Goal: Feedback & Contribution: Leave review/rating

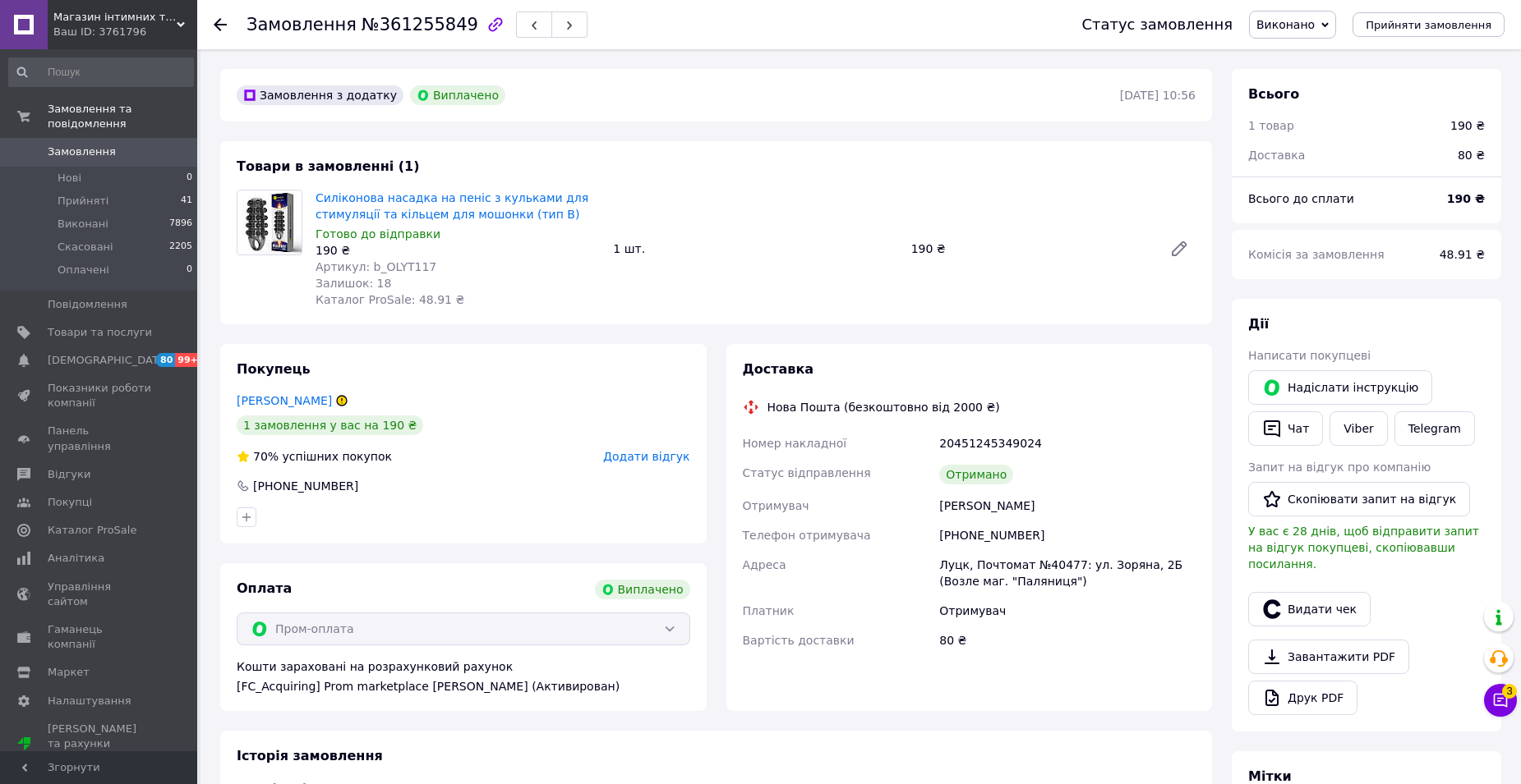
click at [661, 456] on span "Додати відгук" at bounding box center [646, 457] width 87 height 13
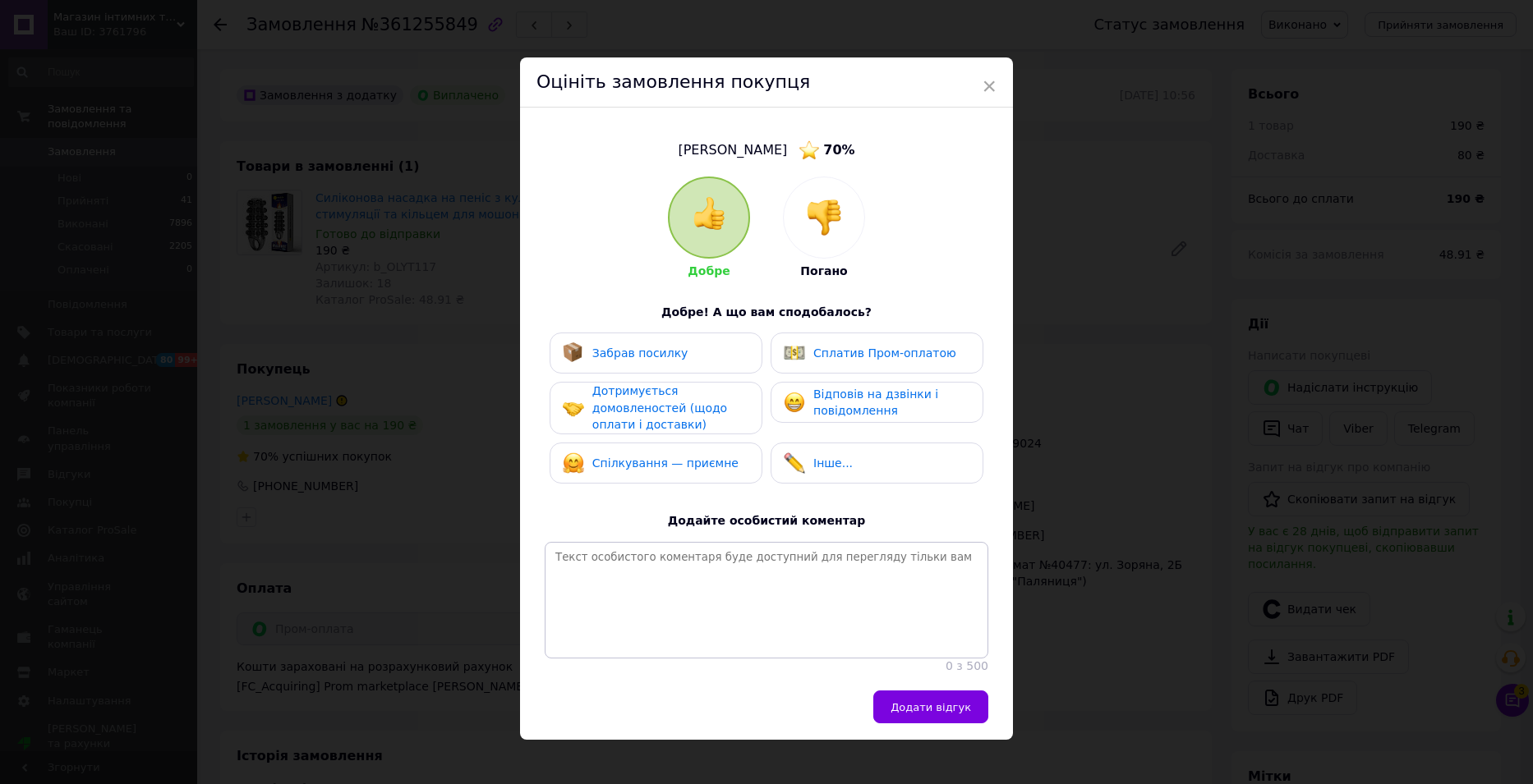
click at [636, 354] on span "Забрав посилку" at bounding box center [641, 353] width 96 height 13
click at [629, 401] on span "Дотримується домовленостей (щодо оплати і доставки)" at bounding box center [660, 407] width 135 height 47
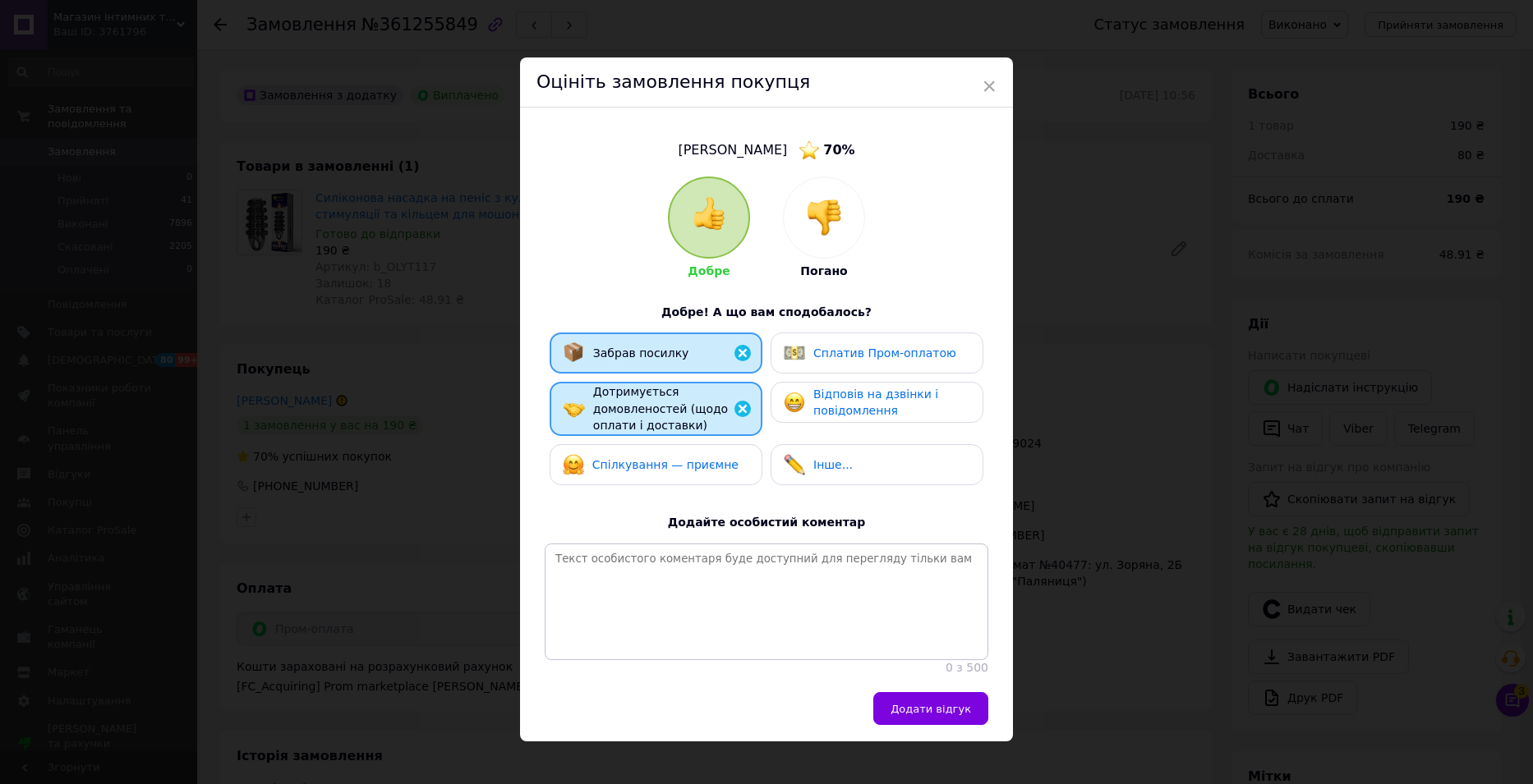
click at [640, 460] on span "Спілкування — приємне" at bounding box center [666, 465] width 146 height 13
click at [863, 405] on span "Відповів на дзвінки і повідомлення" at bounding box center [876, 404] width 125 height 31
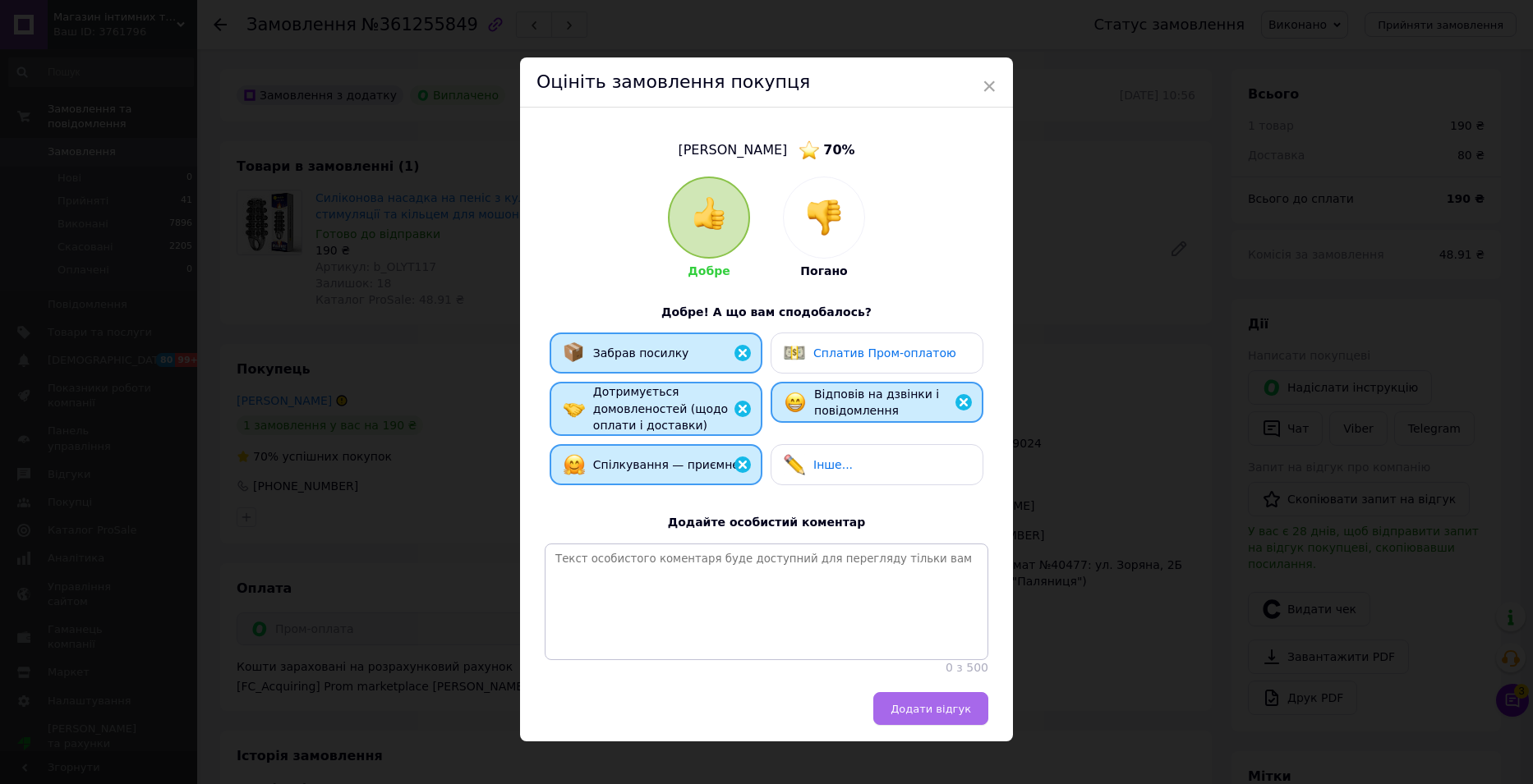
click at [927, 725] on button "Додати відгук" at bounding box center [931, 709] width 115 height 33
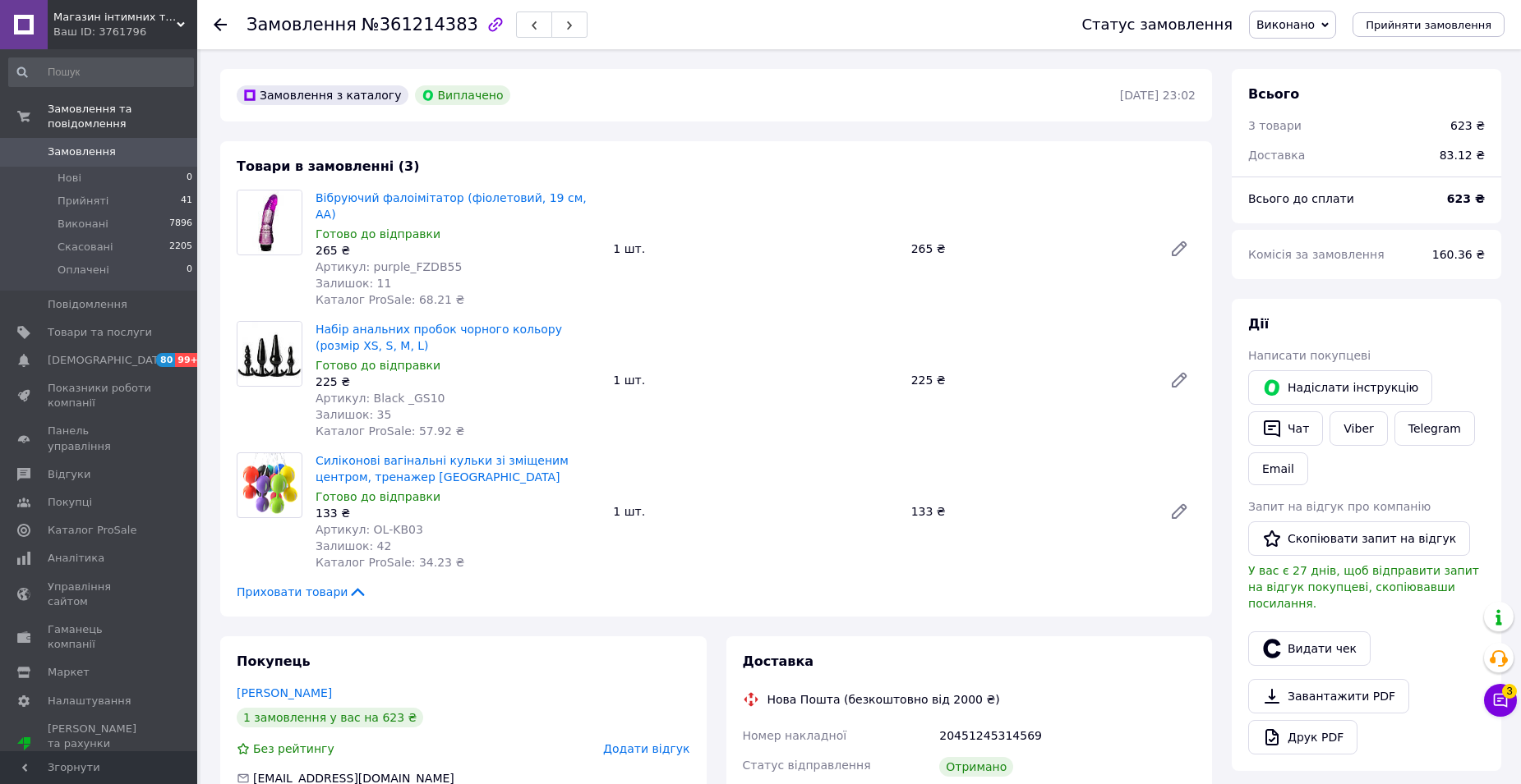
click at [656, 743] on span "Додати відгук" at bounding box center [646, 749] width 87 height 13
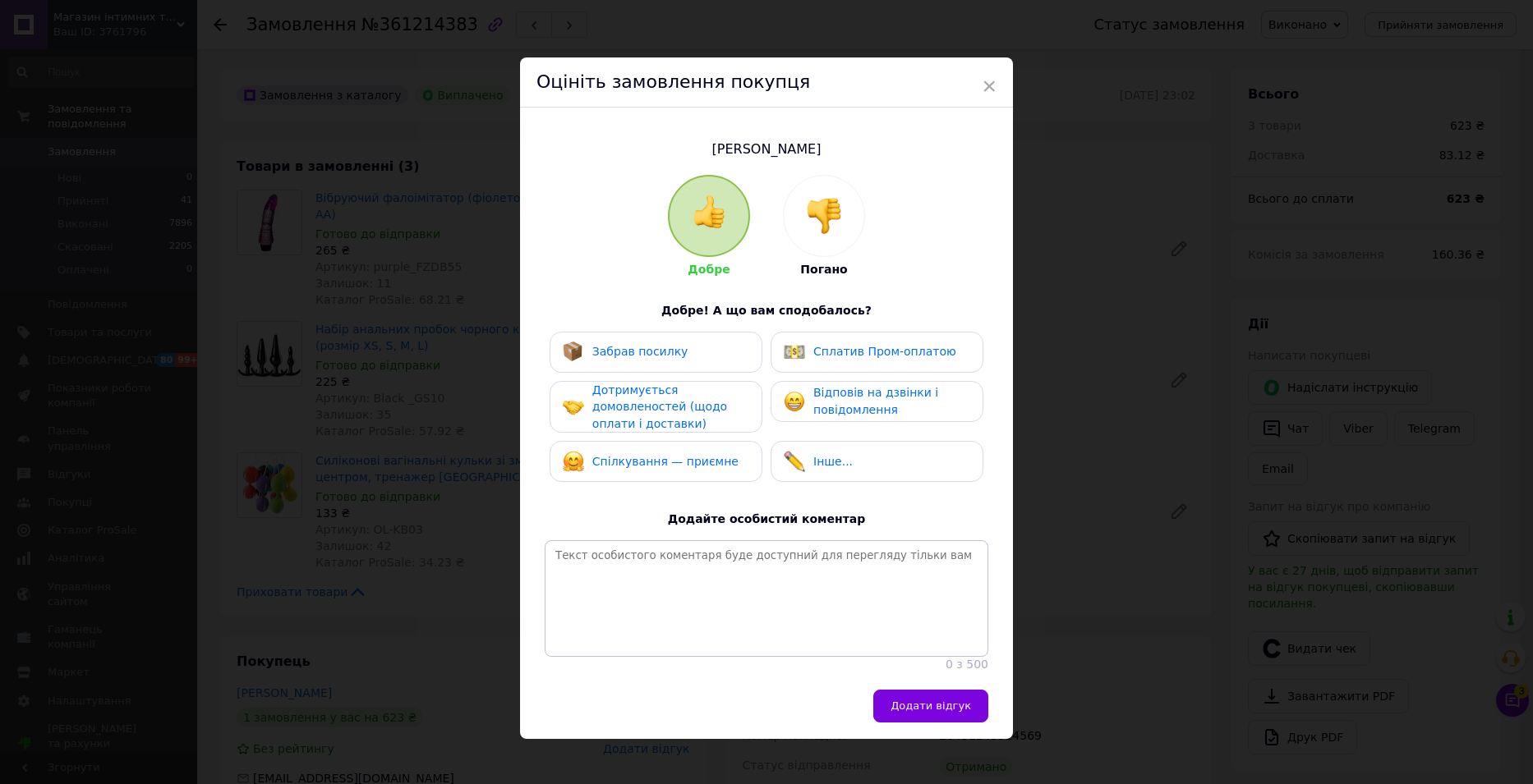
click at [650, 356] on span "Забрав посилку" at bounding box center [641, 352] width 96 height 13
drag, startPoint x: 653, startPoint y: 400, endPoint x: 659, endPoint y: 468, distance: 68.3
click at [655, 405] on span "Дотримується домовленостей (щодо оплати і доставки)" at bounding box center [660, 406] width 135 height 47
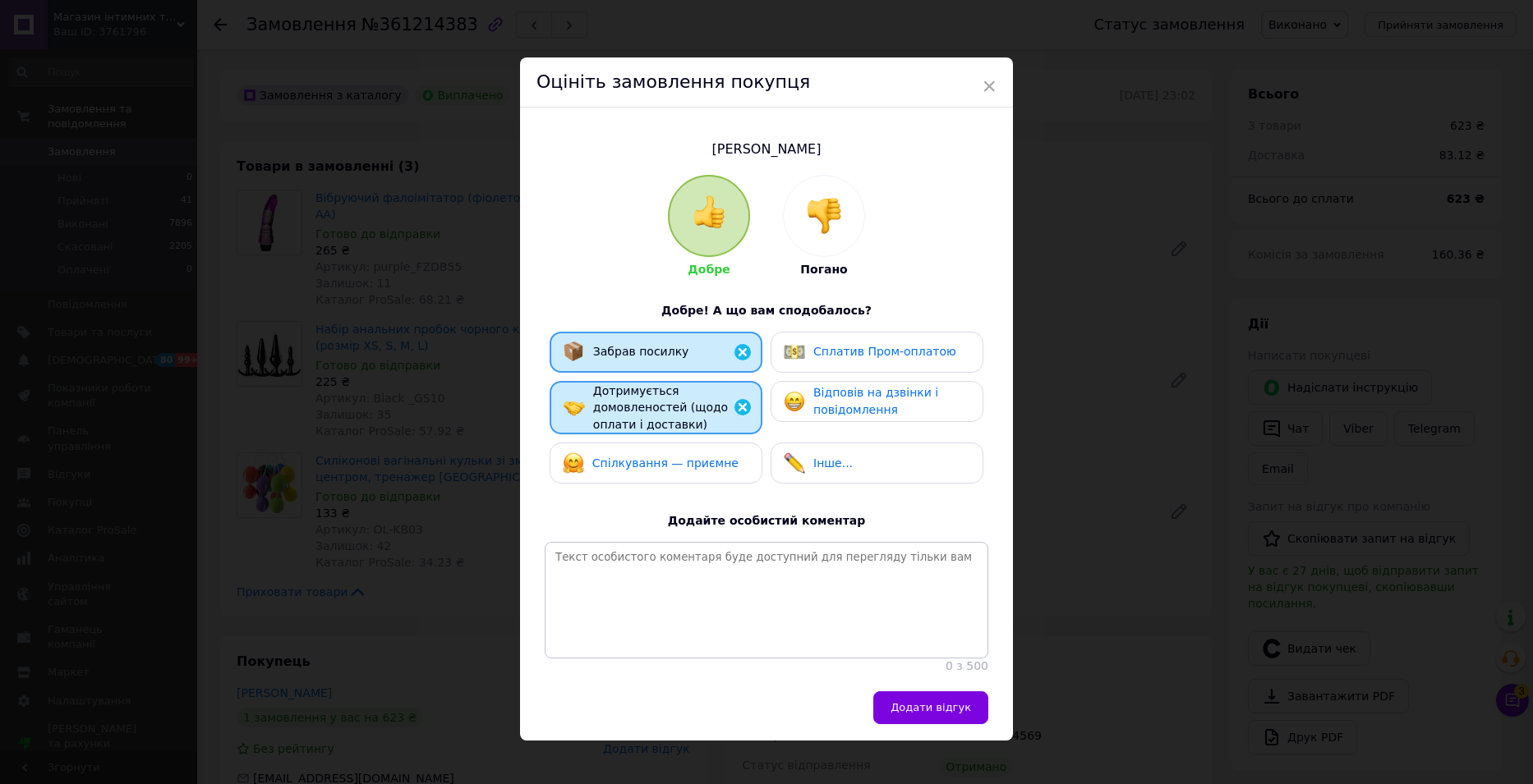
click at [659, 470] on div "Спілкування — приємне" at bounding box center [650, 463] width 175 height 21
click at [854, 406] on span "Відповів на дзвінки і повідомлення" at bounding box center [876, 402] width 125 height 31
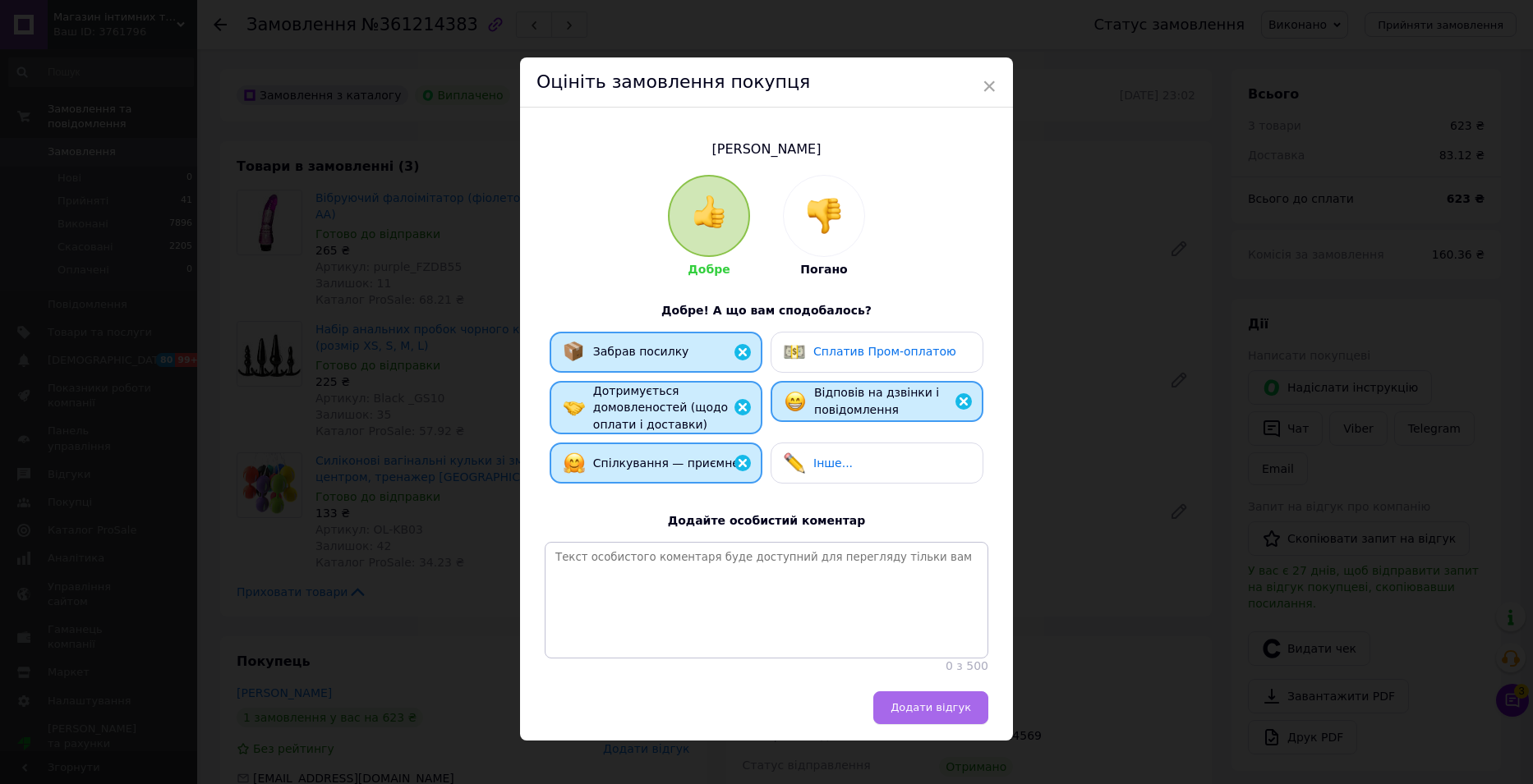
click at [931, 724] on button "Додати відгук" at bounding box center [931, 708] width 115 height 33
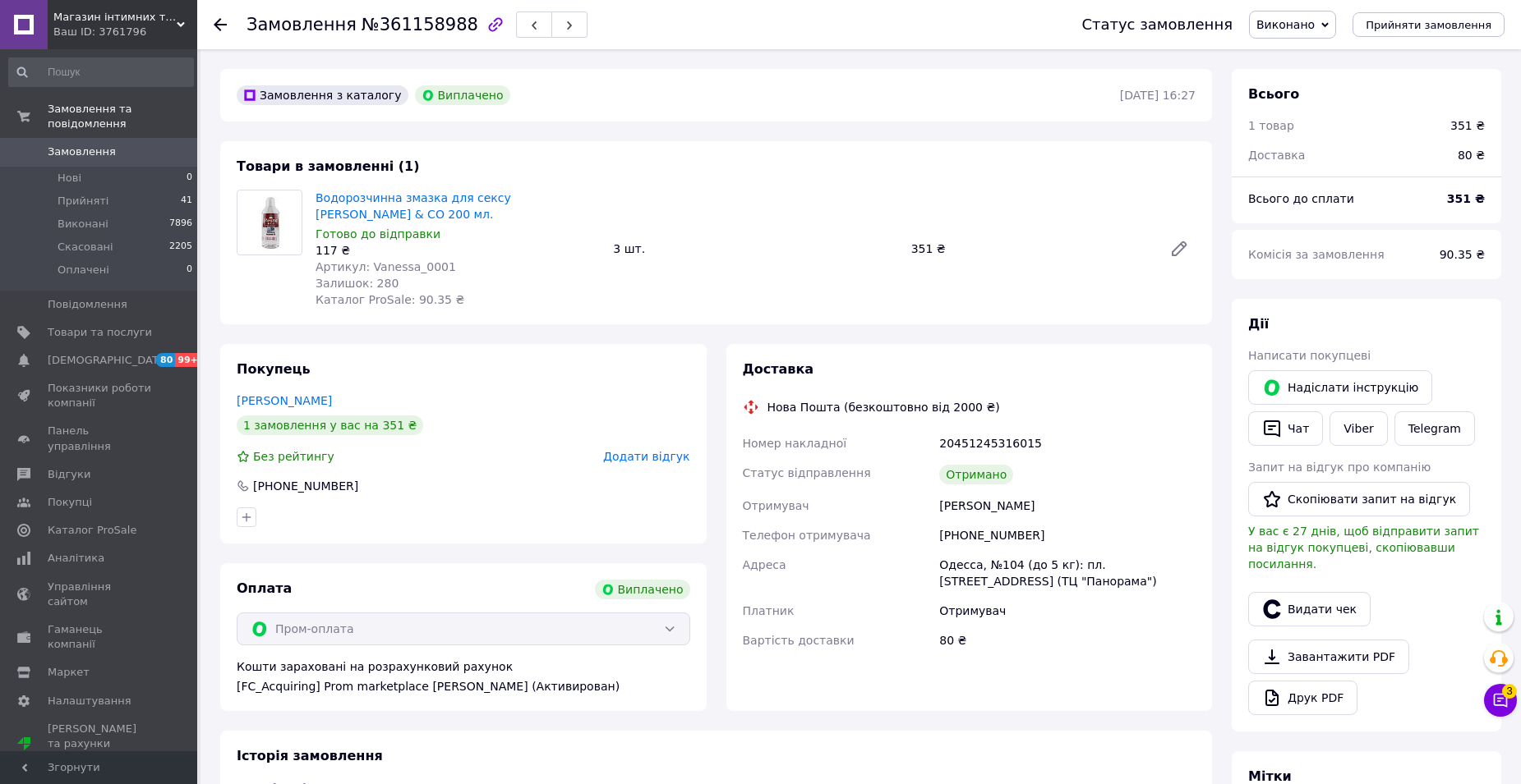
click at [662, 450] on span "Додати відгук" at bounding box center [646, 457] width 87 height 13
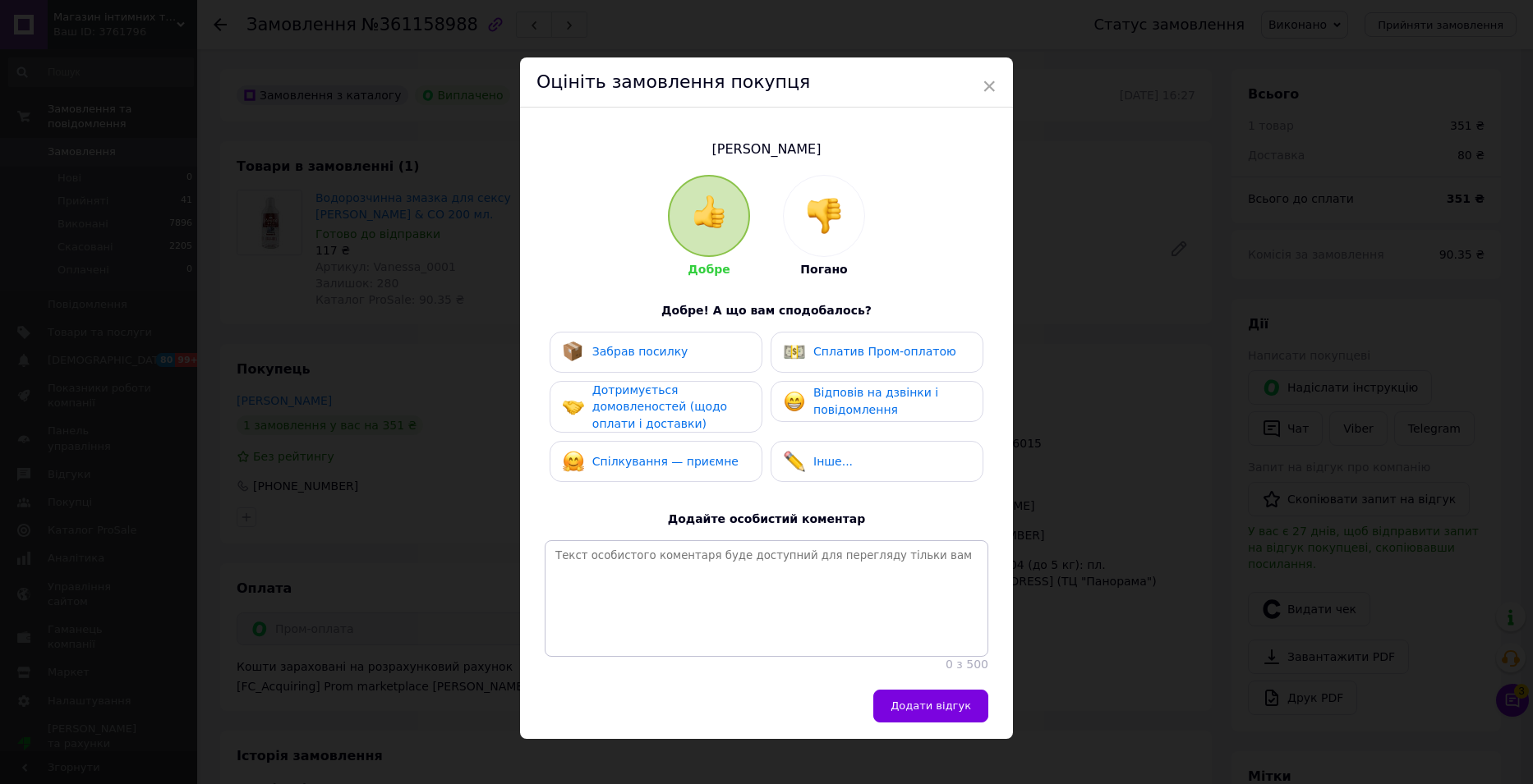
click at [655, 350] on span "Забрав посилку" at bounding box center [641, 352] width 96 height 13
click at [653, 397] on div "Дотримується домовленостей (щодо оплати і доставки)" at bounding box center [671, 407] width 156 height 51
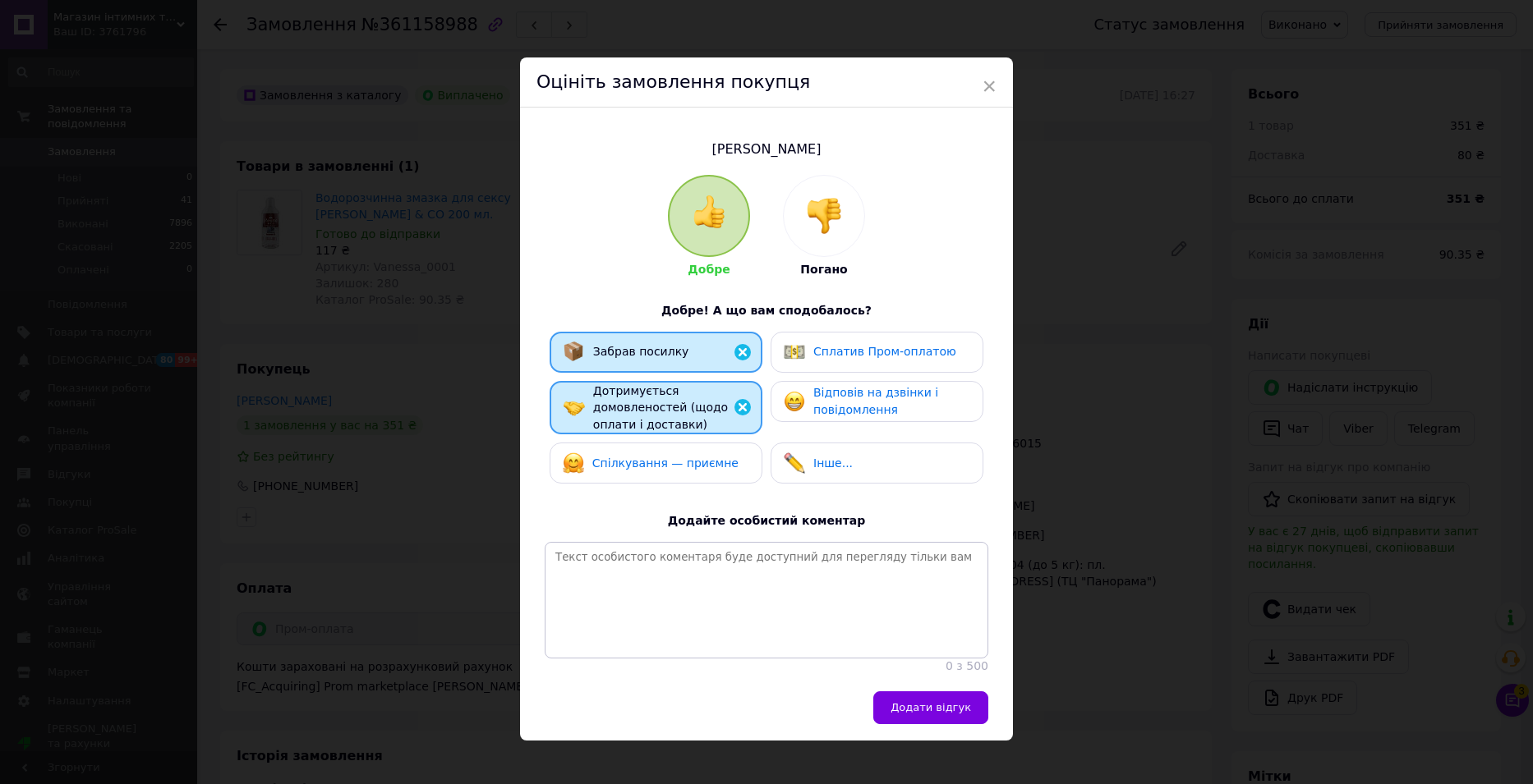
drag, startPoint x: 660, startPoint y: 458, endPoint x: 793, endPoint y: 402, distance: 144.3
click at [661, 458] on span "Спілкування — приємне" at bounding box center [666, 463] width 146 height 13
click at [827, 386] on span "Відповів на дзвінки і повідомлення" at bounding box center [876, 402] width 125 height 31
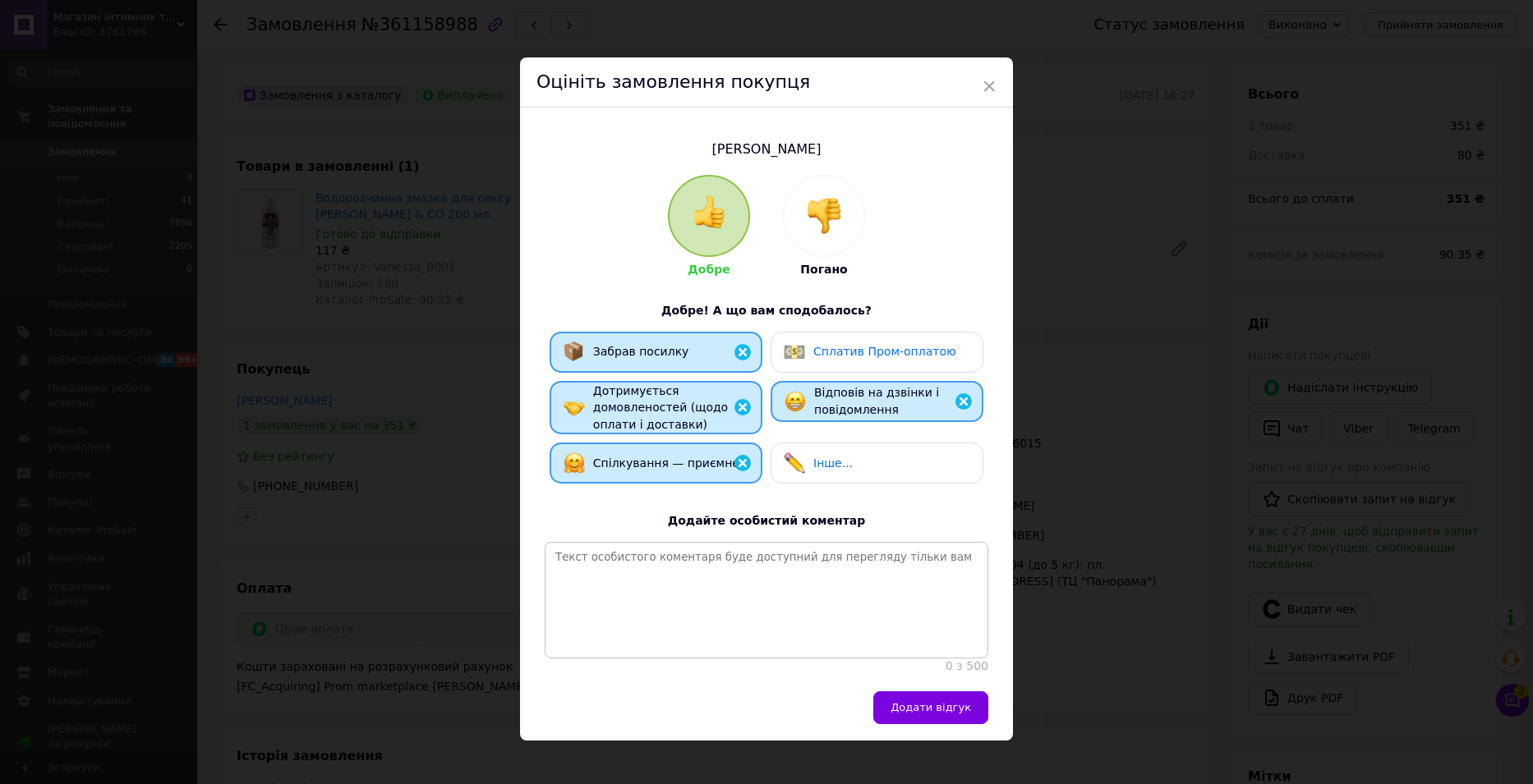
click at [925, 714] on span "Додати відгук" at bounding box center [931, 707] width 81 height 13
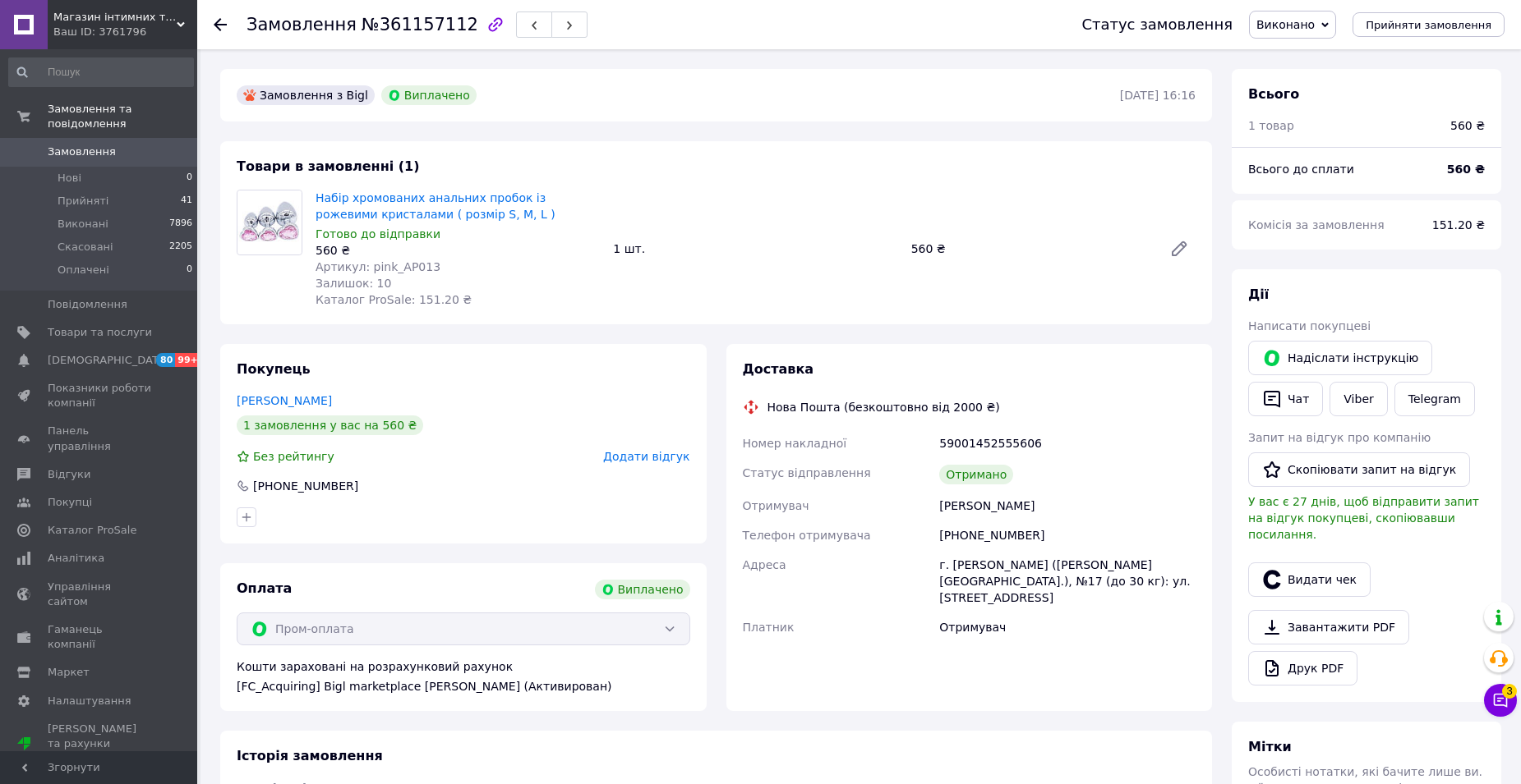
click at [656, 458] on span "Додати відгук" at bounding box center [646, 457] width 87 height 13
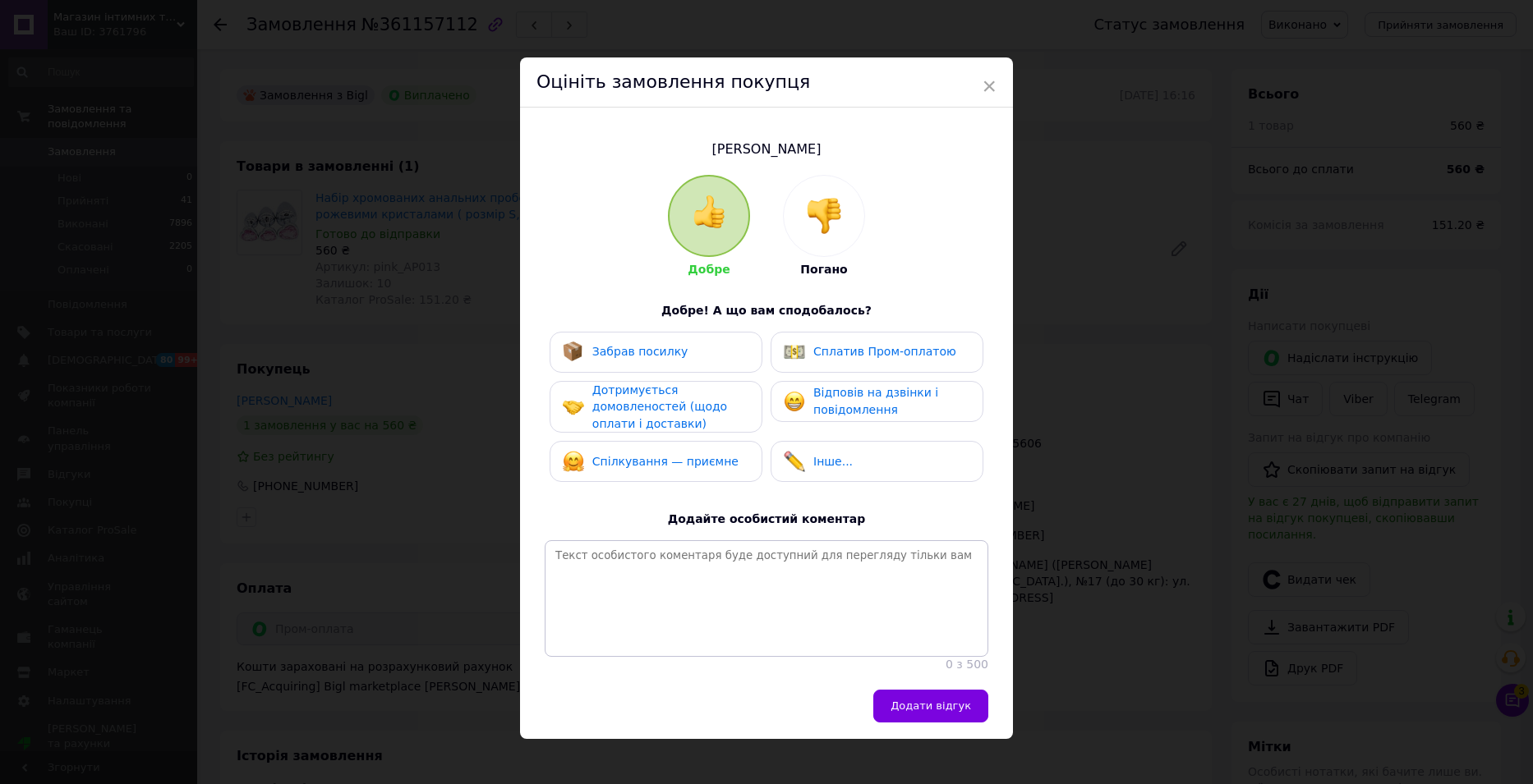
click at [669, 354] on span "Забрав посилку" at bounding box center [641, 352] width 96 height 13
click at [667, 397] on div "Дотримується домовленостей (щодо оплати і доставки)" at bounding box center [671, 407] width 156 height 51
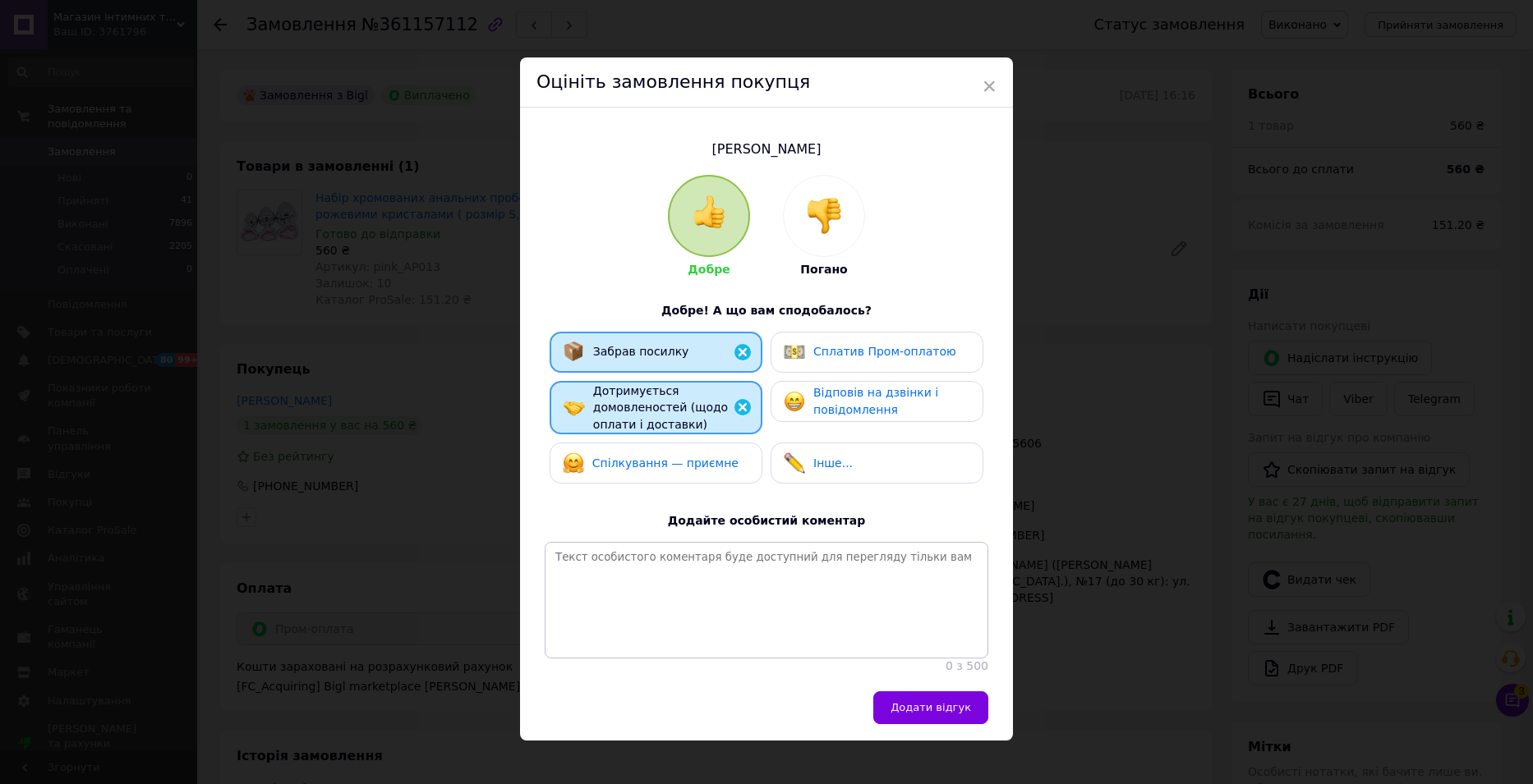
click at [659, 457] on span "Спілкування — приємне" at bounding box center [666, 463] width 146 height 13
click at [881, 396] on span "Відповів на дзвінки і повідомлення" at bounding box center [876, 402] width 125 height 31
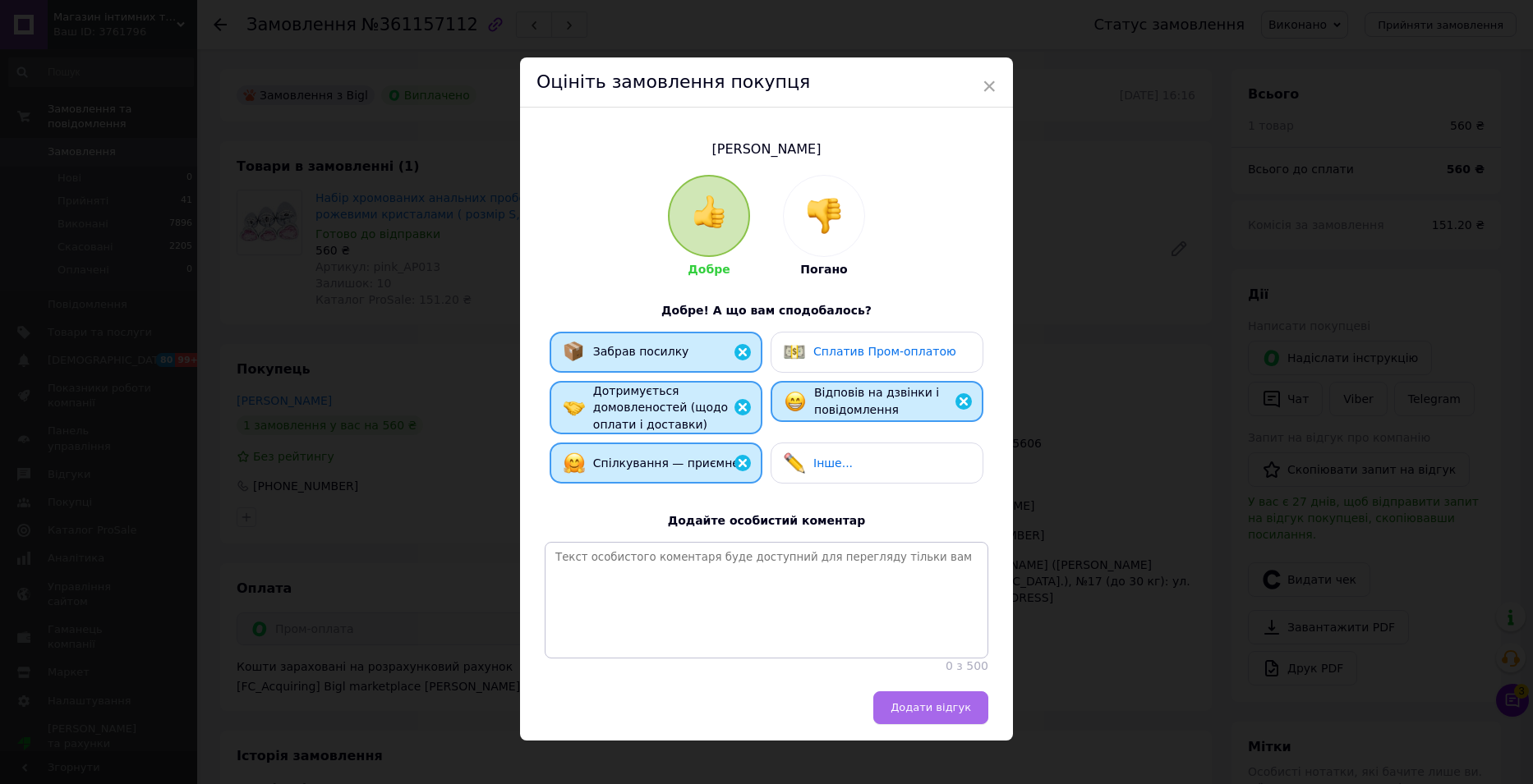
click at [926, 714] on span "Додати відгук" at bounding box center [931, 707] width 81 height 13
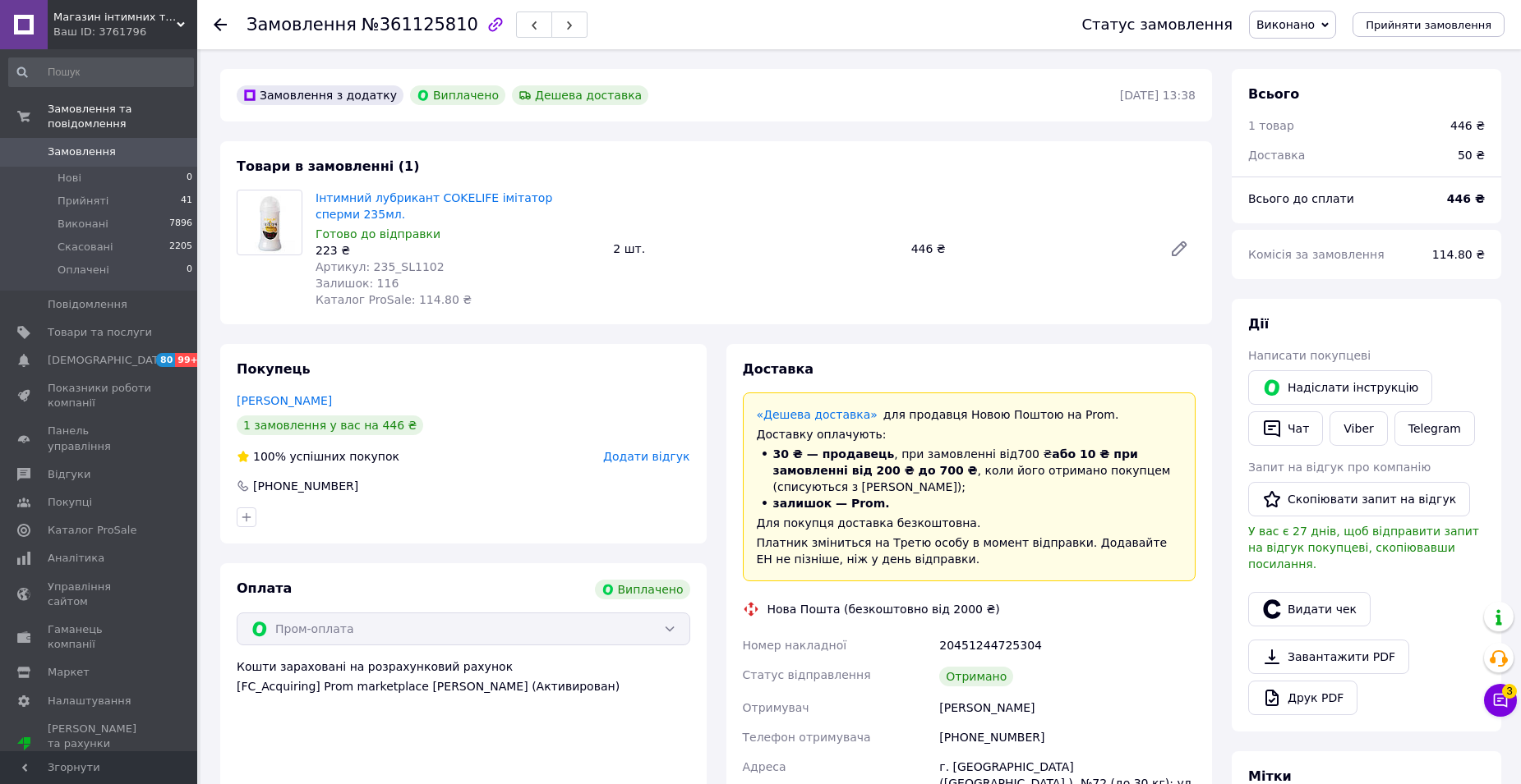
scroll to position [53, 0]
click at [654, 454] on span "Додати відгук" at bounding box center [646, 457] width 87 height 13
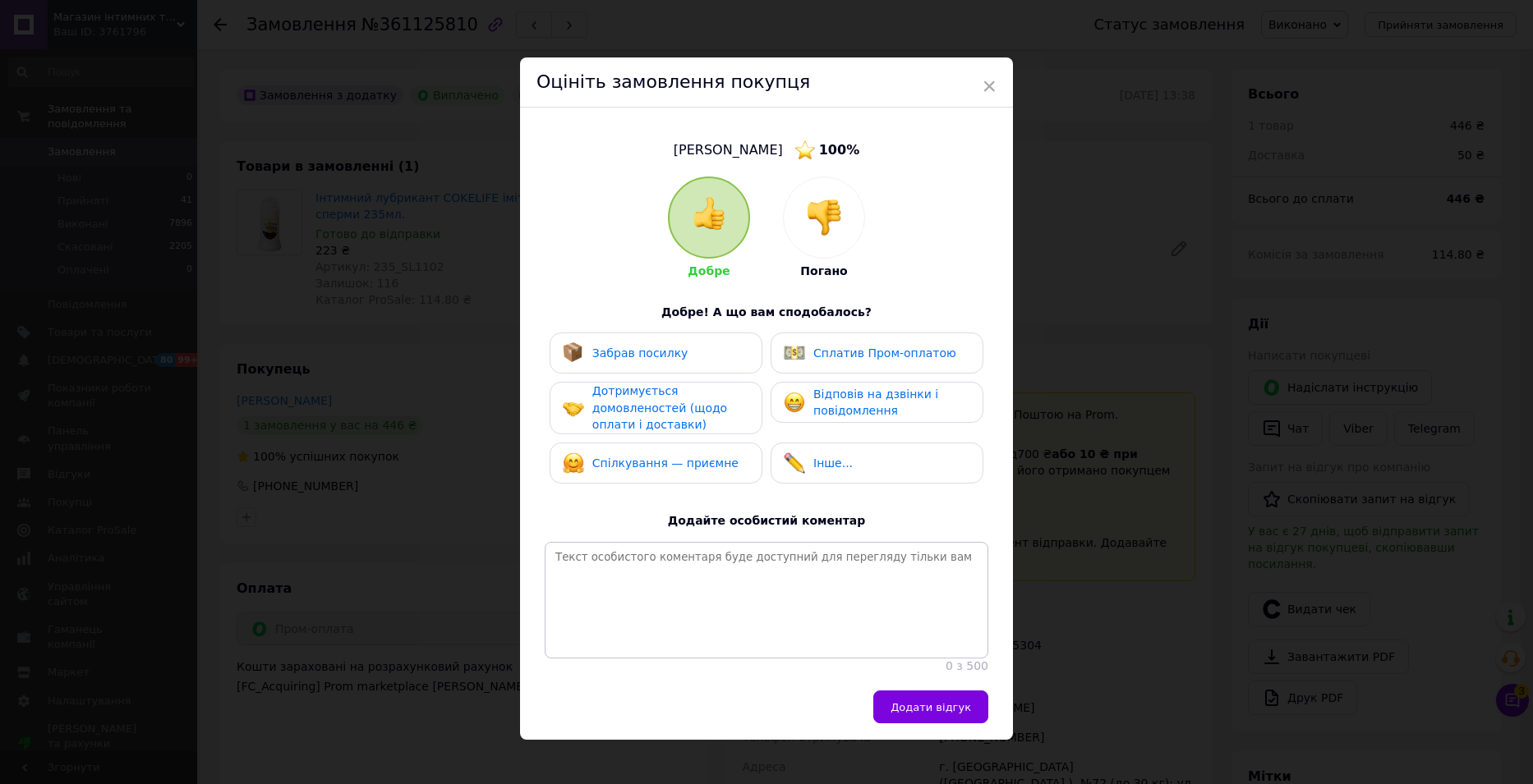
click at [657, 341] on div "Забрав посилку" at bounding box center [656, 353] width 213 height 41
click at [650, 408] on span "Дотримується домовленостей (щодо оплати і доставки)" at bounding box center [660, 407] width 135 height 47
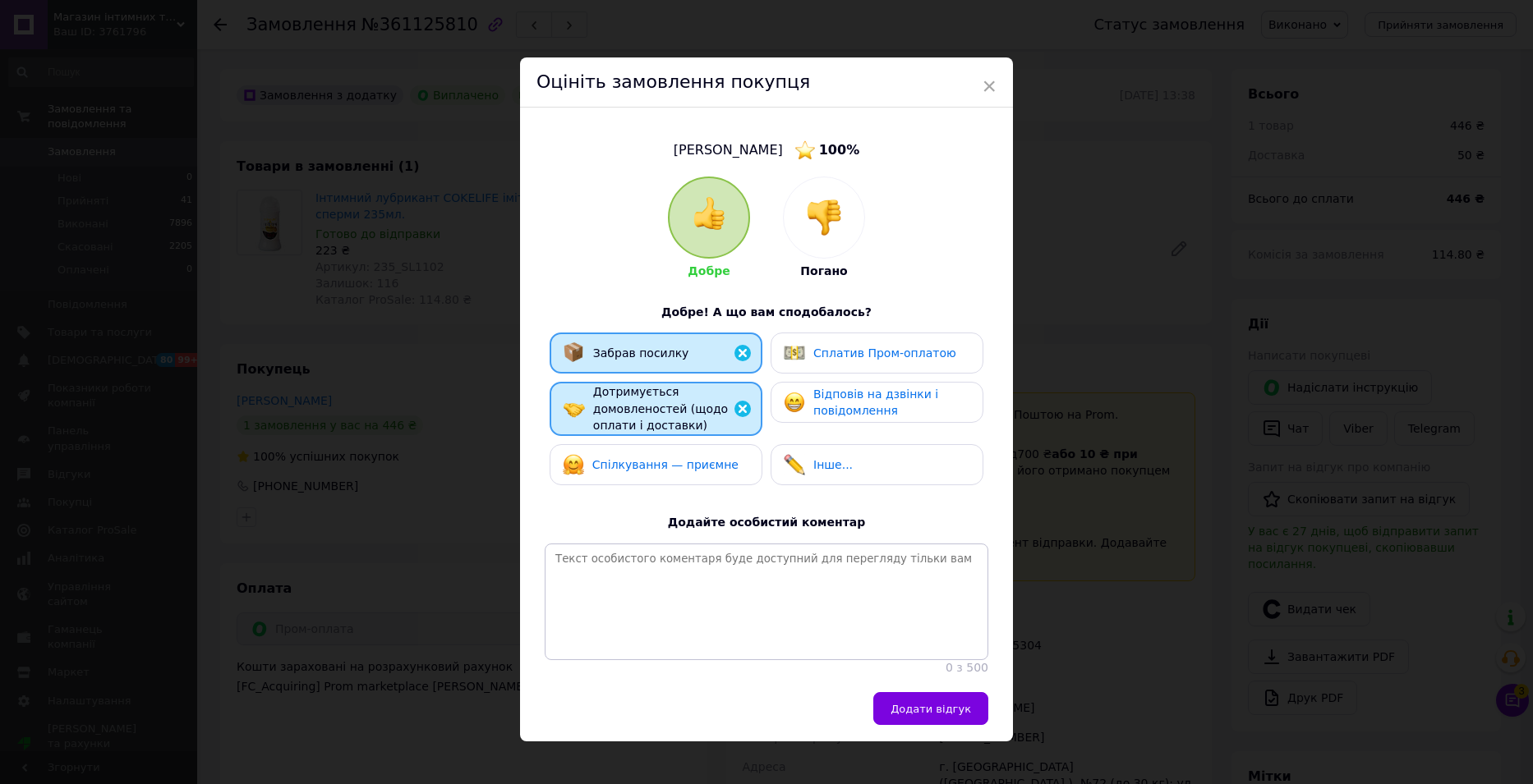
click at [656, 458] on span "Спілкування — приємне" at bounding box center [666, 465] width 146 height 13
click at [828, 411] on span "Відповів на дзвінки і повідомлення" at bounding box center [876, 404] width 125 height 31
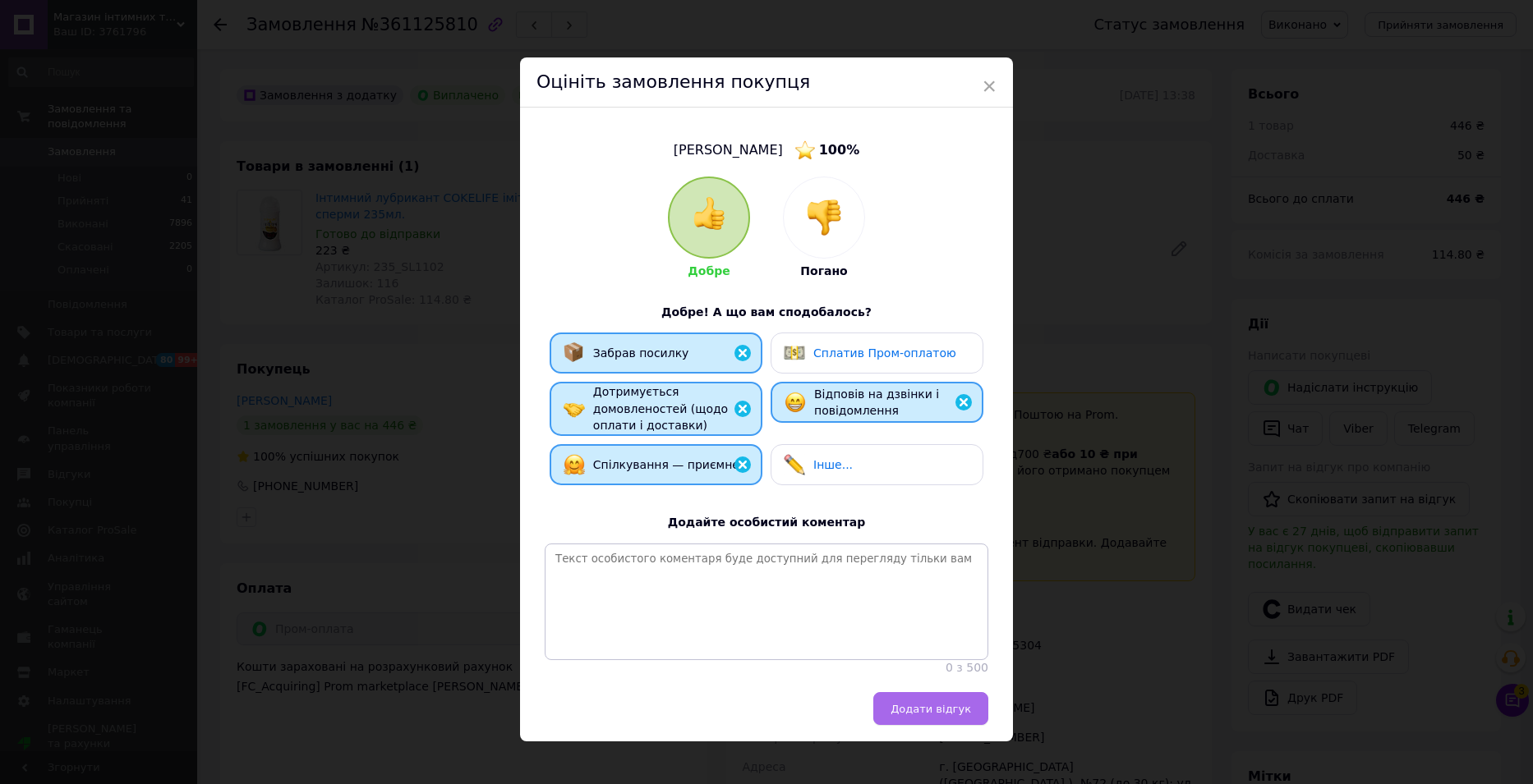
click at [922, 716] on span "Додати відгук" at bounding box center [931, 709] width 81 height 13
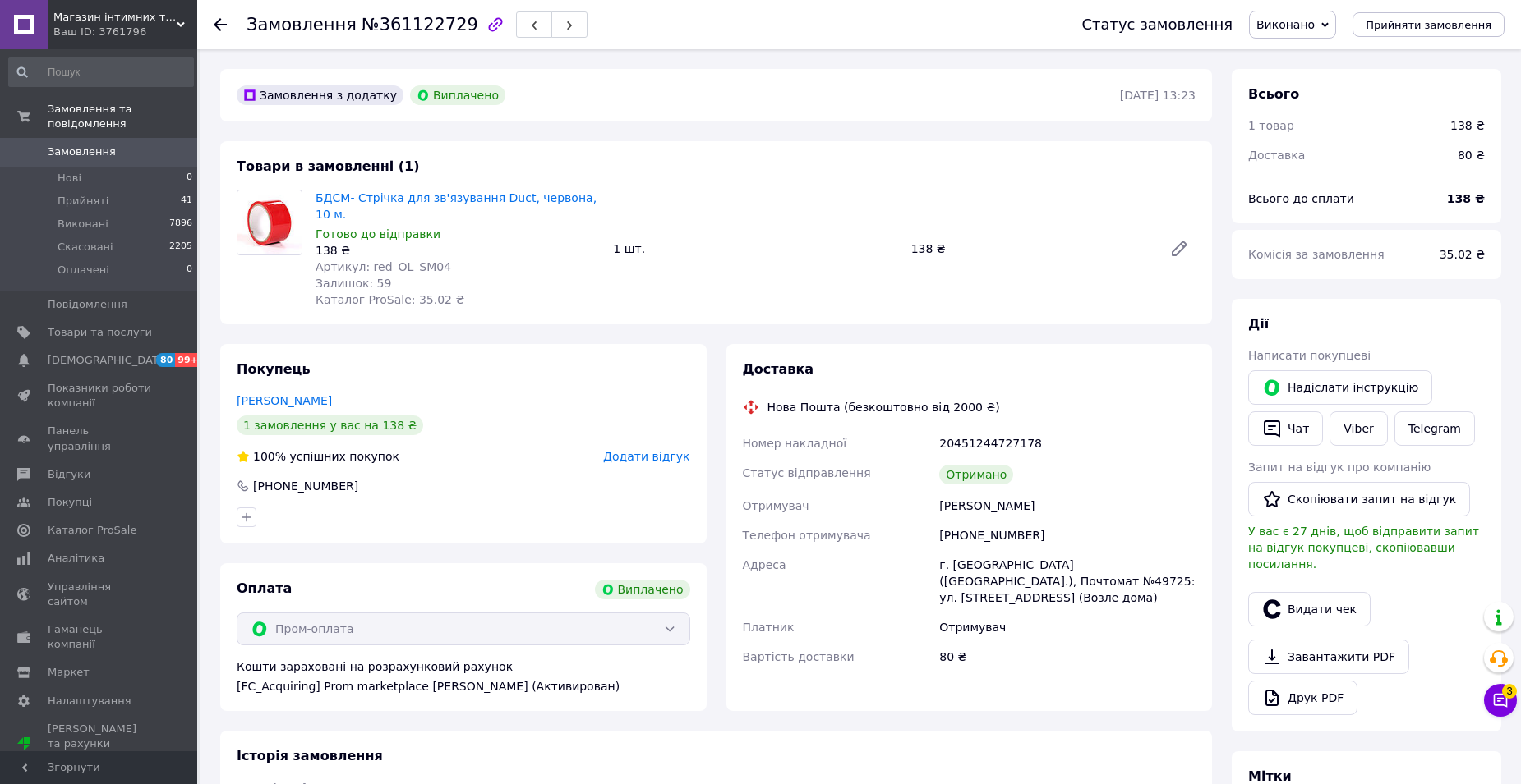
click at [642, 450] on span "Додати відгук" at bounding box center [646, 457] width 87 height 13
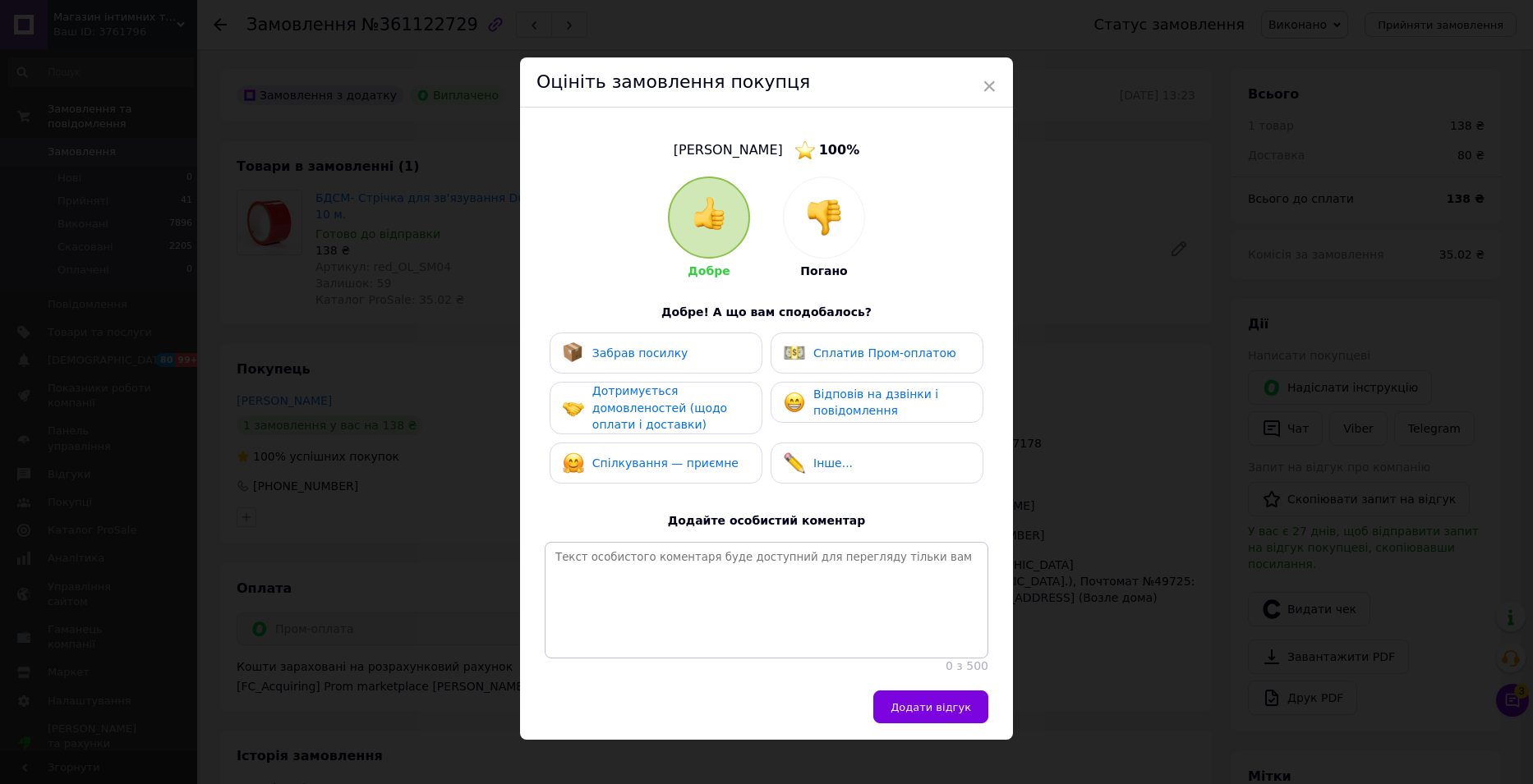
click at [624, 356] on span "Забрав посилку" at bounding box center [641, 353] width 96 height 13
click at [633, 417] on span "Дотримується домовленостей (щодо оплати і доставки)" at bounding box center [660, 407] width 135 height 47
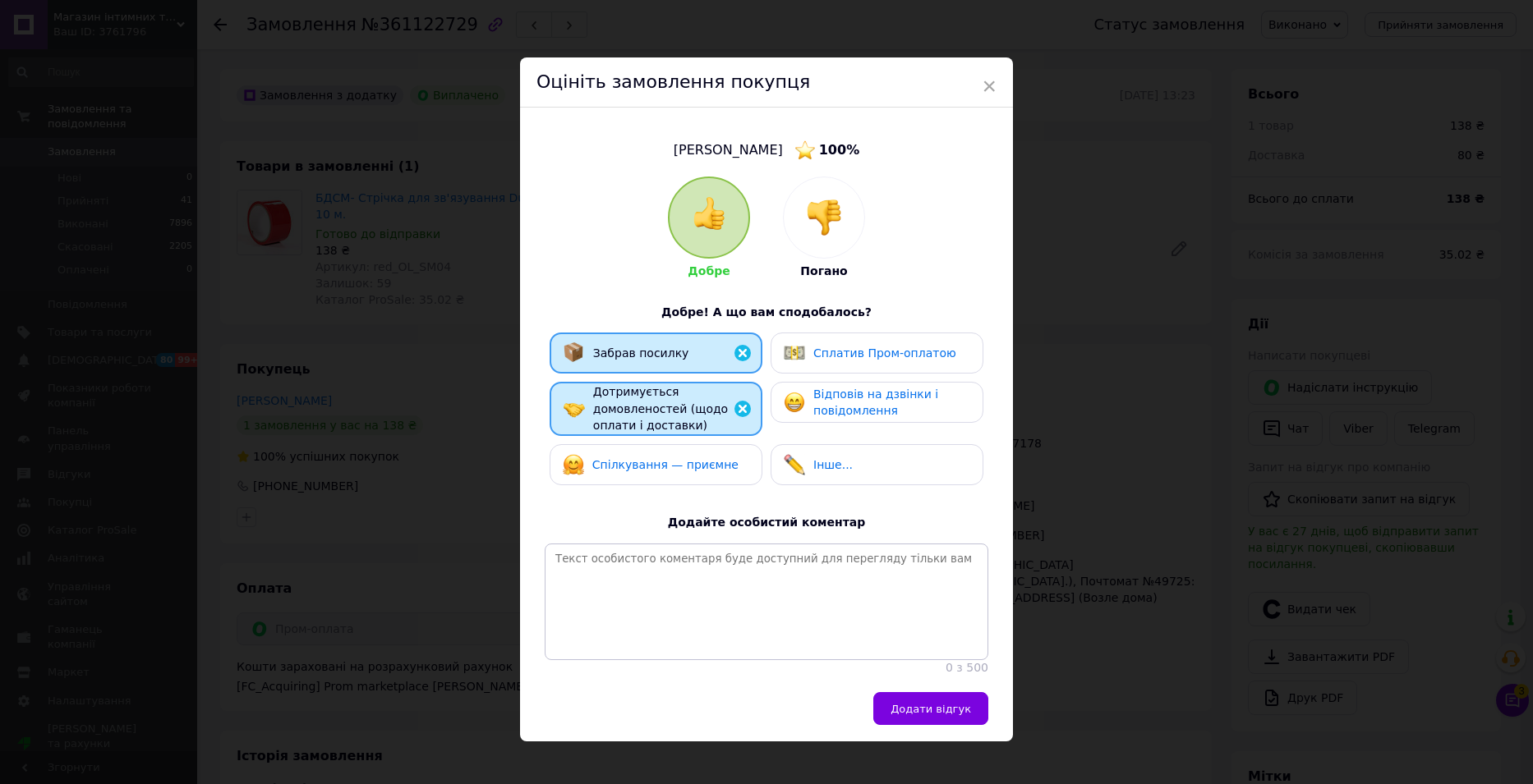
click at [638, 464] on span "Спілкування — приємне" at bounding box center [666, 465] width 146 height 13
click at [828, 401] on span "Відповів на дзвінки і повідомлення" at bounding box center [876, 404] width 125 height 31
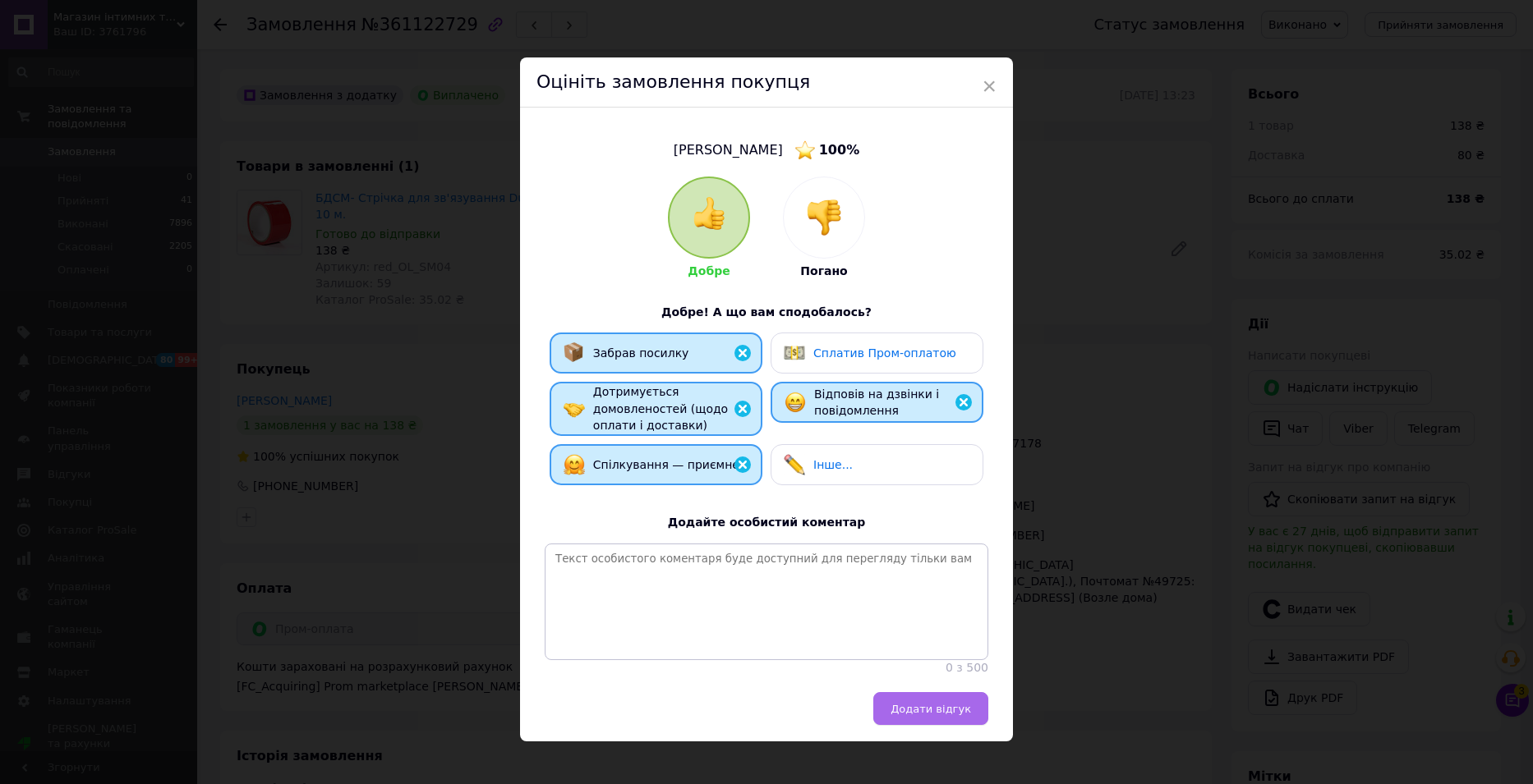
click at [922, 714] on span "Додати відгук" at bounding box center [931, 709] width 81 height 13
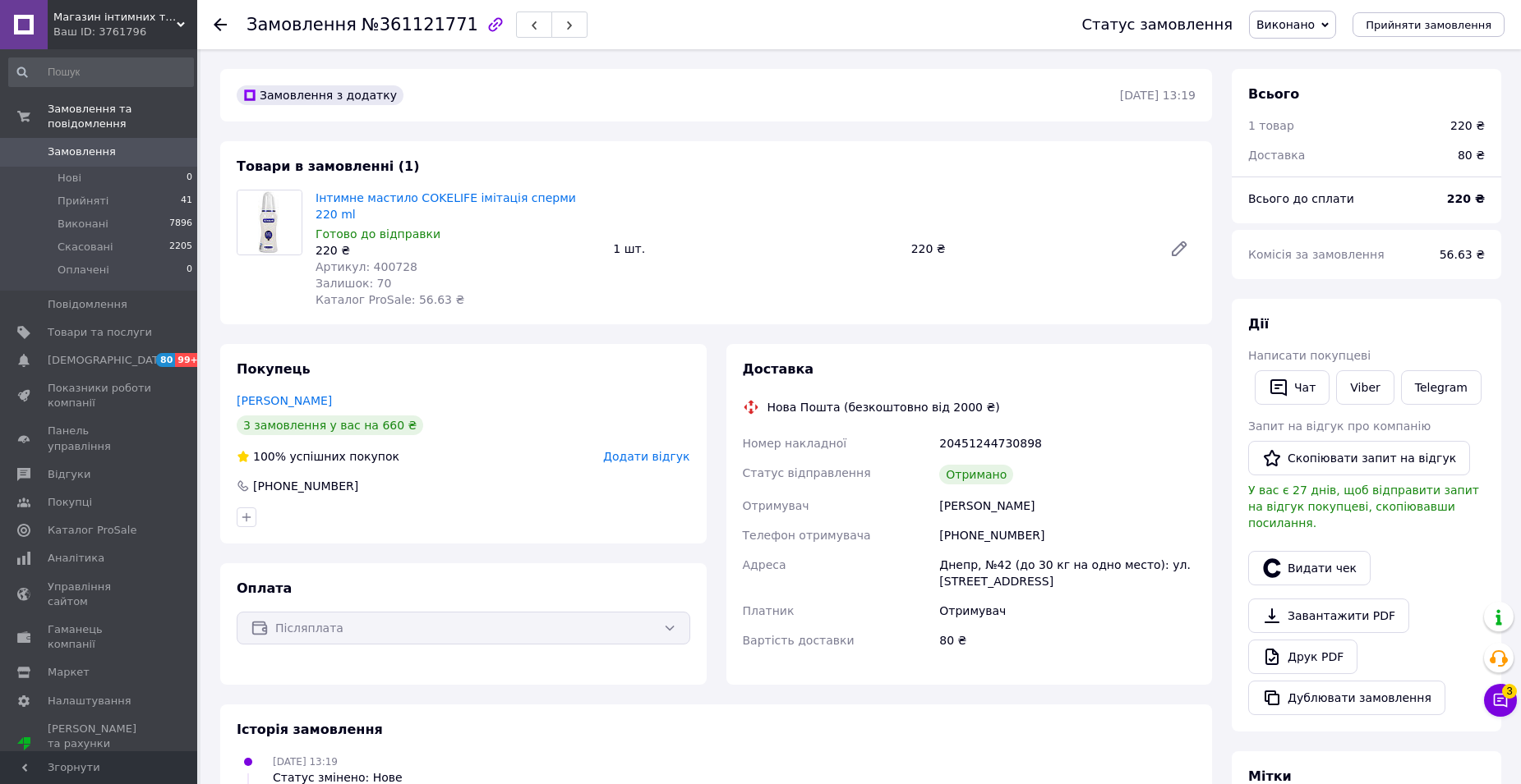
click at [644, 450] on span "Додати відгук" at bounding box center [646, 457] width 87 height 13
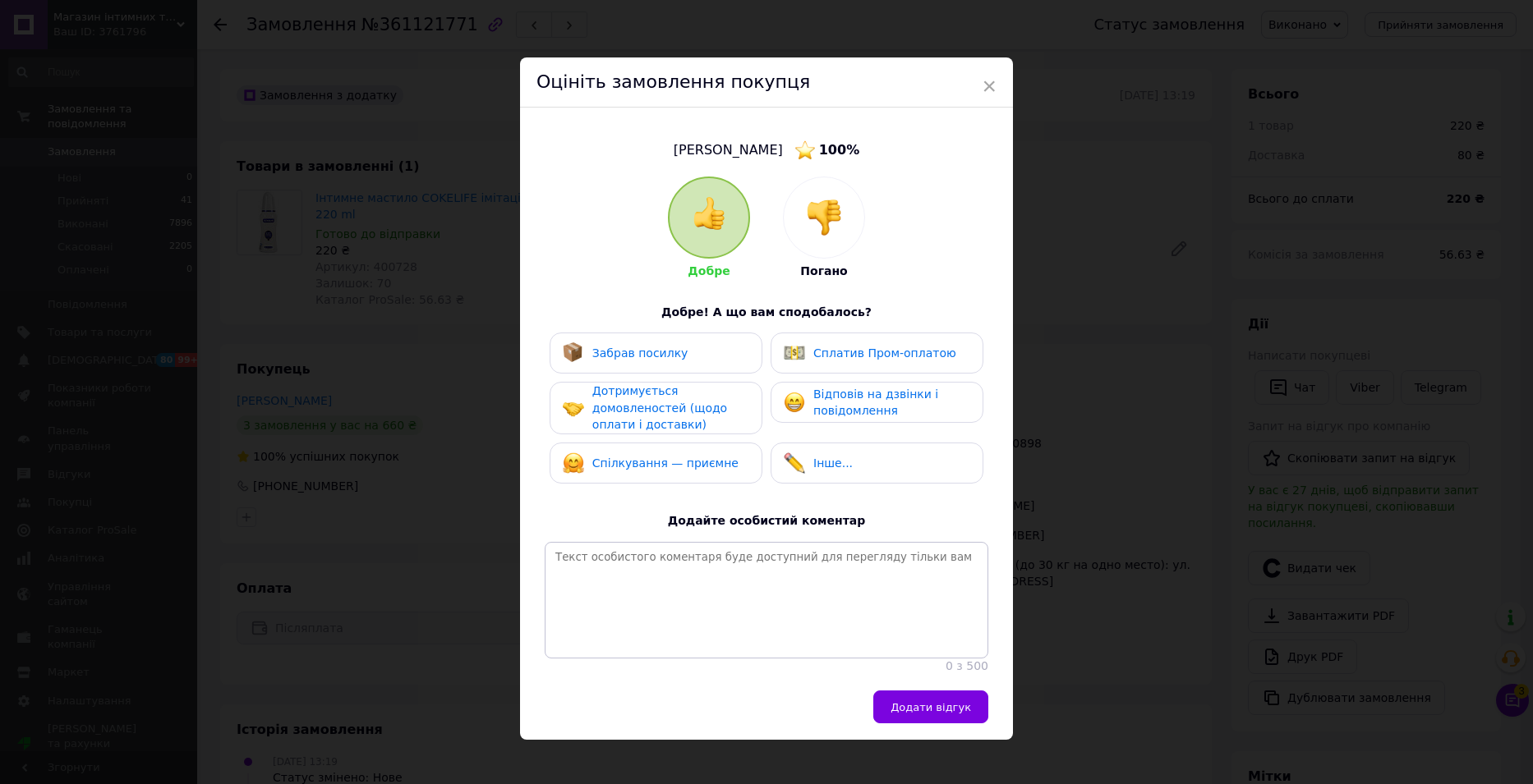
click at [668, 360] on span "Забрав посилку" at bounding box center [641, 353] width 96 height 13
click at [652, 403] on span "Дотримується домовленостей (щодо оплати і доставки)" at bounding box center [660, 407] width 135 height 47
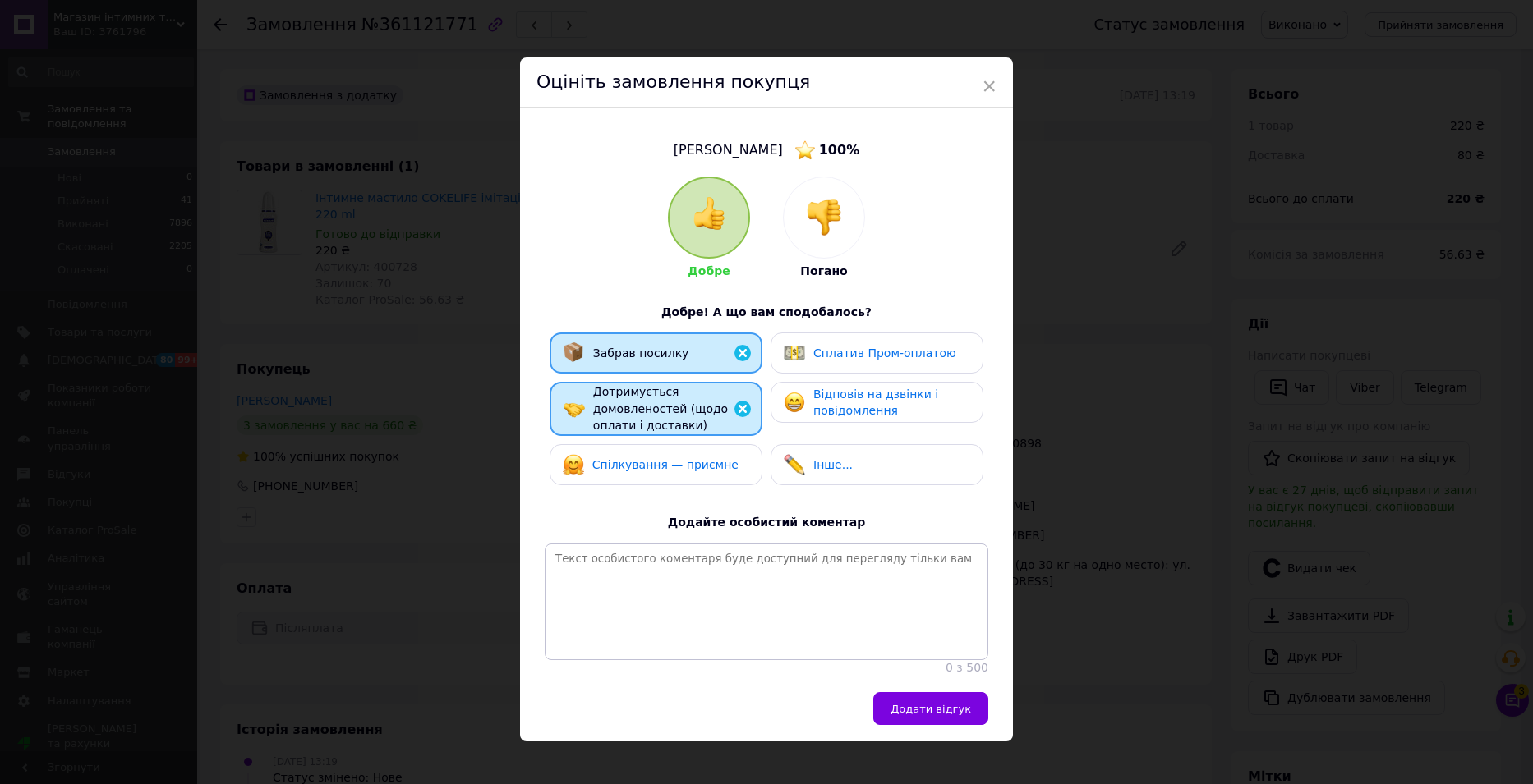
click at [656, 465] on span "Спілкування — приємне" at bounding box center [666, 465] width 146 height 13
click at [869, 399] on span "Відповів на дзвінки і повідомлення" at bounding box center [876, 404] width 125 height 31
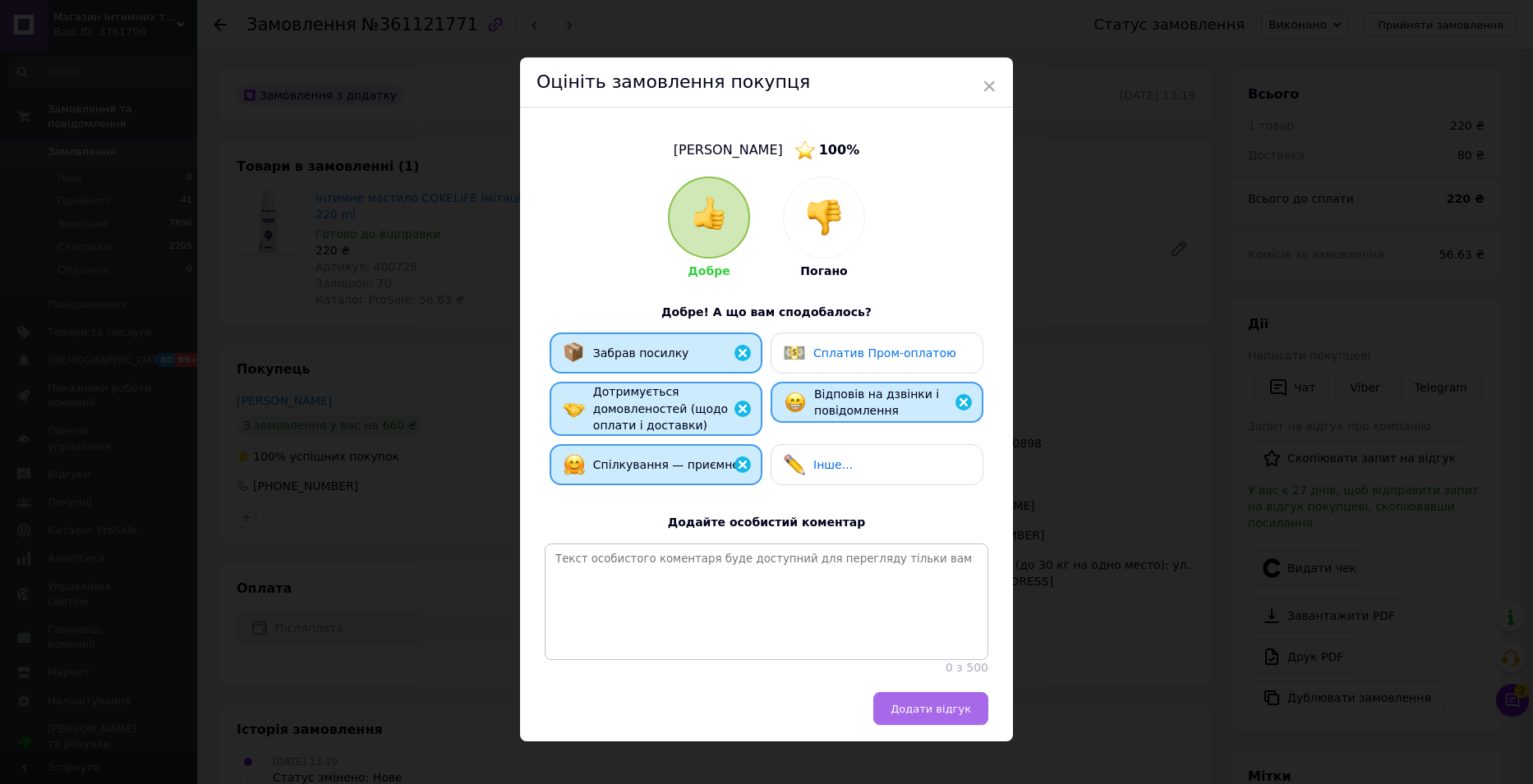
click at [919, 711] on button "Додати відгук" at bounding box center [931, 709] width 115 height 33
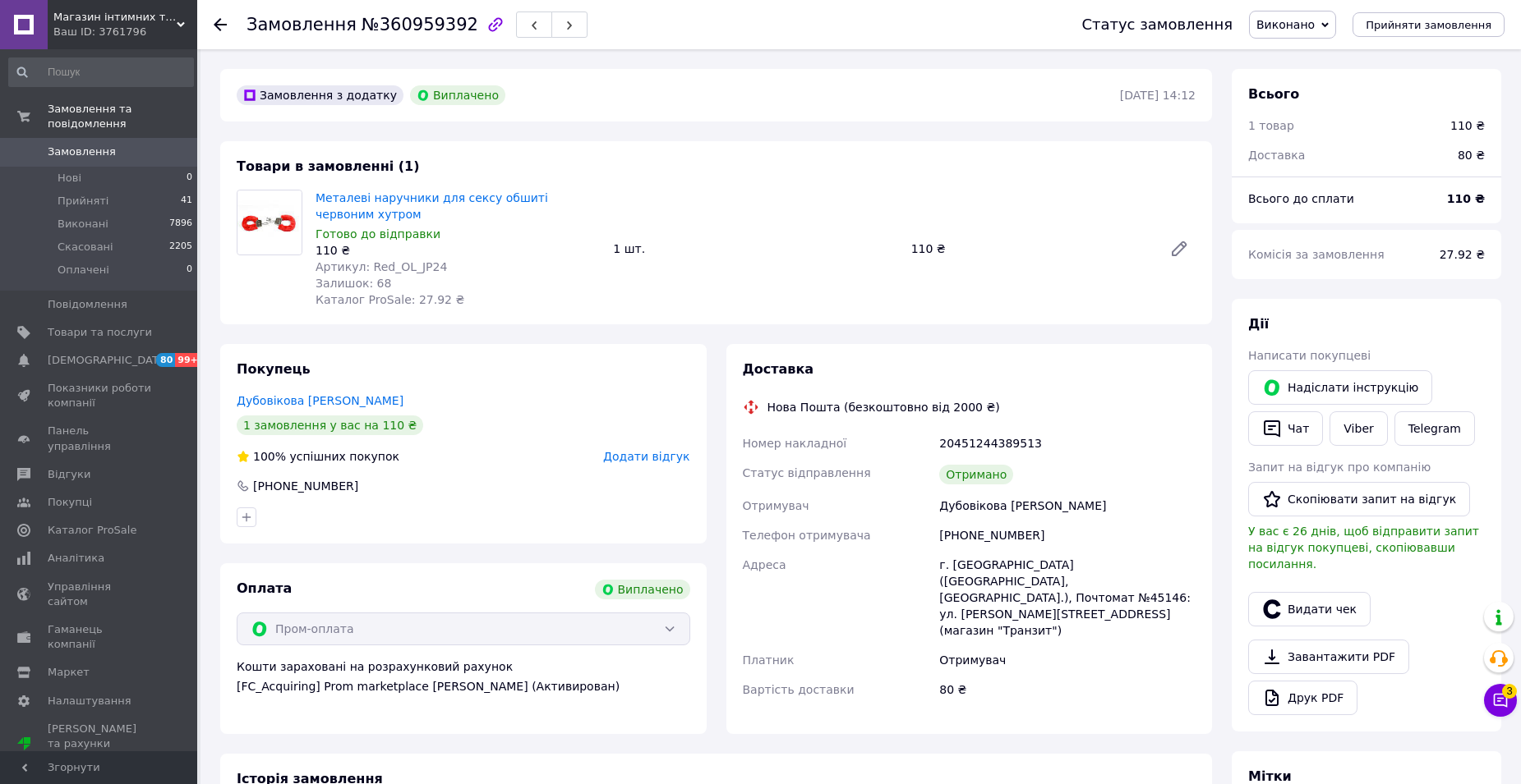
click at [661, 459] on span "Додати відгук" at bounding box center [646, 457] width 87 height 13
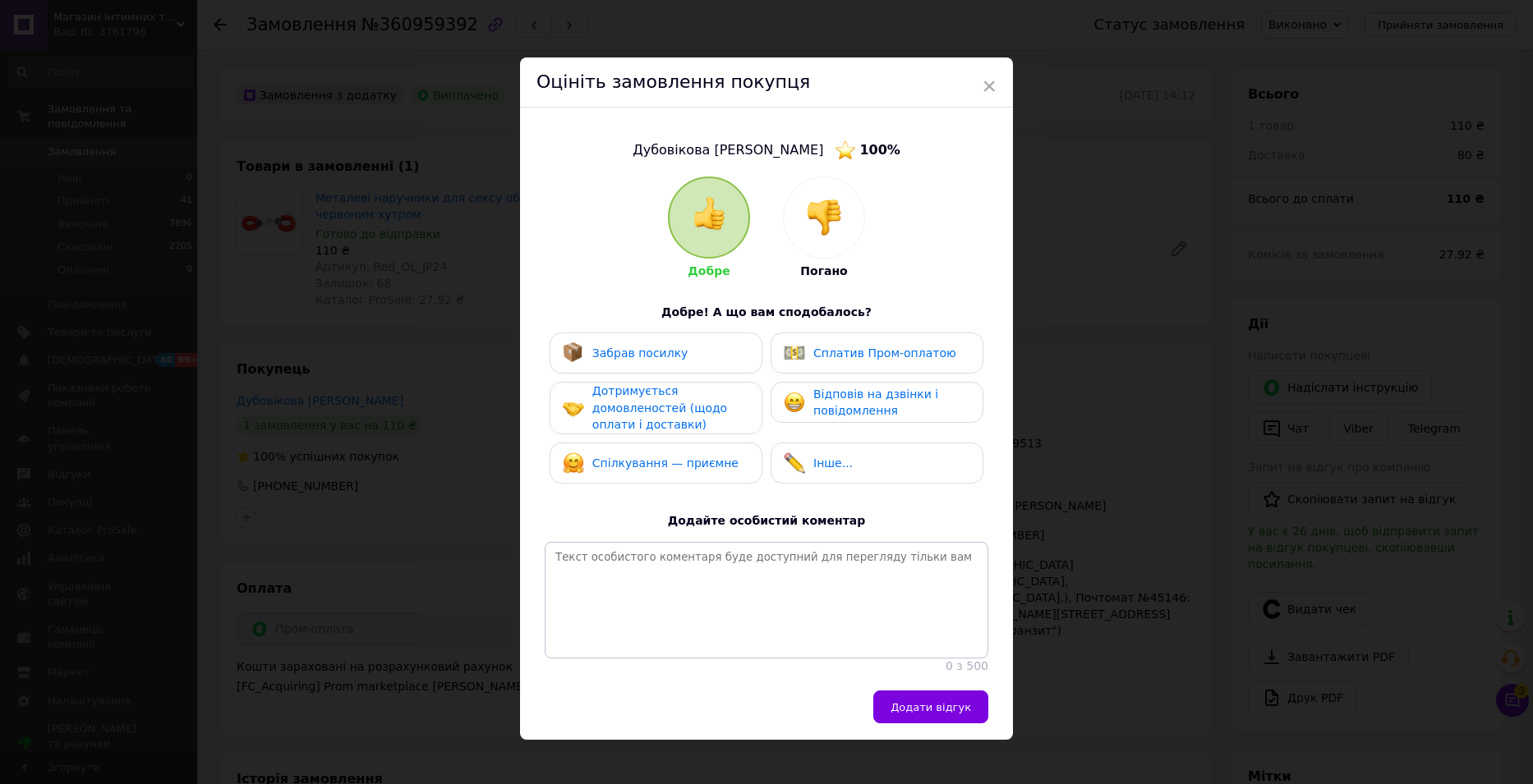
click at [669, 357] on span "Забрав посилку" at bounding box center [641, 353] width 96 height 13
click at [654, 409] on span "Дотримується домовленостей (щодо оплати і доставки)" at bounding box center [660, 407] width 135 height 47
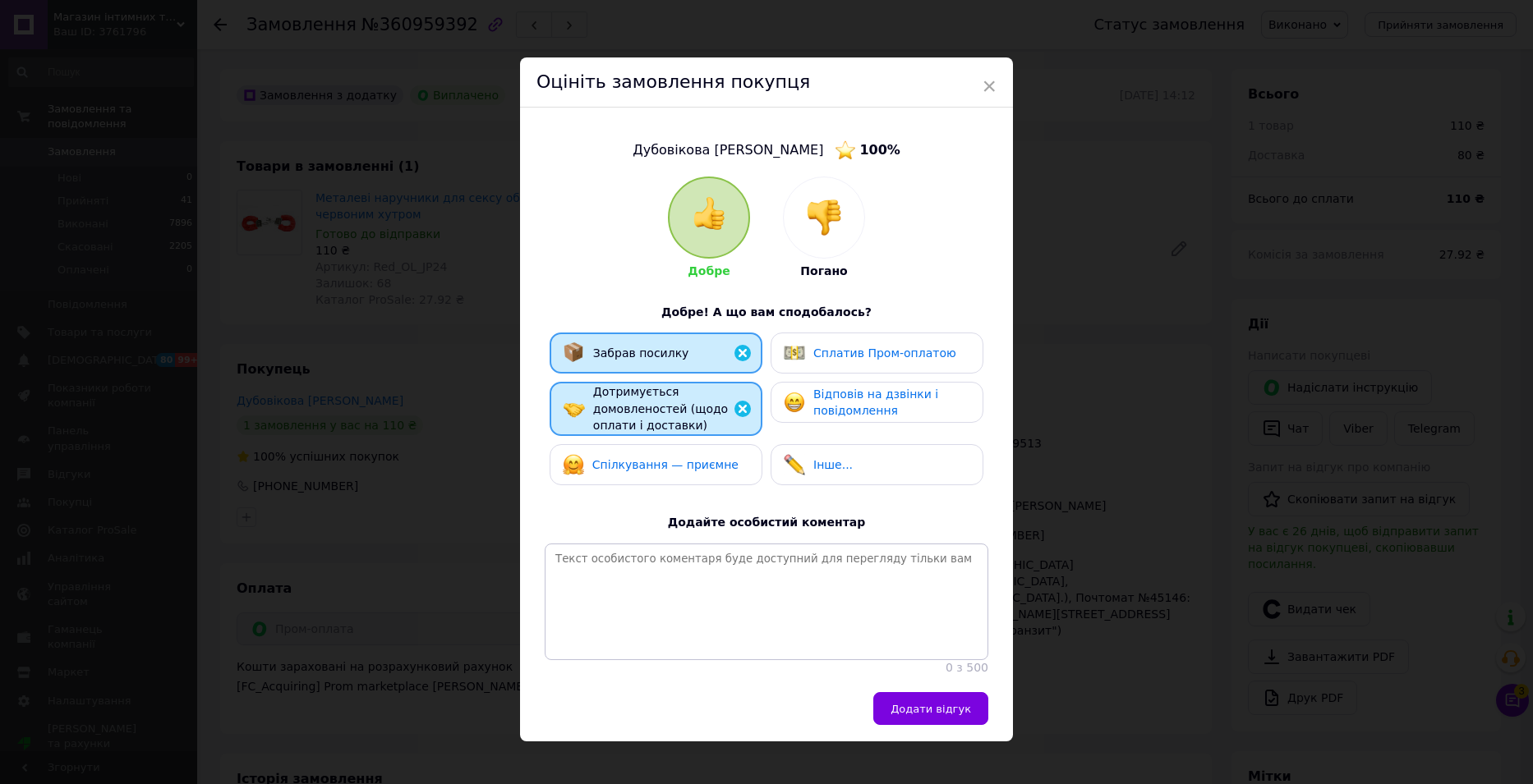
click at [660, 470] on span "Спілкування — приємне" at bounding box center [666, 465] width 146 height 13
click at [840, 411] on span "Відповів на дзвінки і повідомлення" at bounding box center [876, 404] width 125 height 31
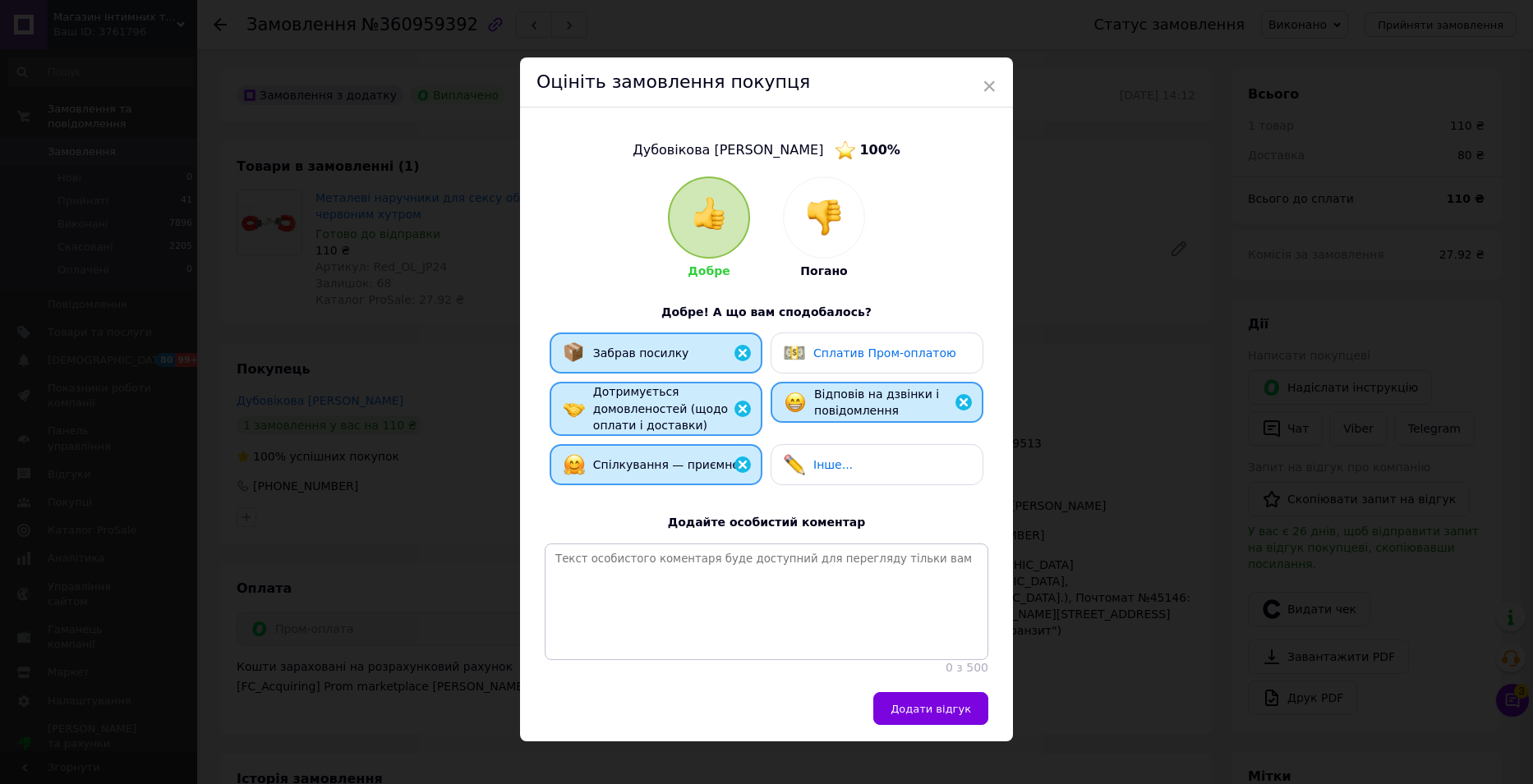
click at [924, 715] on span "Додати відгук" at bounding box center [931, 709] width 81 height 13
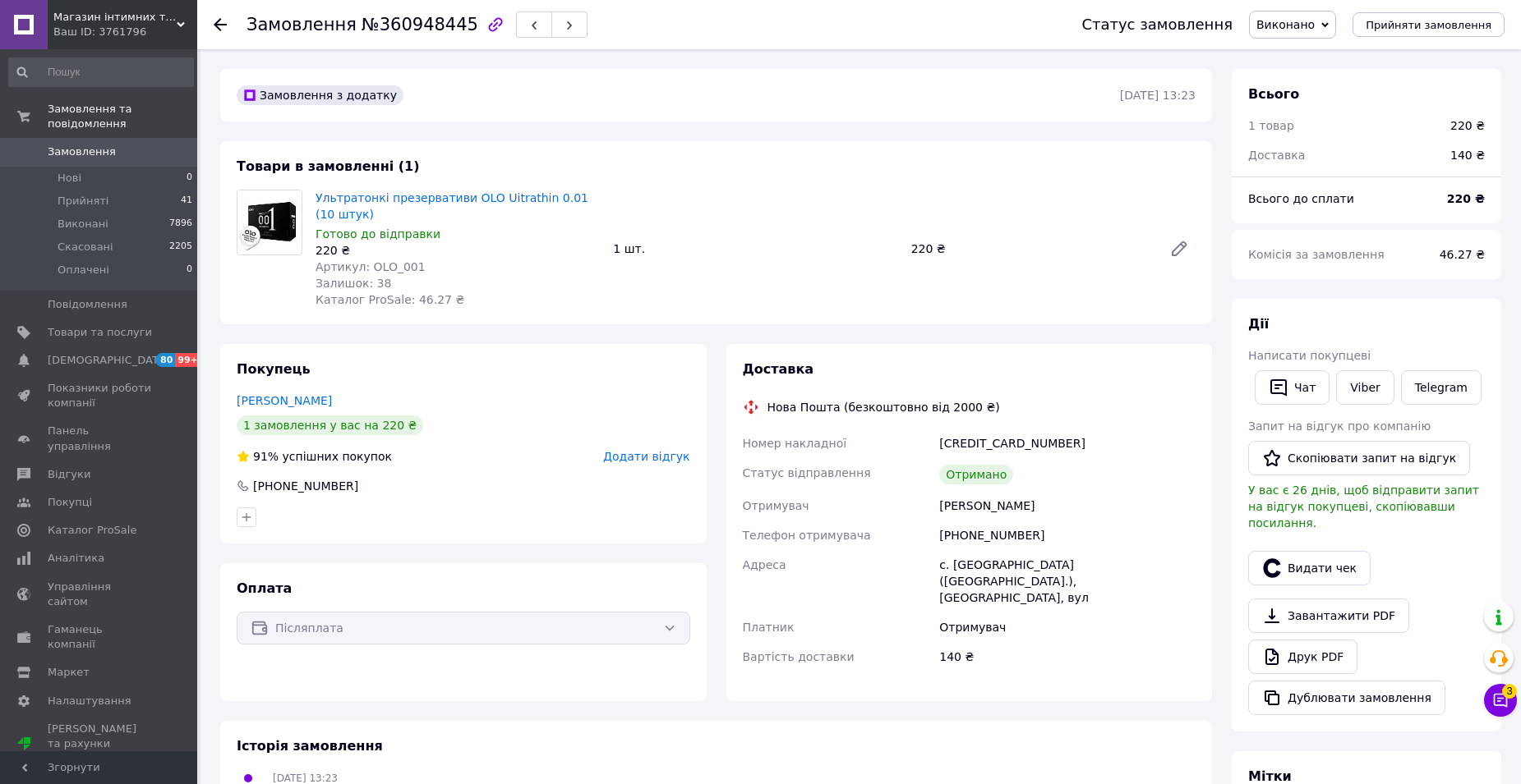
click at [655, 457] on span "Додати відгук" at bounding box center [646, 457] width 87 height 13
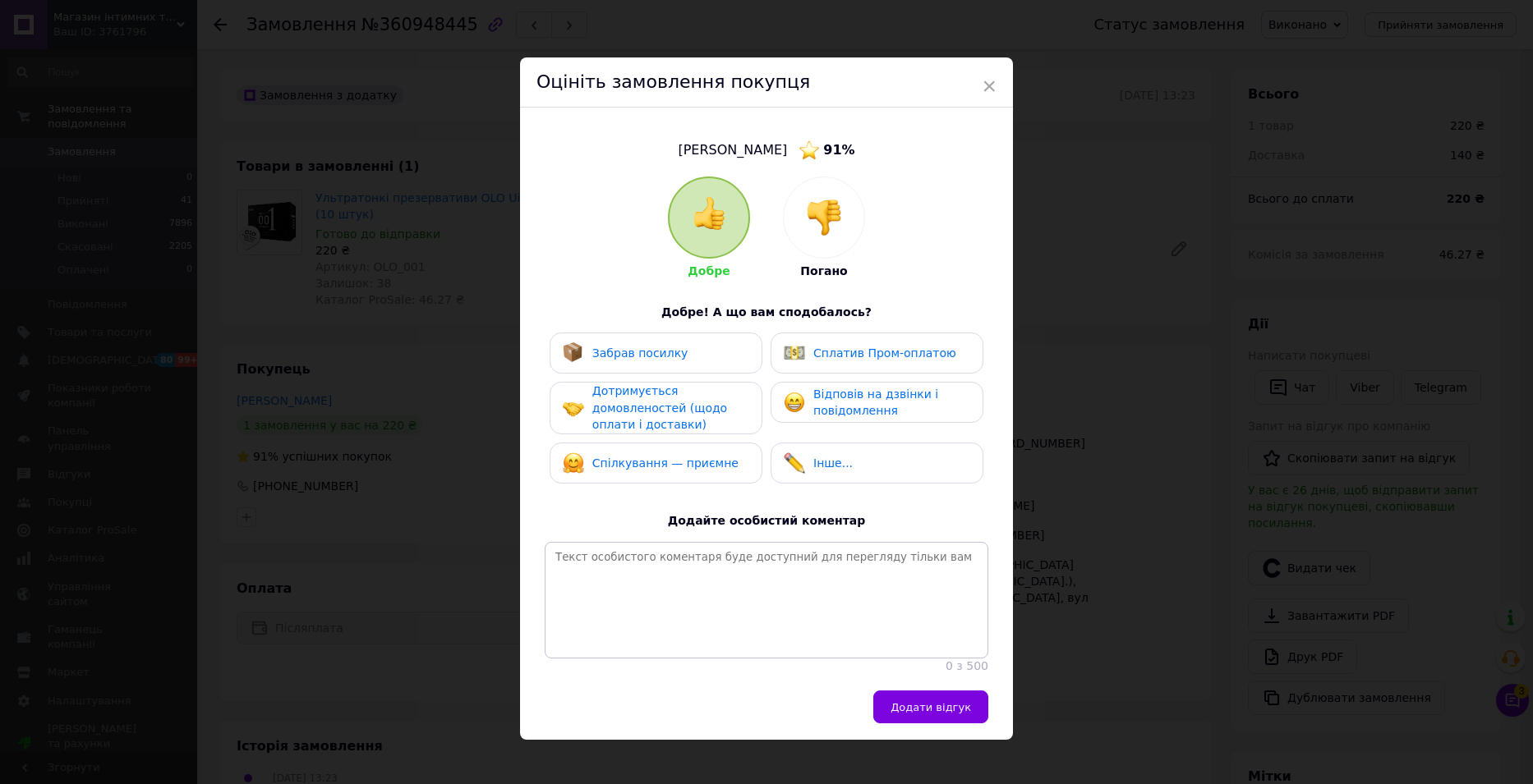
click at [664, 358] on span "Забрав посилку" at bounding box center [641, 353] width 96 height 13
click at [653, 405] on span "Дотримується домовленостей (щодо оплати і доставки)" at bounding box center [660, 407] width 135 height 47
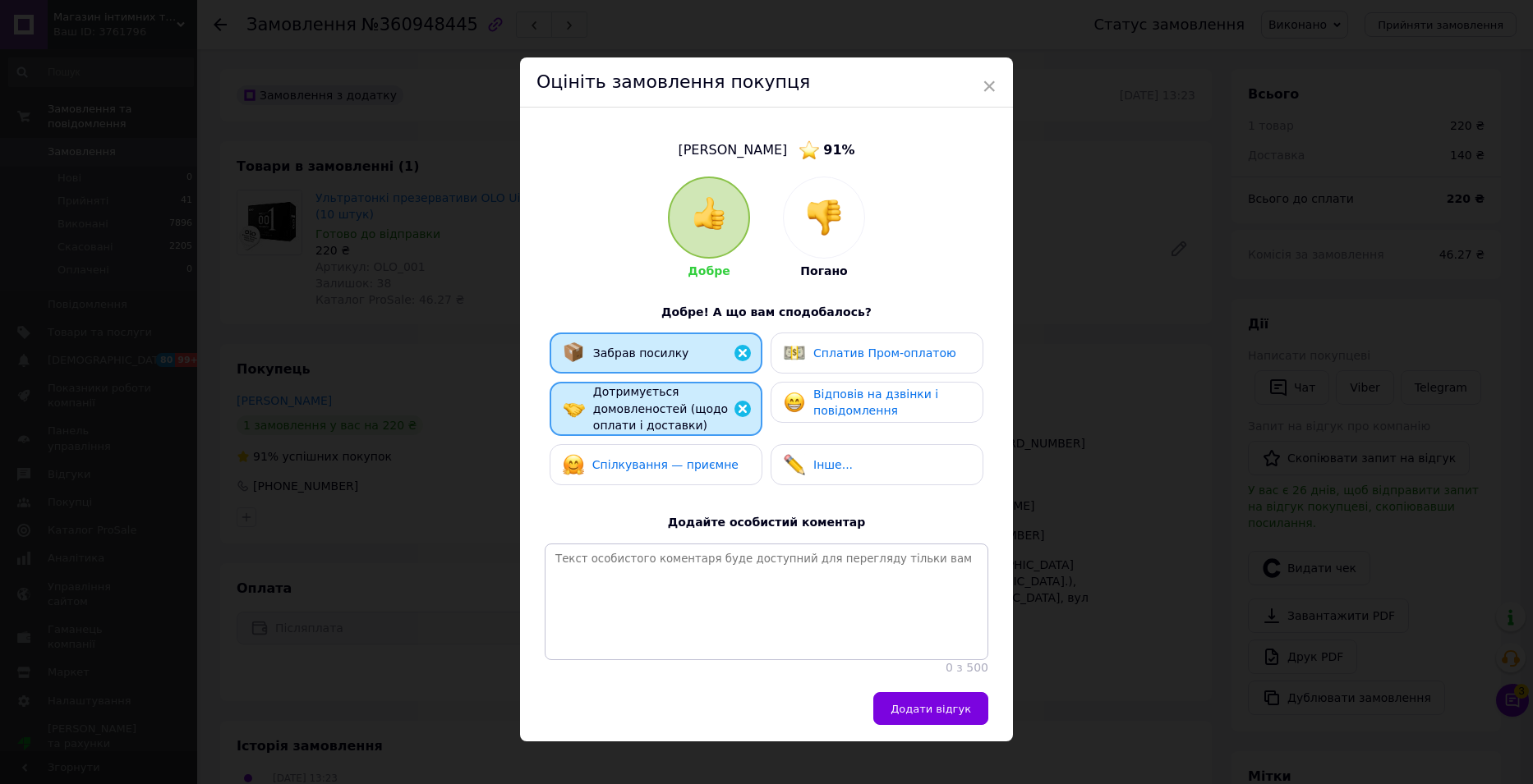
click at [661, 466] on span "Спілкування — приємне" at bounding box center [666, 465] width 146 height 13
click at [834, 408] on span "Відповів на дзвінки і повідомлення" at bounding box center [876, 404] width 125 height 31
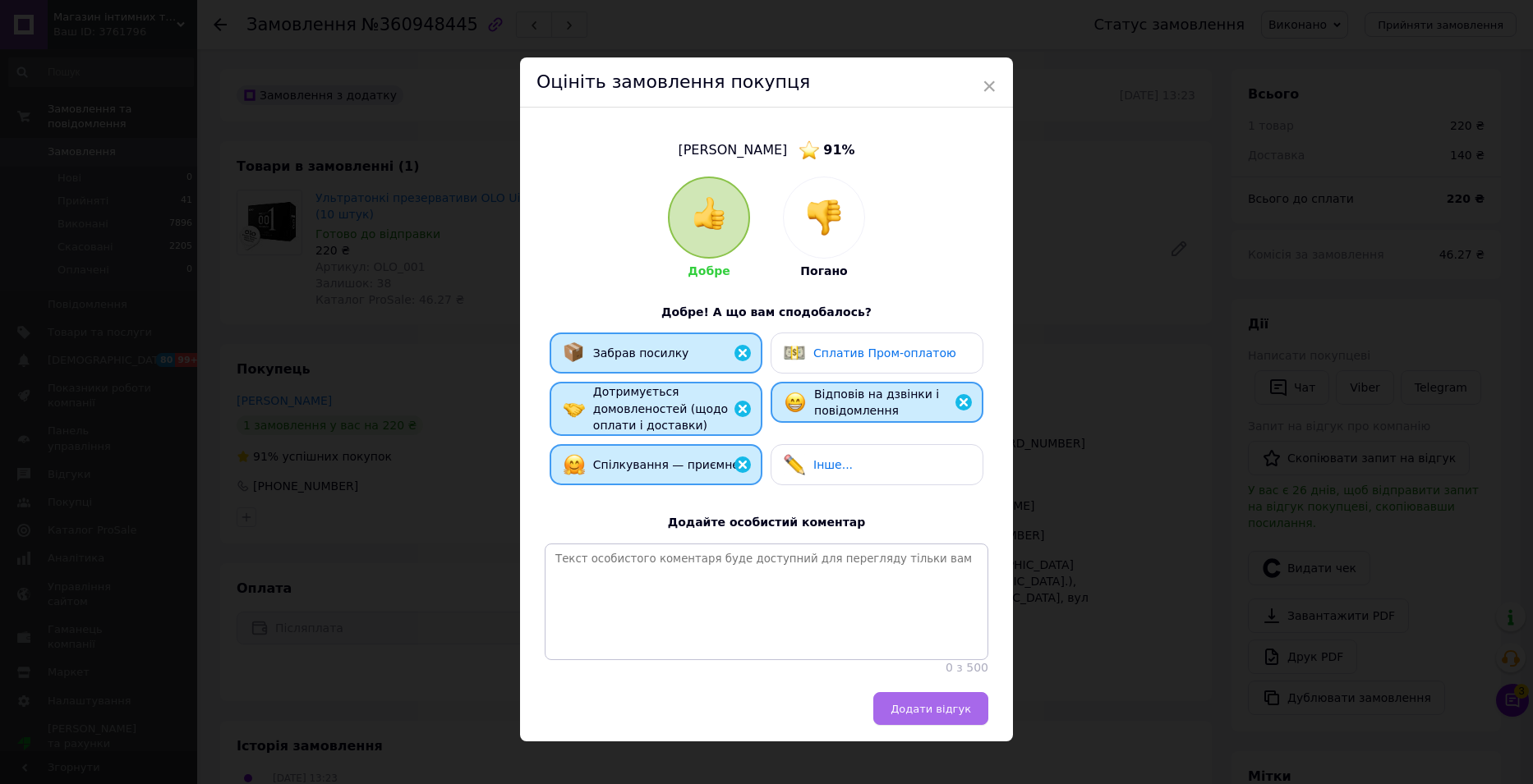
click at [927, 725] on button "Додати відгук" at bounding box center [931, 709] width 115 height 33
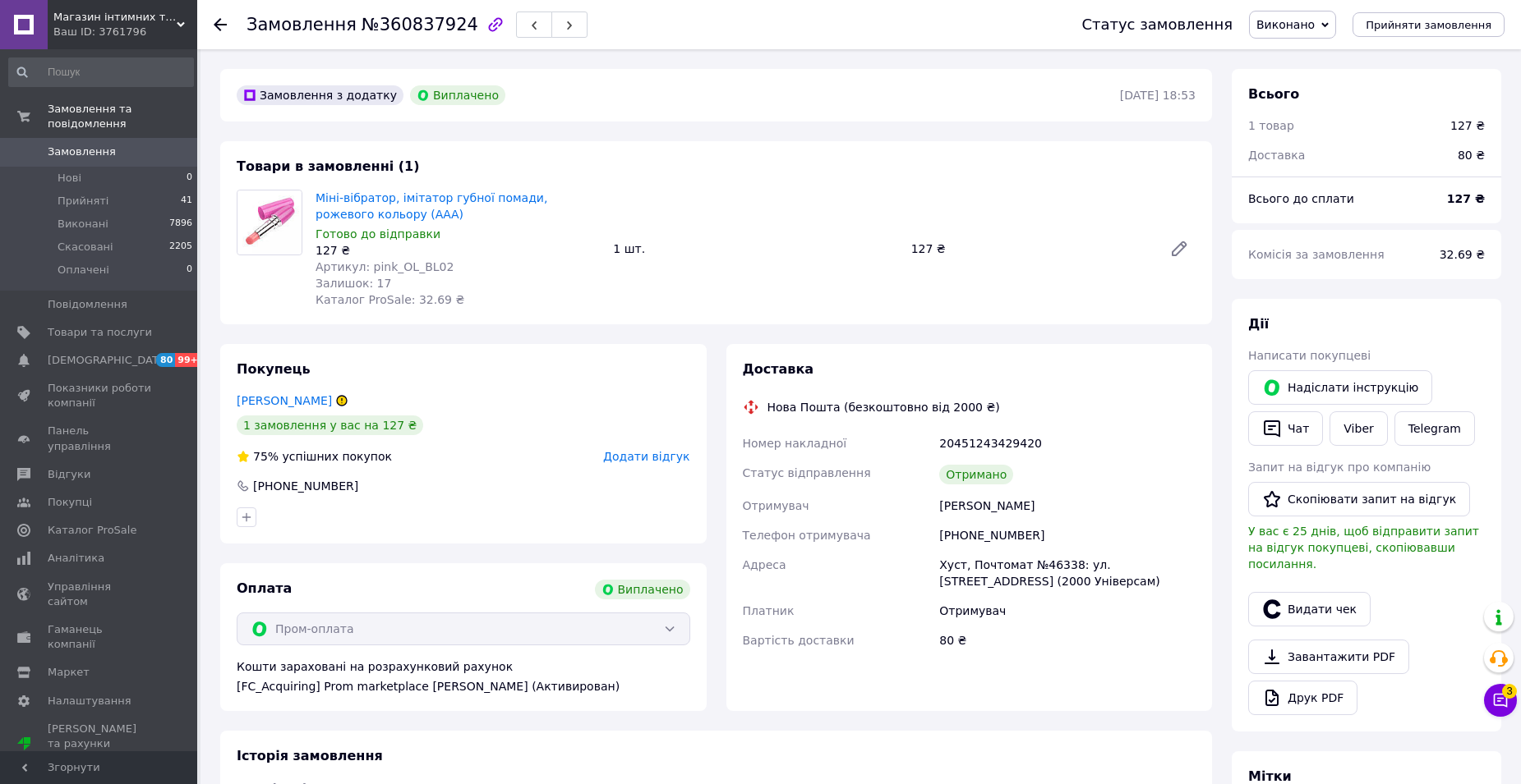
click at [657, 457] on span "Додати відгук" at bounding box center [646, 457] width 87 height 13
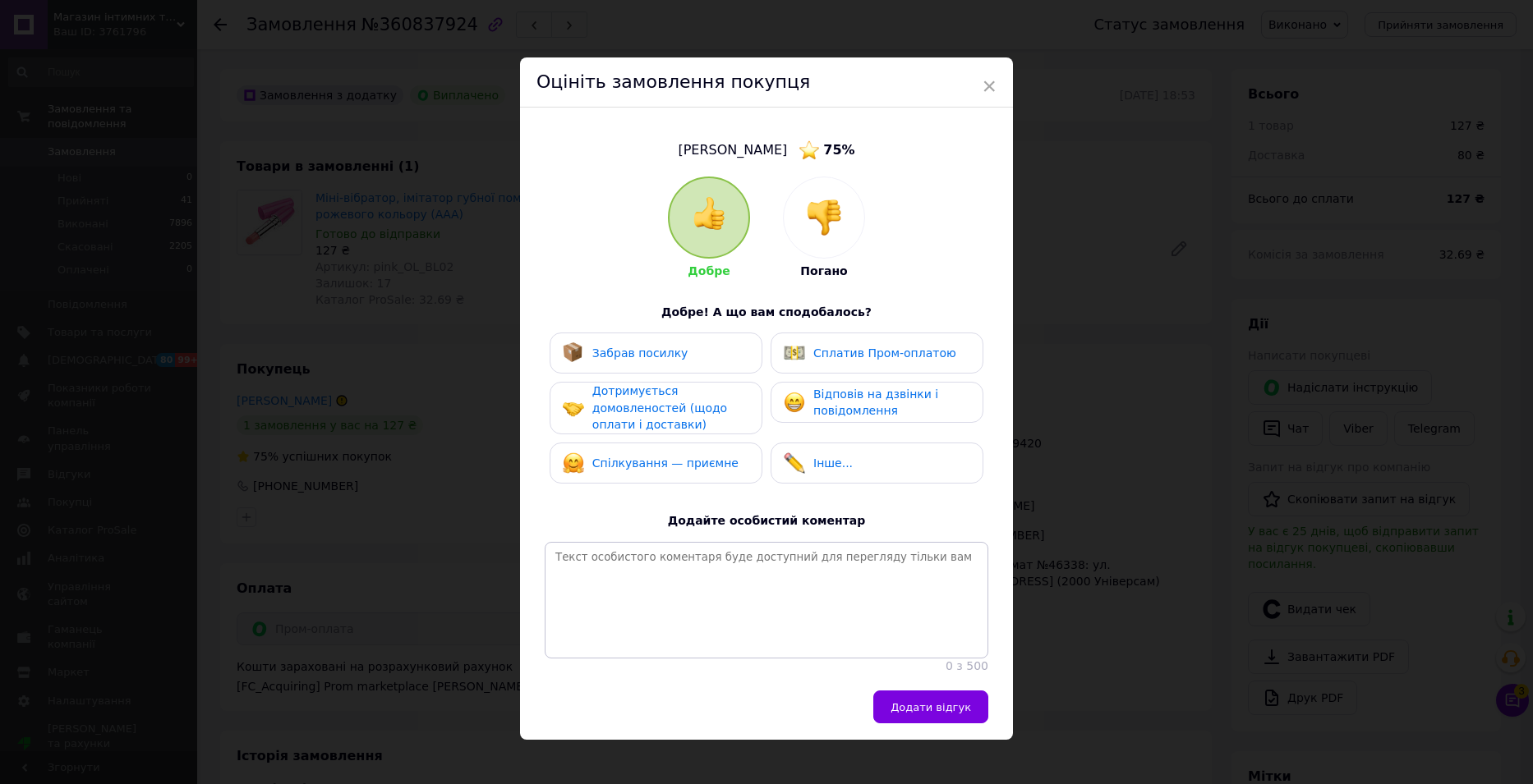
click at [673, 358] on span "Забрав посилку" at bounding box center [641, 353] width 96 height 13
click at [665, 405] on span "Дотримується домовленостей (щодо оплати і доставки)" at bounding box center [660, 407] width 135 height 47
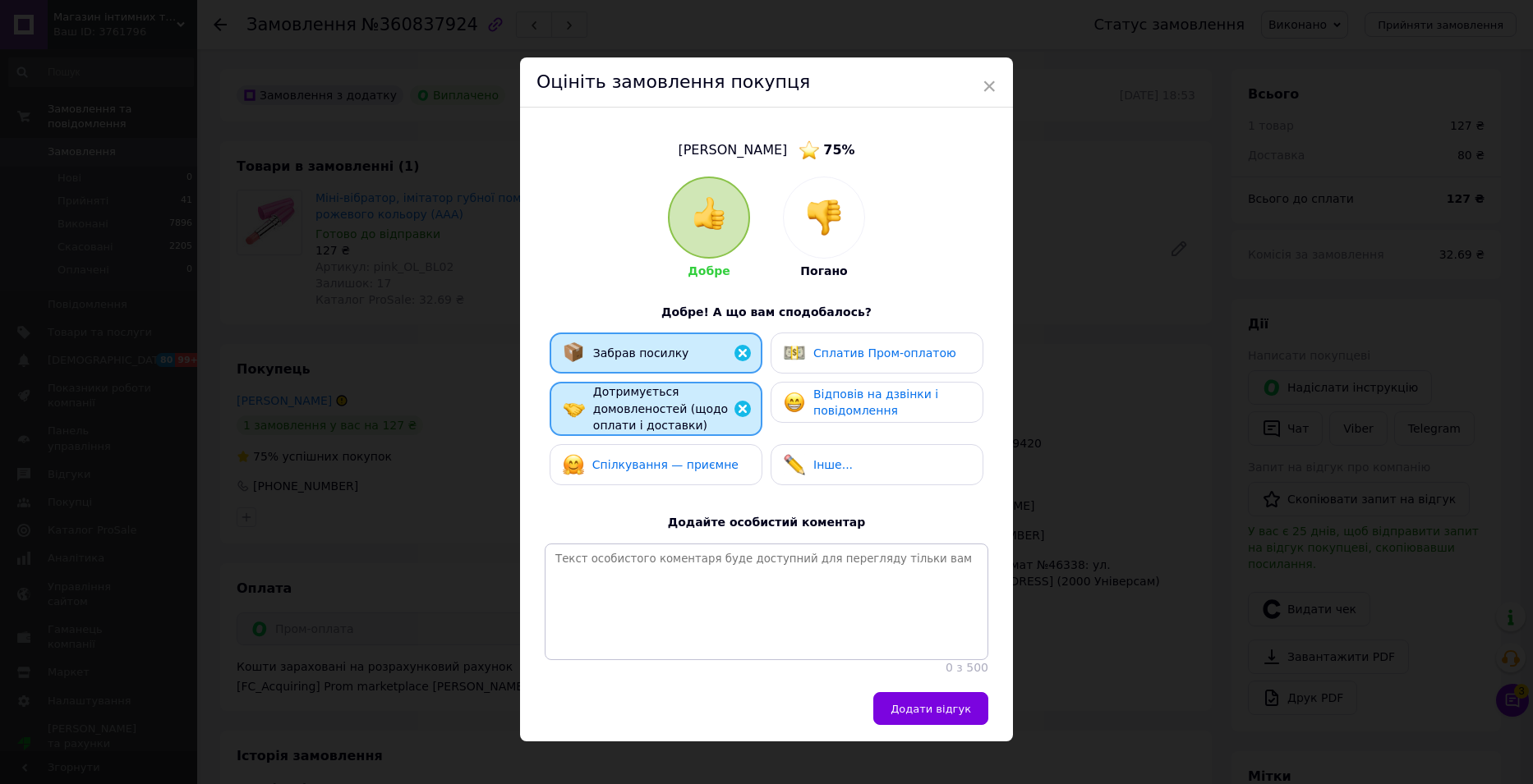
click at [655, 466] on span "Спілкування — приємне" at bounding box center [666, 465] width 146 height 13
click at [848, 399] on span "Відповів на дзвінки і повідомлення" at bounding box center [876, 404] width 125 height 31
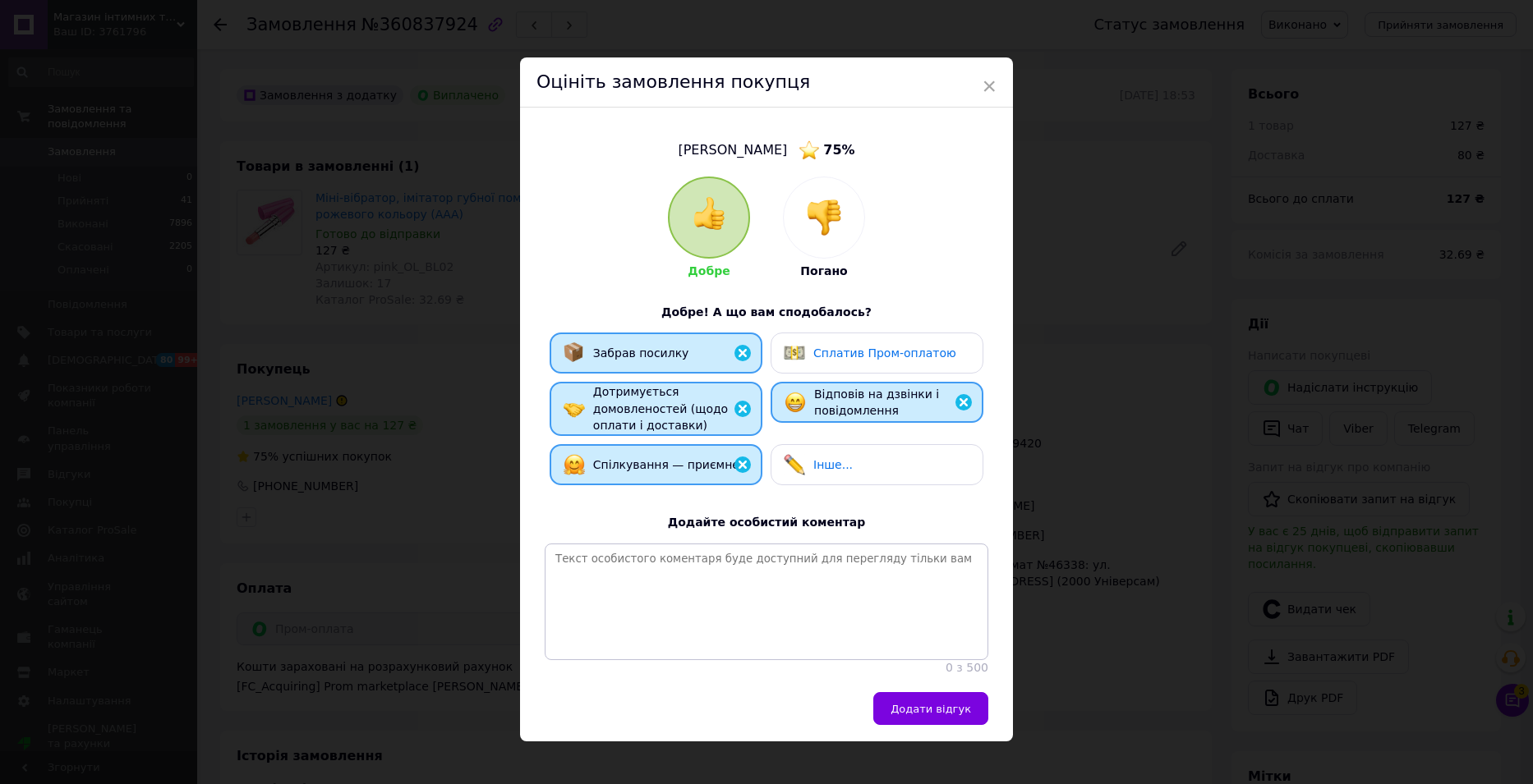
click at [933, 716] on span "Додати відгук" at bounding box center [931, 709] width 81 height 13
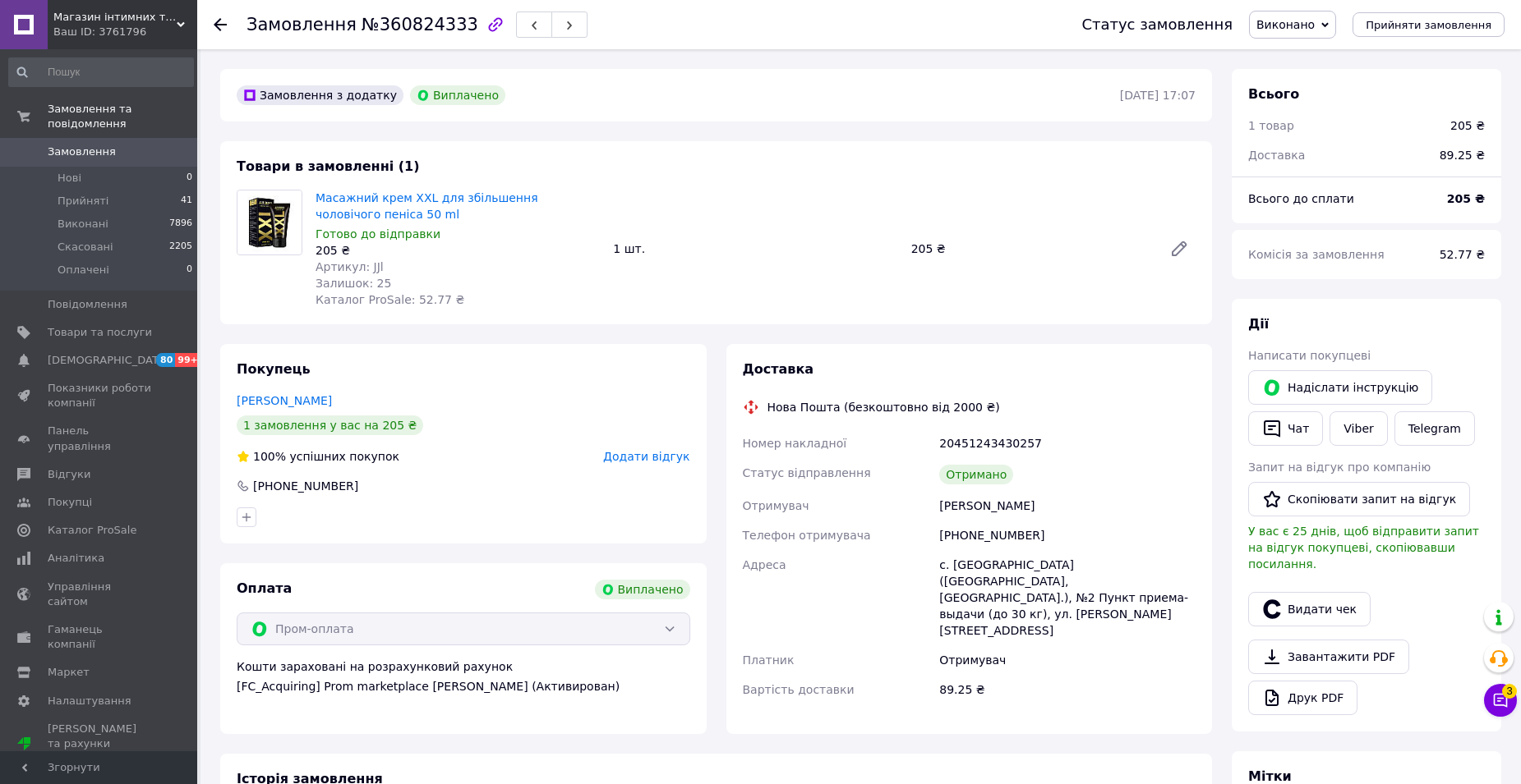
click at [662, 458] on span "Додати відгук" at bounding box center [646, 457] width 87 height 13
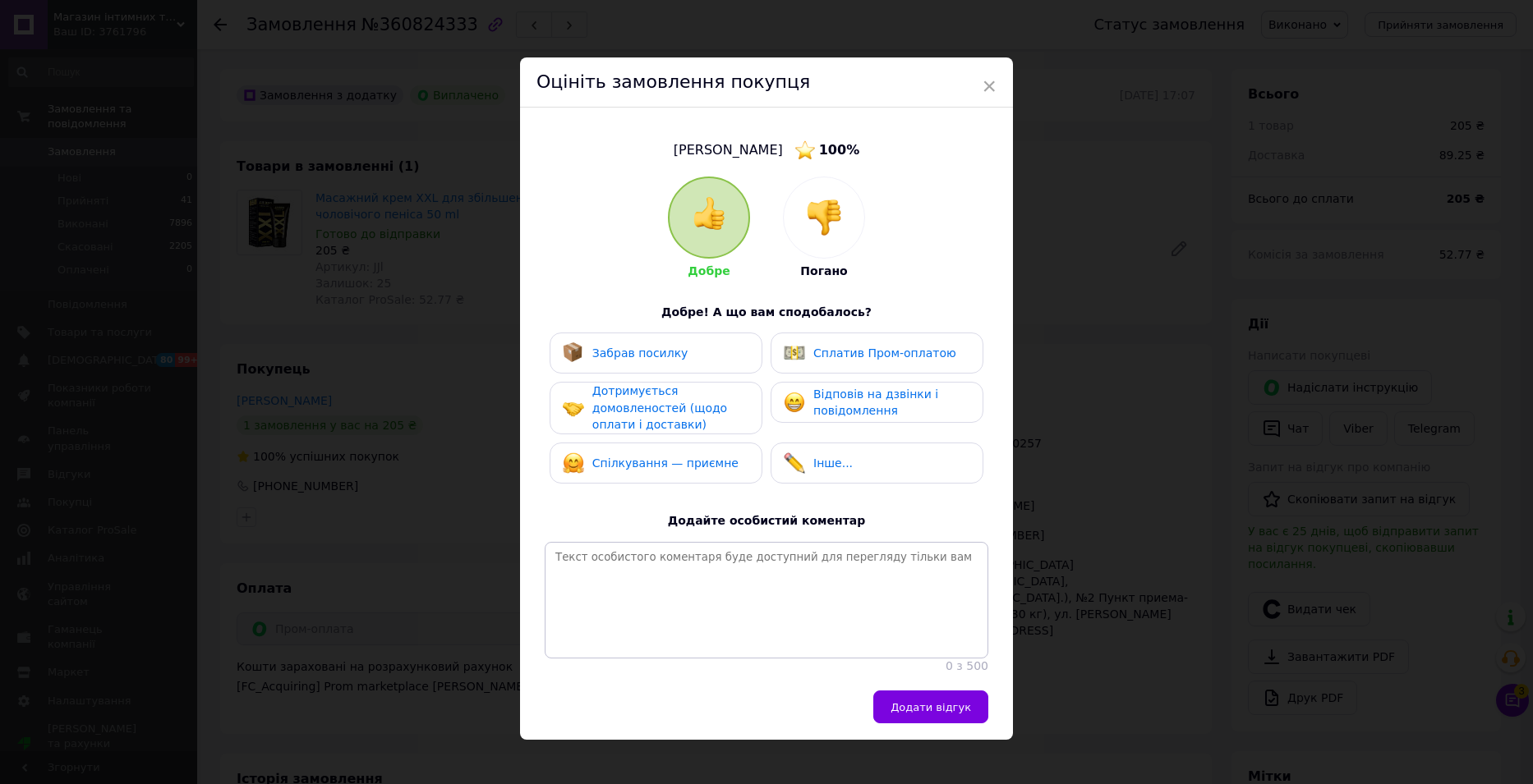
click at [673, 359] on span "Забрав посилку" at bounding box center [641, 353] width 96 height 13
click at [670, 413] on span "Дотримується домовленостей (щодо оплати і доставки)" at bounding box center [660, 407] width 135 height 47
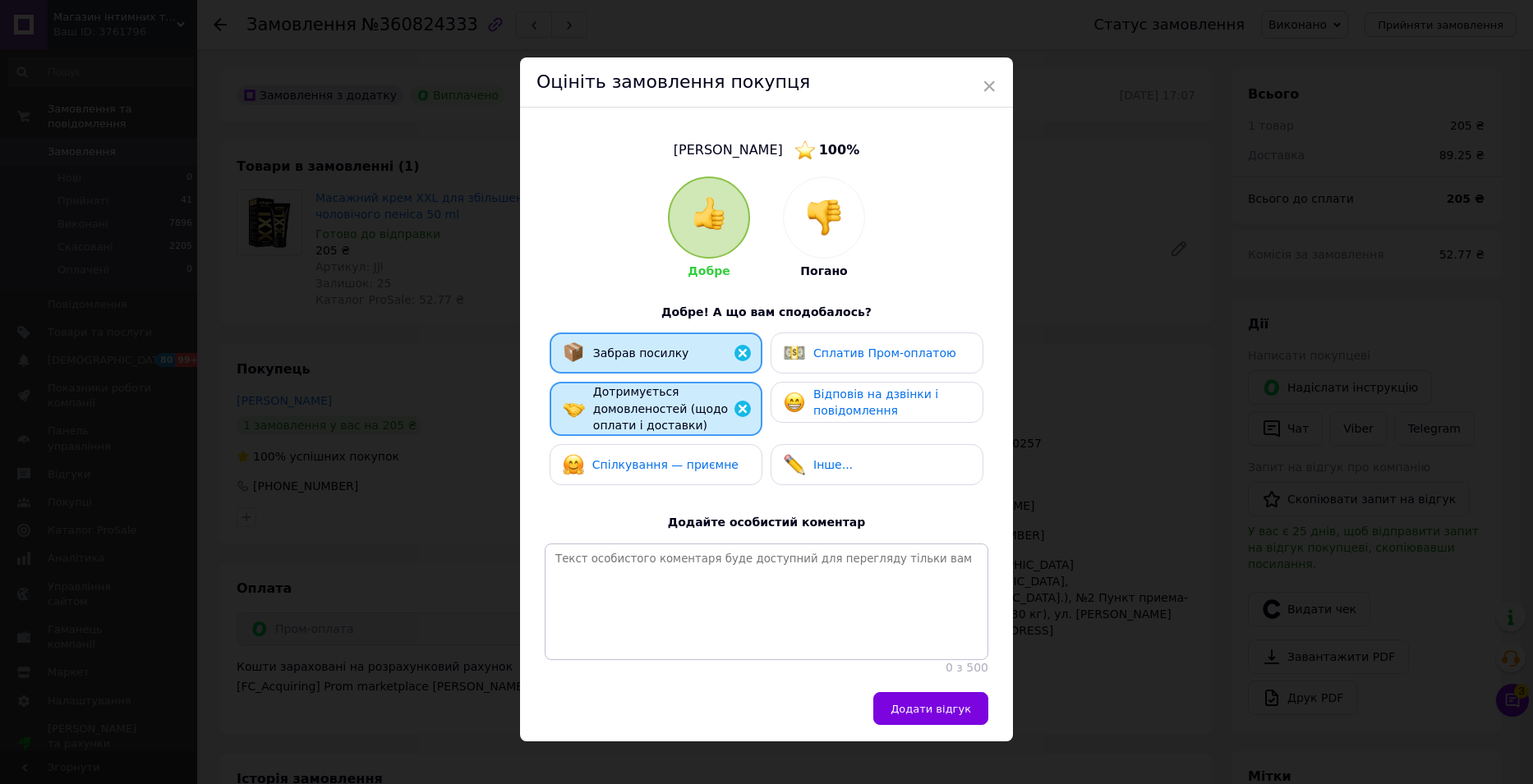
click at [663, 467] on span "Спілкування — приємне" at bounding box center [666, 465] width 146 height 13
click at [877, 417] on span "Відповів на дзвінки і повідомлення" at bounding box center [876, 404] width 125 height 31
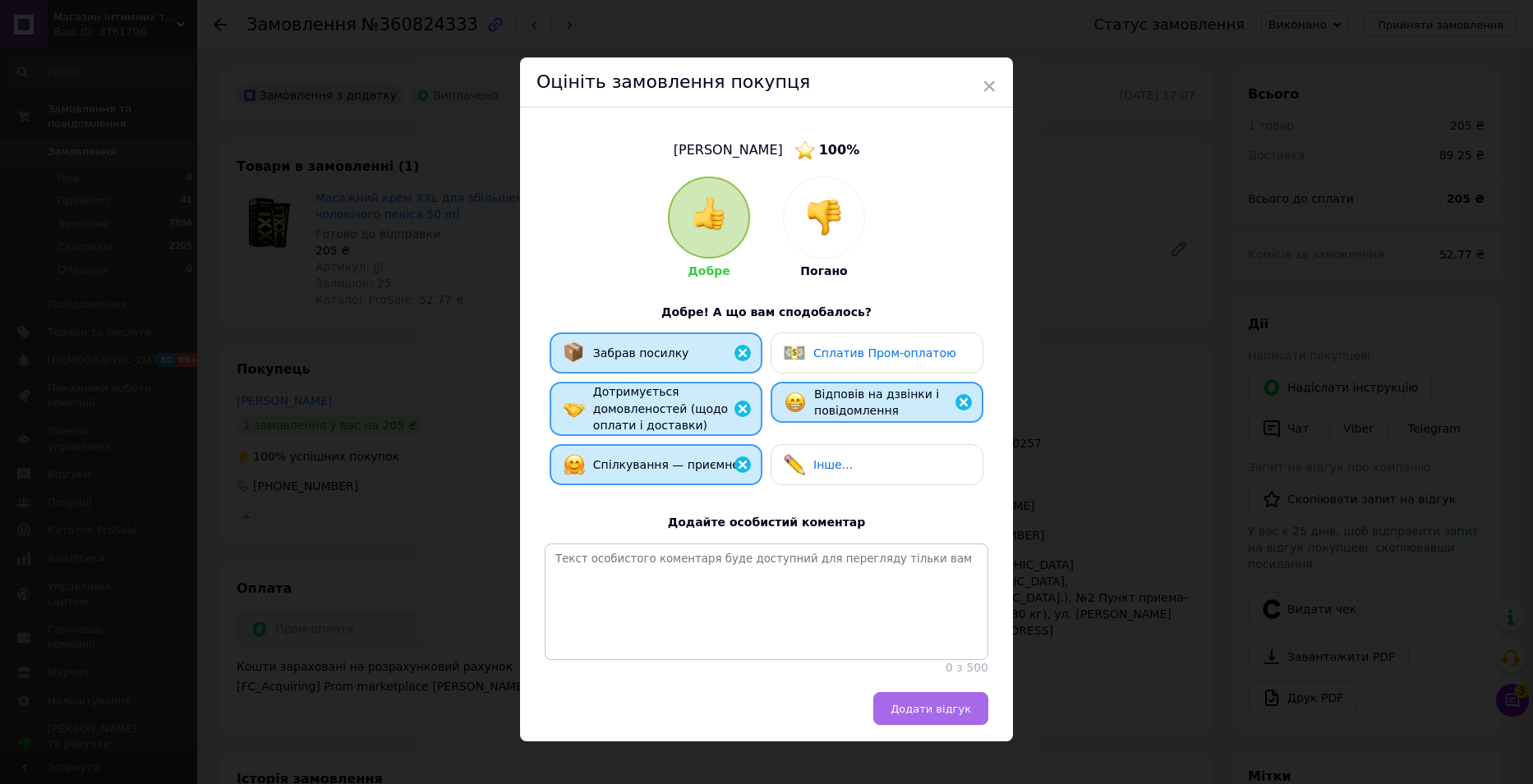
click at [919, 716] on span "Додати відгук" at bounding box center [931, 709] width 81 height 13
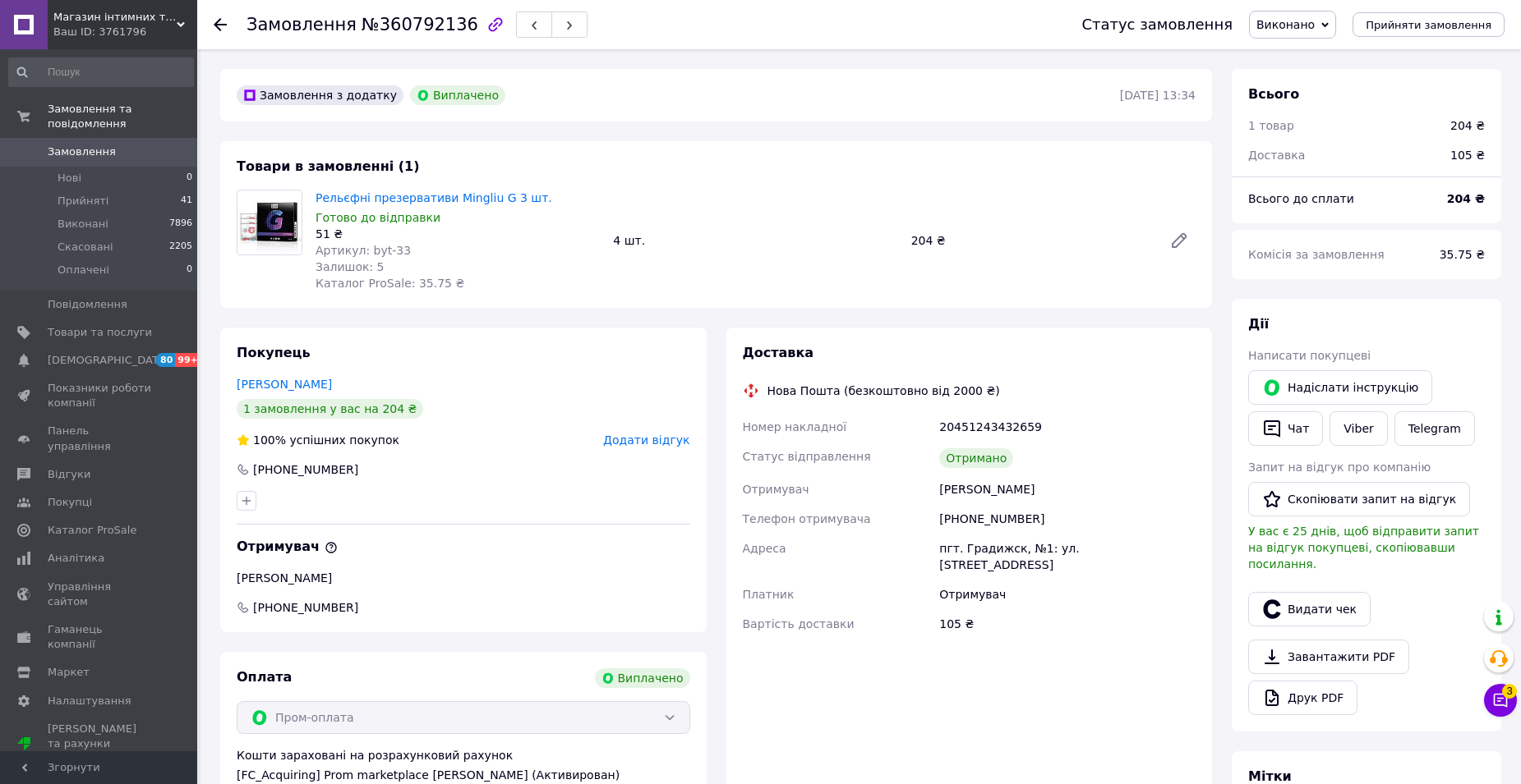
click at [667, 441] on span "Додати відгук" at bounding box center [646, 440] width 87 height 13
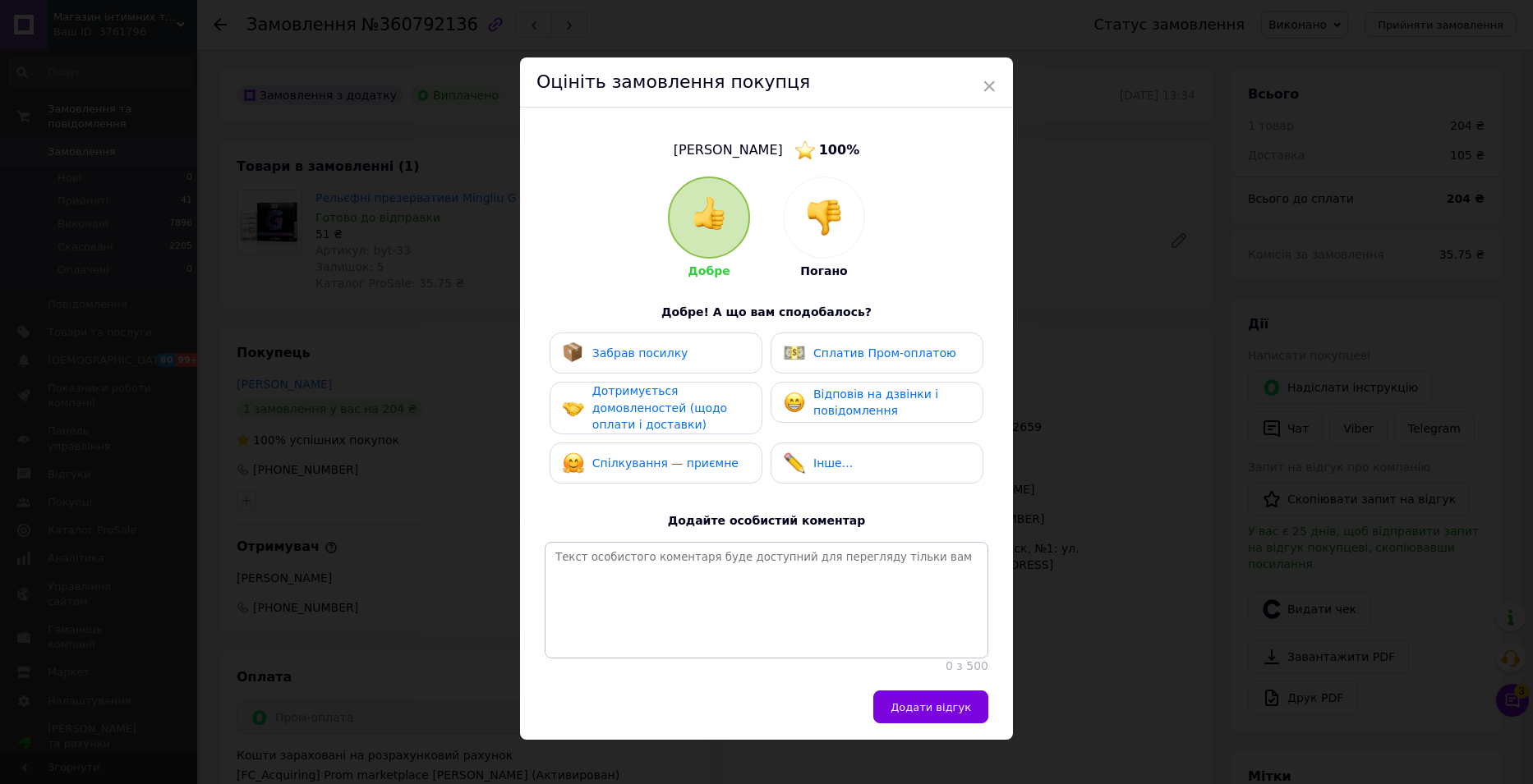
click at [686, 339] on div "Забрав посилку" at bounding box center [656, 353] width 213 height 41
click at [667, 406] on span "Дотримується домовленостей (щодо оплати і доставки)" at bounding box center [660, 407] width 135 height 47
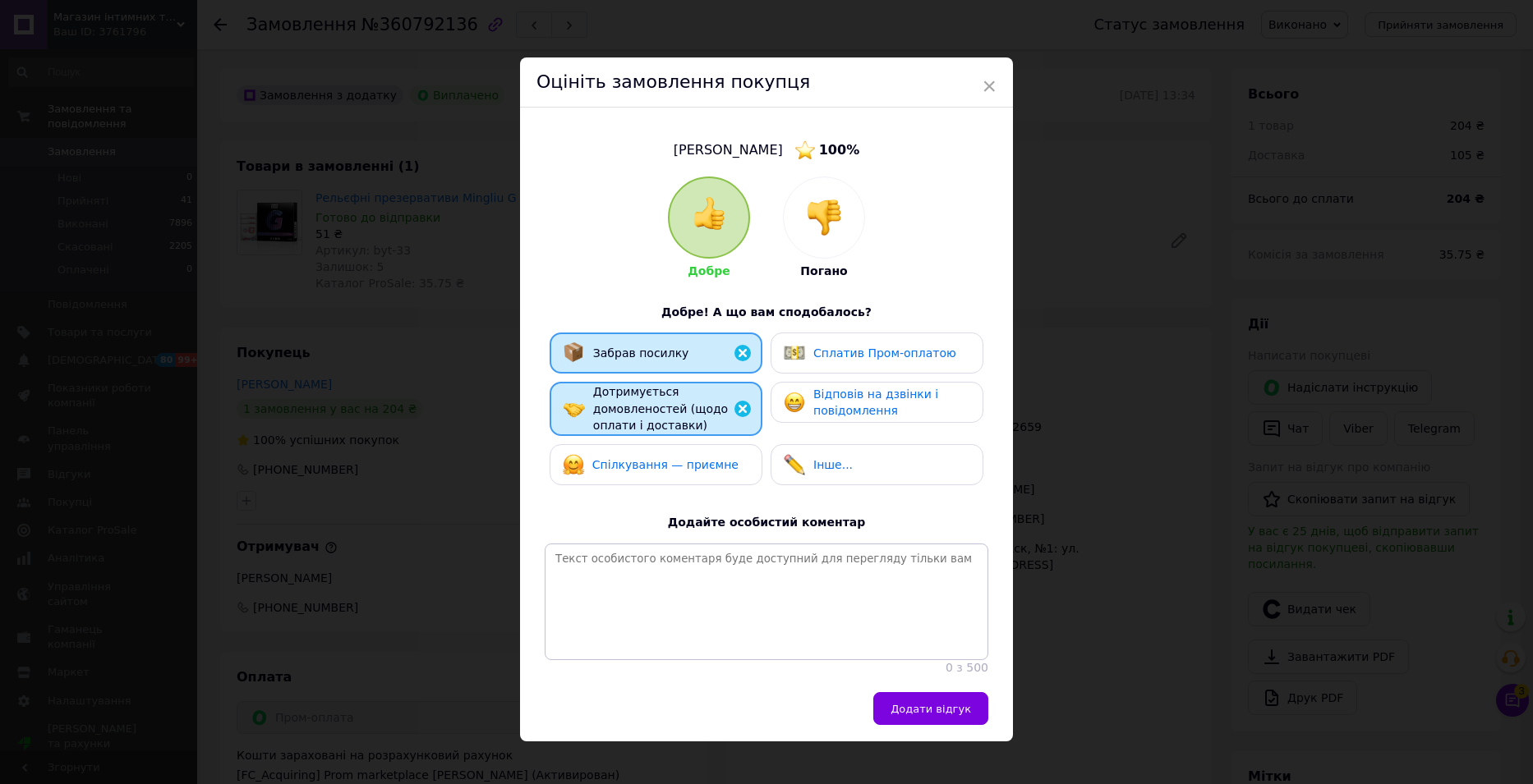
click at [669, 461] on span "Спілкування — приємне" at bounding box center [666, 465] width 146 height 13
click at [886, 405] on div "Відповів на дзвінки і повідомлення" at bounding box center [891, 403] width 156 height 34
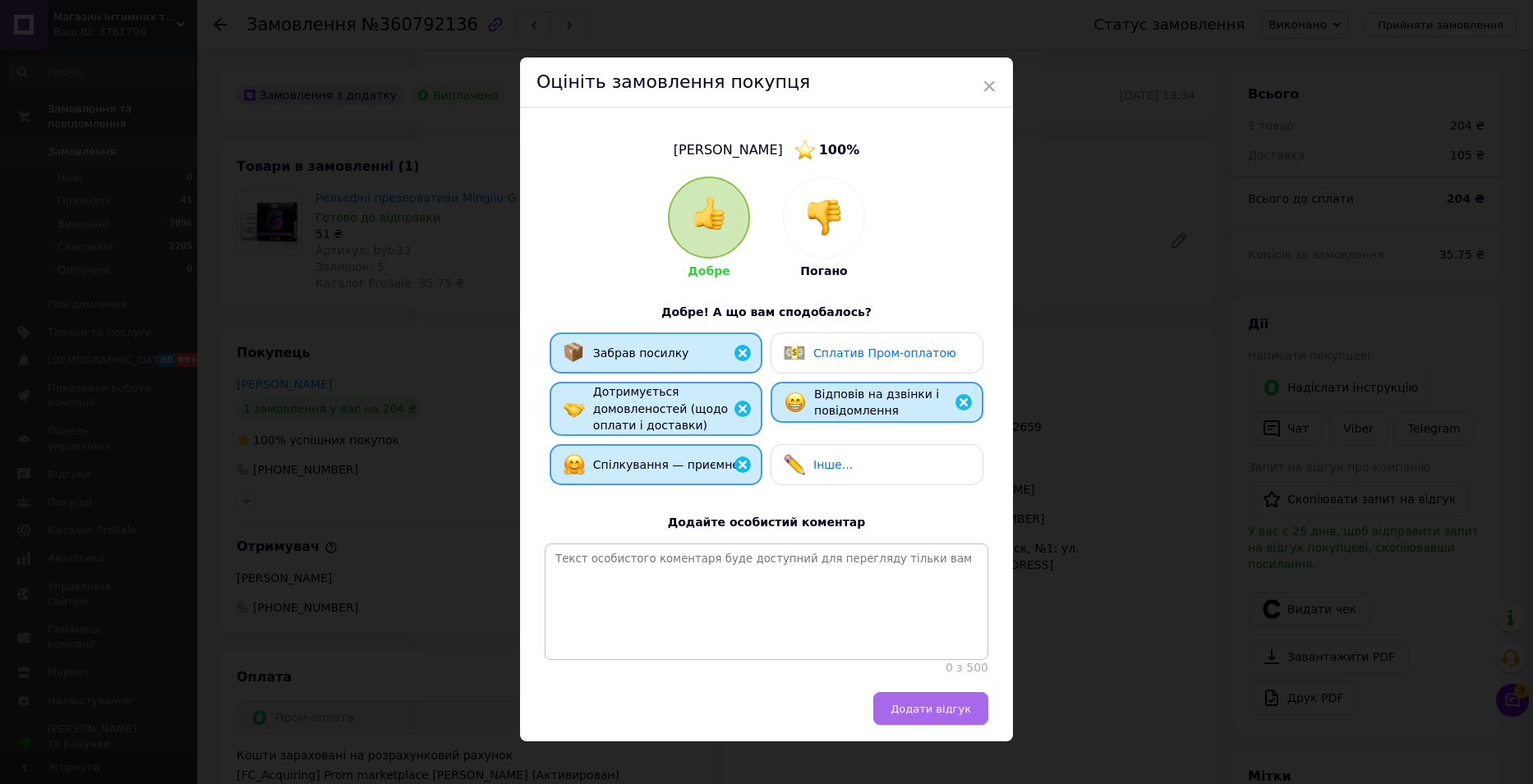
click at [929, 716] on span "Додати відгук" at bounding box center [931, 709] width 81 height 13
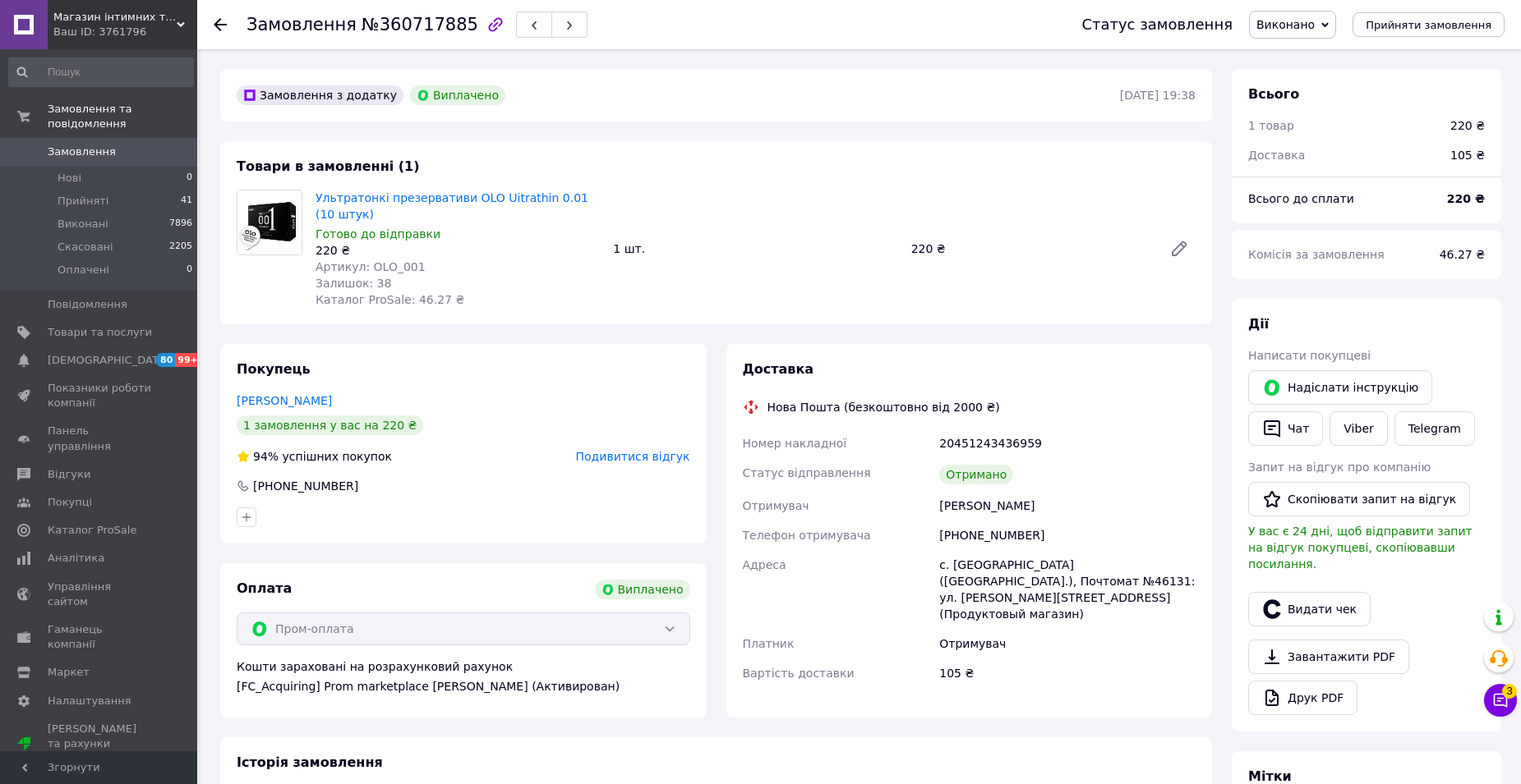
scroll to position [53, 0]
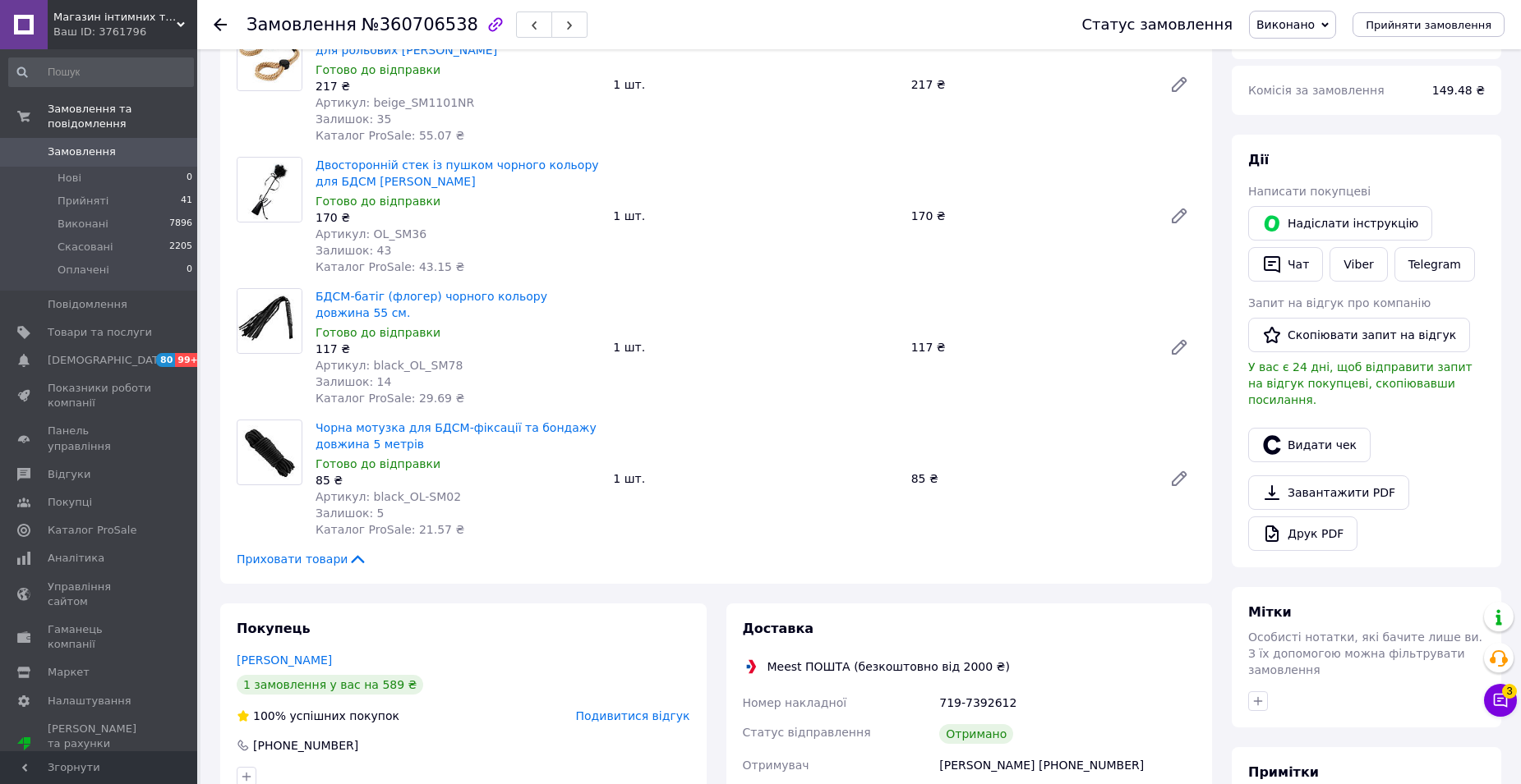
scroll to position [328, 0]
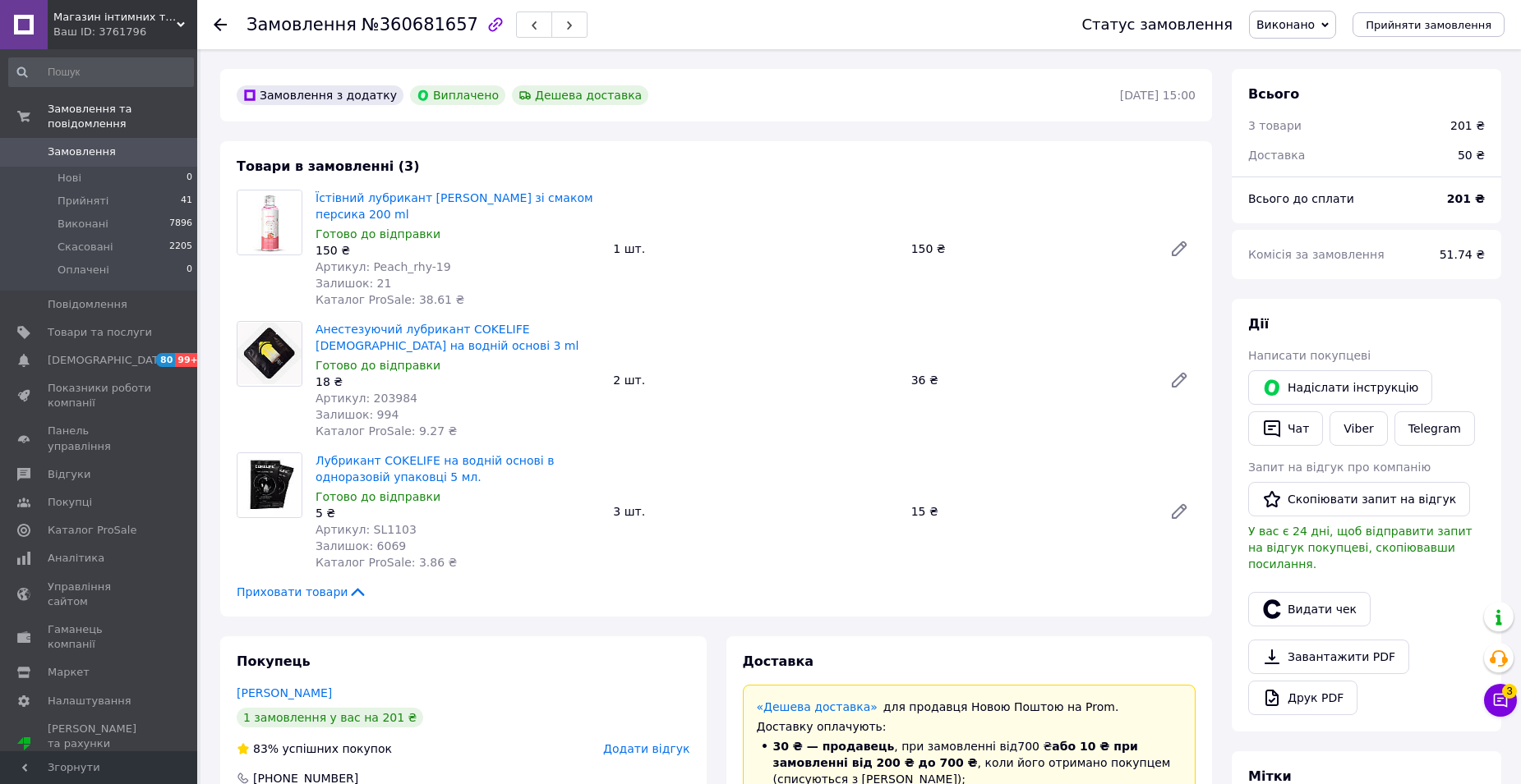
scroll to position [328, 0]
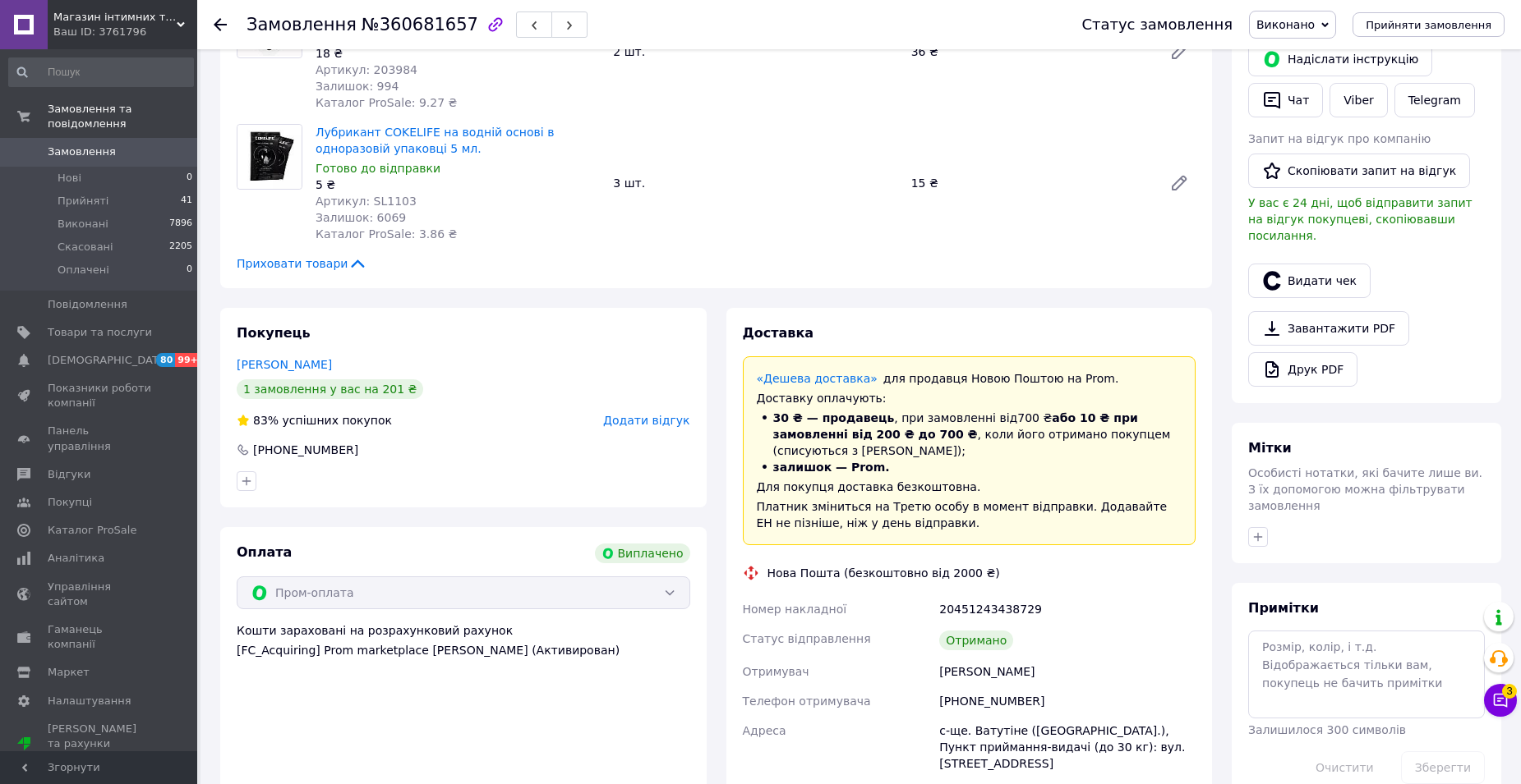
click at [652, 417] on span "Додати відгук" at bounding box center [646, 421] width 87 height 13
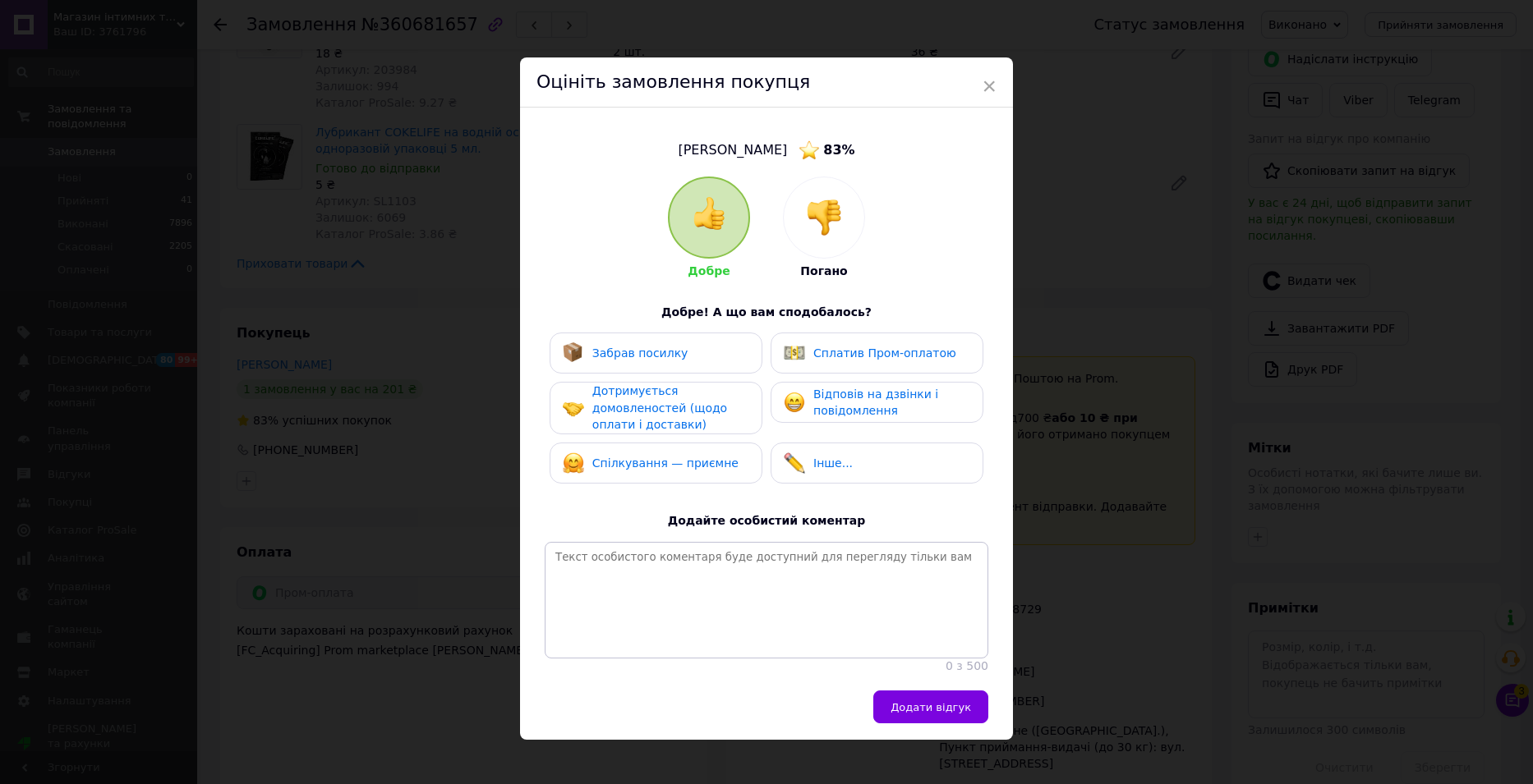
click at [659, 354] on span "Забрав посилку" at bounding box center [641, 353] width 96 height 13
click at [654, 402] on span "Дотримується домовленостей (щодо оплати і доставки)" at bounding box center [660, 407] width 135 height 47
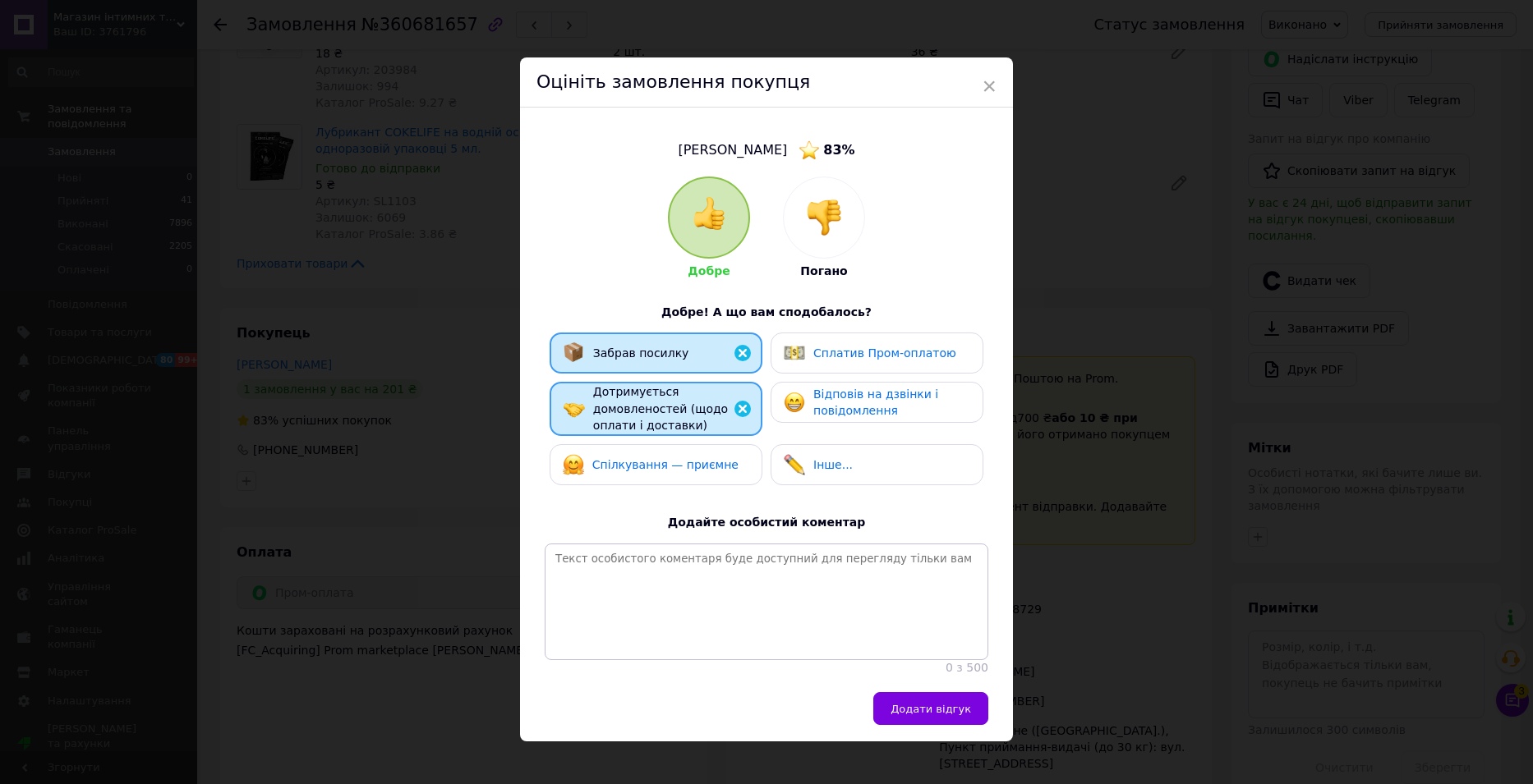
click at [650, 455] on div "Спілкування — приємне" at bounding box center [650, 465] width 175 height 21
click at [847, 394] on span "Відповів на дзвінки і повідомлення" at bounding box center [876, 404] width 125 height 31
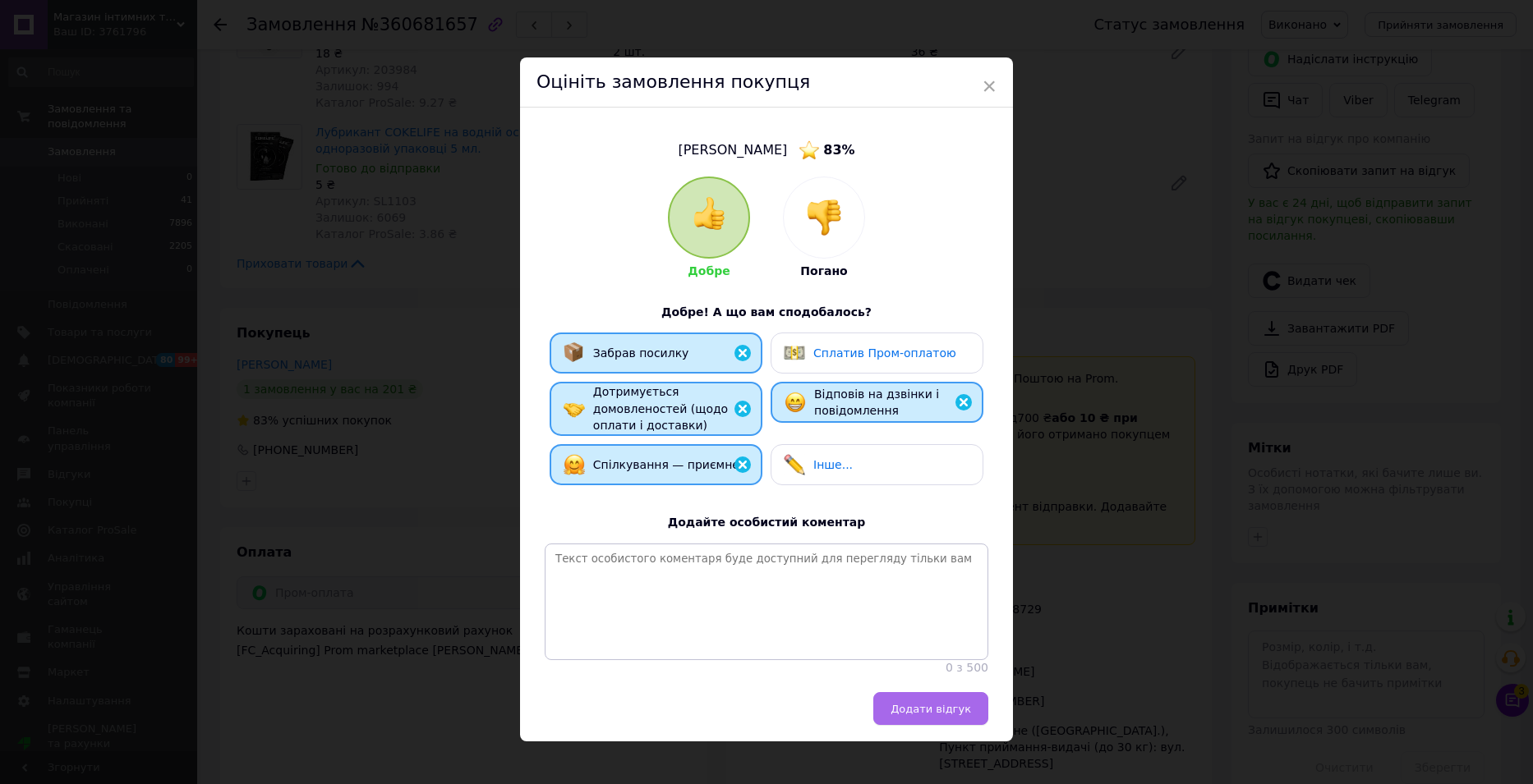
click at [937, 716] on span "Додати відгук" at bounding box center [931, 709] width 81 height 13
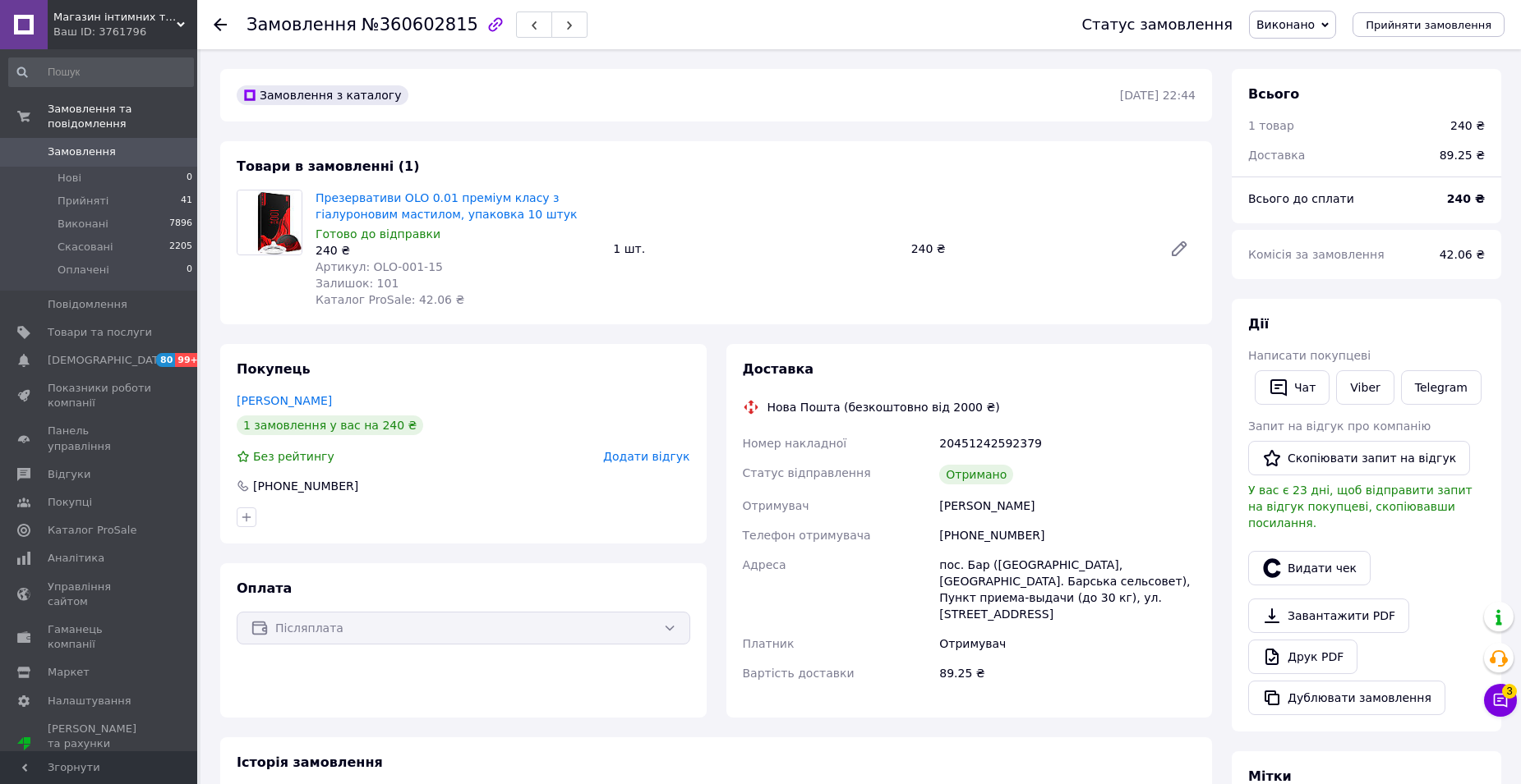
click at [665, 461] on span "Додати відгук" at bounding box center [646, 457] width 87 height 13
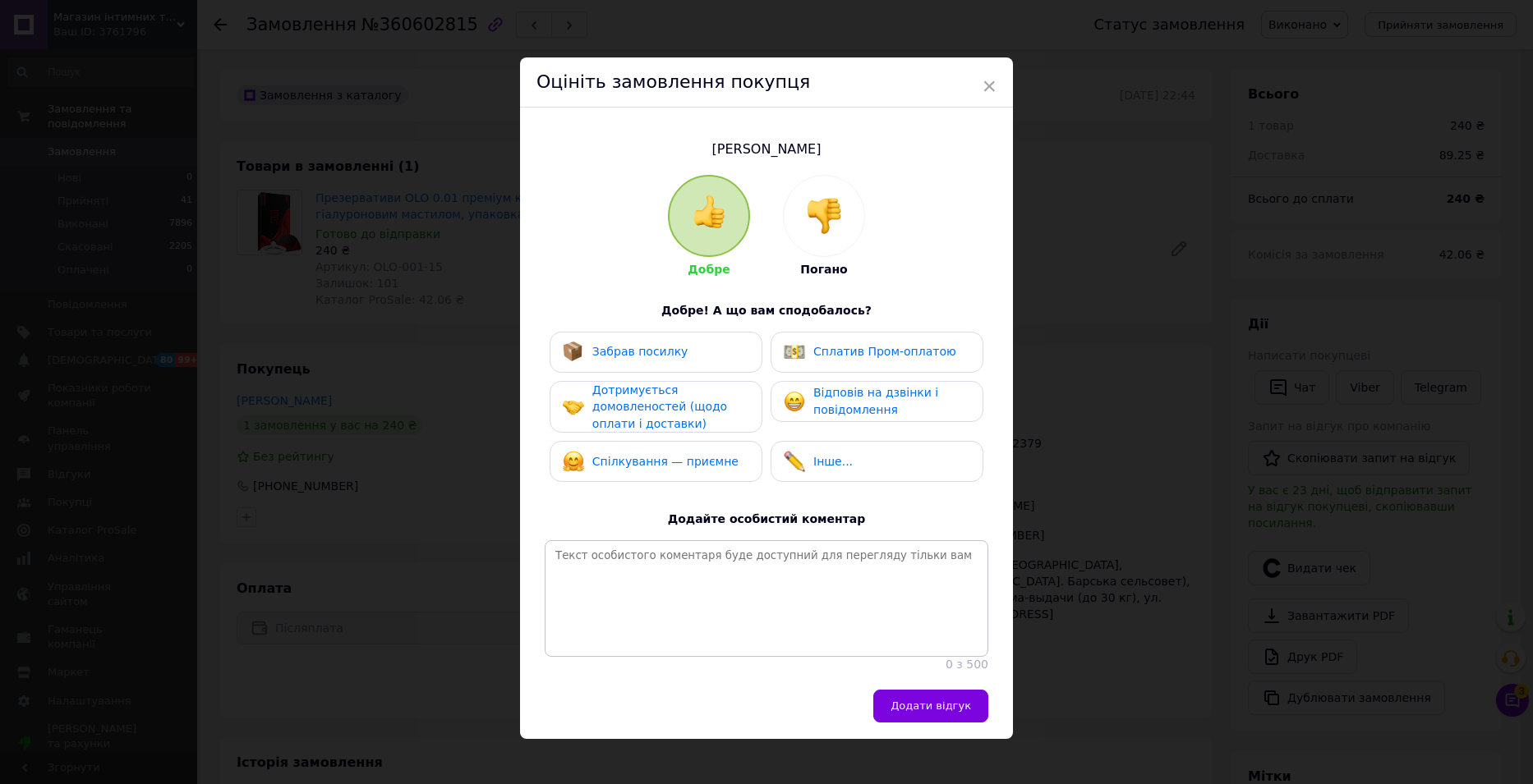
click at [672, 351] on span "Забрав посилку" at bounding box center [641, 352] width 96 height 13
drag, startPoint x: 658, startPoint y: 413, endPoint x: 657, endPoint y: 431, distance: 18.0
click at [657, 413] on div "Дотримується домовленостей (щодо оплати і доставки)" at bounding box center [671, 407] width 156 height 51
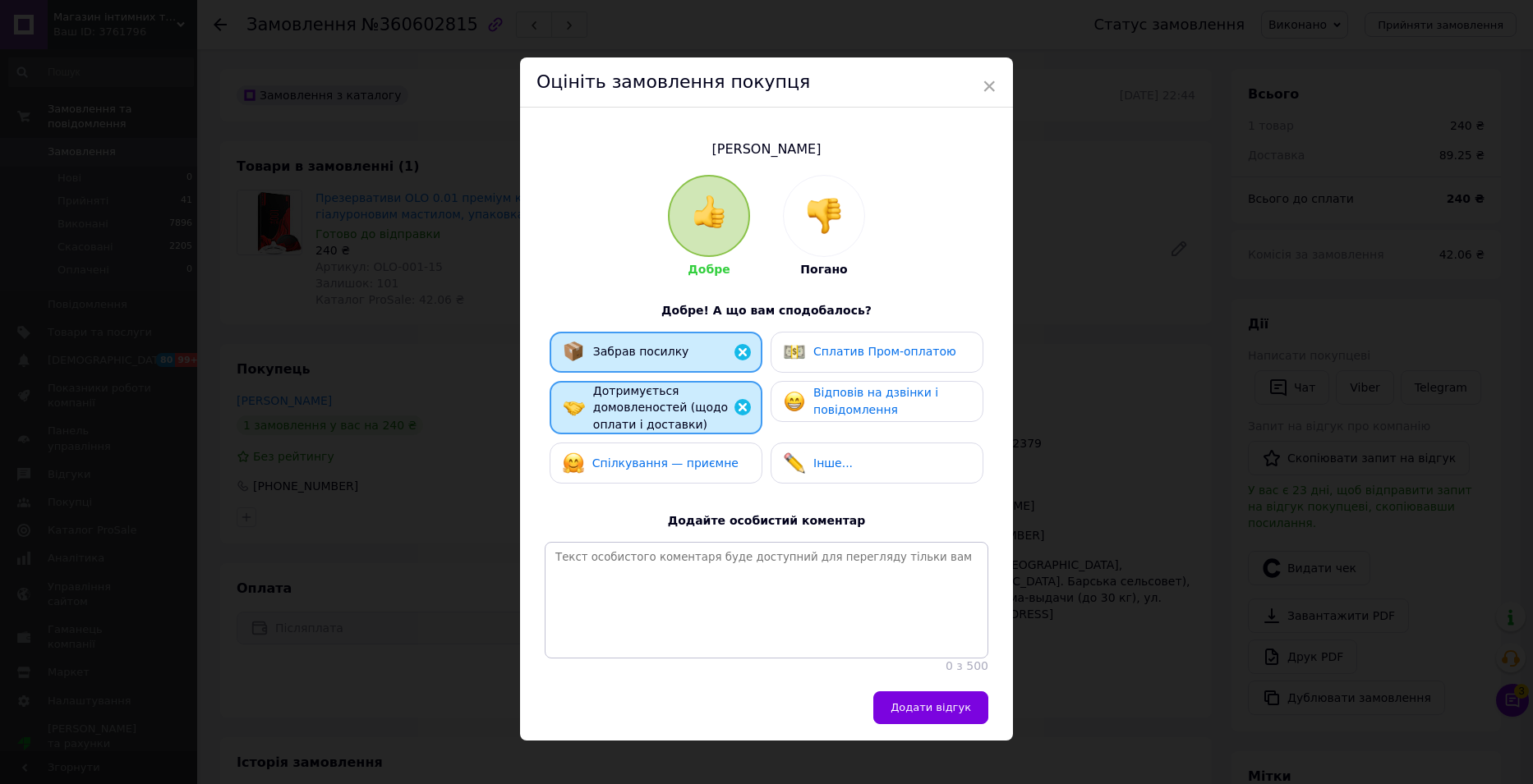
click at [651, 467] on span "Спілкування — приємне" at bounding box center [666, 463] width 146 height 13
click at [852, 402] on span "Відповів на дзвінки і повідомлення" at bounding box center [876, 402] width 125 height 31
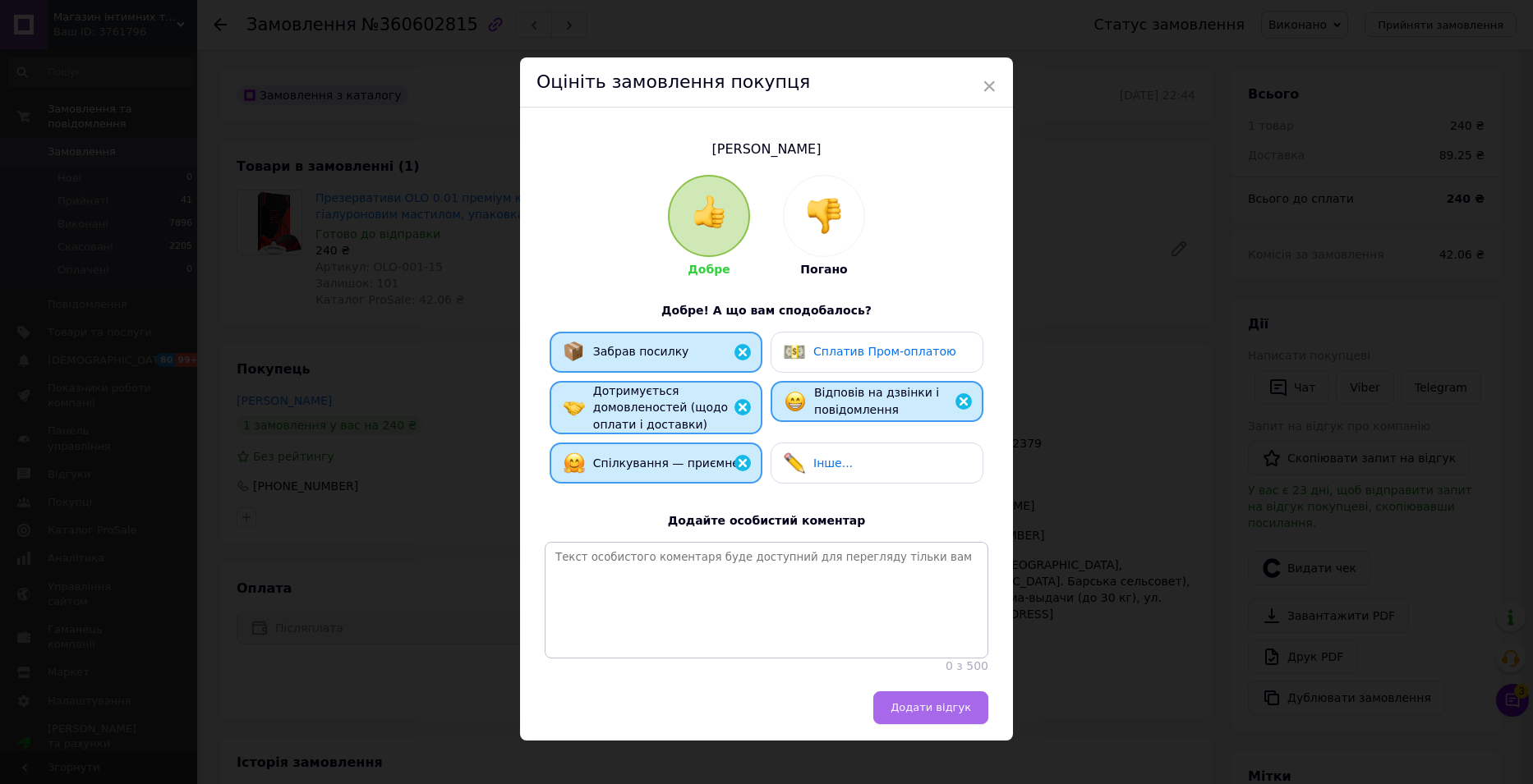
click at [922, 714] on span "Додати відгук" at bounding box center [931, 707] width 81 height 13
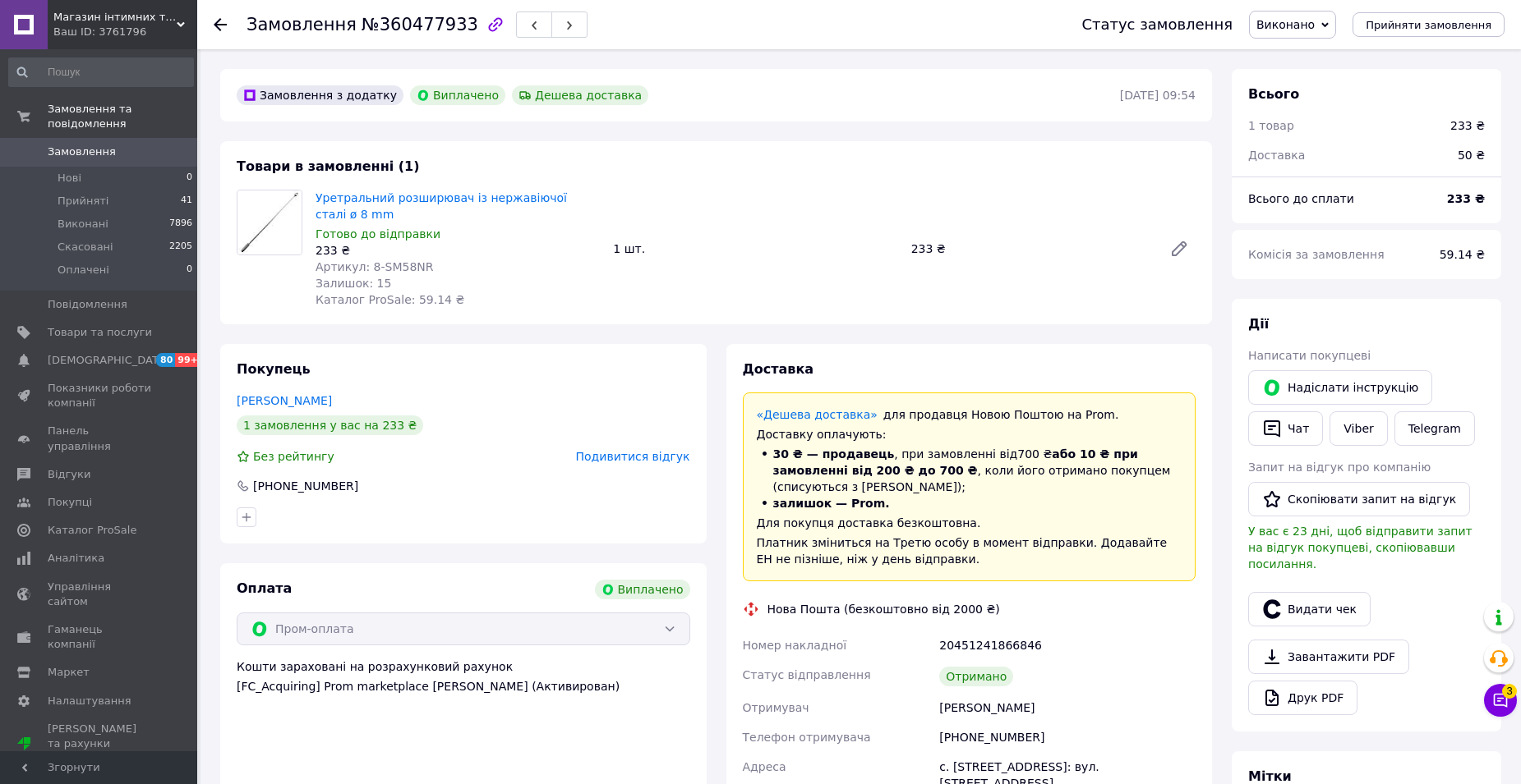
scroll to position [13, 0]
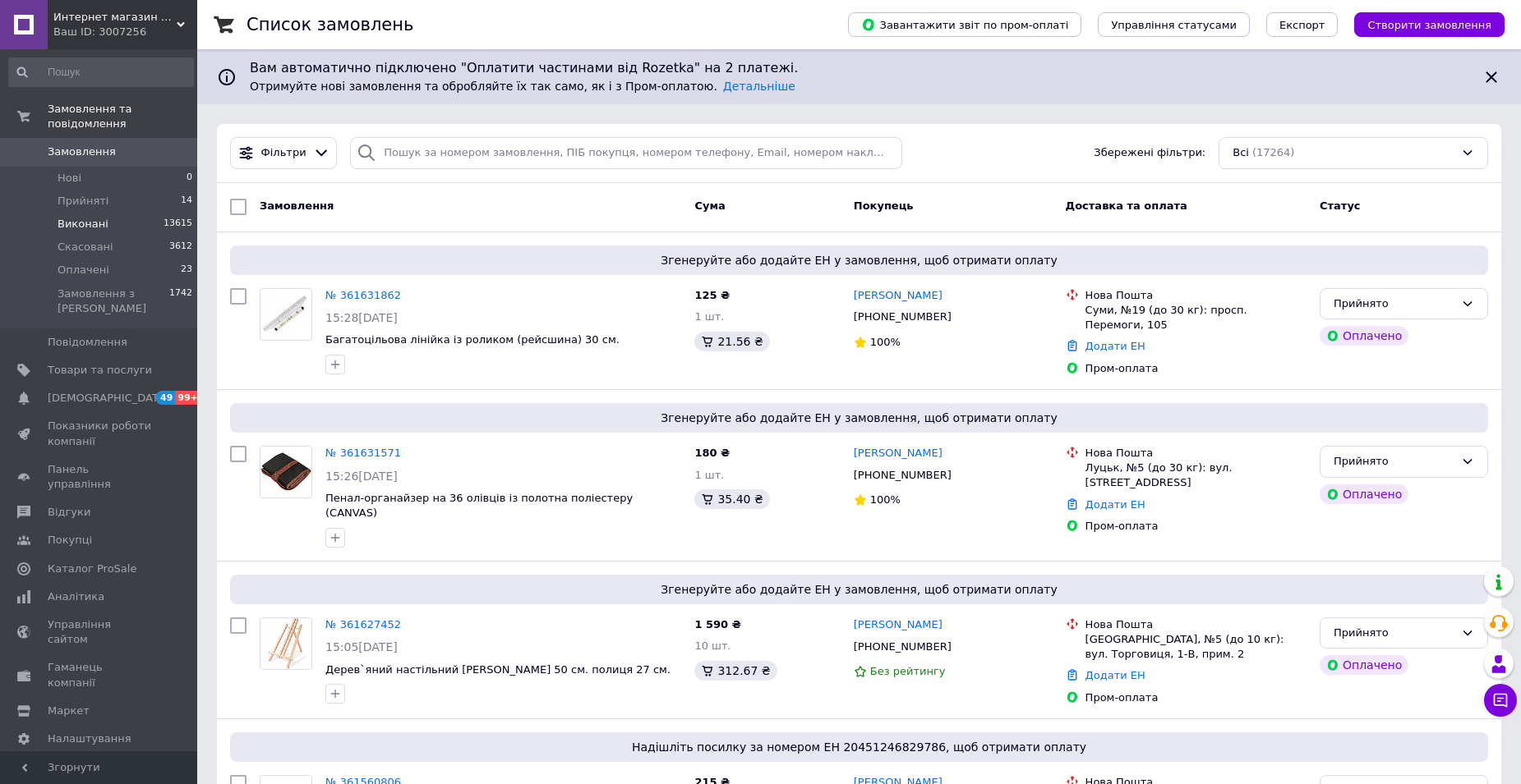
click at [90, 217] on span "Виконані" at bounding box center [83, 223] width 51 height 14
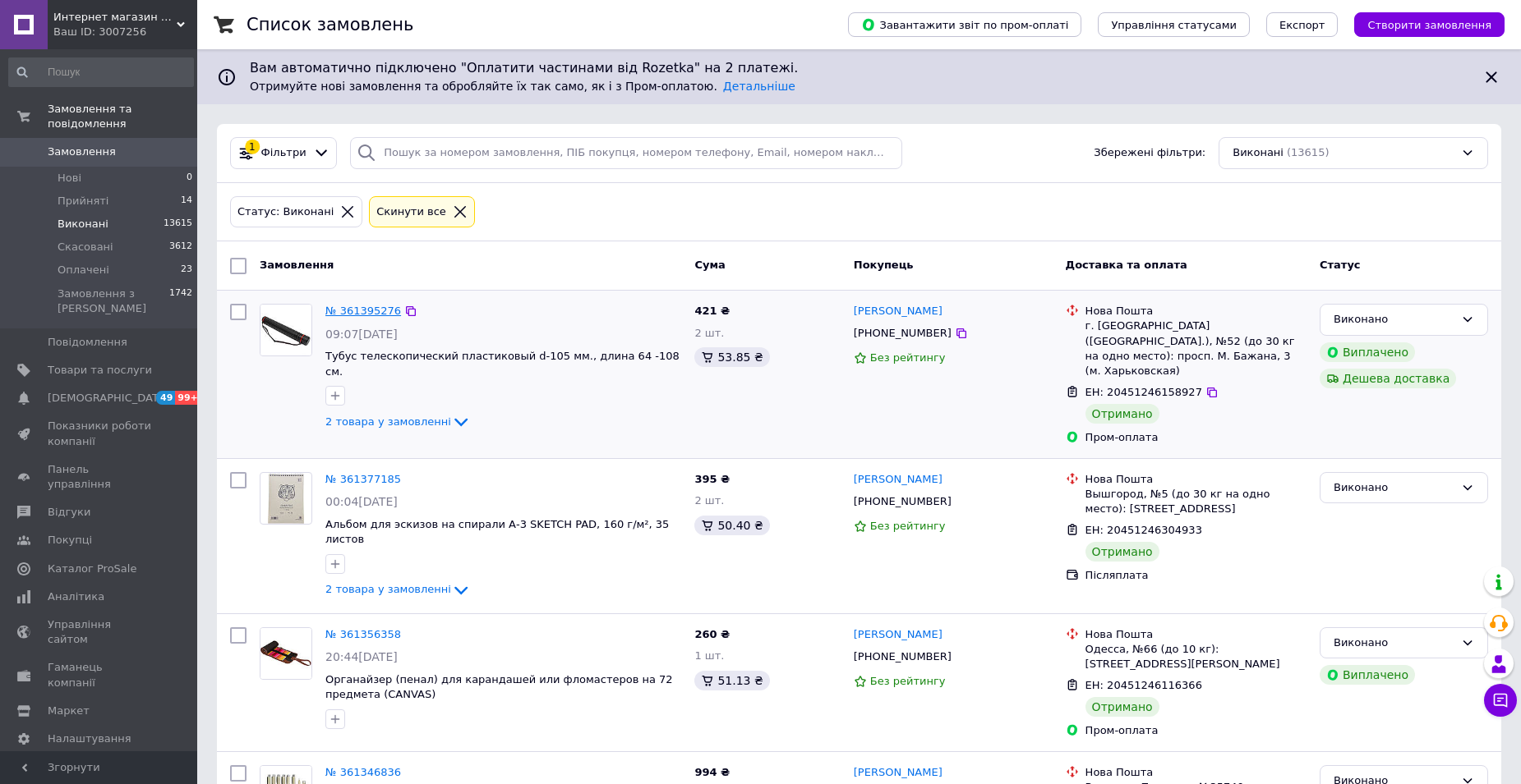
click at [365, 305] on link "№ 361395276" at bounding box center [363, 310] width 75 height 13
click at [354, 473] on link "№ 361377185" at bounding box center [363, 479] width 75 height 13
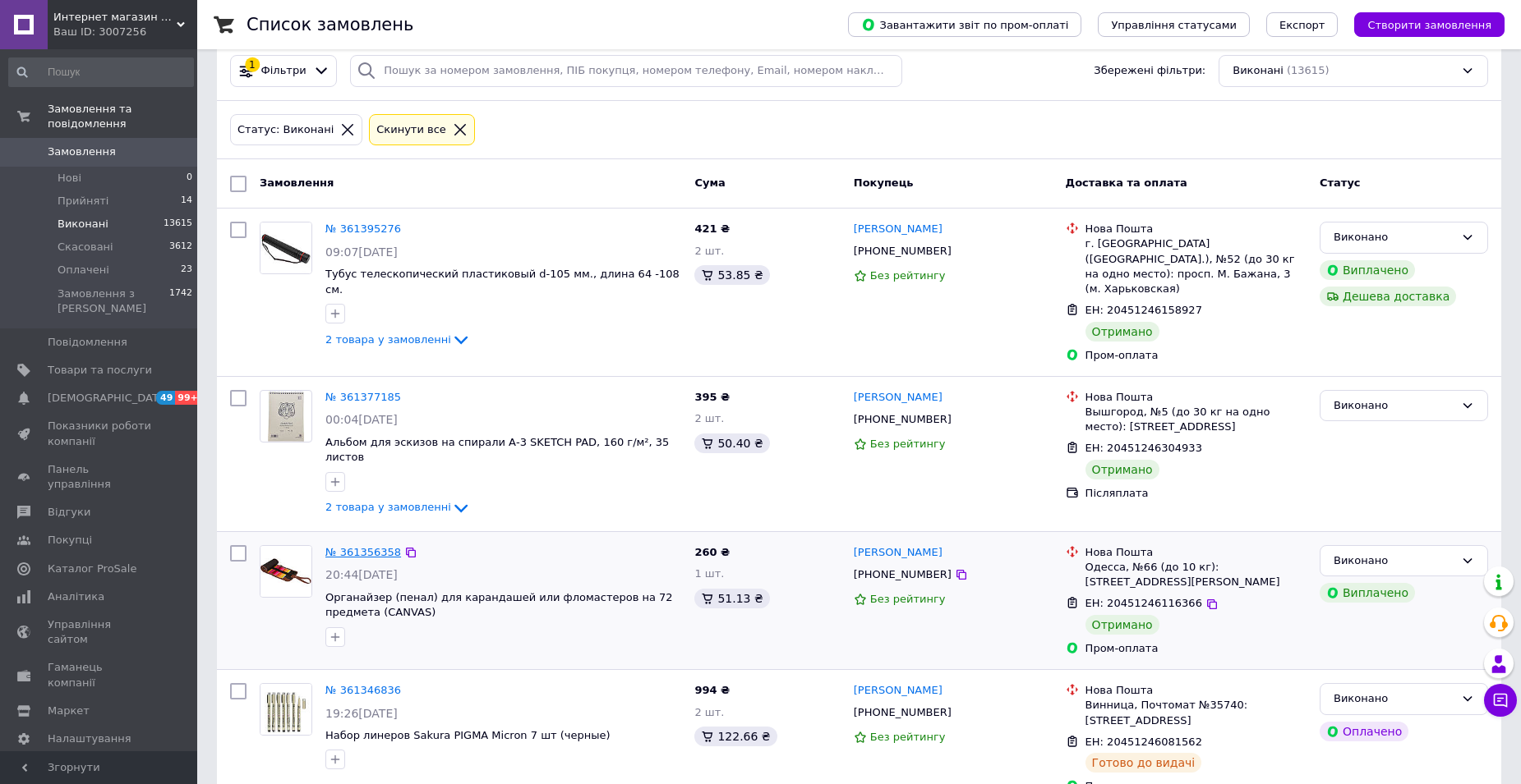
scroll to position [247, 0]
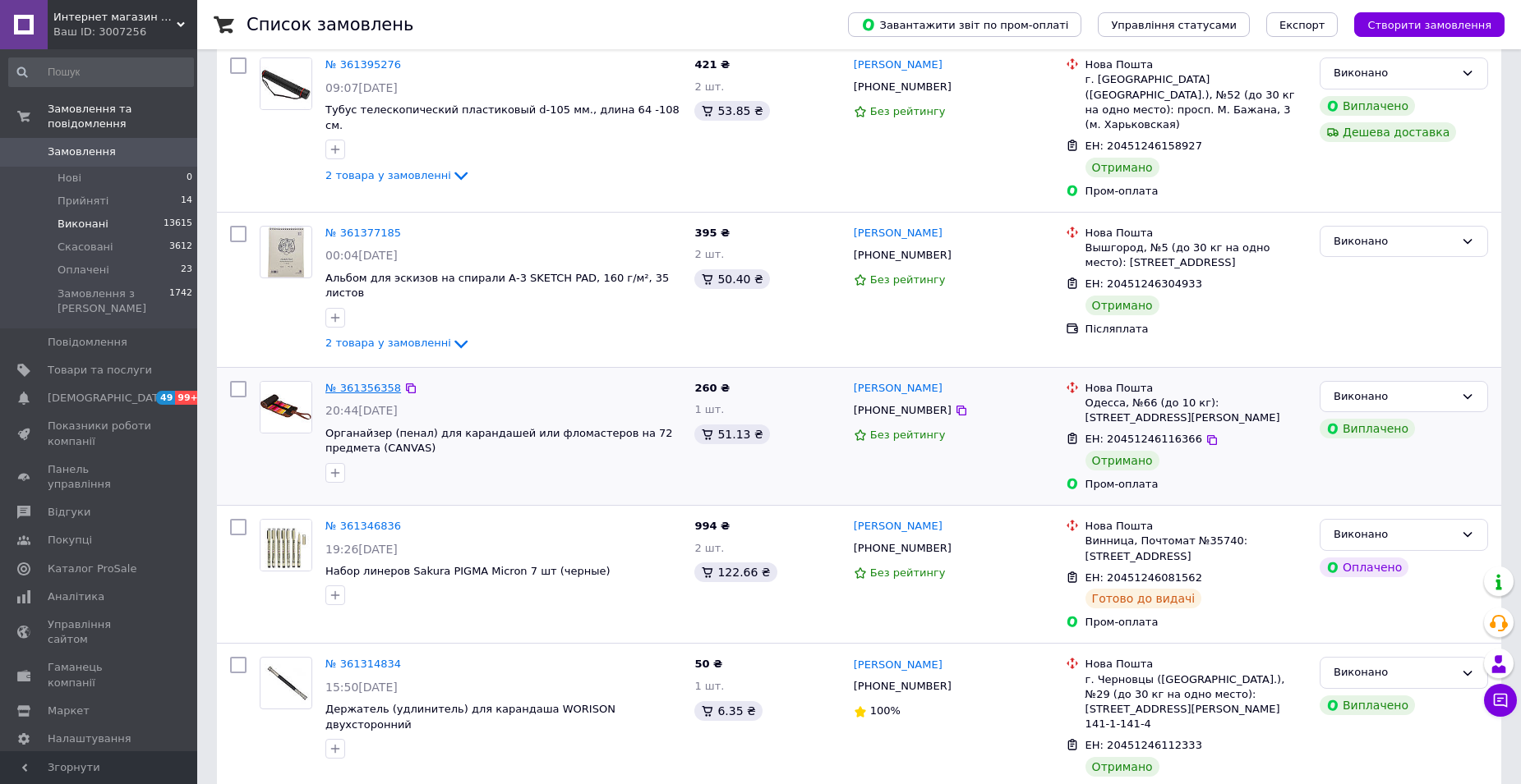
click at [368, 382] on link "№ 361356358" at bounding box center [363, 388] width 75 height 13
click at [365, 520] on link "№ 361346836" at bounding box center [363, 526] width 75 height 13
click at [365, 658] on link "№ 361314834" at bounding box center [363, 664] width 75 height 13
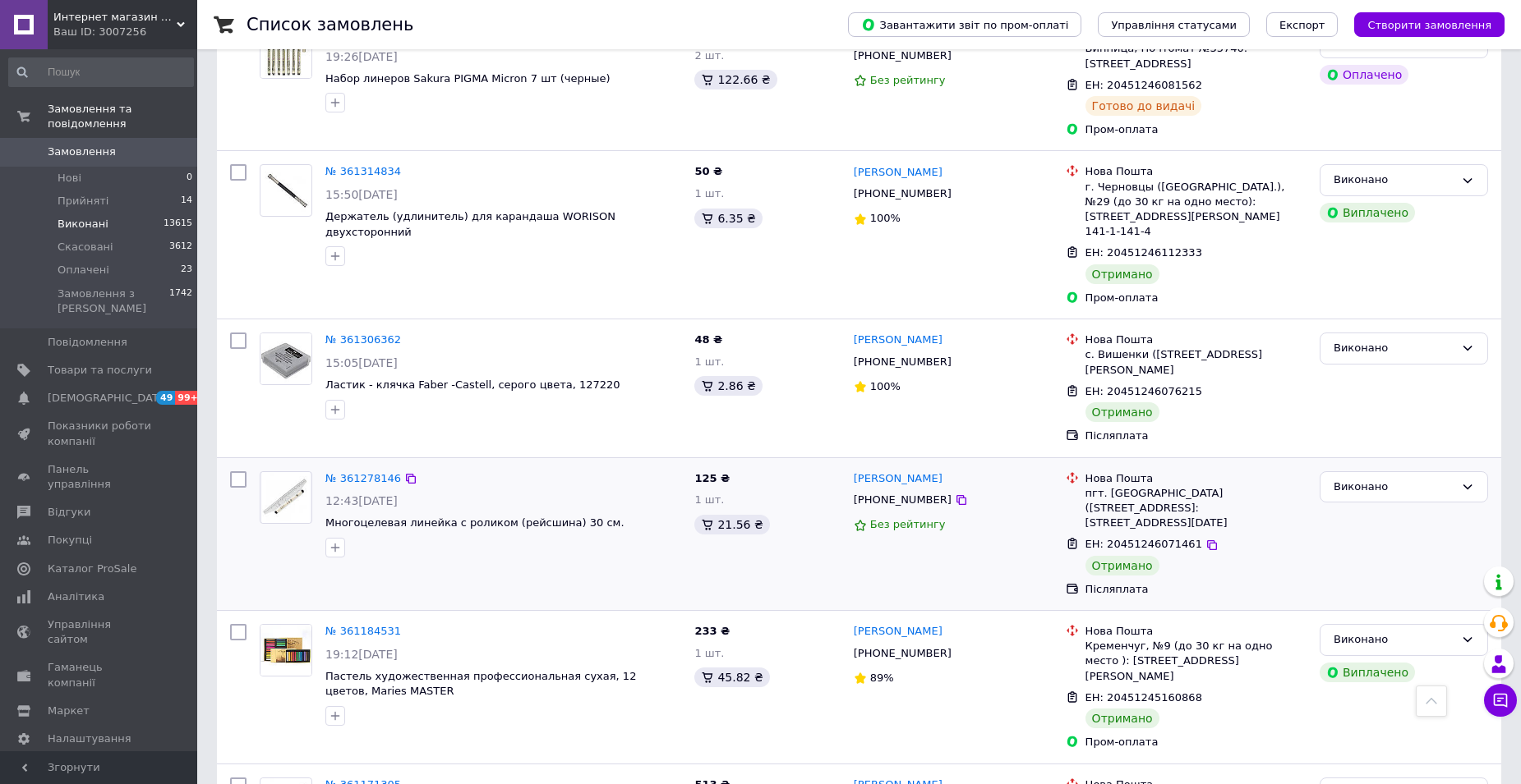
drag, startPoint x: 363, startPoint y: 296, endPoint x: 356, endPoint y: 418, distance: 122.2
click at [363, 333] on link "№ 361306362" at bounding box center [363, 339] width 75 height 13
click at [362, 472] on link "№ 361278146" at bounding box center [363, 478] width 75 height 13
click at [360, 625] on link "№ 361184531" at bounding box center [363, 631] width 75 height 13
click at [369, 778] on link "№ 361171305" at bounding box center [363, 784] width 75 height 13
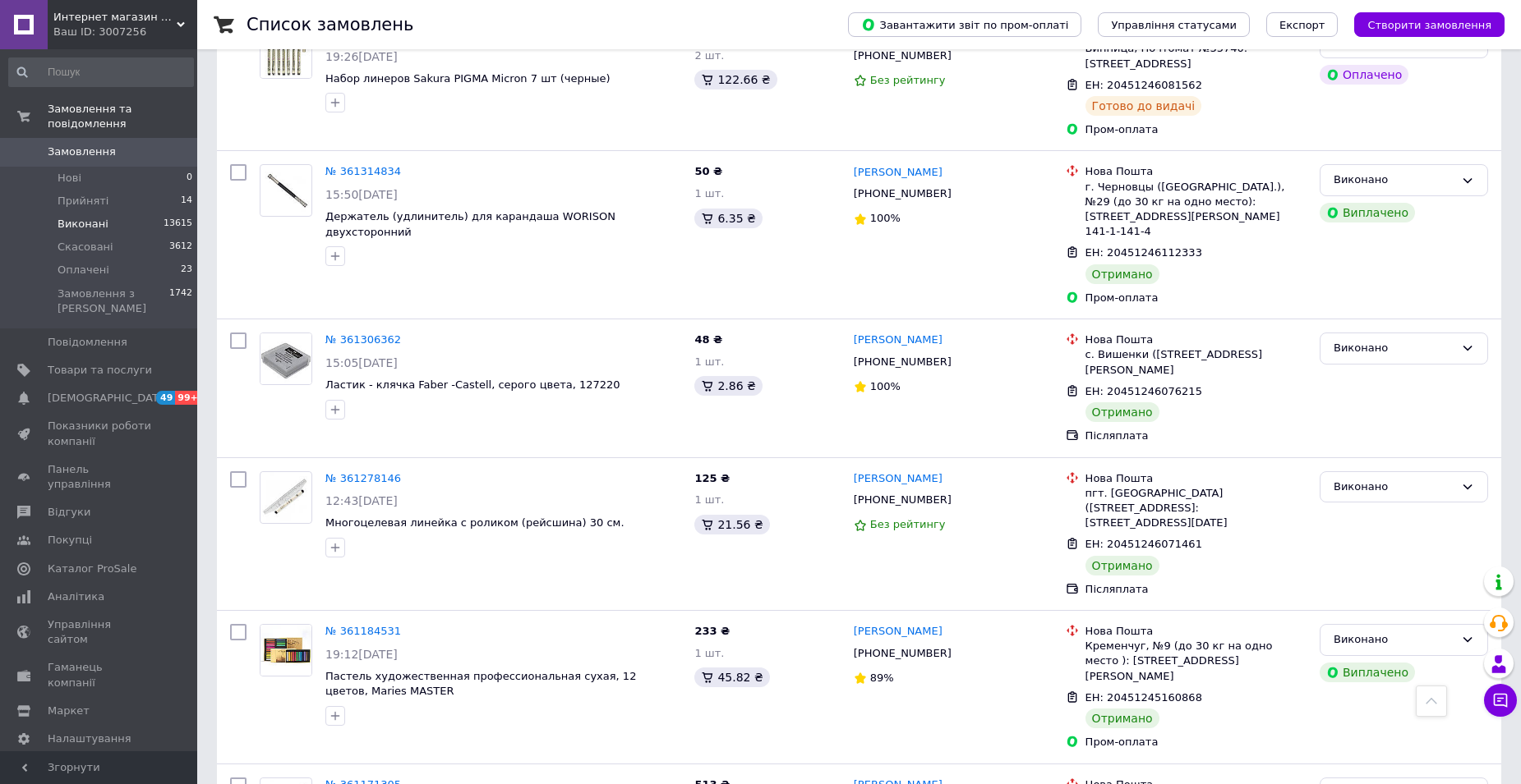
scroll to position [1232, 0]
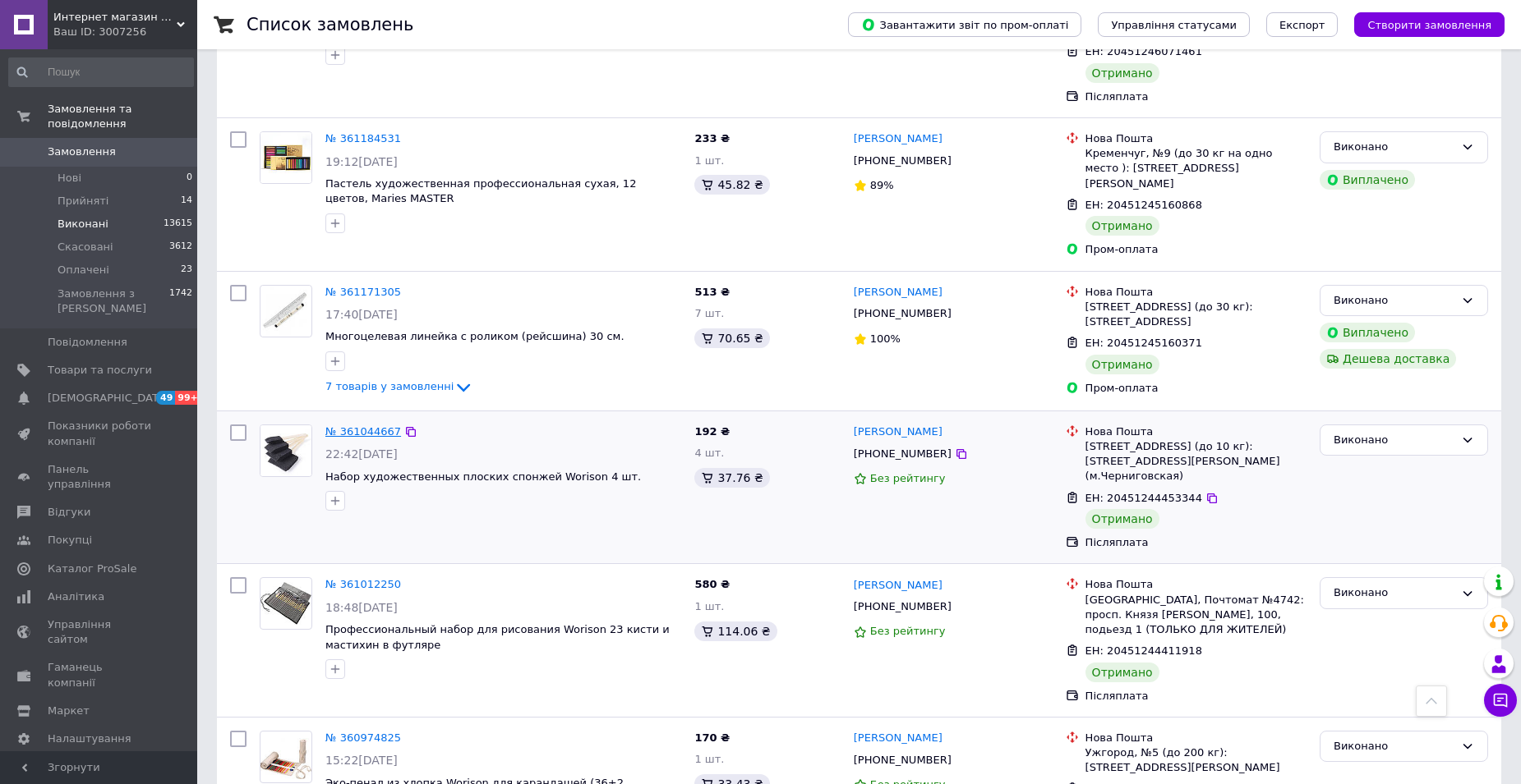
click at [362, 426] on link "№ 361044667" at bounding box center [363, 431] width 75 height 13
click at [357, 578] on link "№ 361012250" at bounding box center [363, 584] width 75 height 13
click at [368, 732] on link "№ 360974825" at bounding box center [363, 738] width 75 height 13
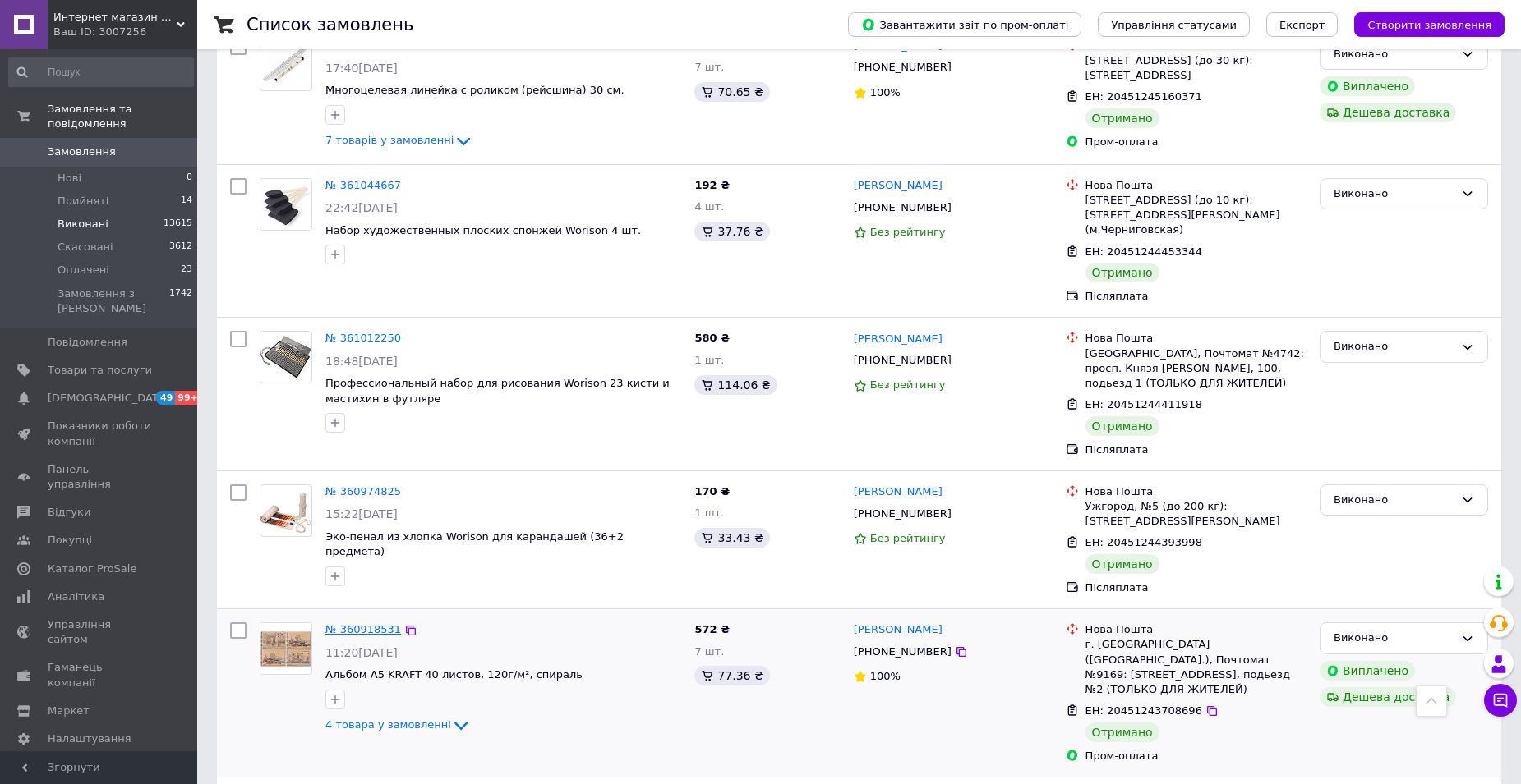
click at [378, 623] on link "№ 360918531" at bounding box center [363, 629] width 75 height 13
click at [369, 784] on link "№ 360903679" at bounding box center [363, 797] width 75 height 13
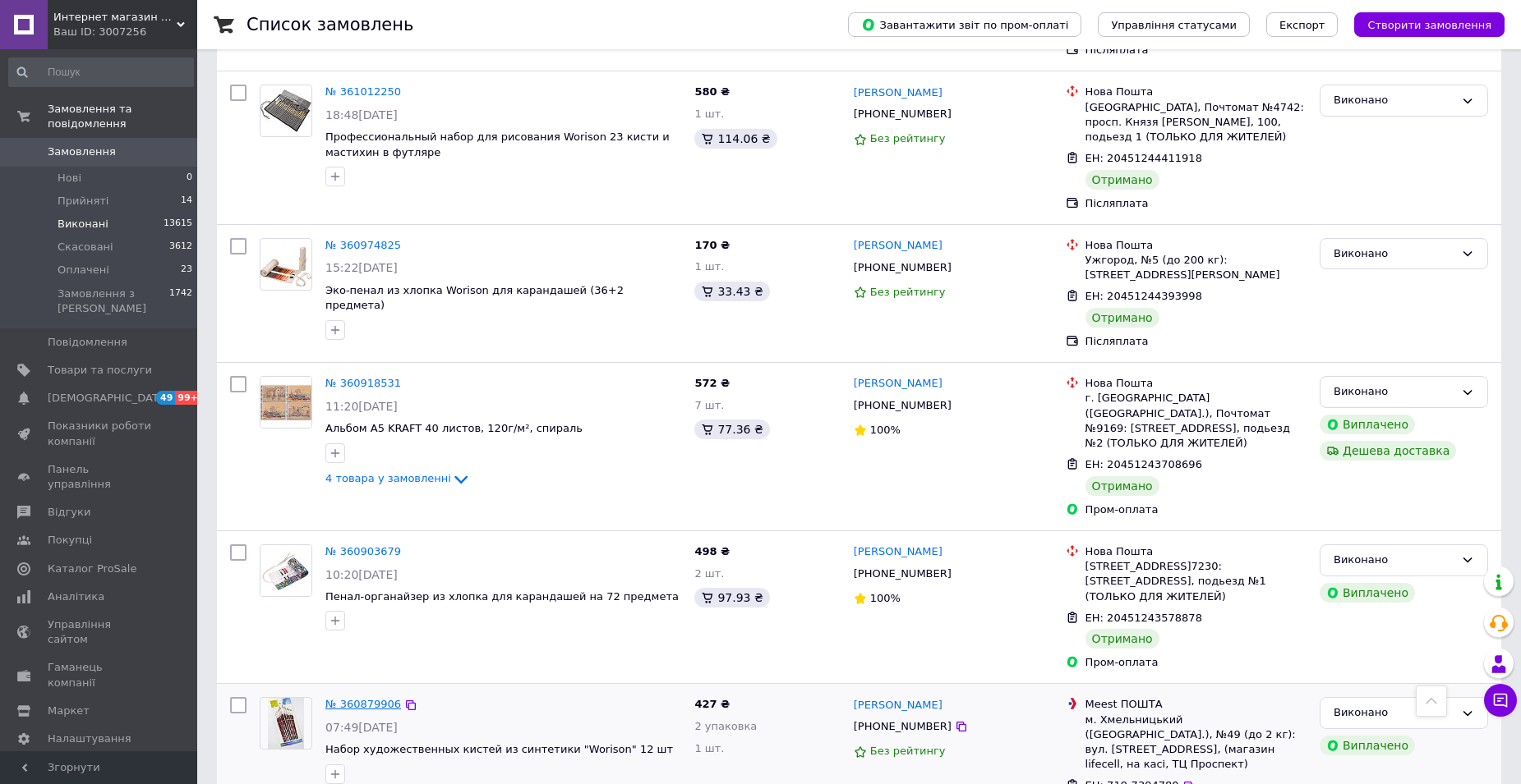
click at [367, 698] on link "№ 360879906" at bounding box center [363, 704] width 75 height 13
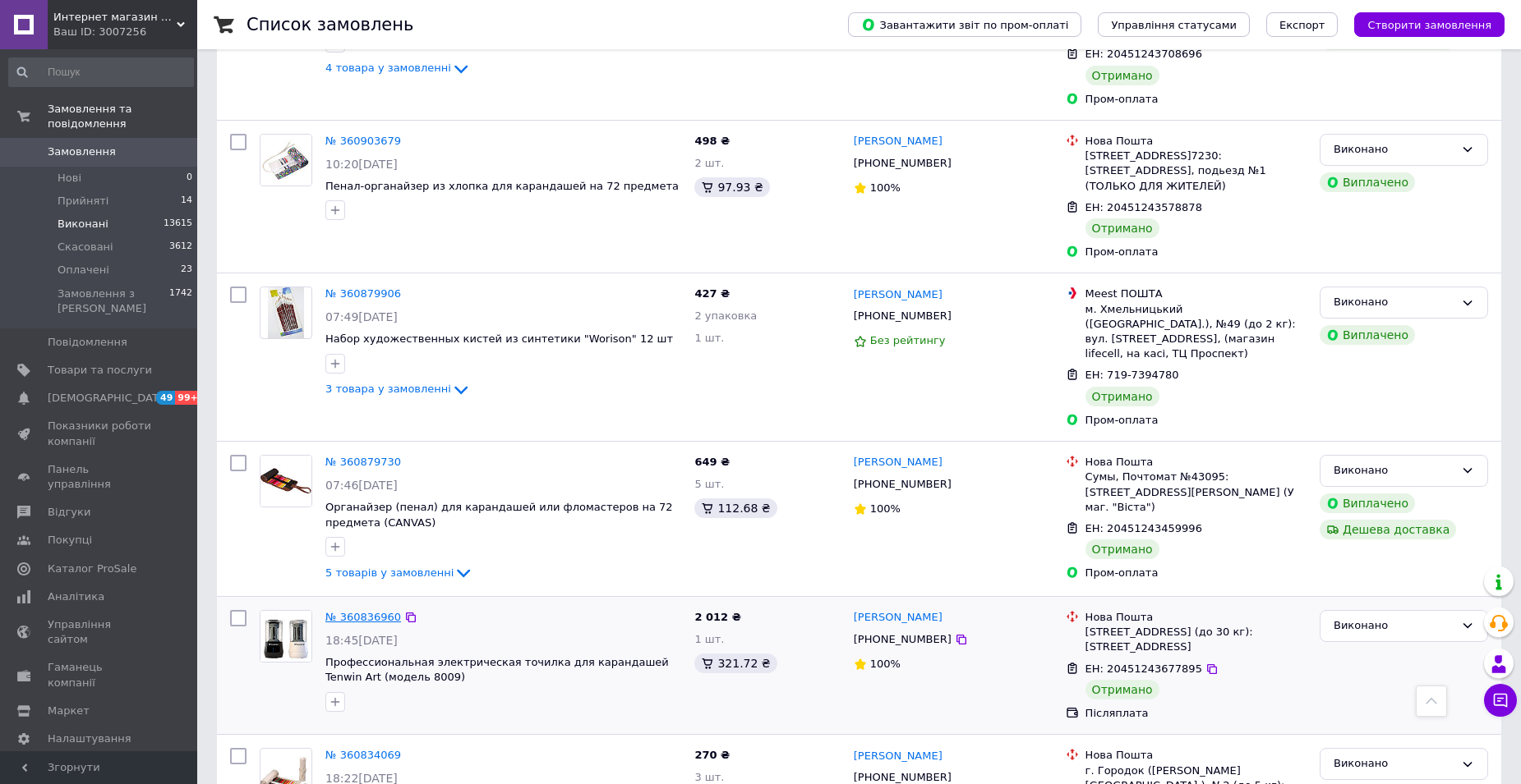
click at [358, 611] on link "№ 360836960" at bounding box center [363, 616] width 75 height 13
click at [359, 749] on link "№ 360834069" at bounding box center [363, 755] width 75 height 13
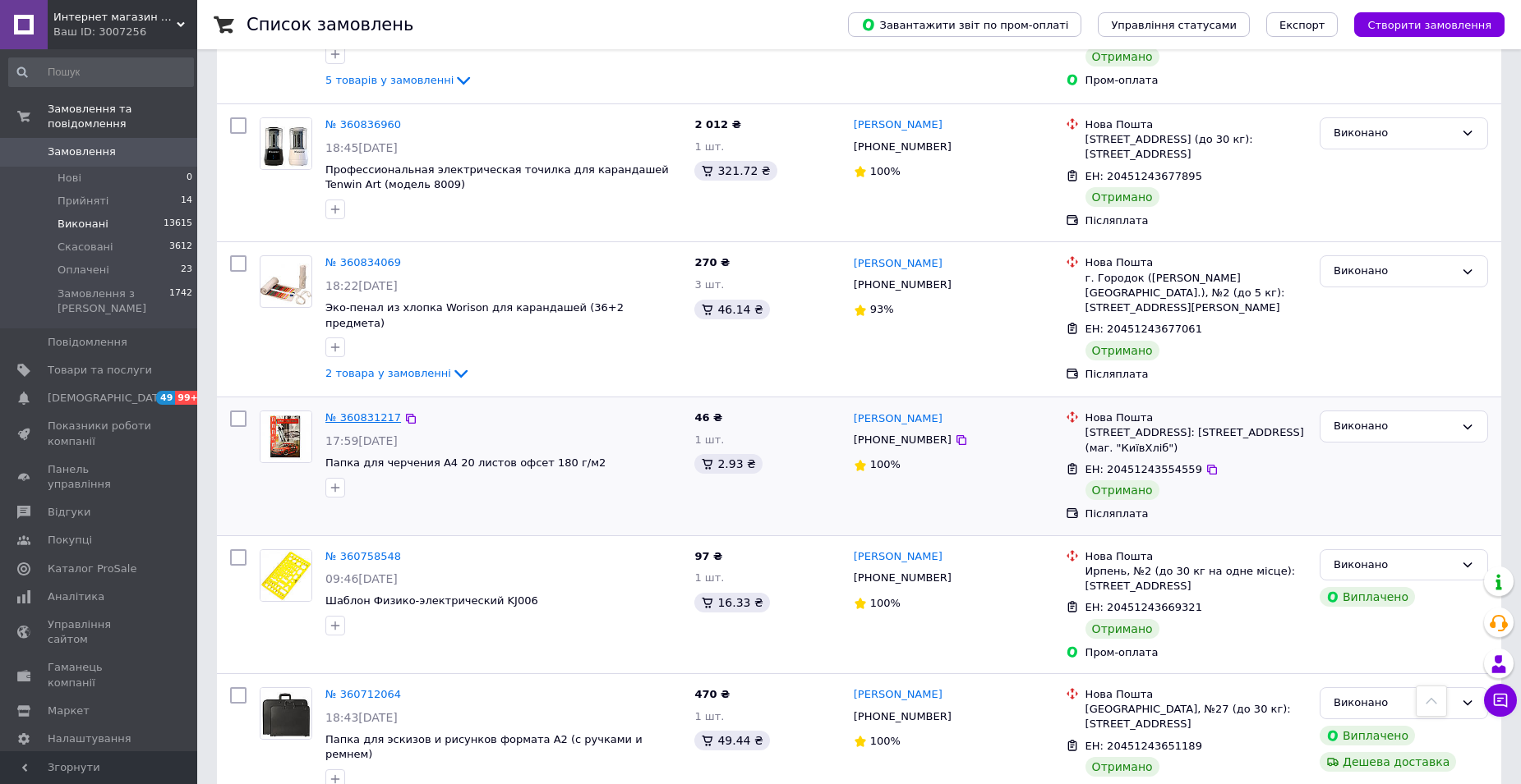
click at [358, 411] on link "№ 360831217" at bounding box center [363, 417] width 75 height 13
click at [365, 550] on link "№ 360758548" at bounding box center [363, 556] width 75 height 13
click at [359, 689] on link "№ 360712064" at bounding box center [363, 694] width 75 height 13
drag, startPoint x: 362, startPoint y: 287, endPoint x: 354, endPoint y: 362, distance: 75.4
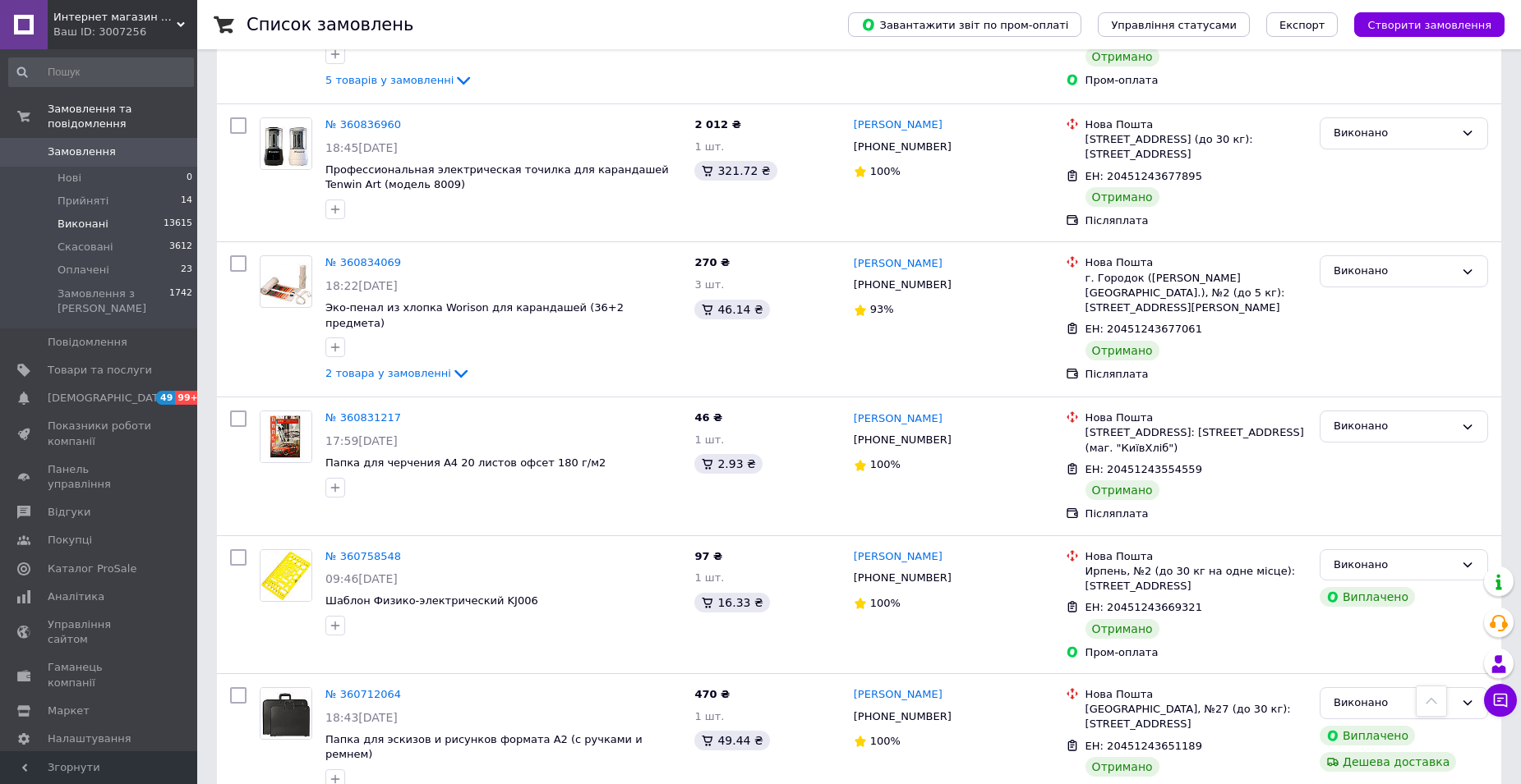
scroll to position [3039, 0]
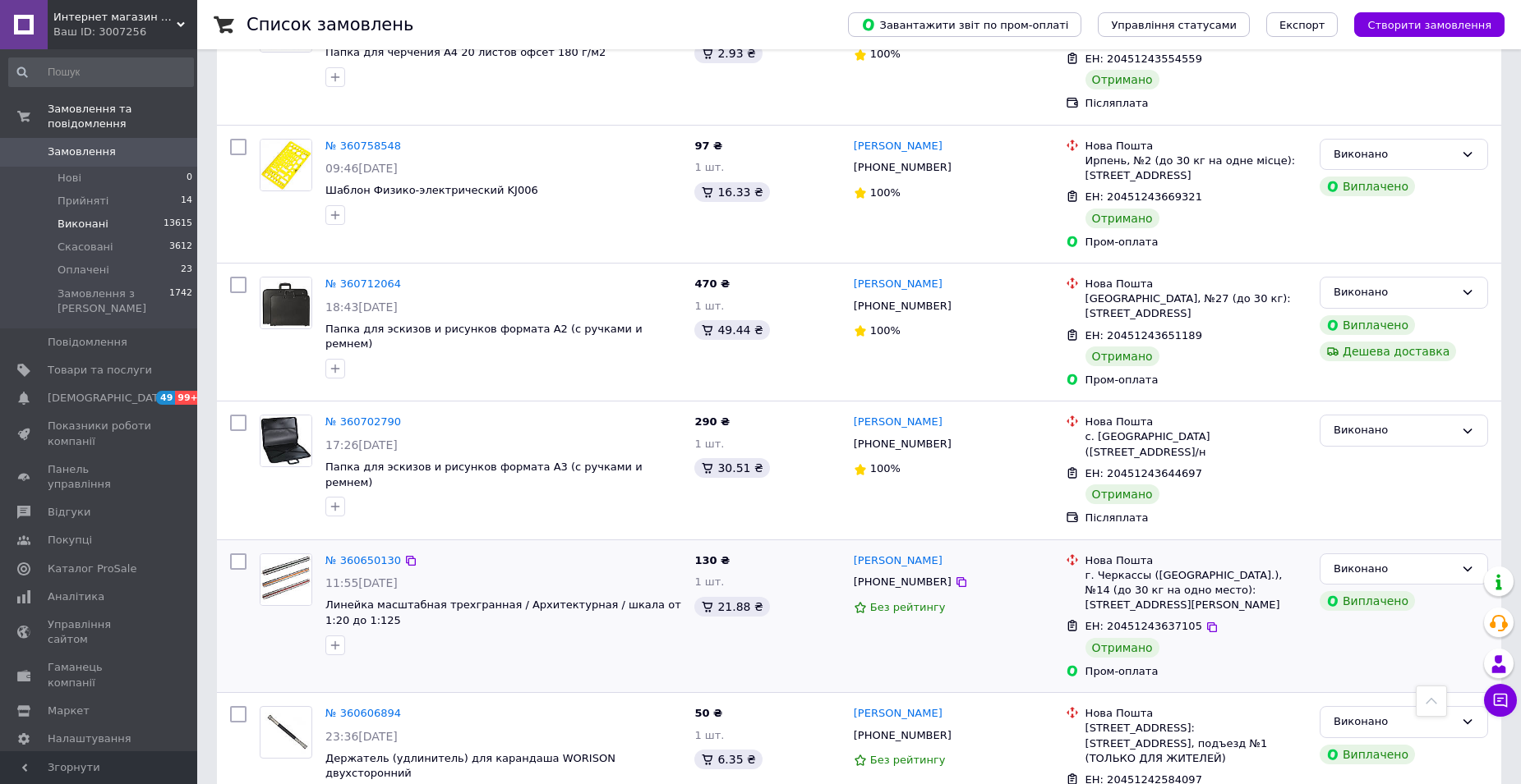
drag, startPoint x: 360, startPoint y: 421, endPoint x: 353, endPoint y: 527, distance: 106.2
click at [360, 555] on link "№ 360650130" at bounding box center [363, 561] width 75 height 13
click at [365, 707] on link "№ 360606894" at bounding box center [363, 713] width 75 height 13
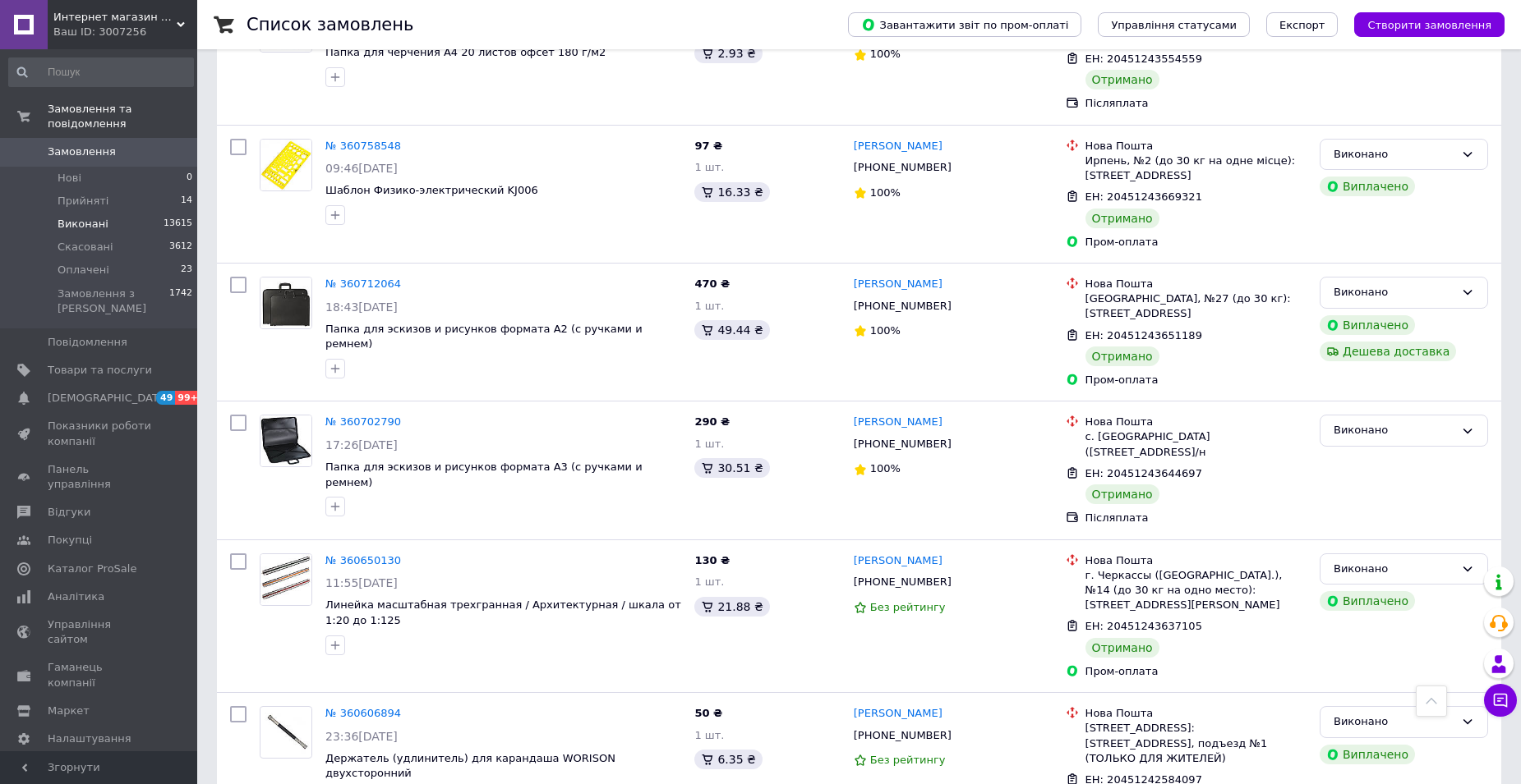
drag, startPoint x: 362, startPoint y: 545, endPoint x: 365, endPoint y: 530, distance: 15.3
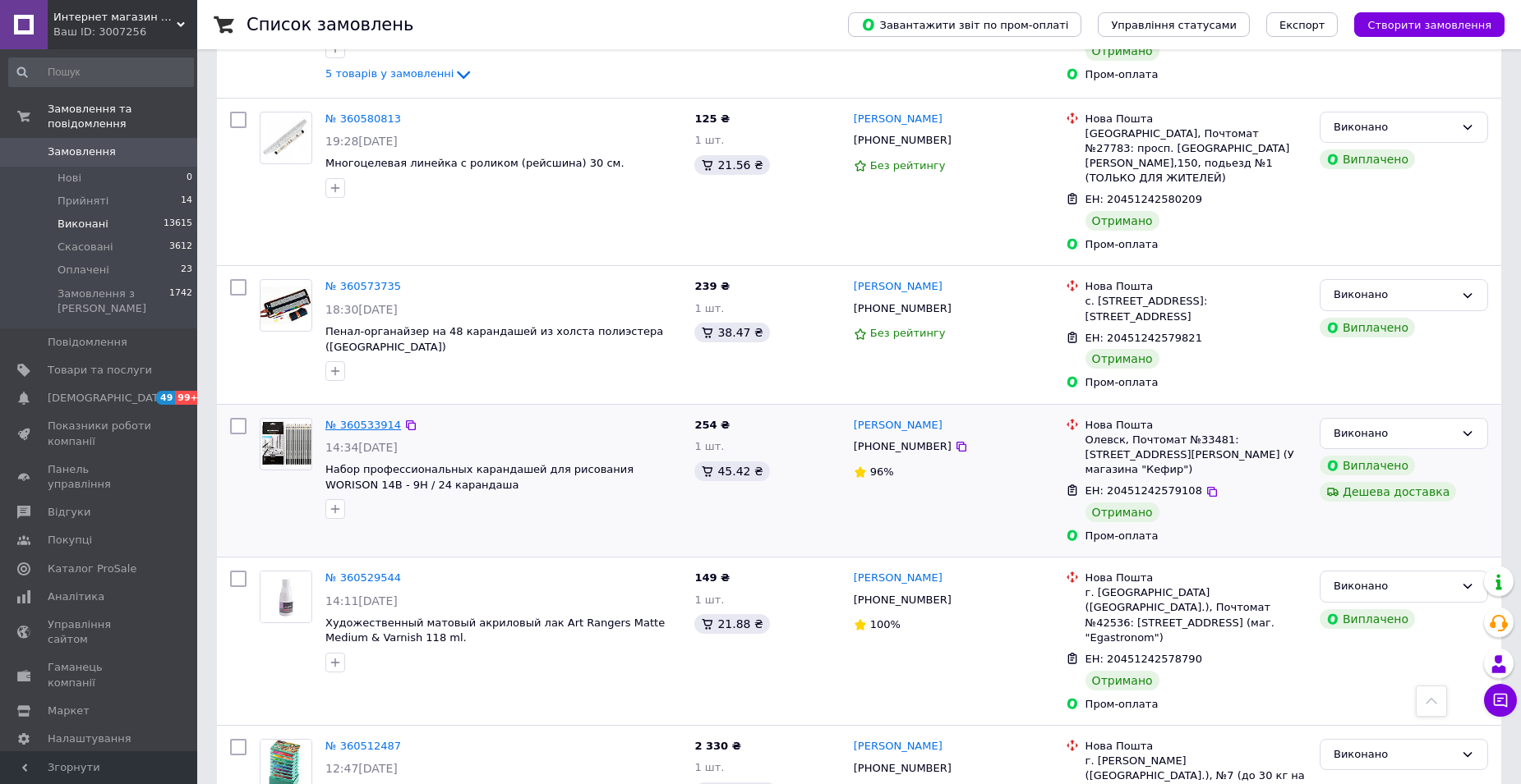
click at [371, 419] on link "№ 360533914" at bounding box center [363, 425] width 75 height 13
click at [354, 572] on link "№ 360529544" at bounding box center [363, 578] width 75 height 13
click at [354, 740] on link "№ 360512487" at bounding box center [363, 745] width 75 height 13
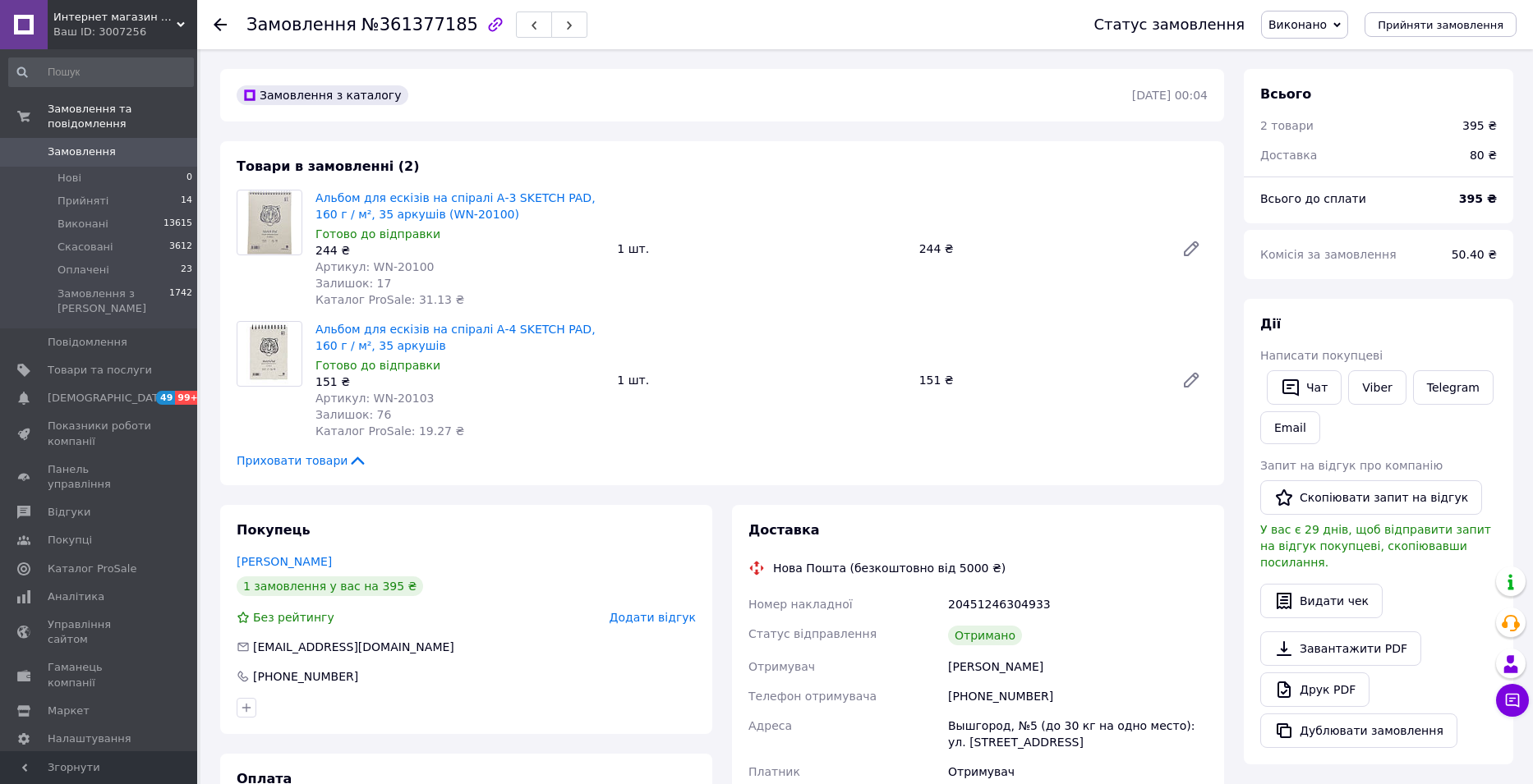
click at [649, 616] on span "Додати відгук" at bounding box center [653, 617] width 87 height 13
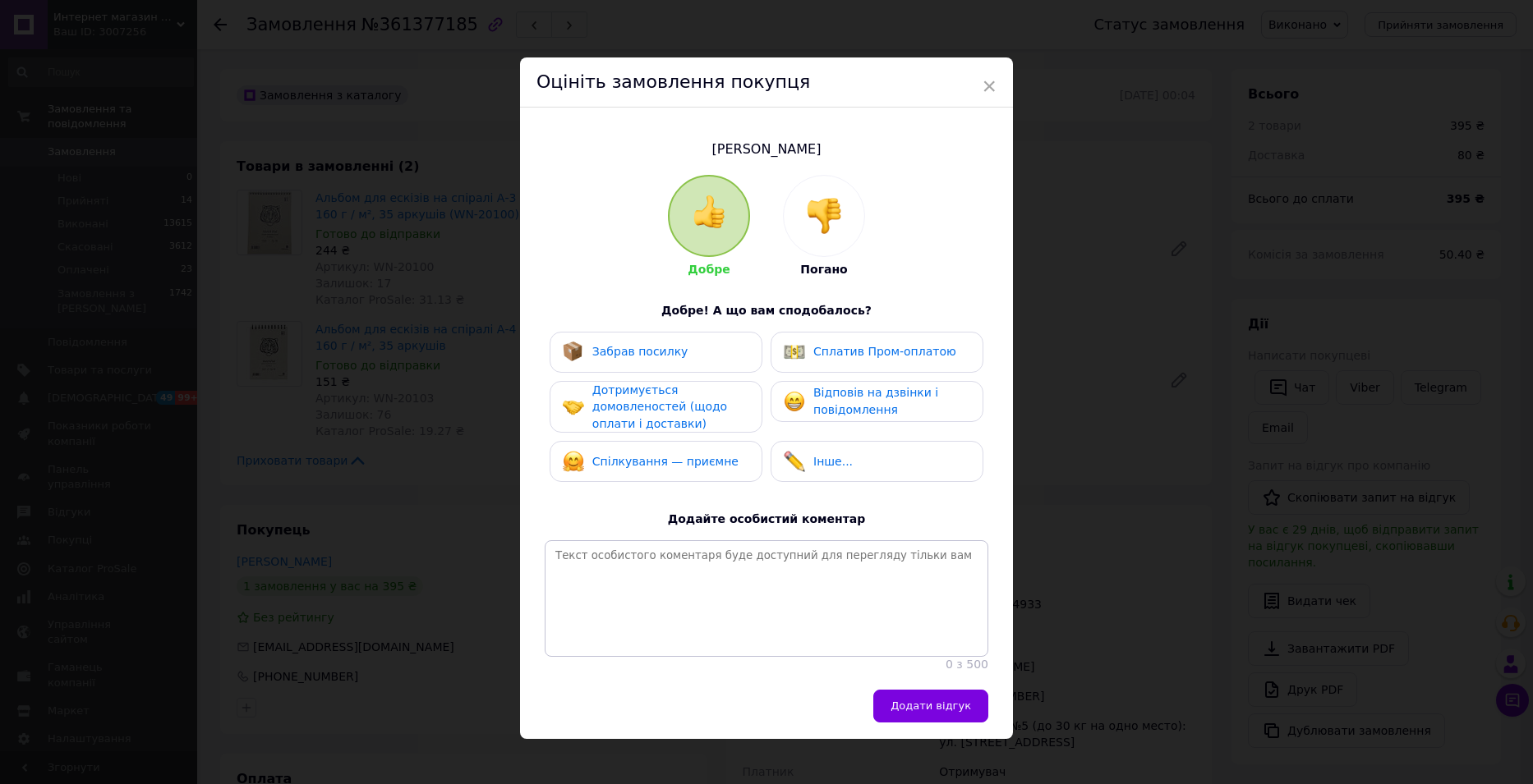
click at [650, 355] on span "Забрав посилку" at bounding box center [641, 352] width 96 height 13
click at [652, 406] on span "Дотримується домовленостей (щодо оплати і доставки)" at bounding box center [660, 406] width 135 height 47
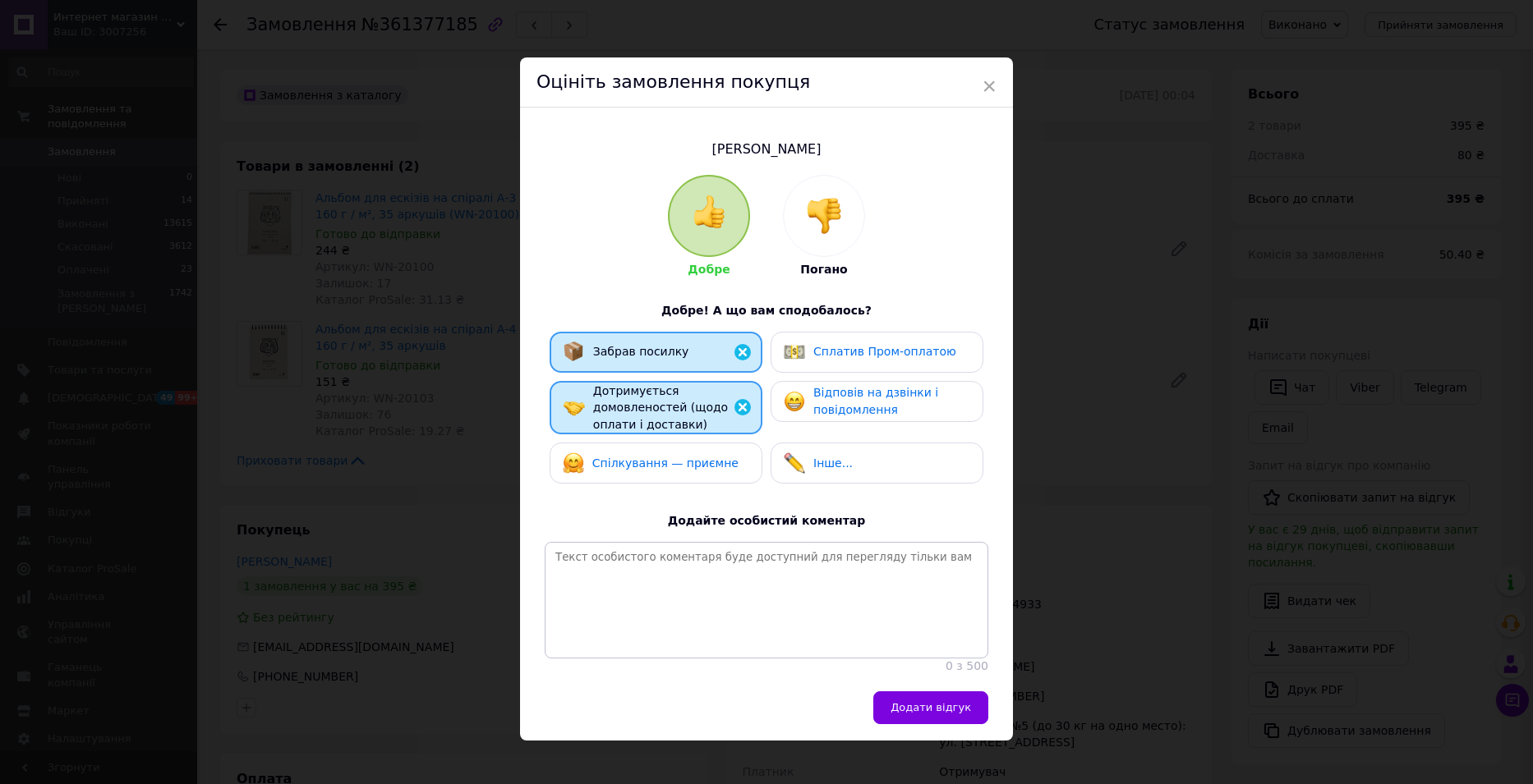
click at [661, 470] on div "Спілкування — приємне" at bounding box center [650, 463] width 175 height 21
click at [813, 405] on span "Відповів на дзвінки і повідомлення" at bounding box center [876, 402] width 125 height 31
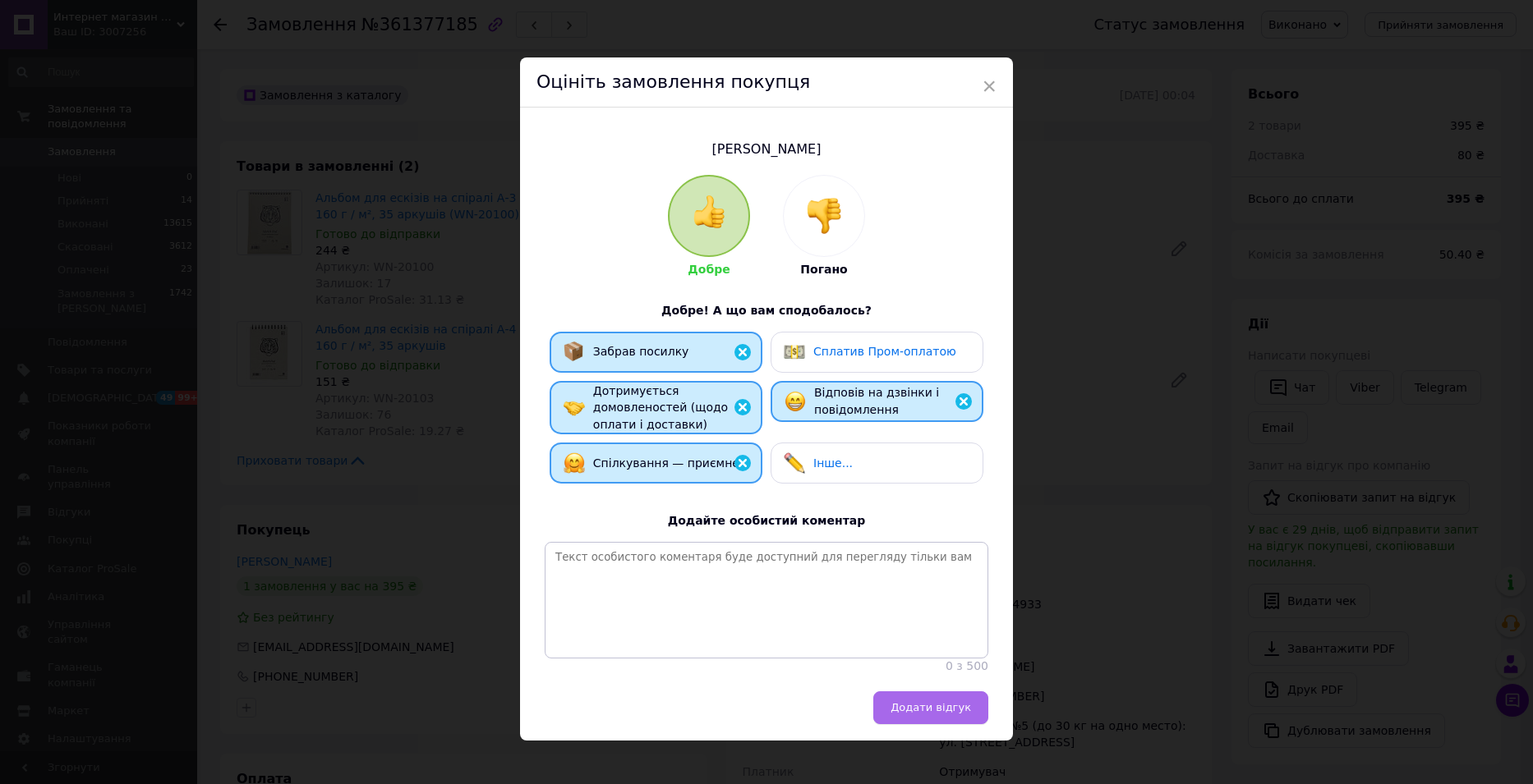
click at [928, 714] on span "Додати відгук" at bounding box center [931, 707] width 81 height 13
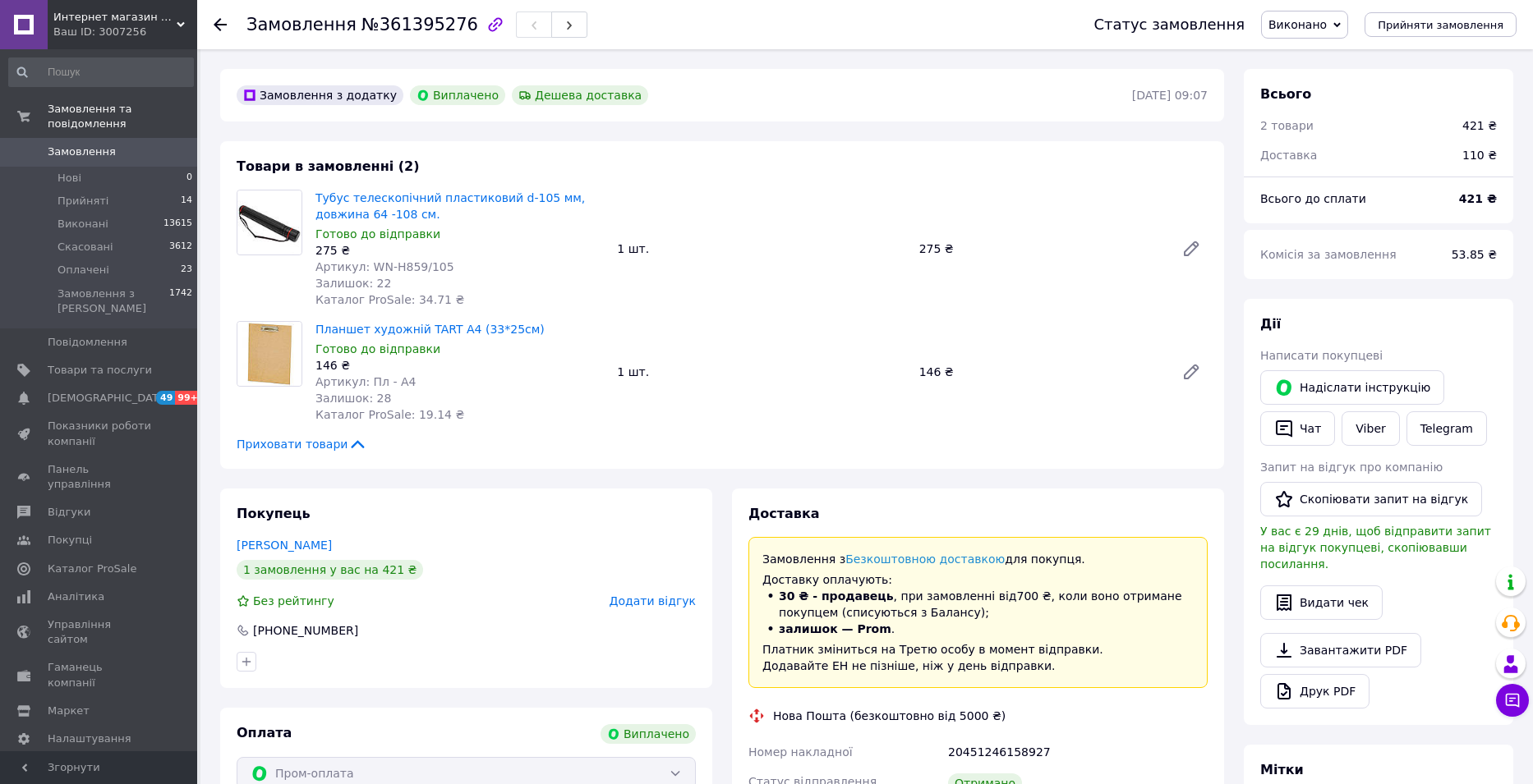
click at [663, 601] on span "Додати відгук" at bounding box center [653, 601] width 87 height 13
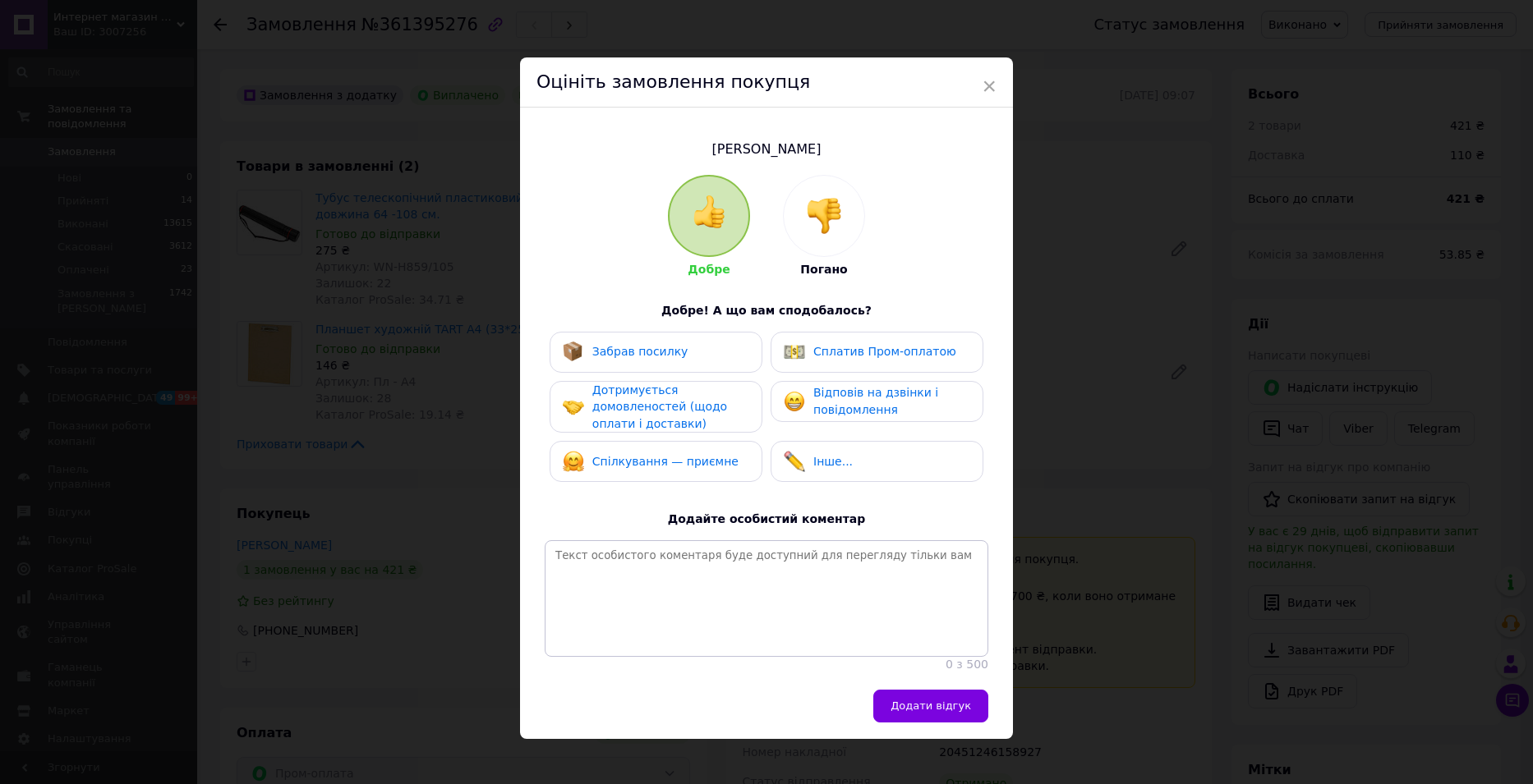
click at [638, 355] on span "Забрав посилку" at bounding box center [641, 352] width 96 height 13
click at [647, 416] on span "Дотримується домовленостей (щодо оплати і доставки)" at bounding box center [660, 406] width 135 height 47
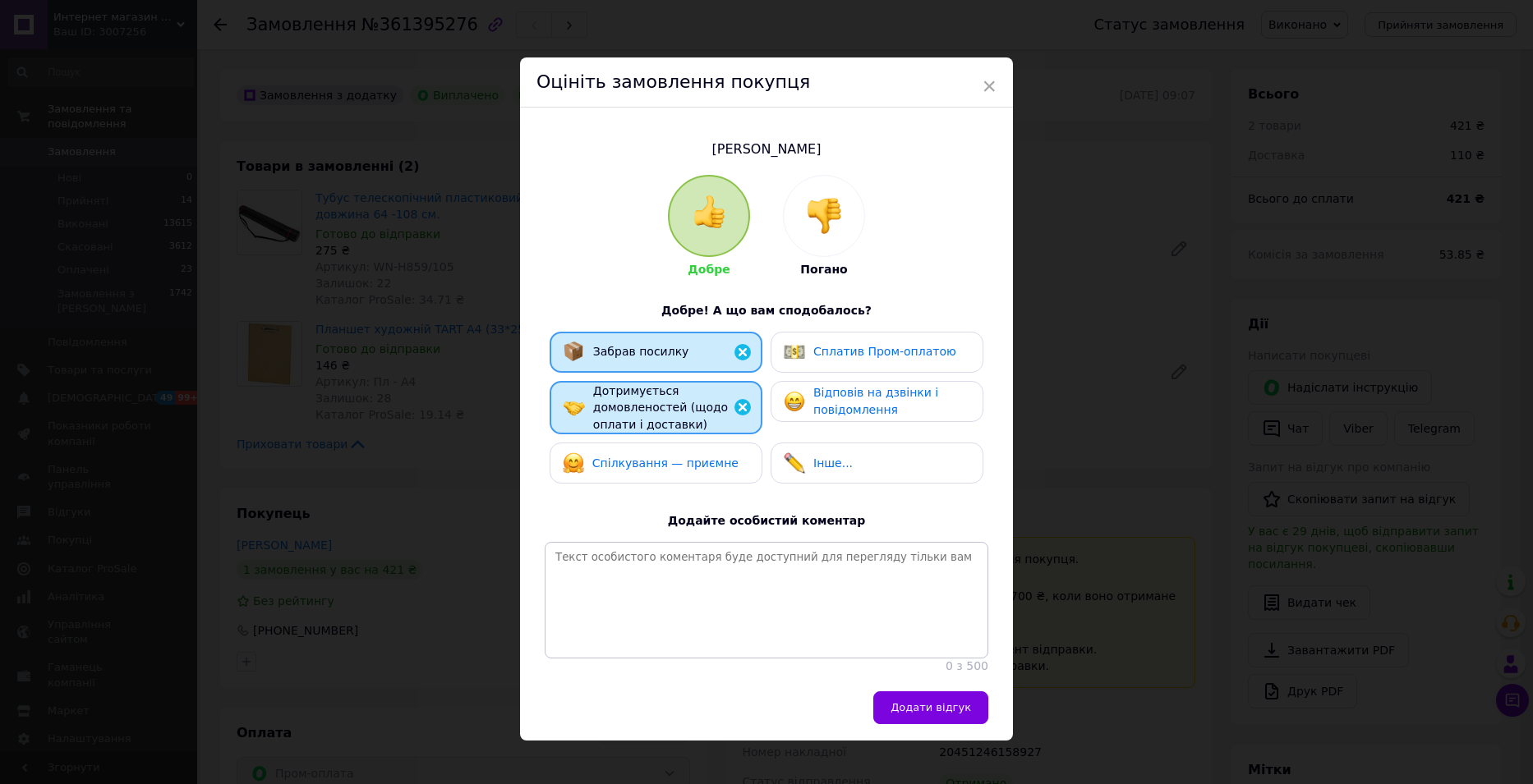
click at [654, 470] on div "Спілкування — приємне" at bounding box center [650, 463] width 175 height 21
click at [831, 401] on span "Відповів на дзвінки і повідомлення" at bounding box center [876, 402] width 125 height 31
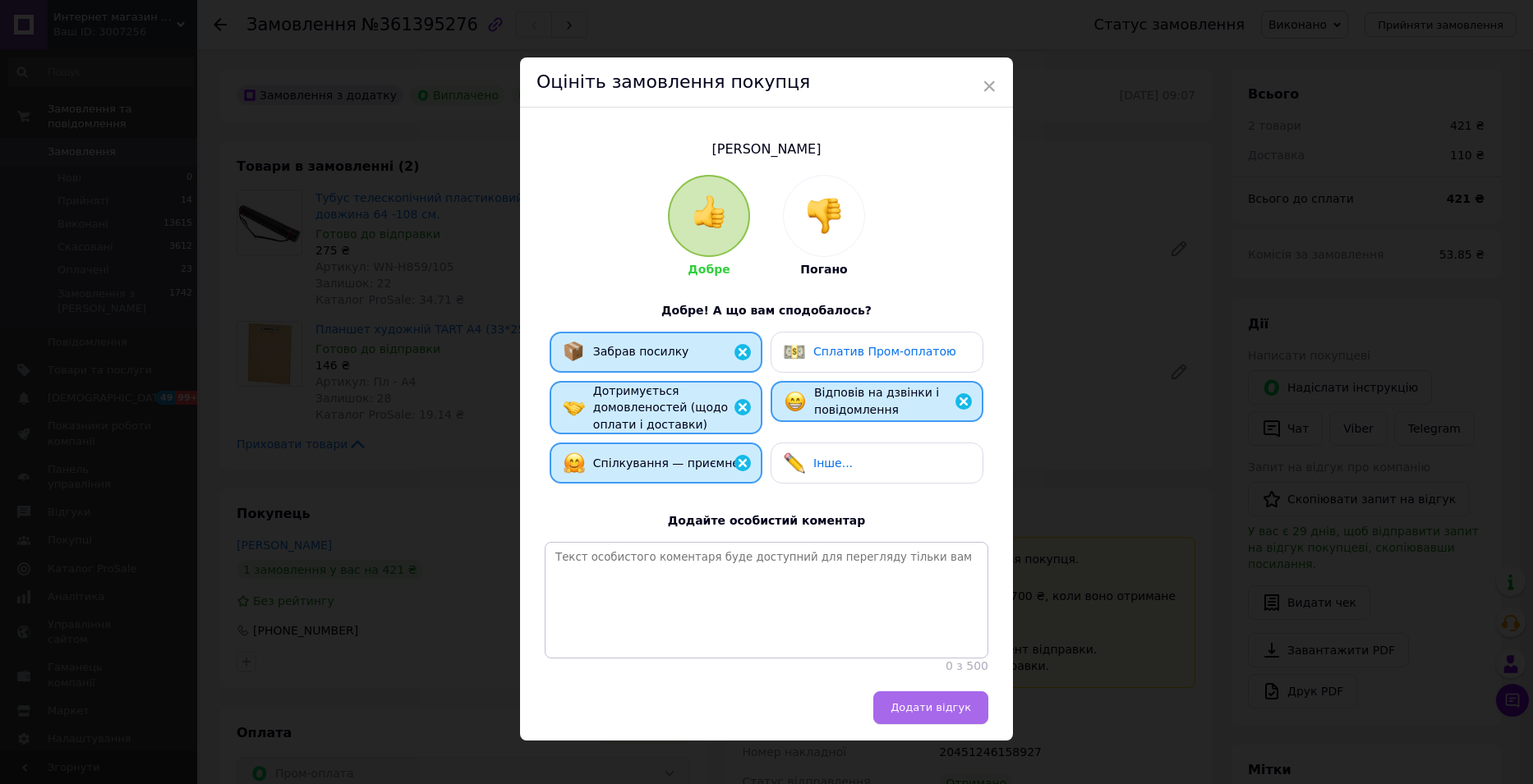
click at [930, 714] on span "Додати відгук" at bounding box center [931, 707] width 81 height 13
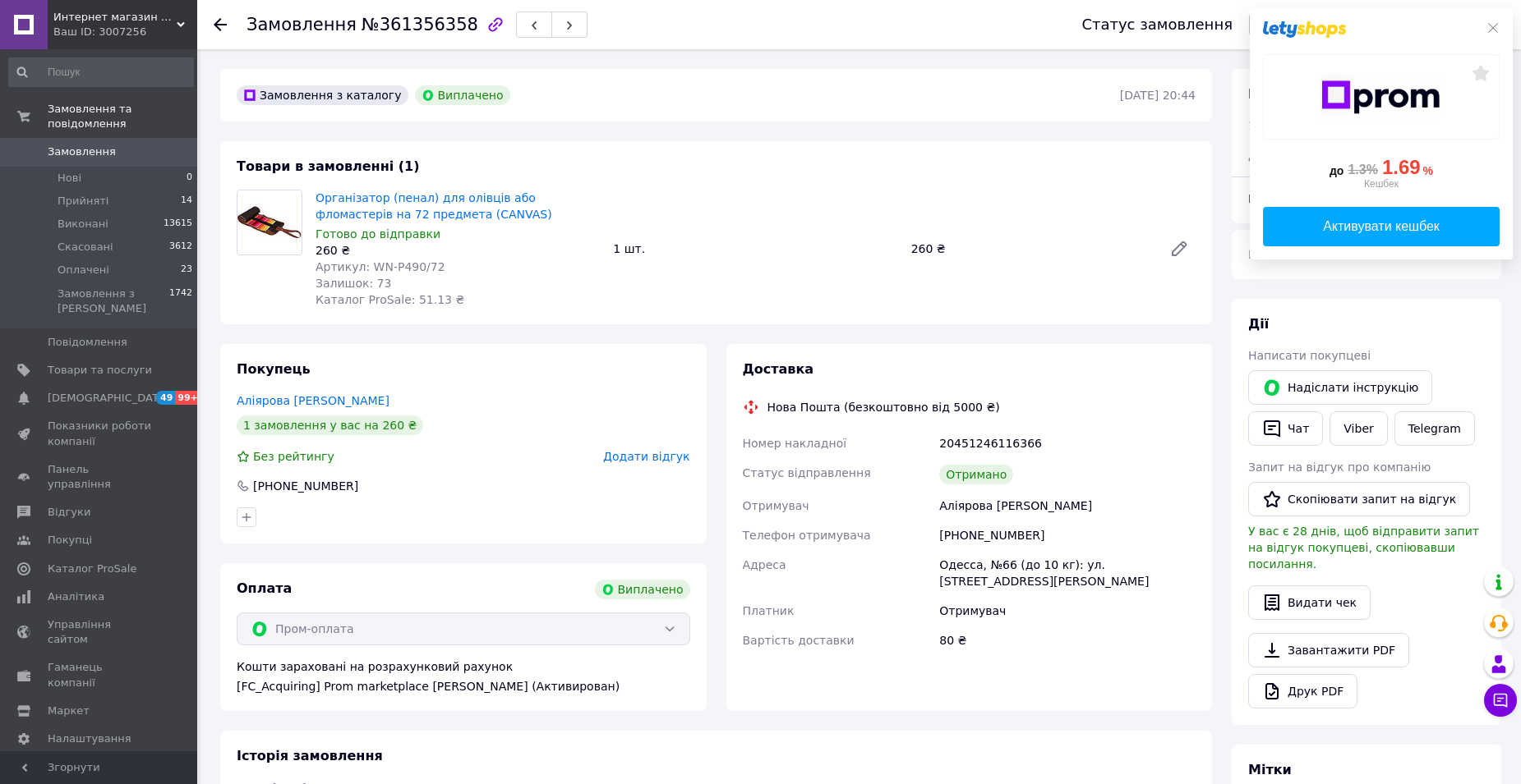
click at [651, 456] on span "Додати відгук" at bounding box center [646, 457] width 87 height 13
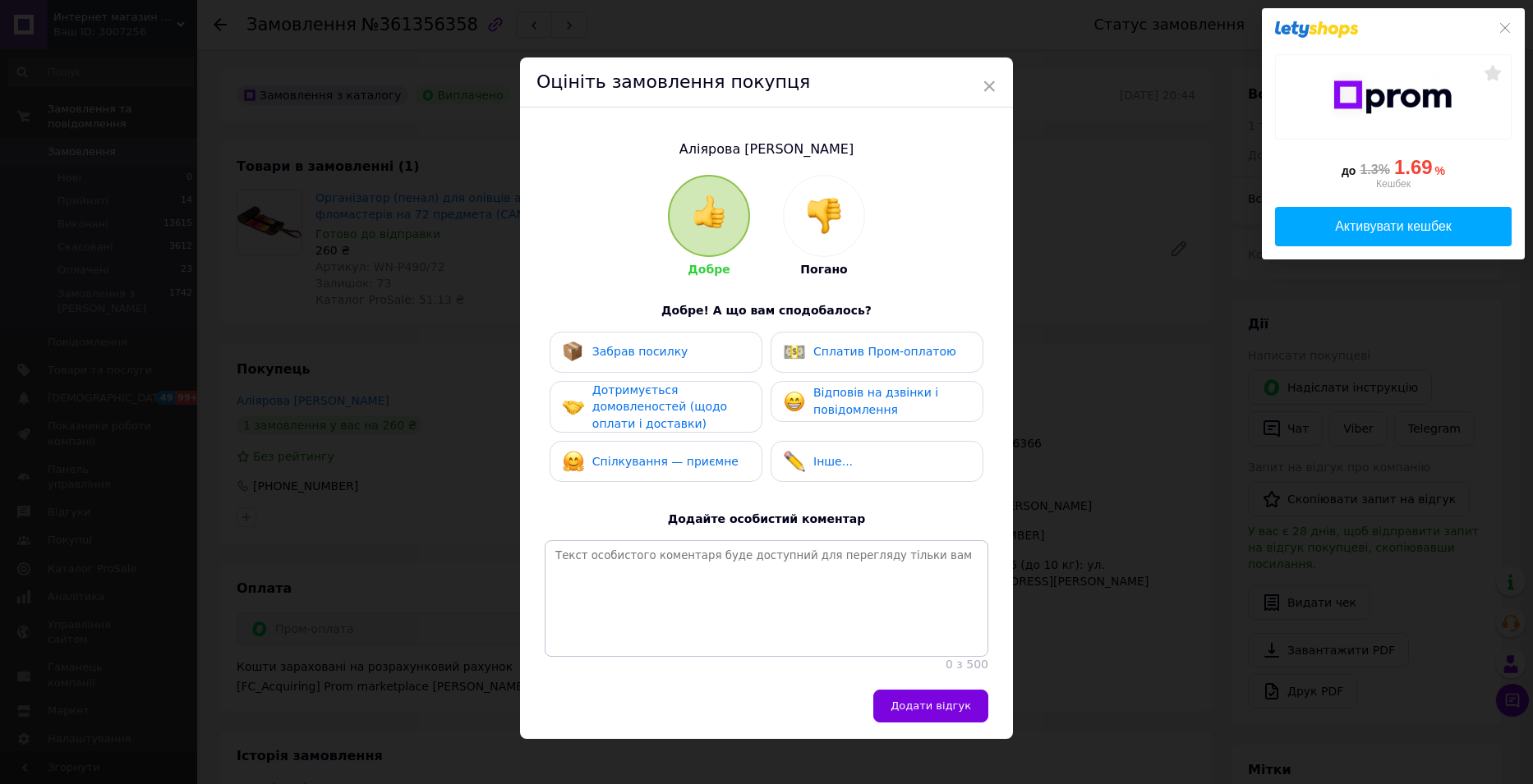
click at [659, 364] on div "Забрав посилку" at bounding box center [656, 353] width 213 height 41
click at [651, 410] on span "Дотримується домовленостей (щодо оплати і доставки)" at bounding box center [660, 406] width 135 height 47
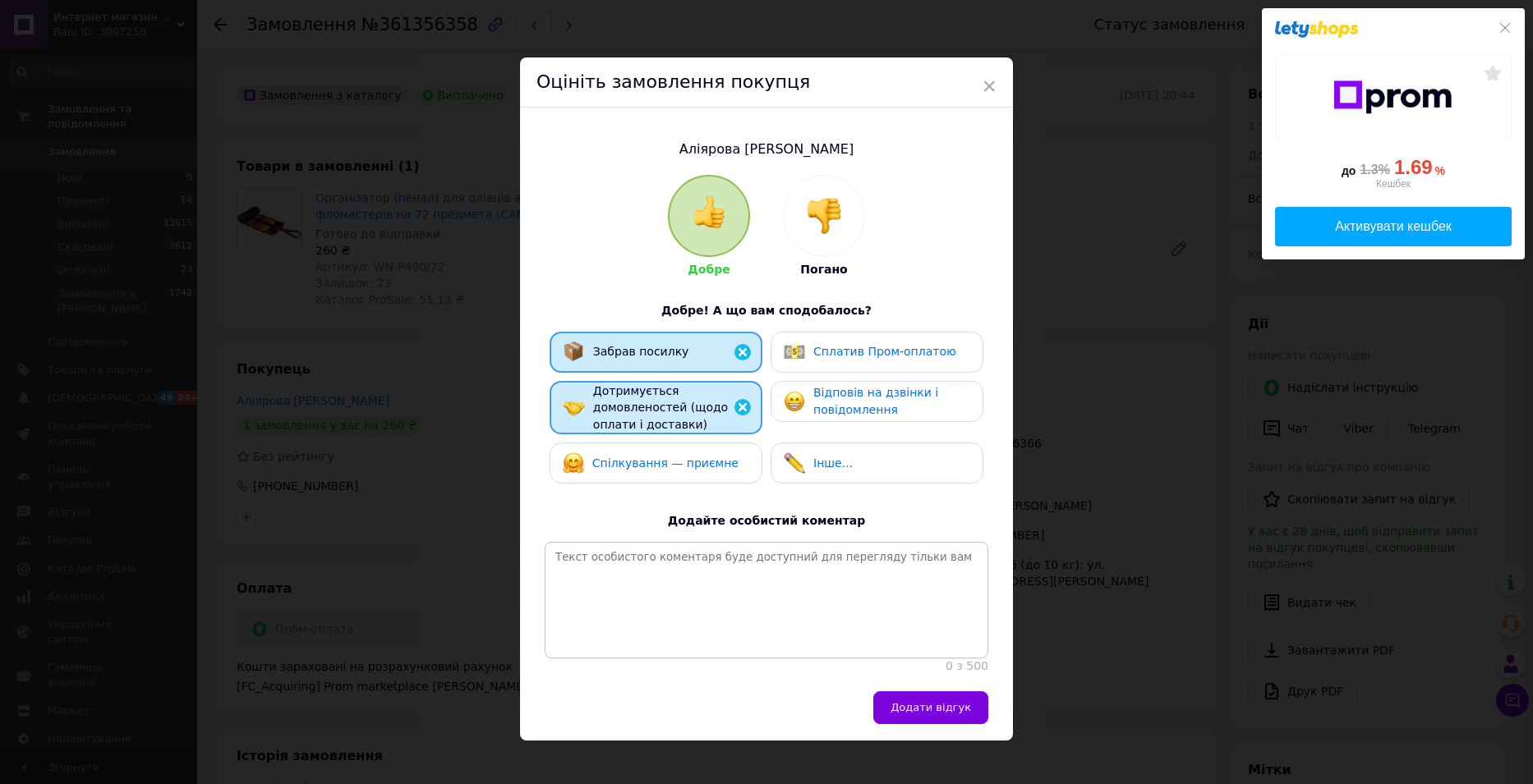
click at [647, 466] on span "Спілкування — приємне" at bounding box center [666, 463] width 146 height 13
click at [813, 404] on span "Відповів на дзвінки і повідомлення" at bounding box center [876, 402] width 125 height 31
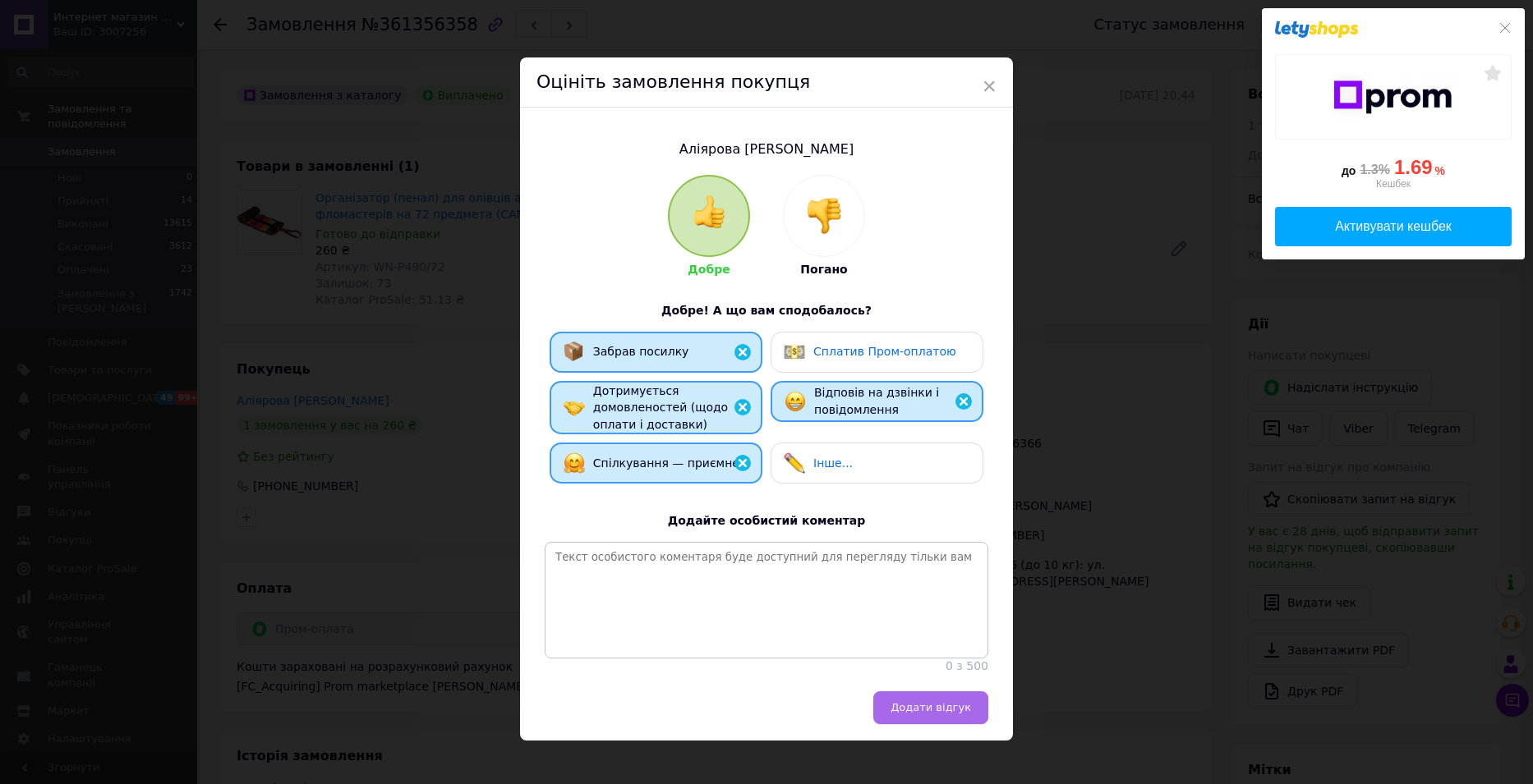
click at [924, 714] on span "Додати відгук" at bounding box center [931, 707] width 81 height 13
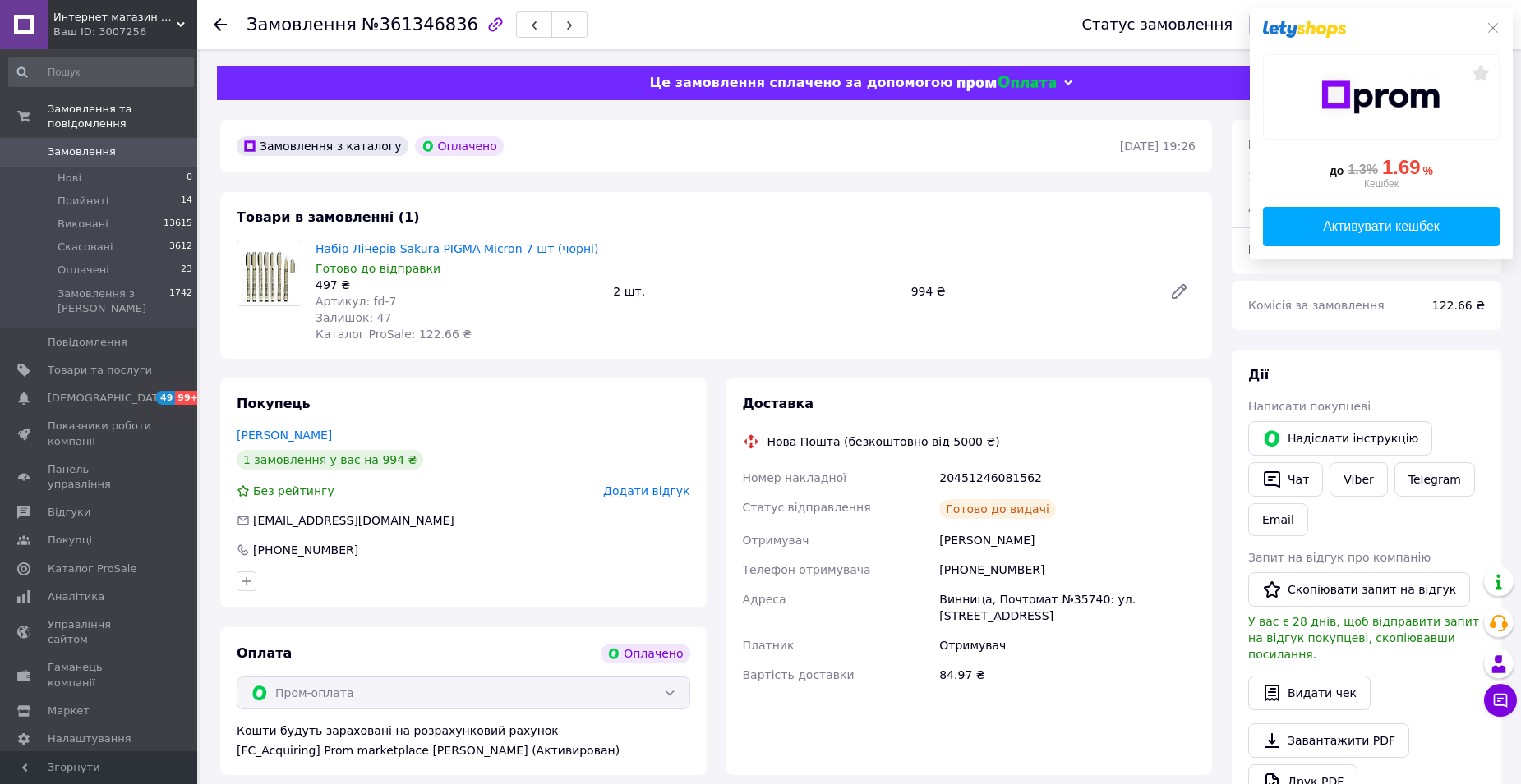
click at [650, 492] on span "Додати відгук" at bounding box center [646, 491] width 87 height 13
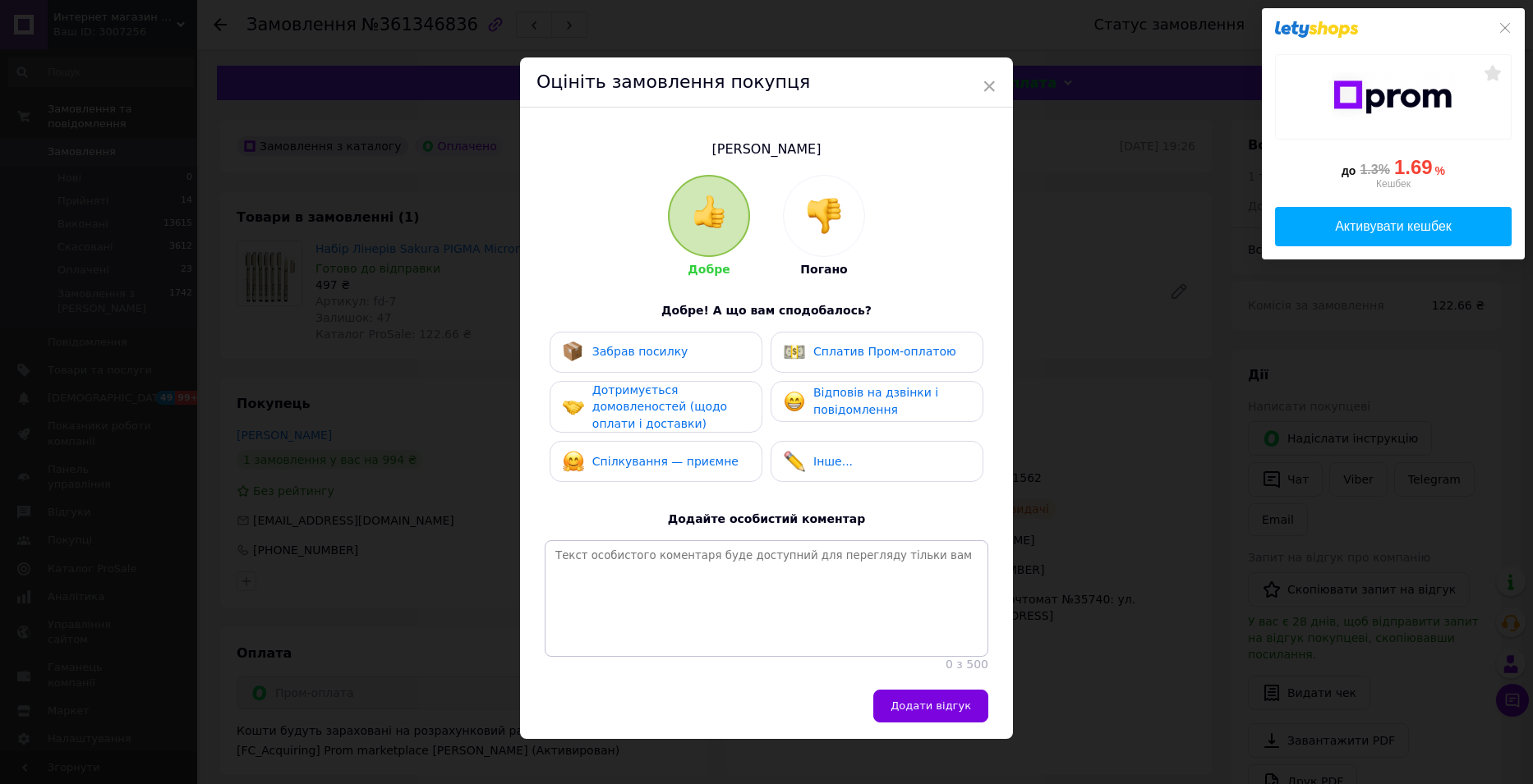
click at [653, 347] on span "Забрав посилку" at bounding box center [641, 352] width 96 height 13
click at [659, 412] on span "Дотримується домовленостей (щодо оплати і доставки)" at bounding box center [660, 406] width 135 height 47
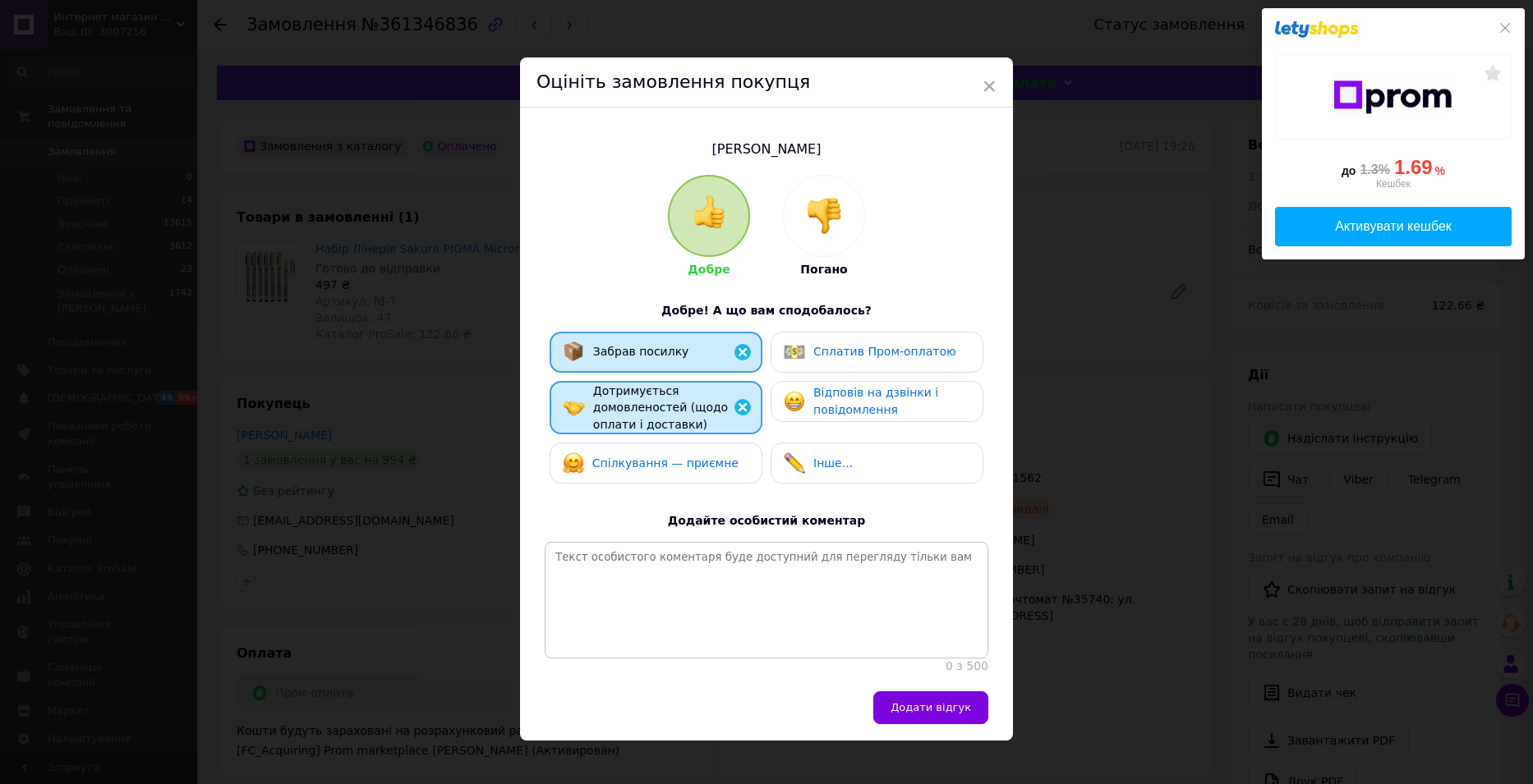
drag, startPoint x: 658, startPoint y: 461, endPoint x: 759, endPoint y: 432, distance: 105.1
click at [662, 460] on span "Спілкування — приємне" at bounding box center [666, 463] width 146 height 13
drag, startPoint x: 834, startPoint y: 409, endPoint x: 852, endPoint y: 371, distance: 42.0
click at [835, 409] on span "Відповів на дзвінки і повідомлення" at bounding box center [876, 402] width 125 height 31
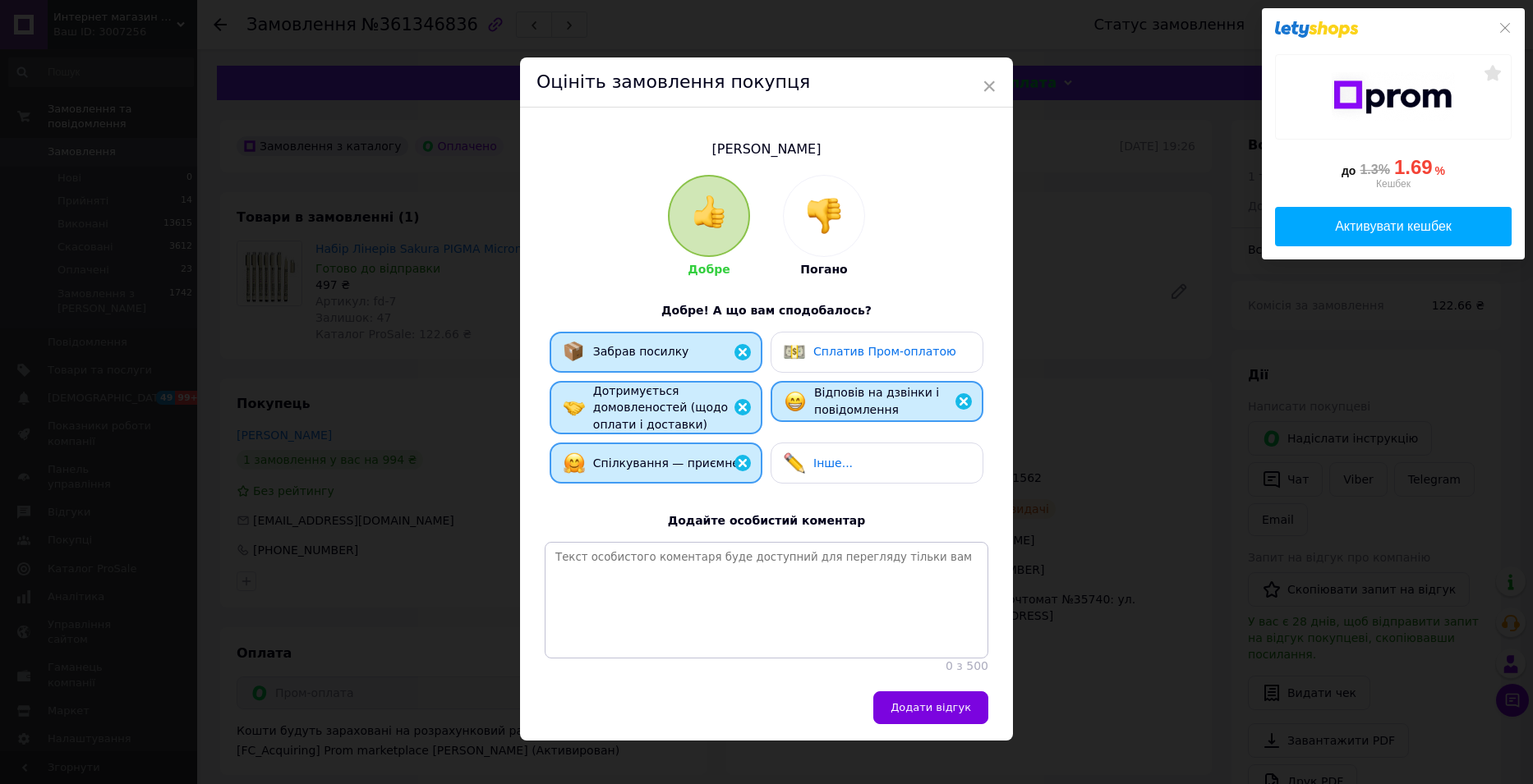
click at [858, 351] on span "Сплатив Пром-оплатою" at bounding box center [885, 352] width 143 height 13
click at [918, 714] on span "Додати відгук" at bounding box center [931, 707] width 81 height 13
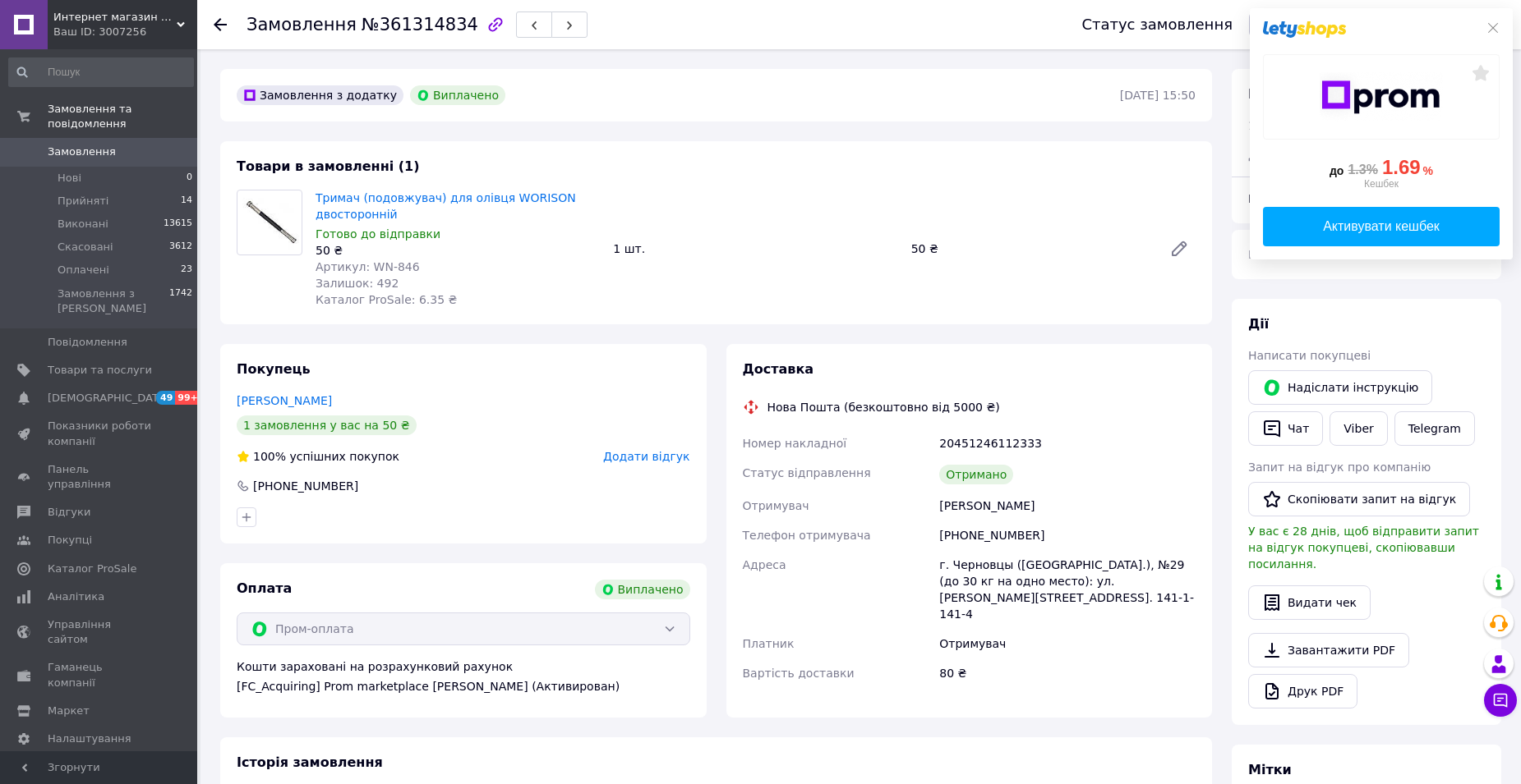
click at [653, 457] on span "Додати відгук" at bounding box center [646, 457] width 87 height 13
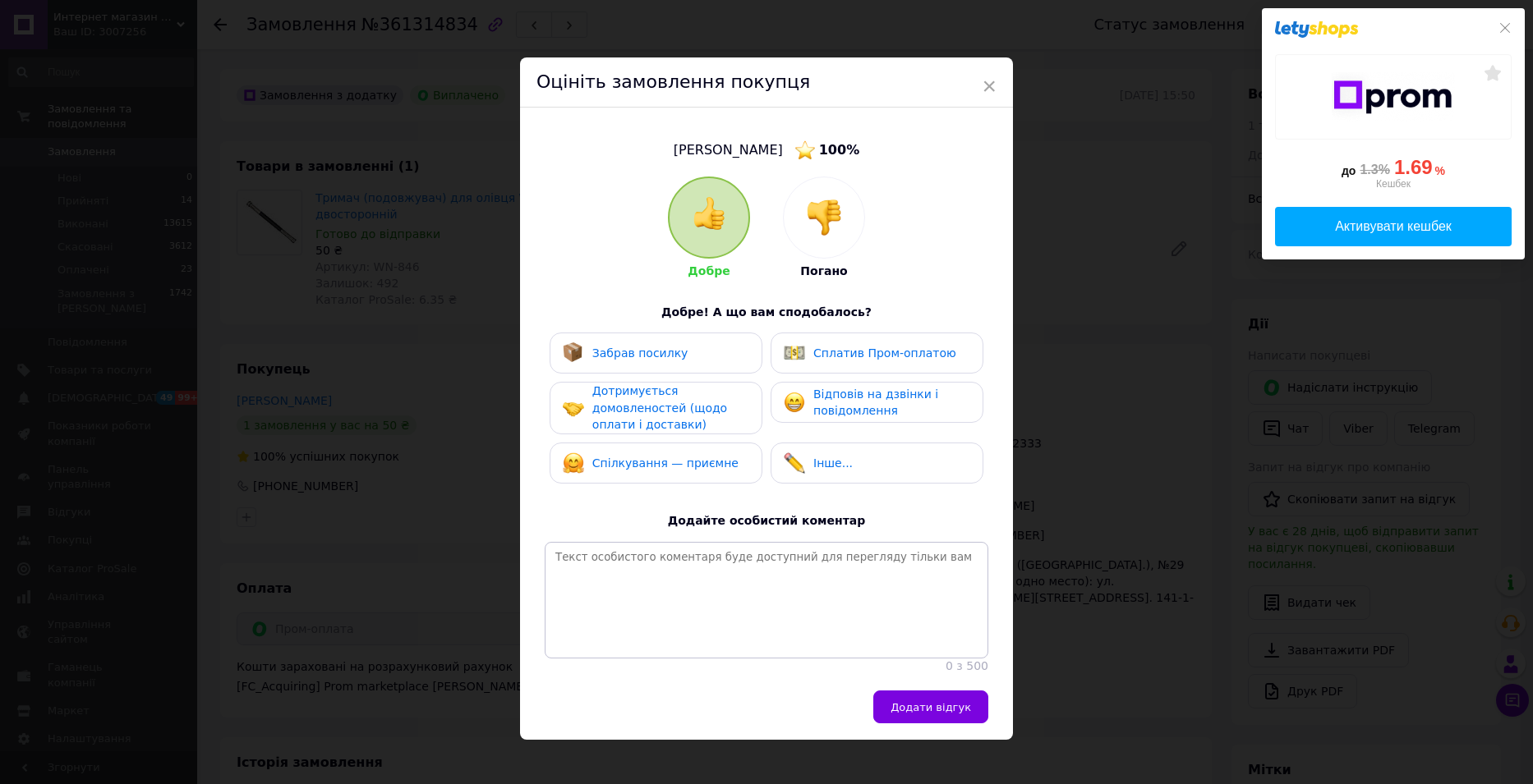
click at [673, 363] on div "Забрав посилку" at bounding box center [625, 353] width 125 height 21
click at [669, 415] on span "Дотримується домовленостей (щодо оплати і доставки)" at bounding box center [660, 407] width 135 height 47
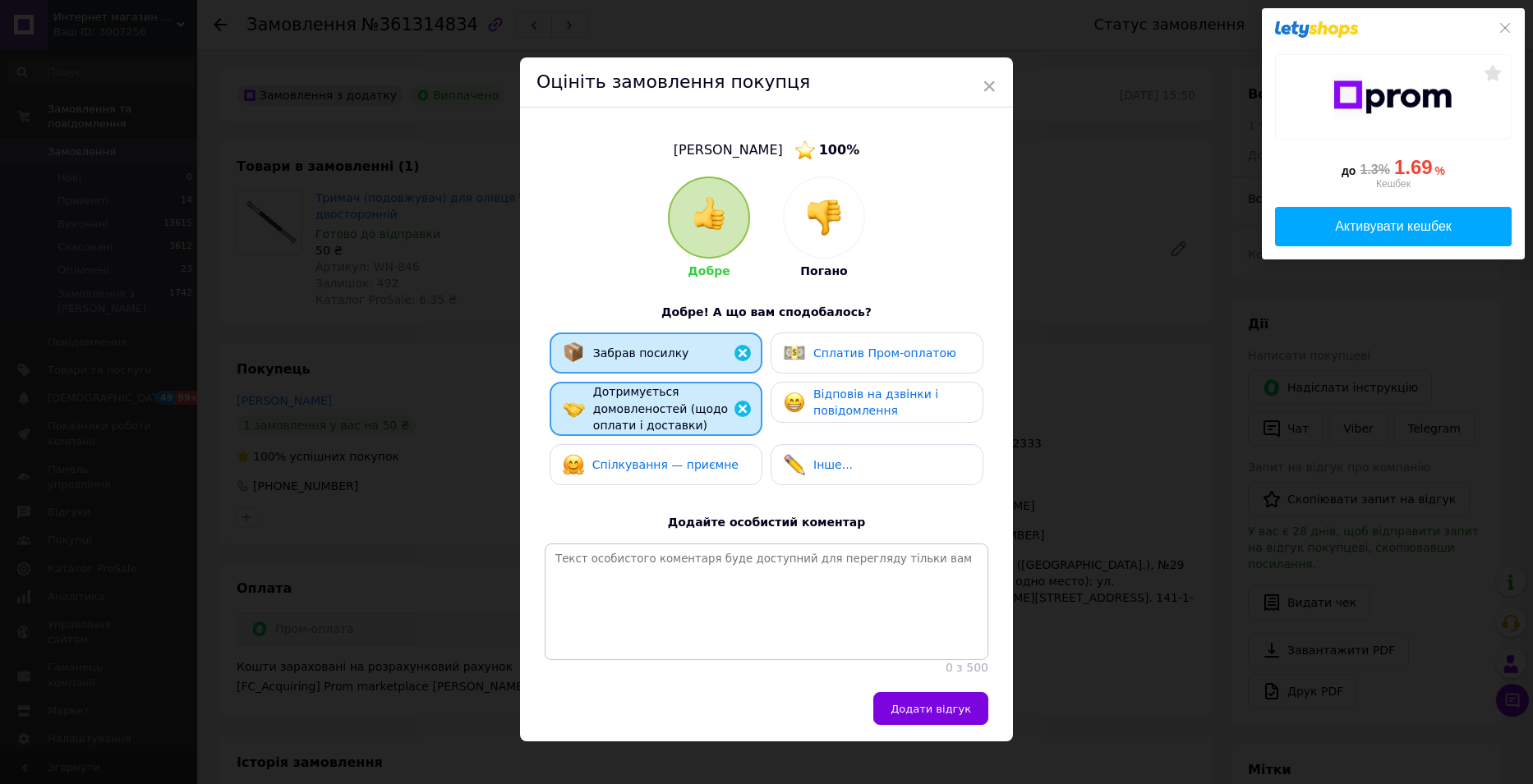
click at [667, 468] on span "Спілкування — приємне" at bounding box center [666, 465] width 146 height 13
click at [817, 413] on span "Відповів на дзвінки і повідомлення" at bounding box center [876, 404] width 125 height 31
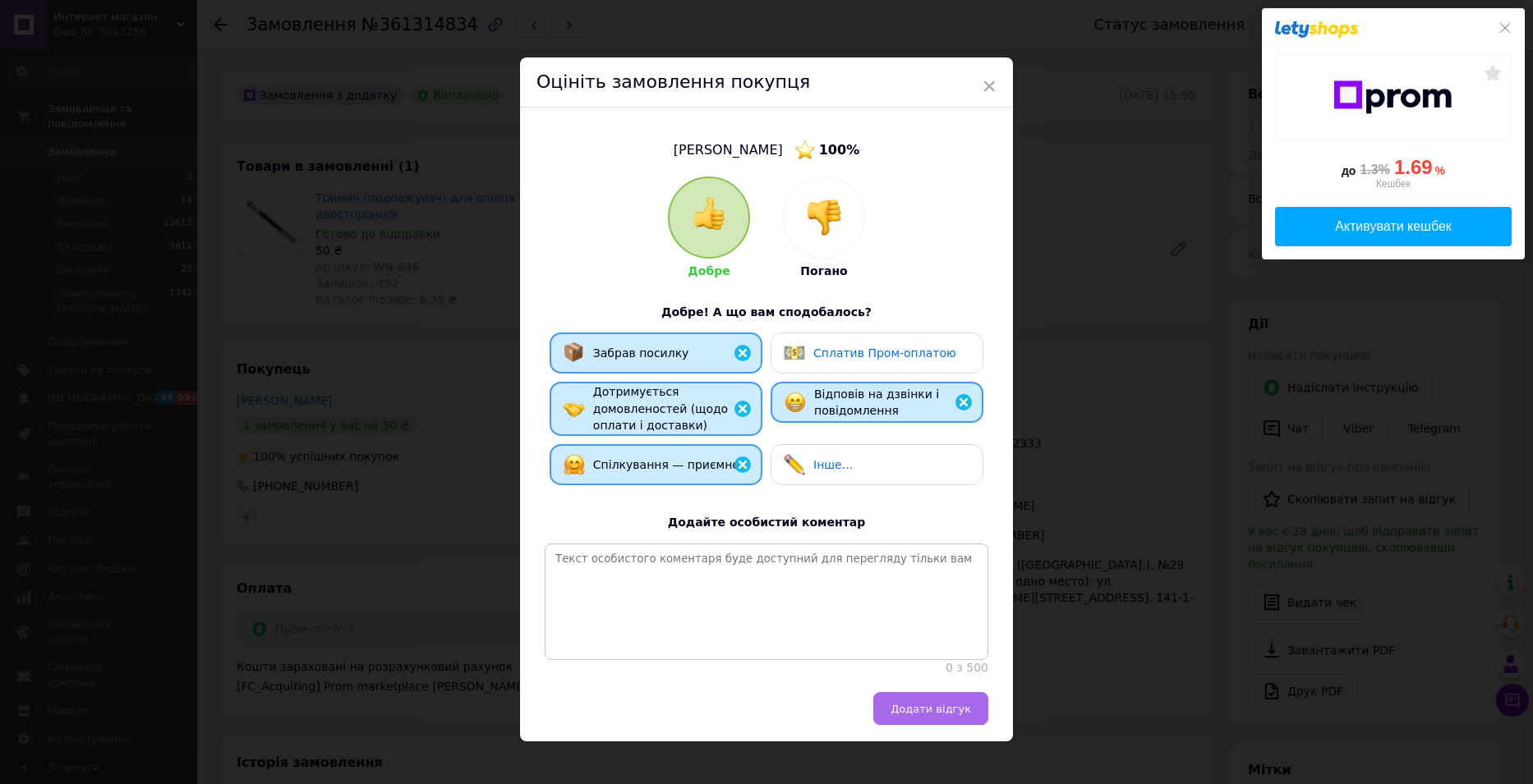
click at [922, 716] on span "Додати відгук" at bounding box center [931, 709] width 81 height 13
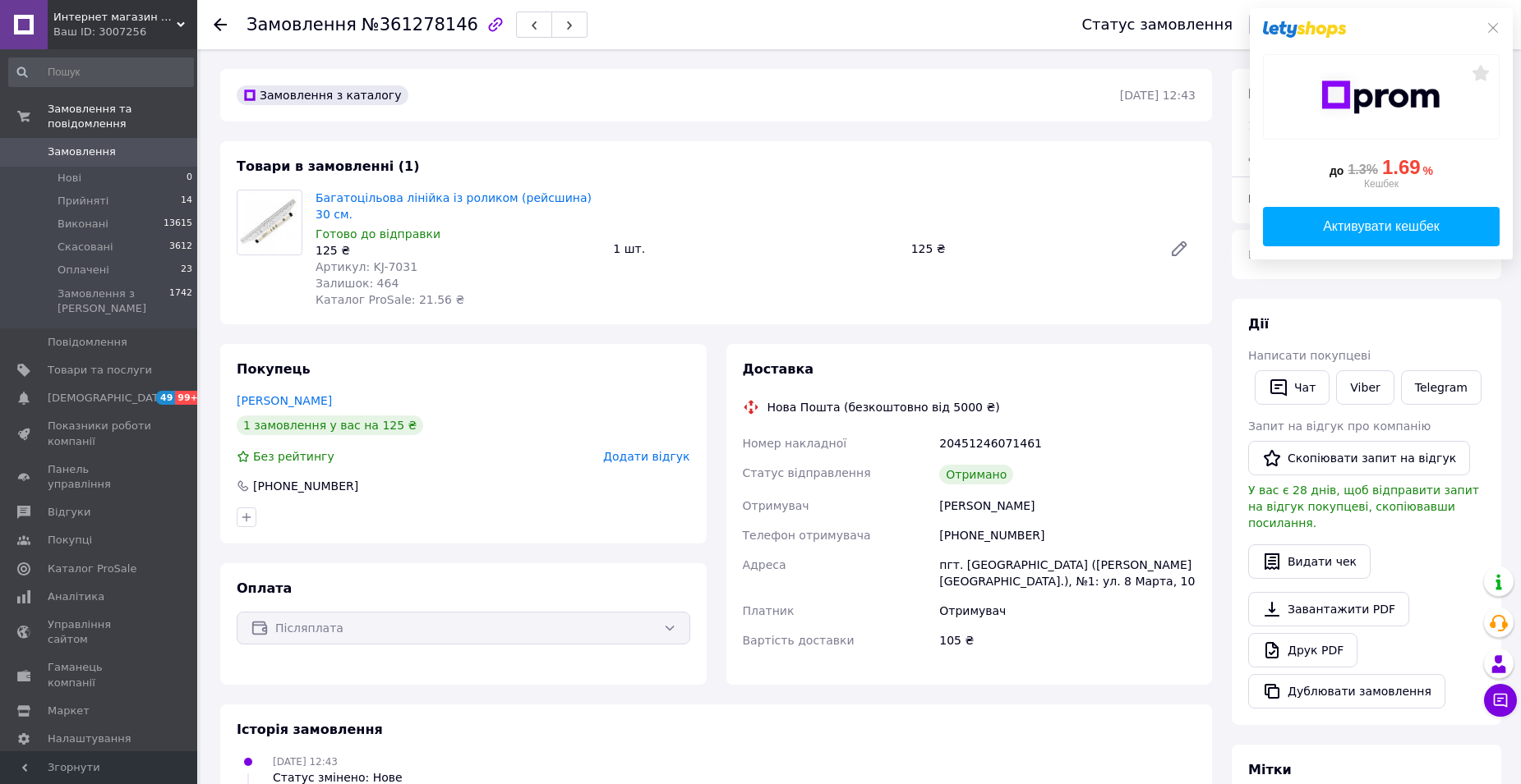
click at [639, 450] on span "Додати відгук" at bounding box center [646, 457] width 87 height 13
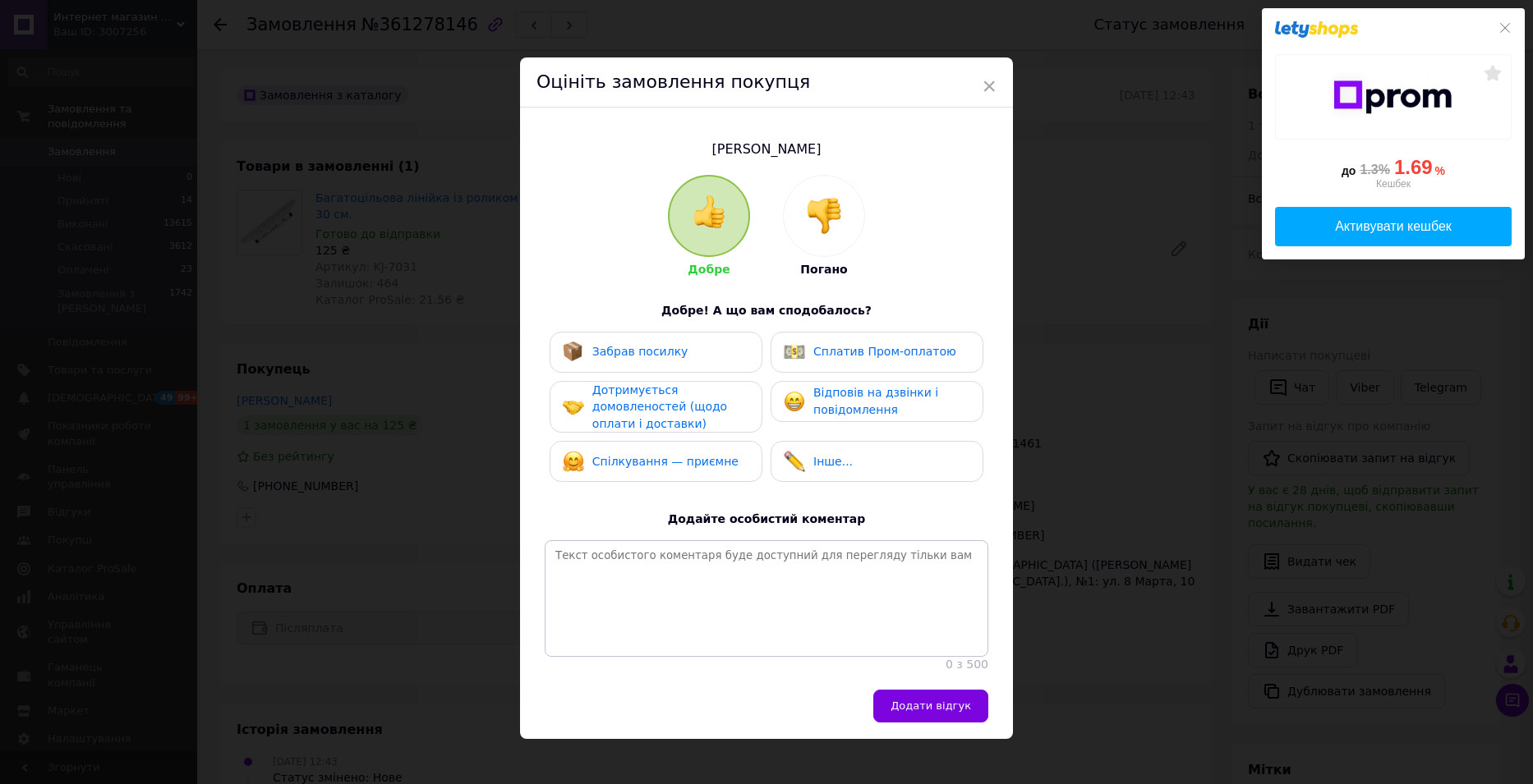
click at [635, 360] on div "Забрав посилку" at bounding box center [625, 353] width 125 height 21
click at [635, 405] on span "Дотримується домовленостей (щодо оплати і доставки)" at bounding box center [660, 406] width 135 height 47
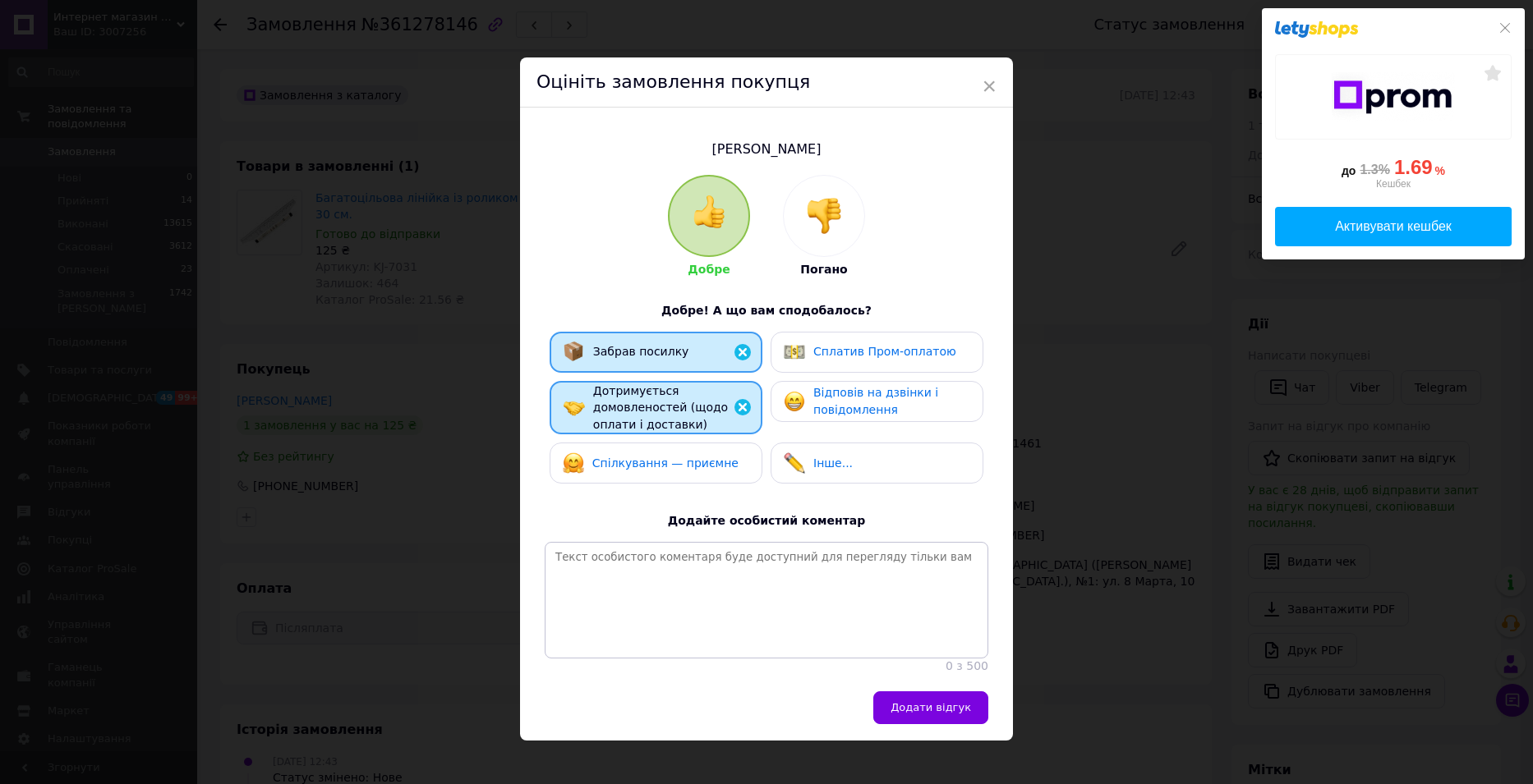
click at [644, 464] on span "Спілкування — приємне" at bounding box center [666, 463] width 146 height 13
click at [851, 409] on span "Відповів на дзвінки і повідомлення" at bounding box center [876, 402] width 125 height 31
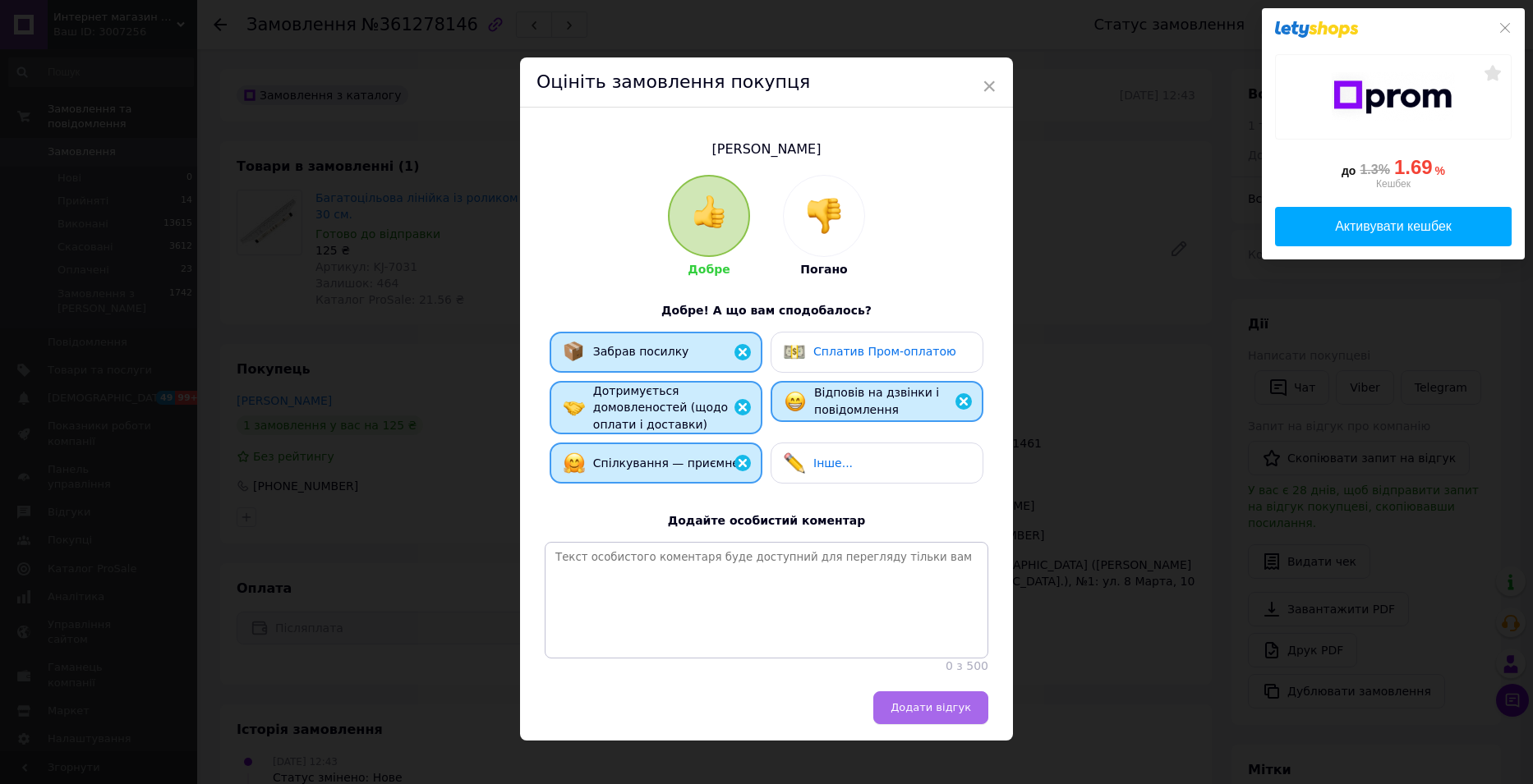
click at [937, 714] on span "Додати відгук" at bounding box center [931, 707] width 81 height 13
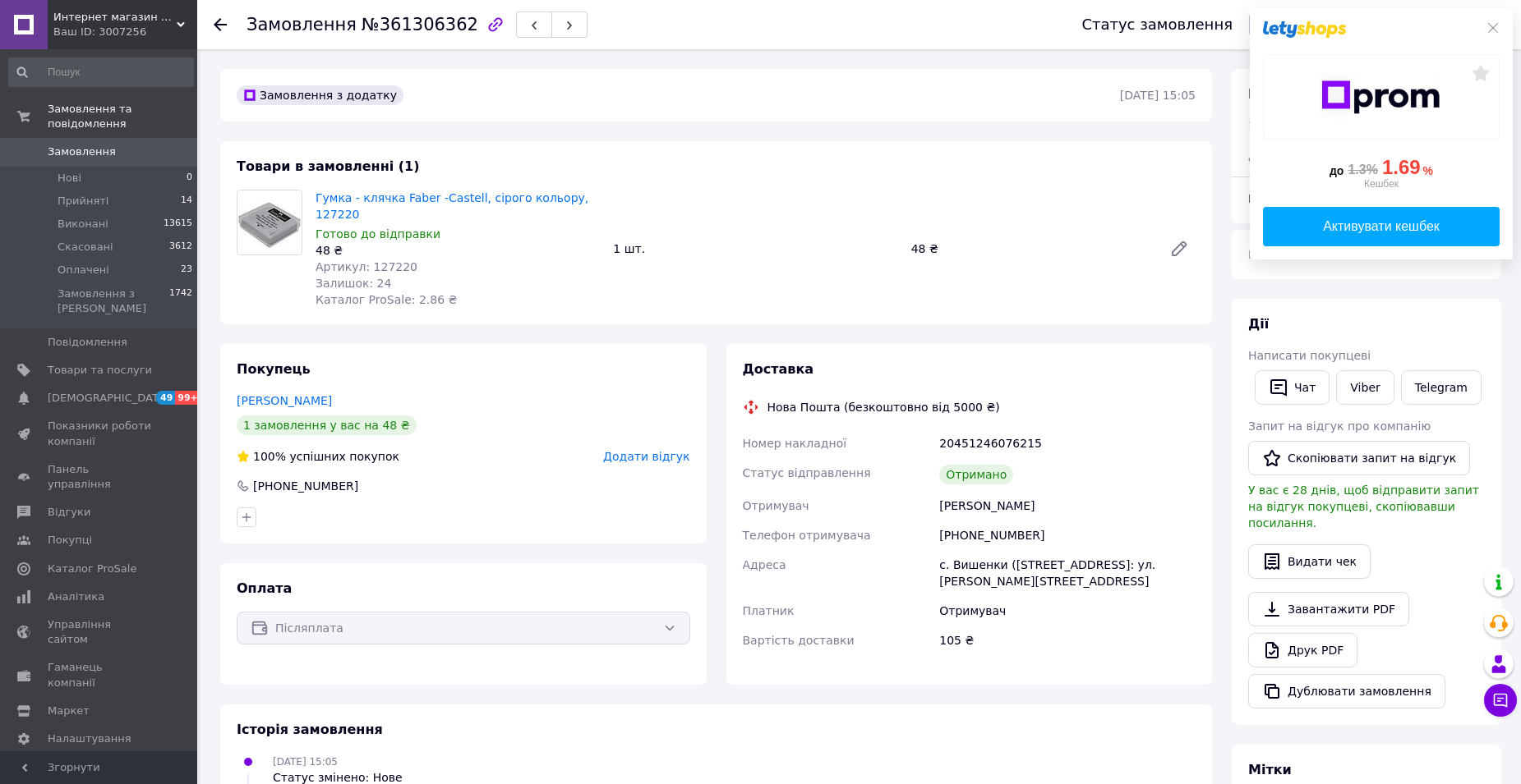
click at [639, 450] on span "Додати відгук" at bounding box center [646, 457] width 87 height 13
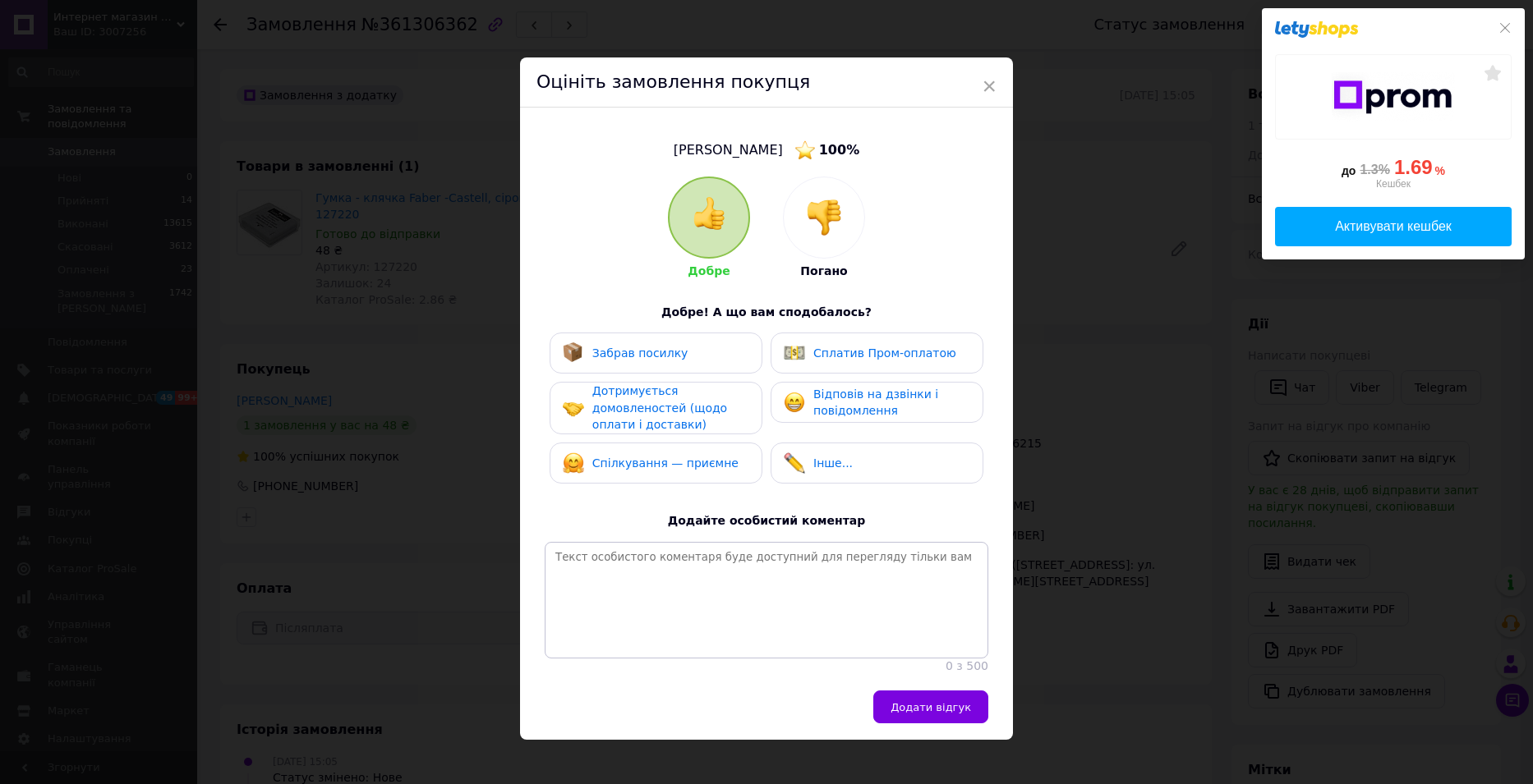
click at [661, 348] on span "Забрав посилку" at bounding box center [641, 353] width 96 height 13
click at [653, 422] on span "Дотримується домовленостей (щодо оплати і доставки)" at bounding box center [660, 407] width 135 height 47
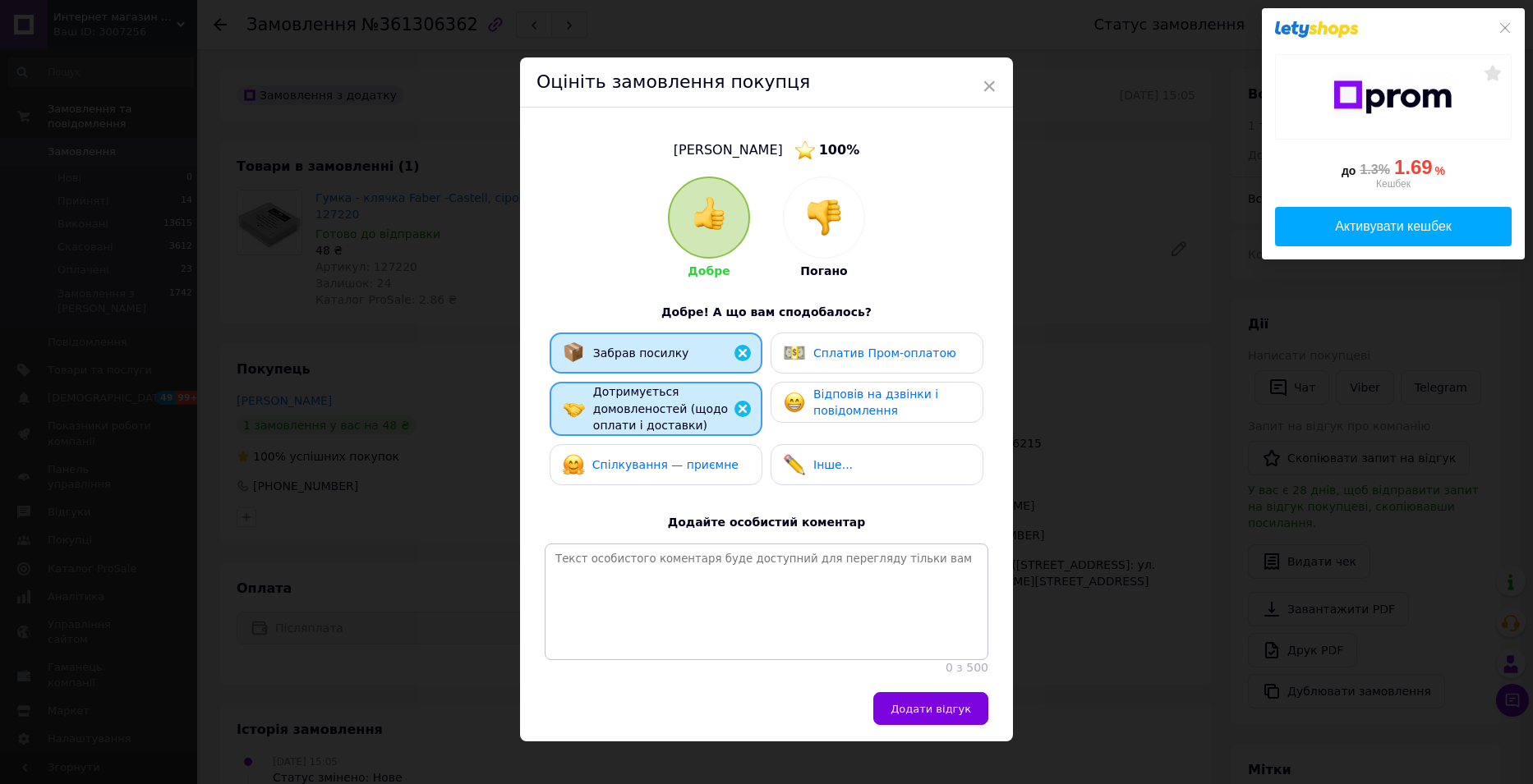
click at [645, 459] on span "Спілкування — приємне" at bounding box center [666, 465] width 146 height 13
click at [869, 415] on span "Відповів на дзвінки і повідомлення" at bounding box center [876, 404] width 125 height 31
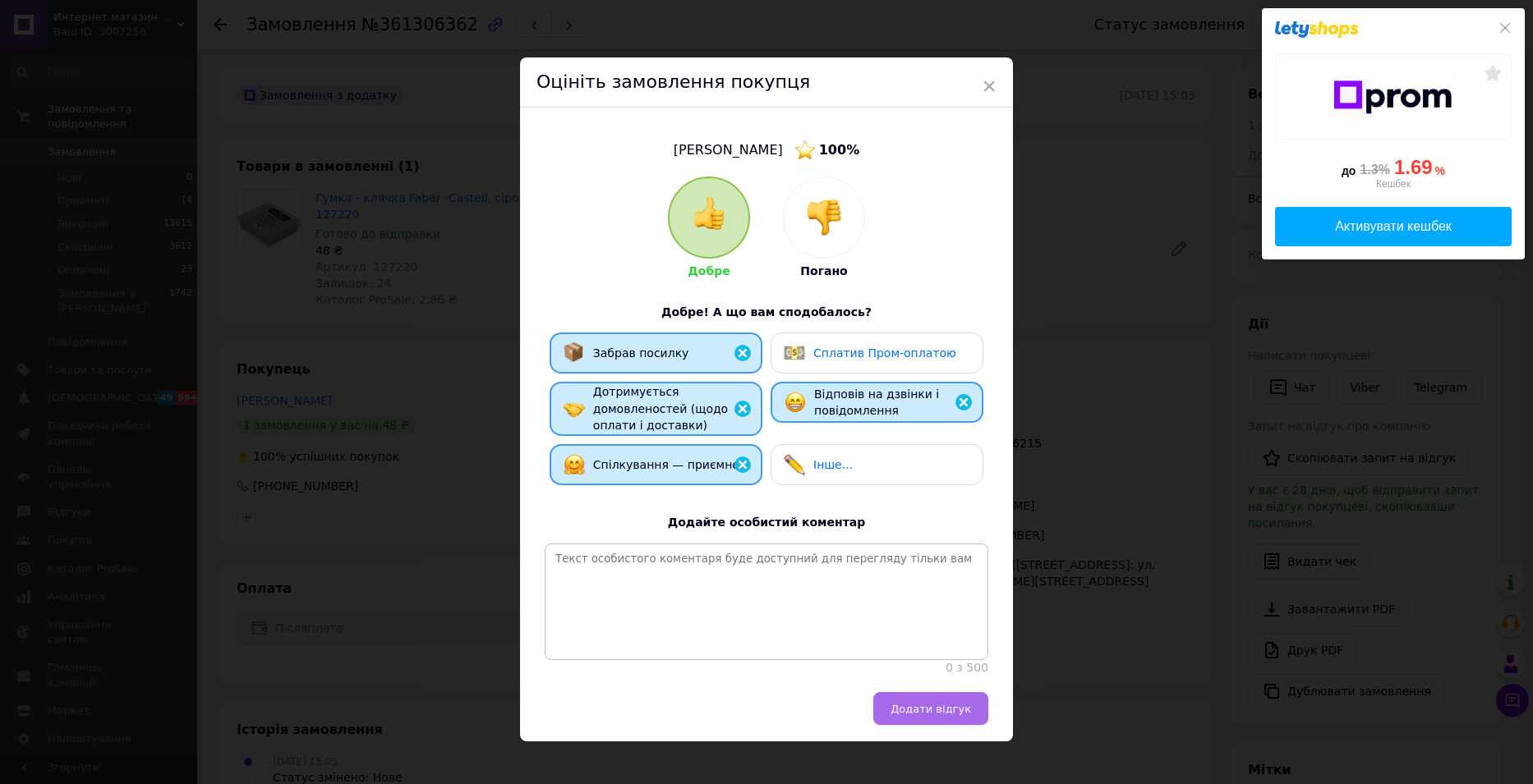
click at [911, 716] on span "Додати відгук" at bounding box center [931, 709] width 81 height 13
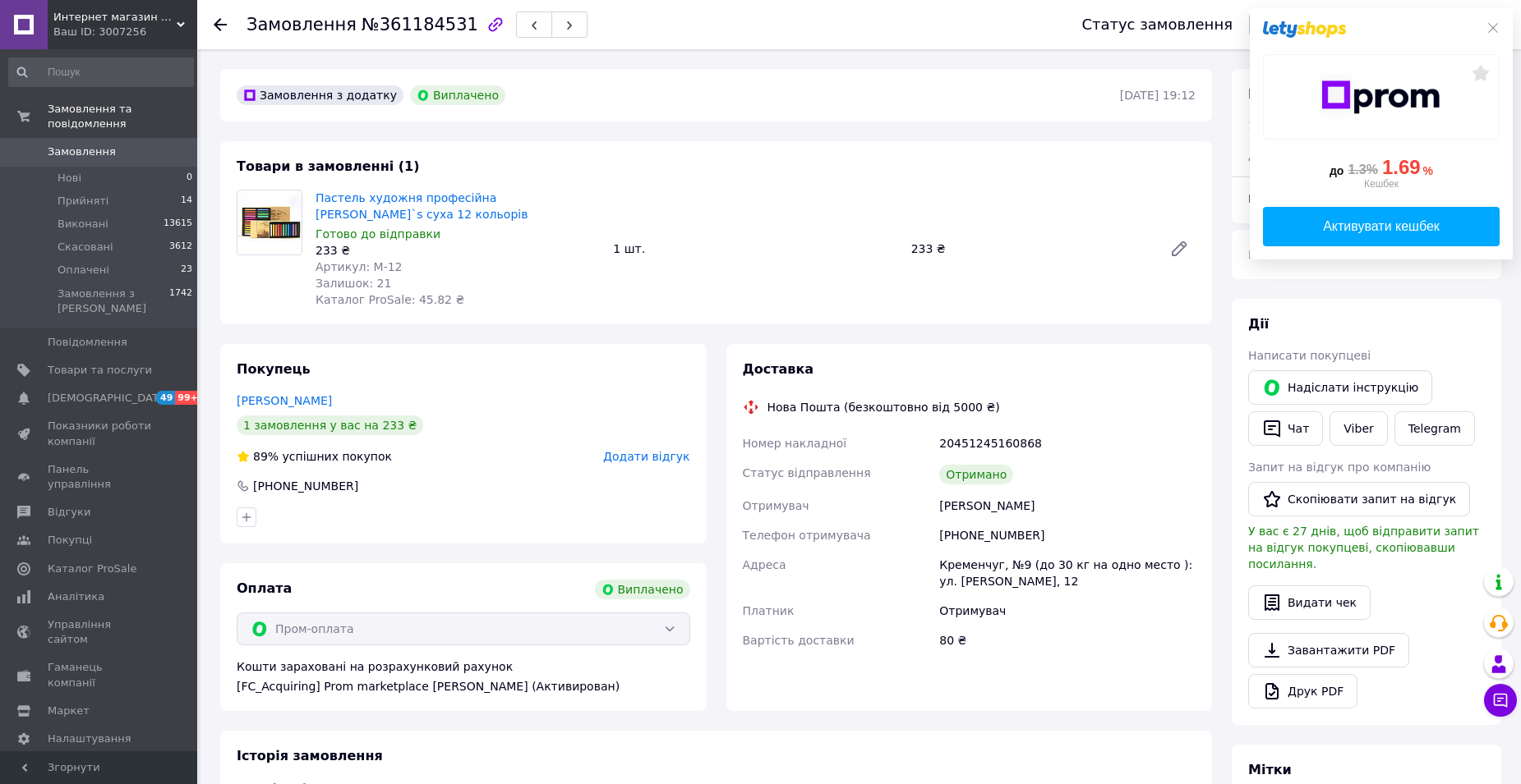
click at [664, 455] on span "Додати відгук" at bounding box center [646, 457] width 87 height 13
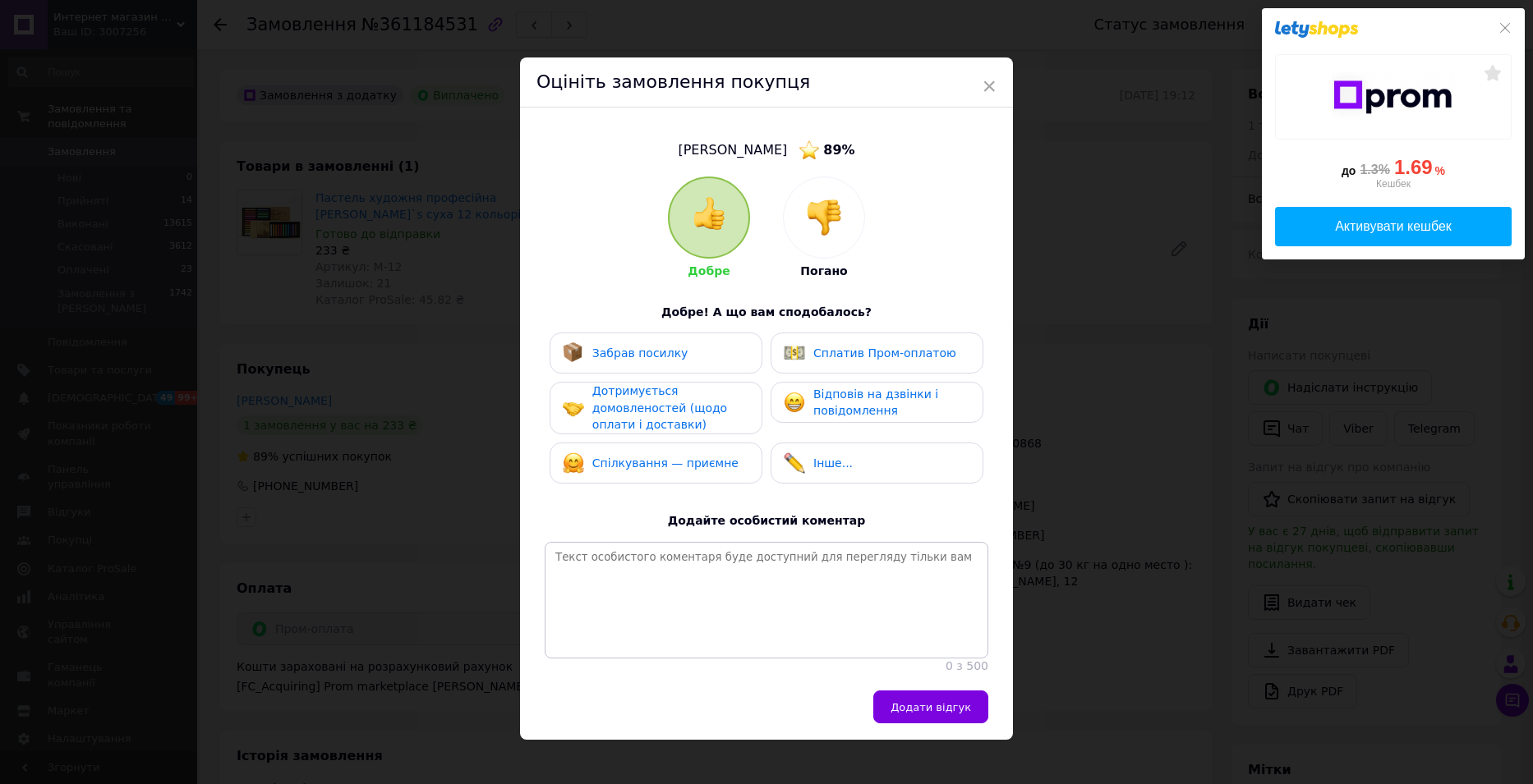
click at [663, 351] on span "Забрав посилку" at bounding box center [641, 353] width 96 height 13
click at [660, 398] on span "Дотримується домовленостей (щодо оплати і доставки)" at bounding box center [660, 407] width 135 height 47
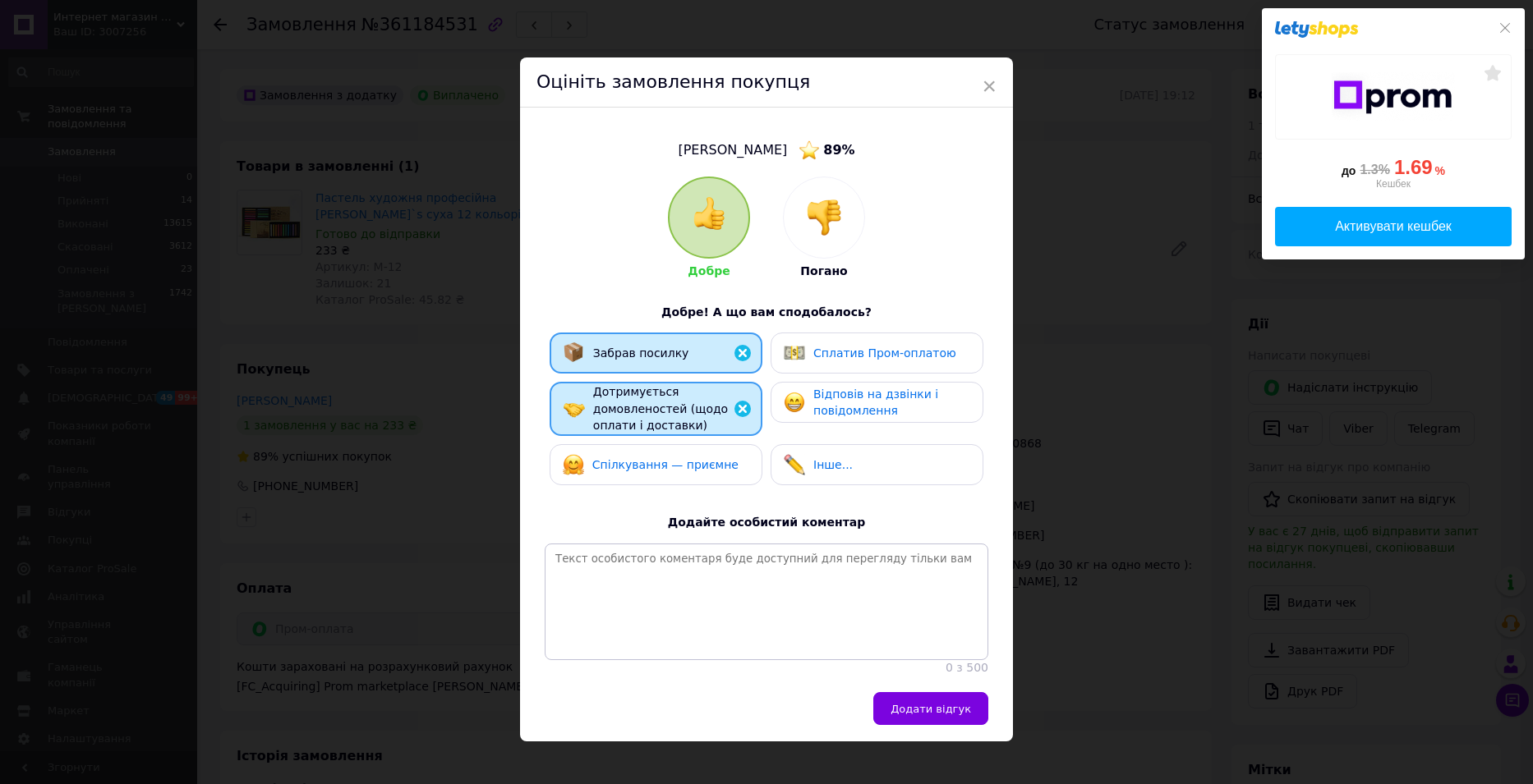
drag, startPoint x: 660, startPoint y: 466, endPoint x: 706, endPoint y: 457, distance: 46.9
click at [662, 466] on span "Спілкування — приємне" at bounding box center [666, 465] width 146 height 13
click at [821, 404] on span "Відповів на дзвінки і повідомлення" at bounding box center [876, 404] width 125 height 31
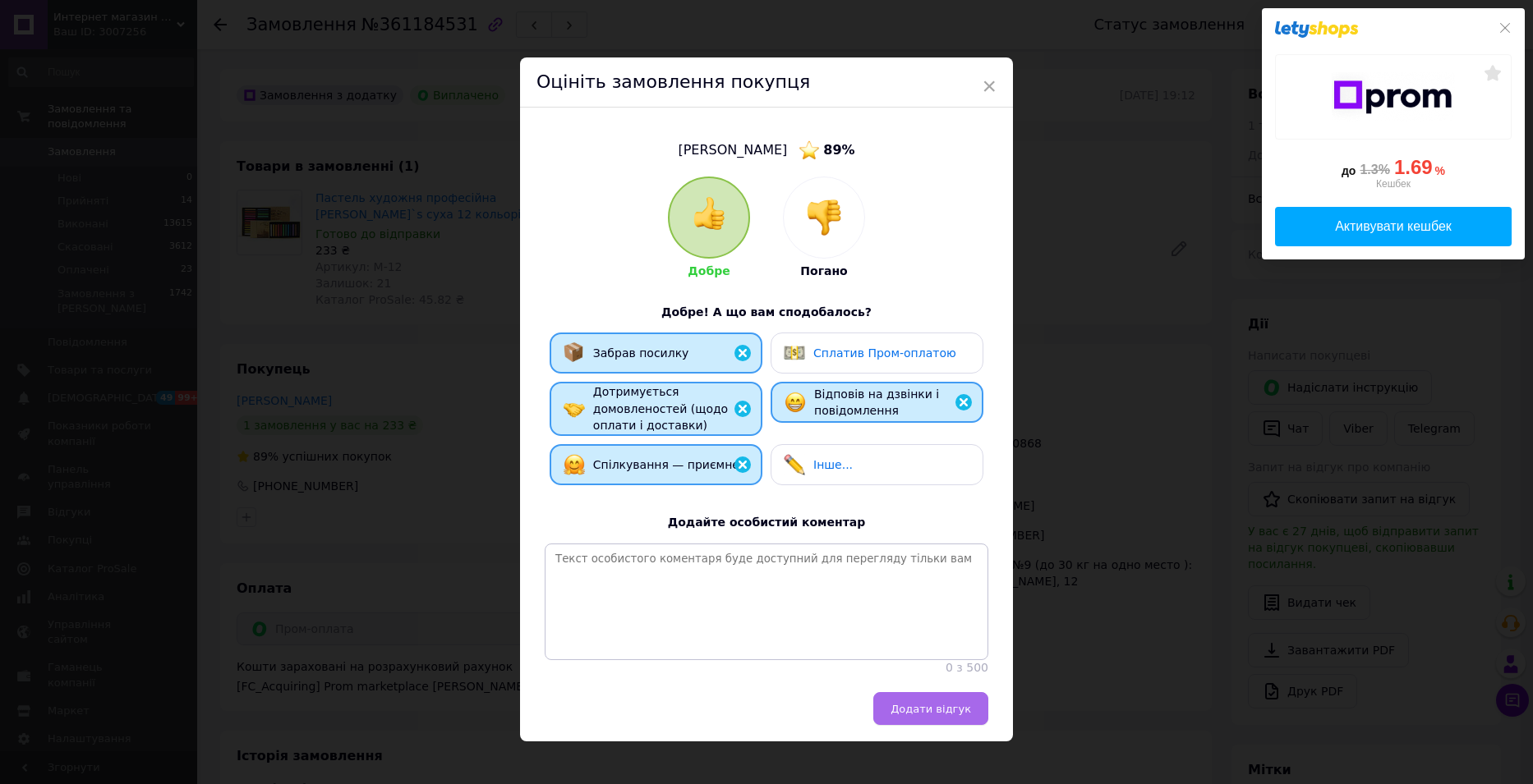
click at [922, 716] on span "Додати відгук" at bounding box center [931, 709] width 81 height 13
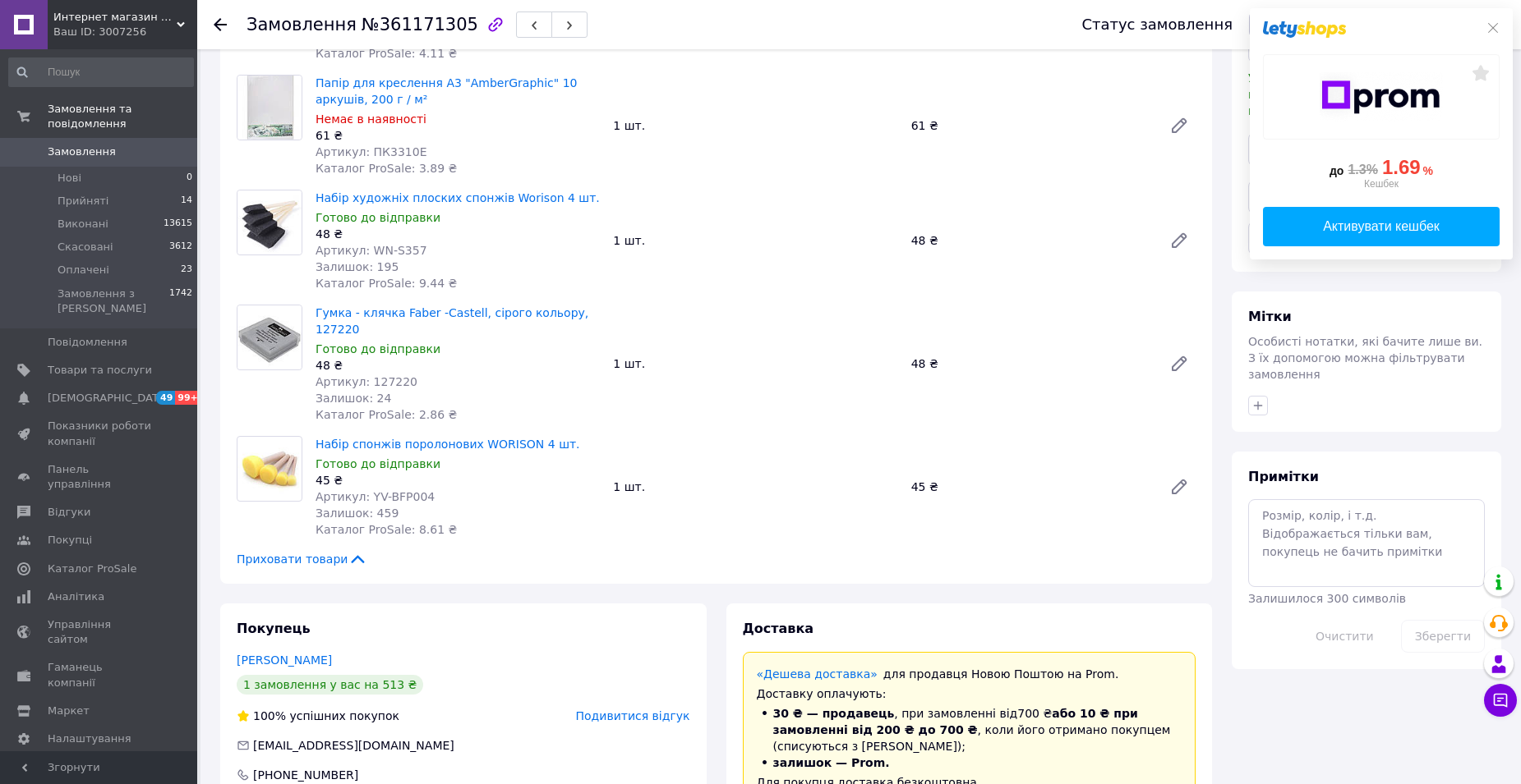
scroll to position [575, 0]
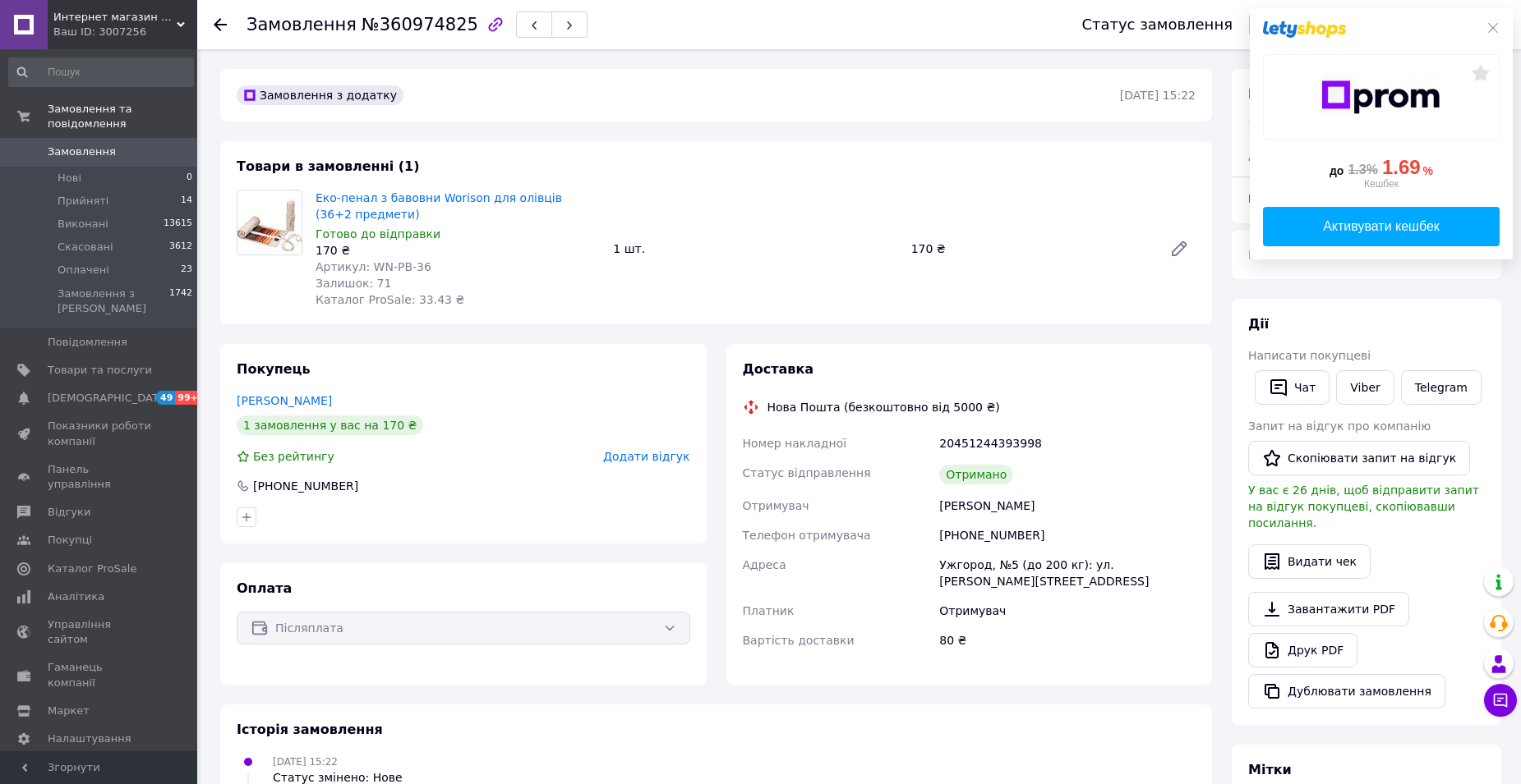
click at [672, 459] on span "Додати відгук" at bounding box center [646, 457] width 87 height 13
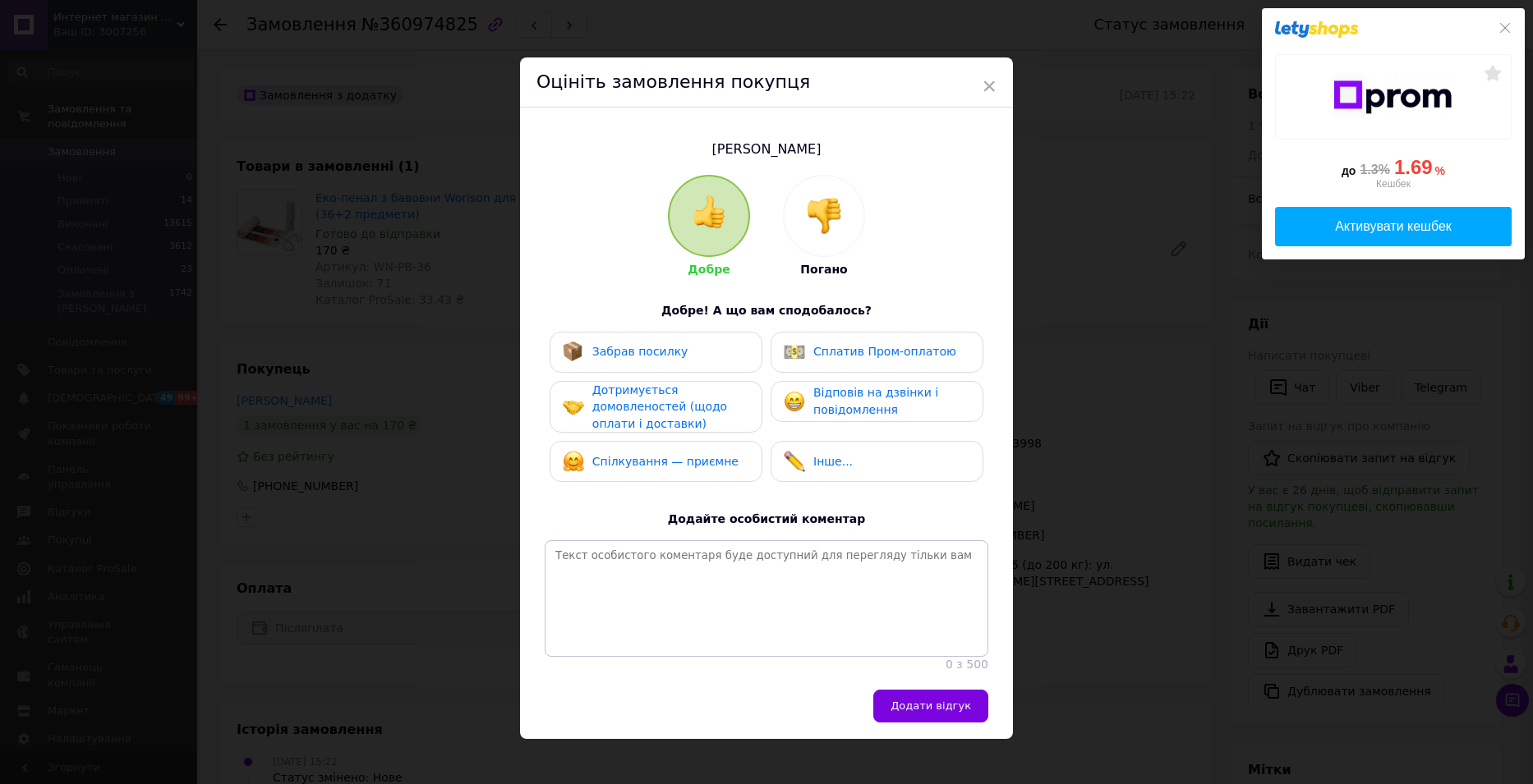
drag, startPoint x: 668, startPoint y: 353, endPoint x: 669, endPoint y: 371, distance: 18.0
click at [667, 360] on div "Забрав посилку" at bounding box center [625, 353] width 125 height 21
click at [671, 405] on span "Дотримується домовленостей (щодо оплати і доставки)" at bounding box center [660, 406] width 135 height 47
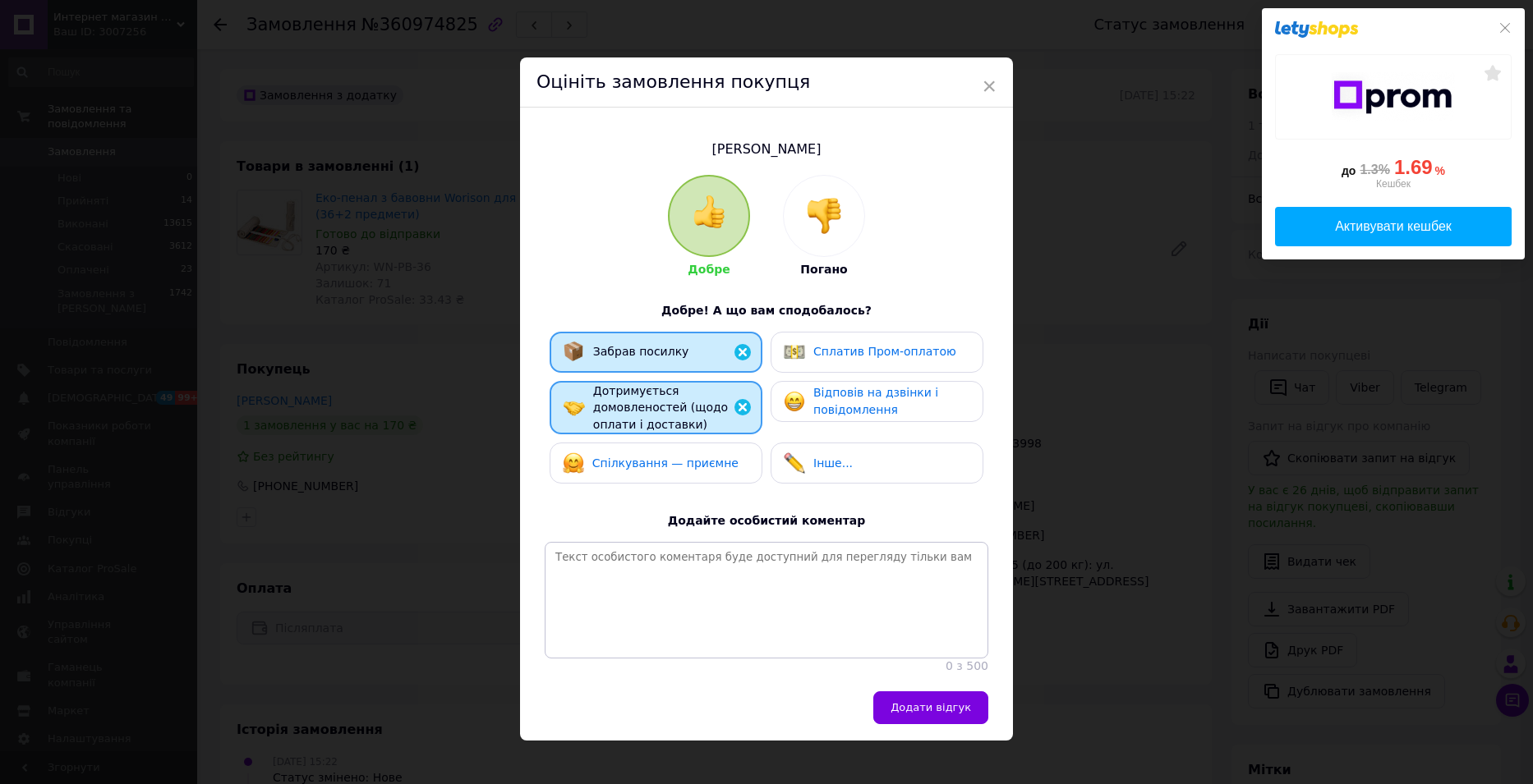
drag, startPoint x: 677, startPoint y: 464, endPoint x: 766, endPoint y: 438, distance: 92.7
click at [684, 460] on span "Спілкування — приємне" at bounding box center [666, 463] width 146 height 13
drag, startPoint x: 823, startPoint y: 406, endPoint x: 887, endPoint y: 440, distance: 72.5
click at [823, 405] on span "Відповів на дзвінки і повідомлення" at bounding box center [876, 402] width 125 height 31
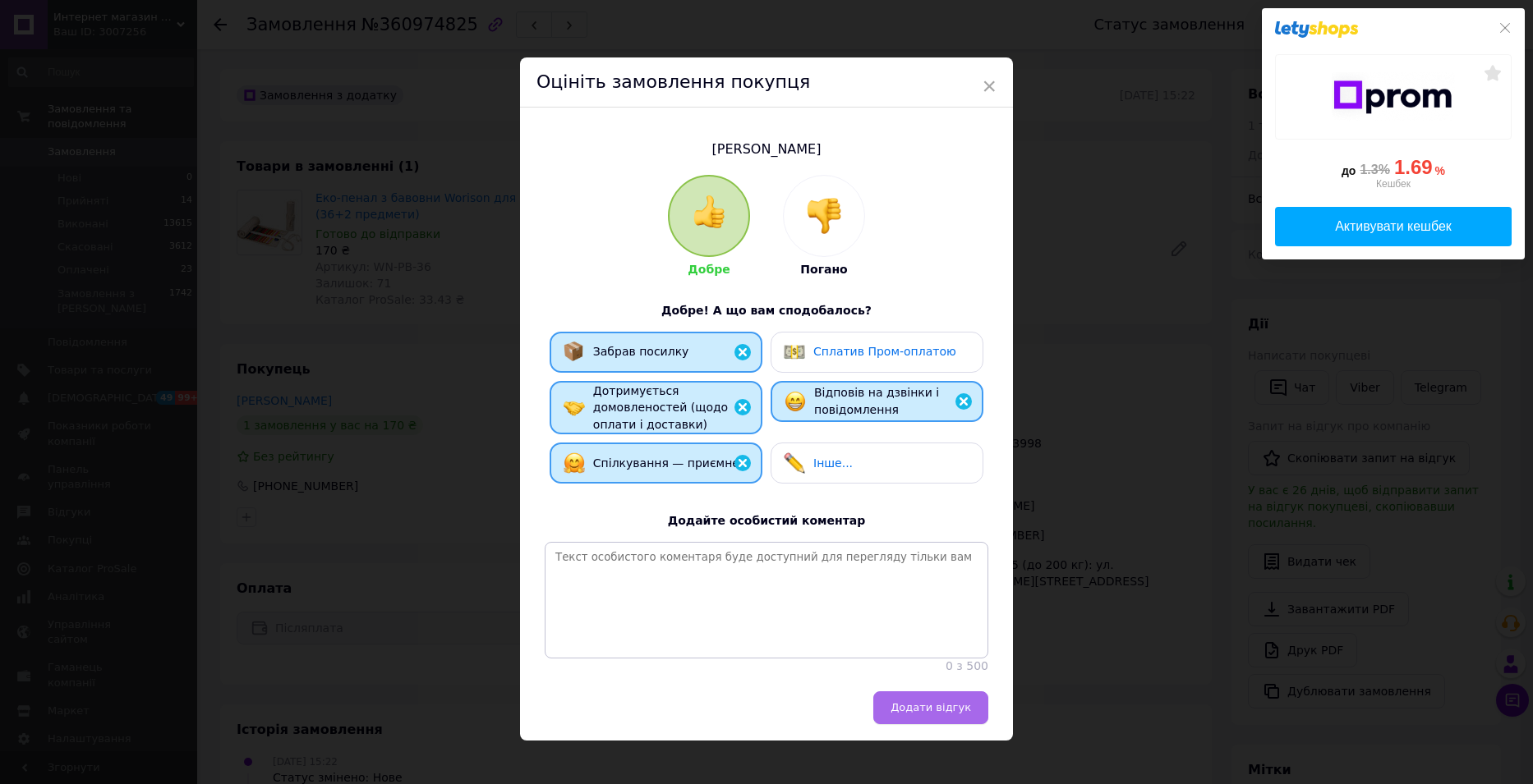
click at [920, 714] on span "Додати відгук" at bounding box center [931, 707] width 81 height 13
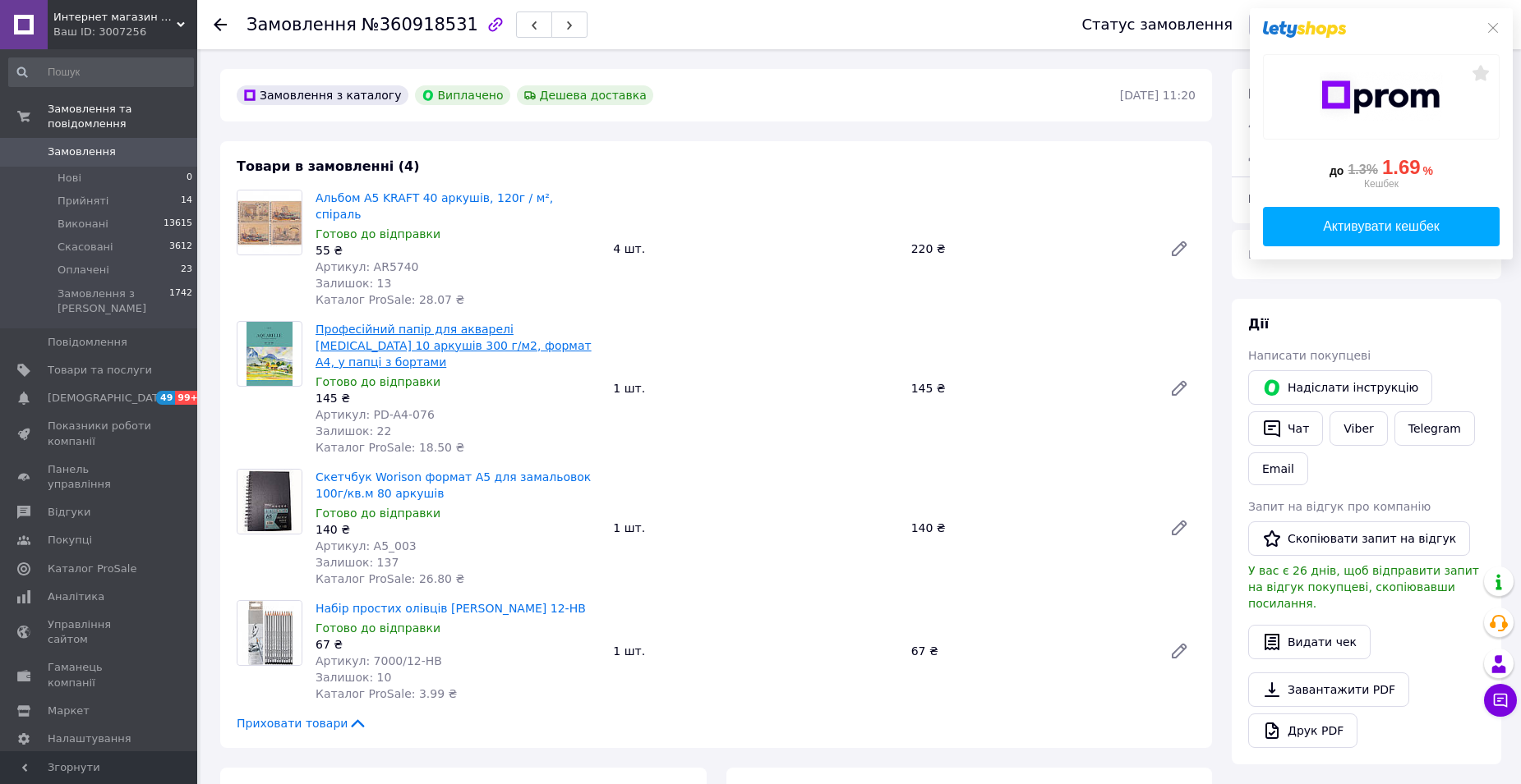
scroll to position [247, 0]
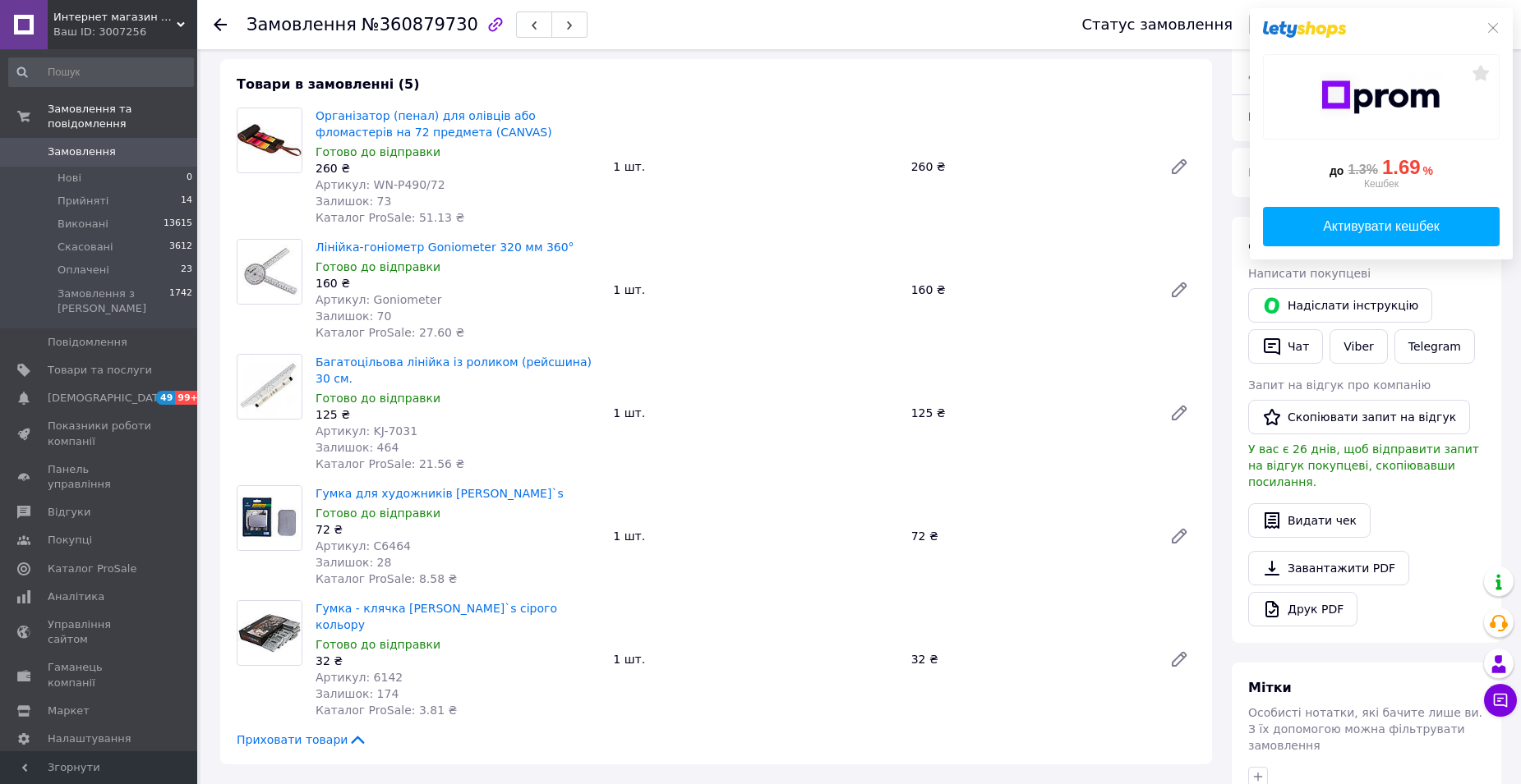
scroll to position [410, 0]
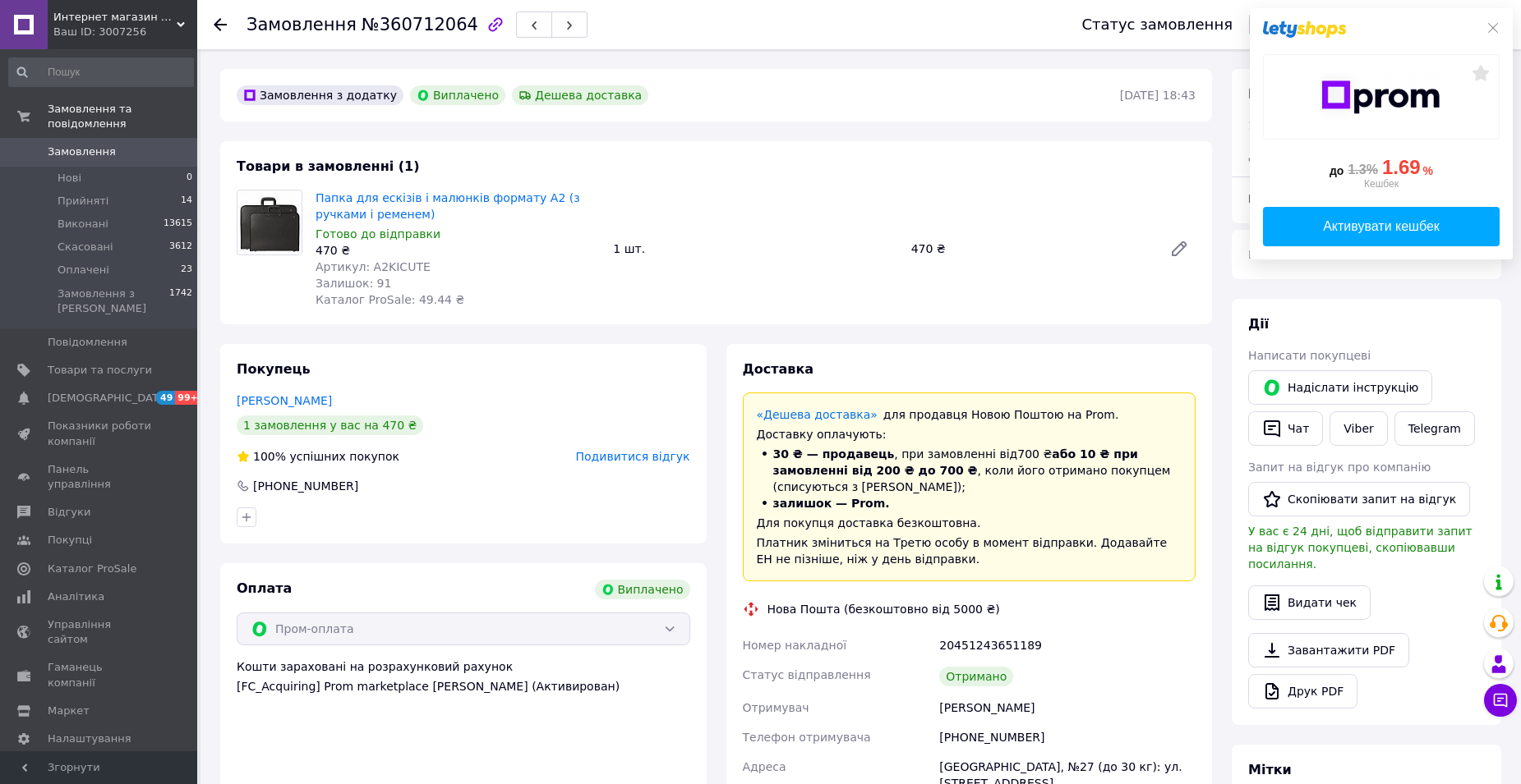
scroll to position [53, 0]
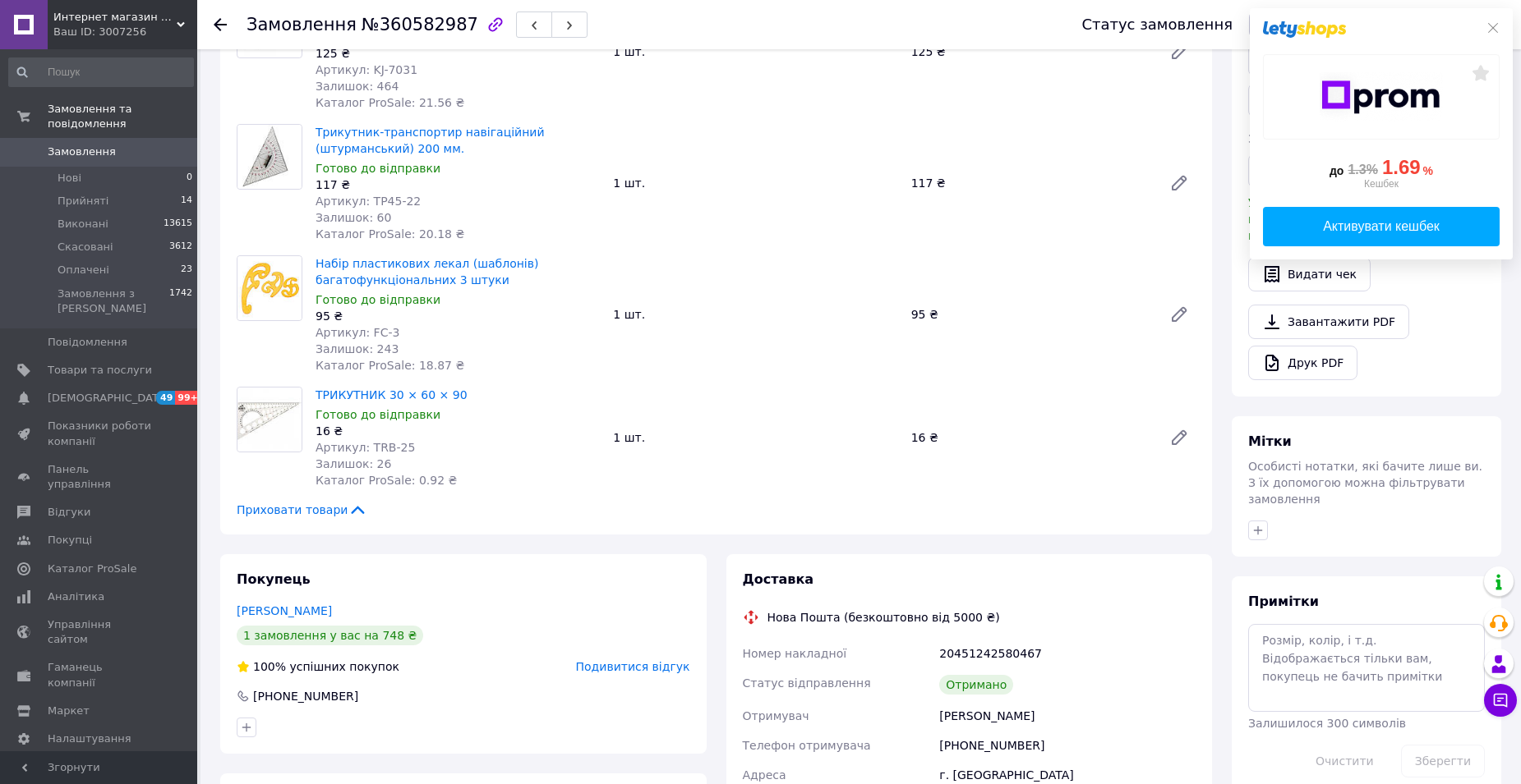
scroll to position [410, 0]
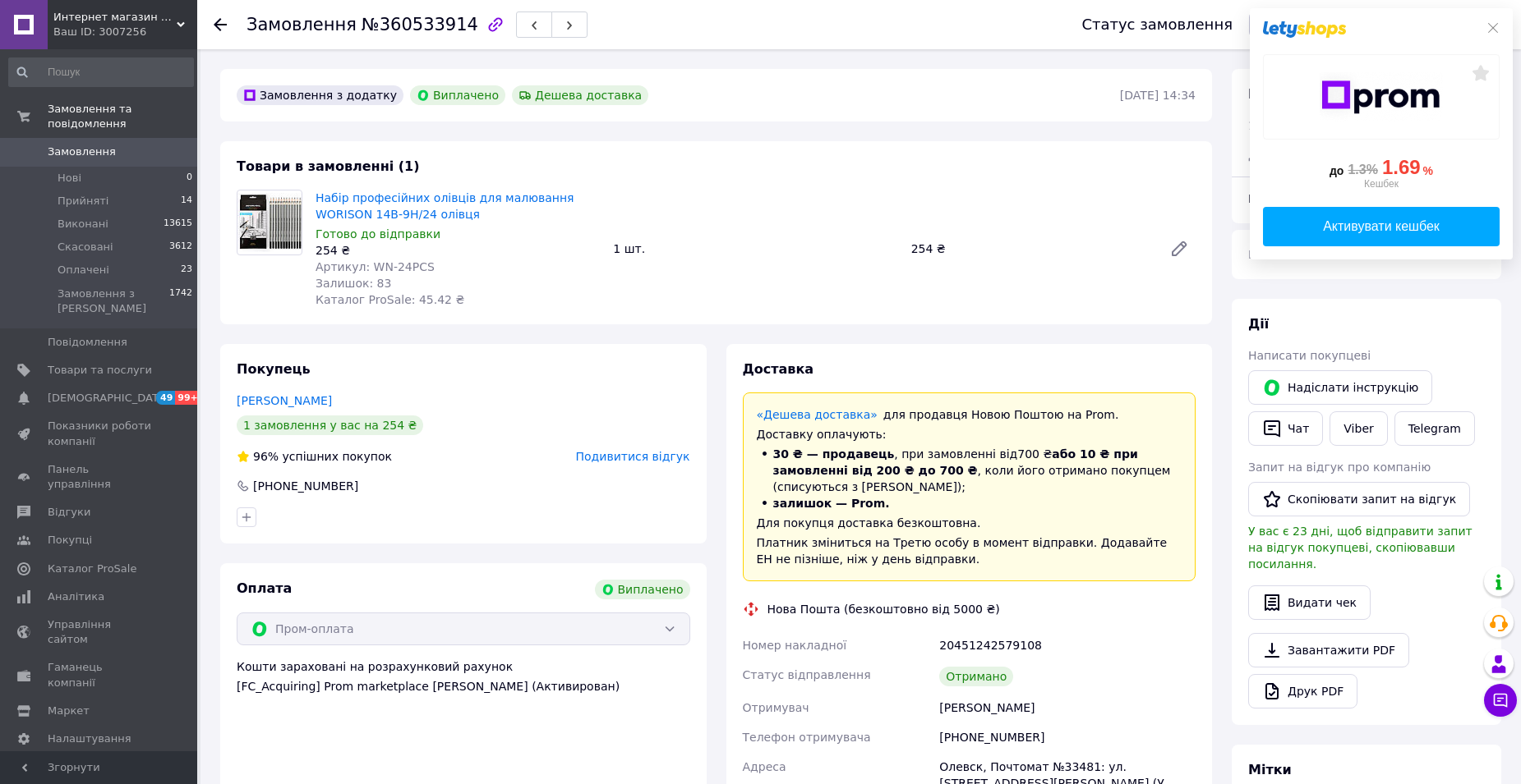
scroll to position [53, 0]
